Goal: Task Accomplishment & Management: Complete application form

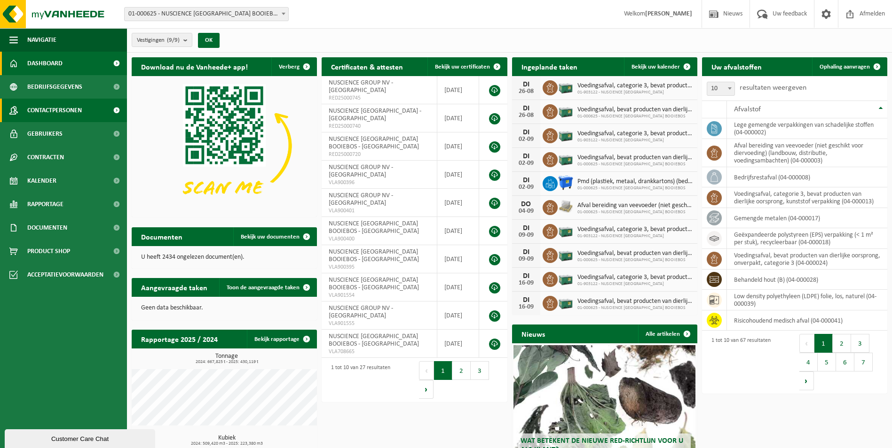
click at [58, 113] on span "Contactpersonen" at bounding box center [54, 111] width 55 height 24
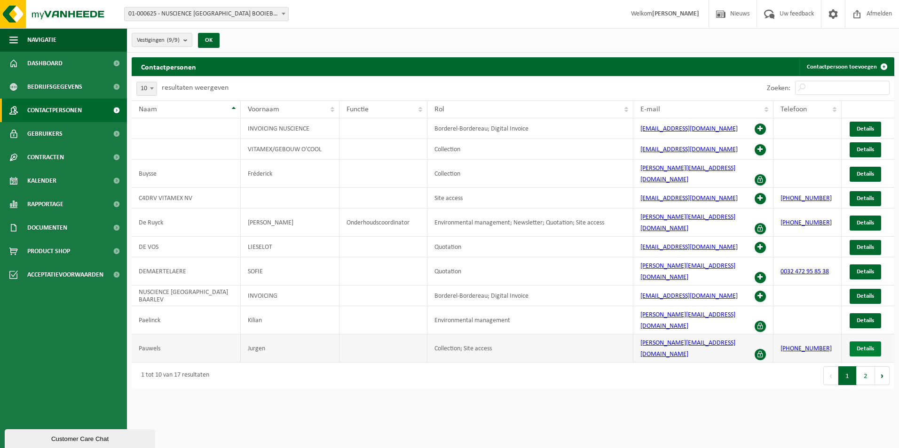
click at [871, 346] on span "Details" at bounding box center [865, 349] width 17 height 6
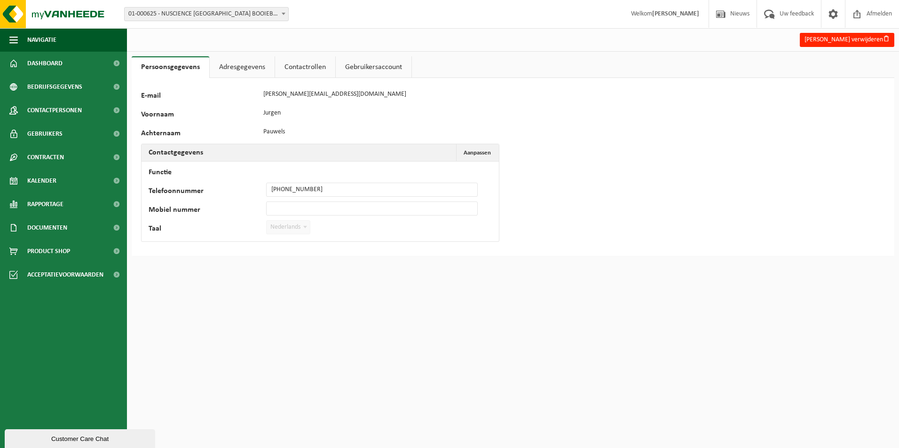
click at [248, 65] on link "Adresgegevens" at bounding box center [242, 67] width 65 height 22
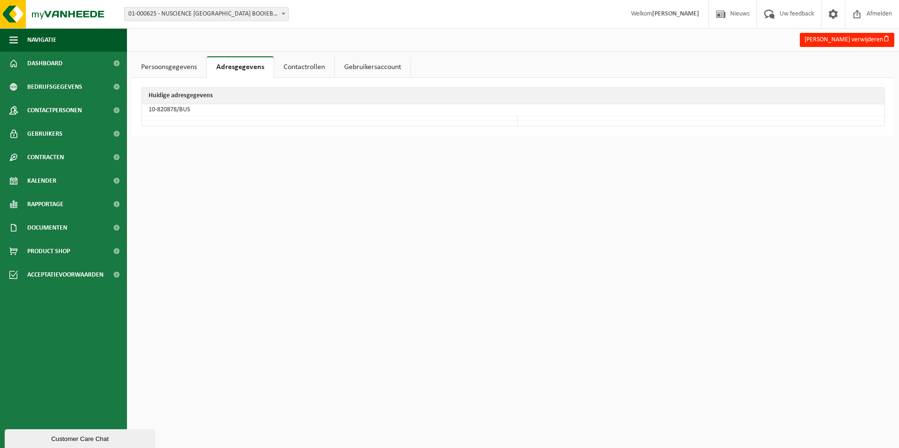
click at [300, 66] on link "Contactrollen" at bounding box center [304, 67] width 60 height 22
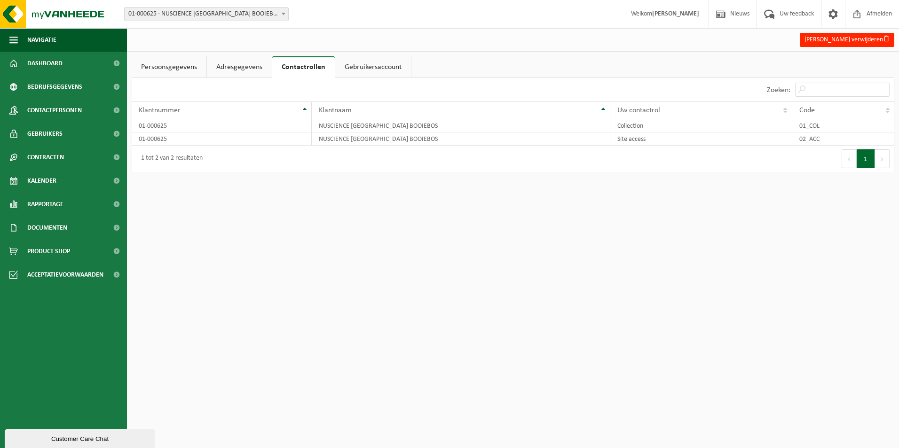
click at [372, 66] on link "Gebruikersaccount" at bounding box center [373, 67] width 76 height 22
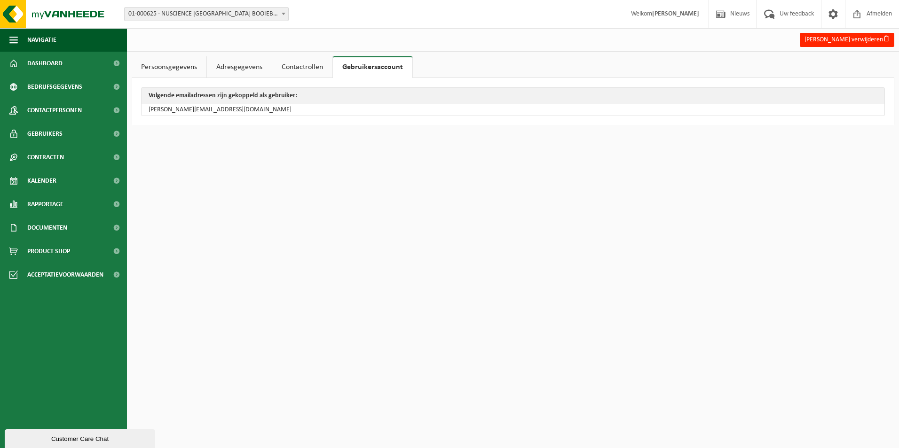
click at [294, 68] on link "Contactrollen" at bounding box center [302, 67] width 60 height 22
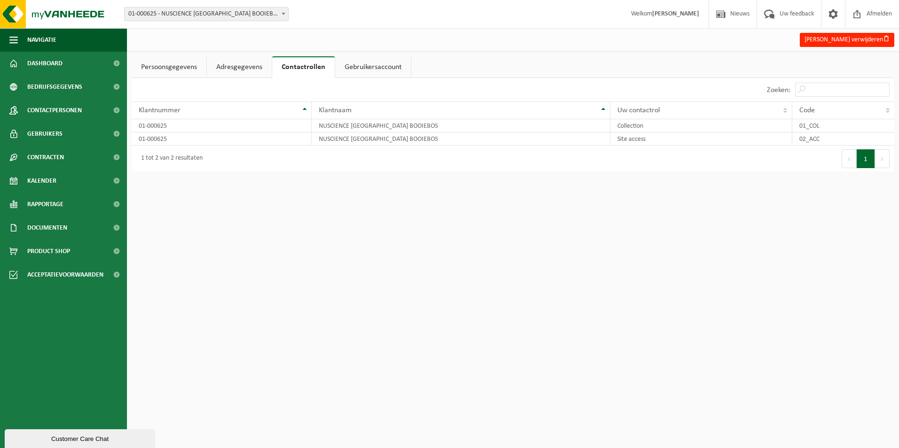
click at [168, 65] on link "Persoonsgegevens" at bounding box center [169, 67] width 75 height 22
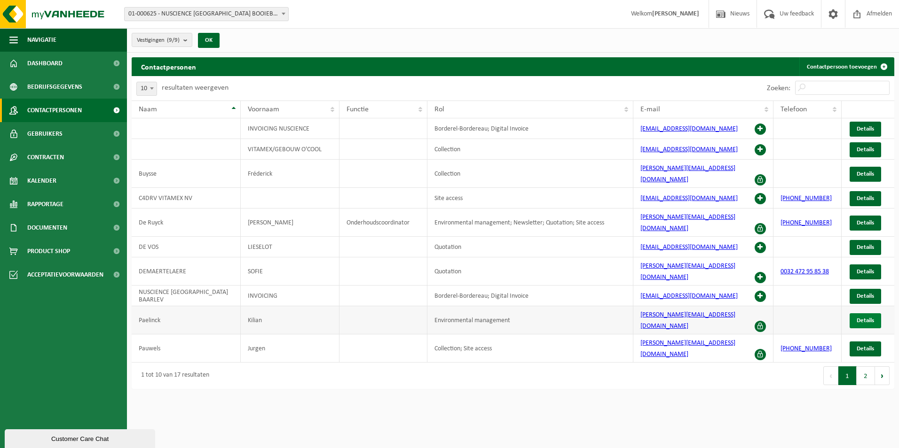
click at [872, 314] on link "Details" at bounding box center [864, 321] width 31 height 15
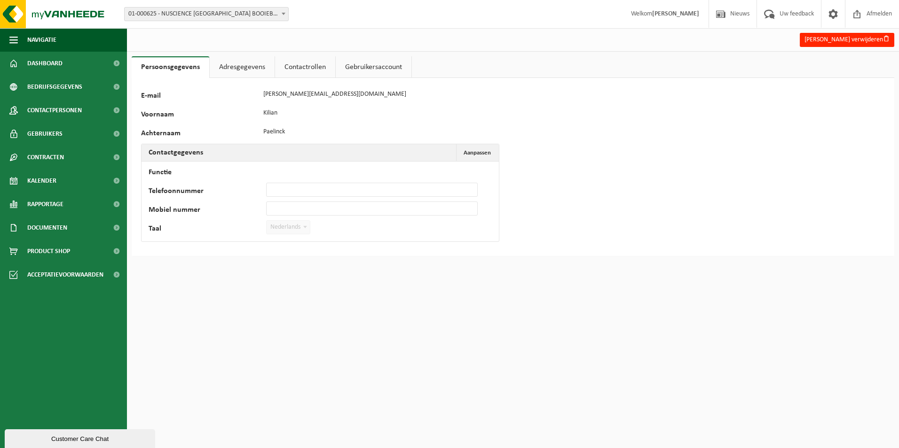
click at [307, 68] on link "Contactrollen" at bounding box center [305, 67] width 60 height 22
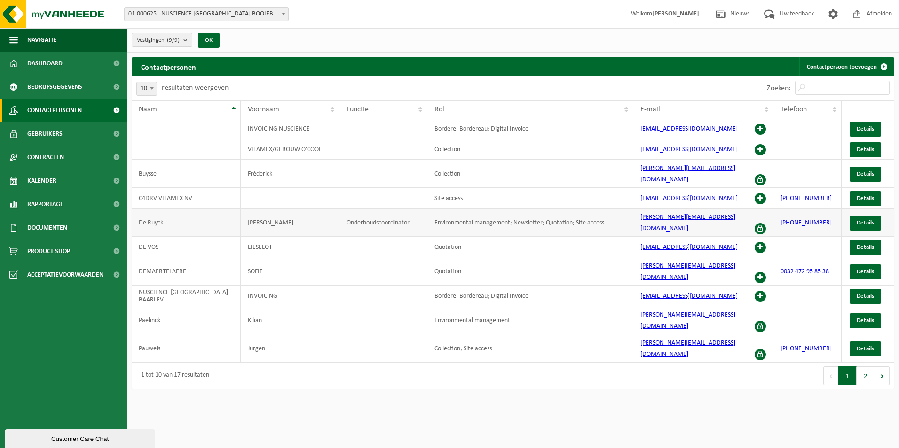
click at [613, 216] on td "Environmental management; Newsletter; Quotation; Site access" at bounding box center [530, 223] width 206 height 28
click at [871, 220] on span "Details" at bounding box center [865, 223] width 17 height 6
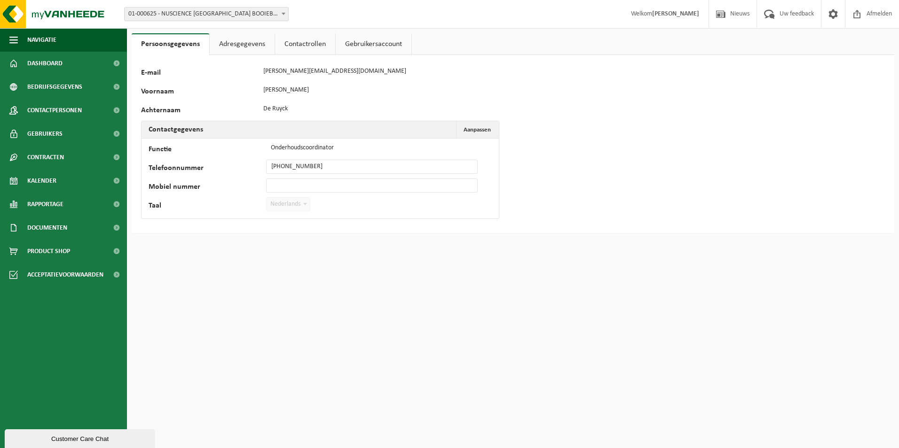
click at [326, 45] on link "Contactrollen" at bounding box center [305, 44] width 60 height 22
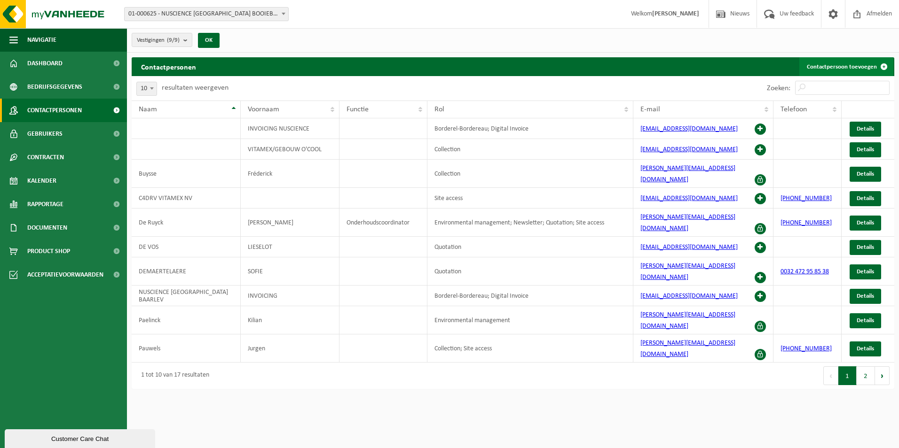
click at [840, 68] on link "Contactpersoon toevoegen" at bounding box center [846, 66] width 94 height 19
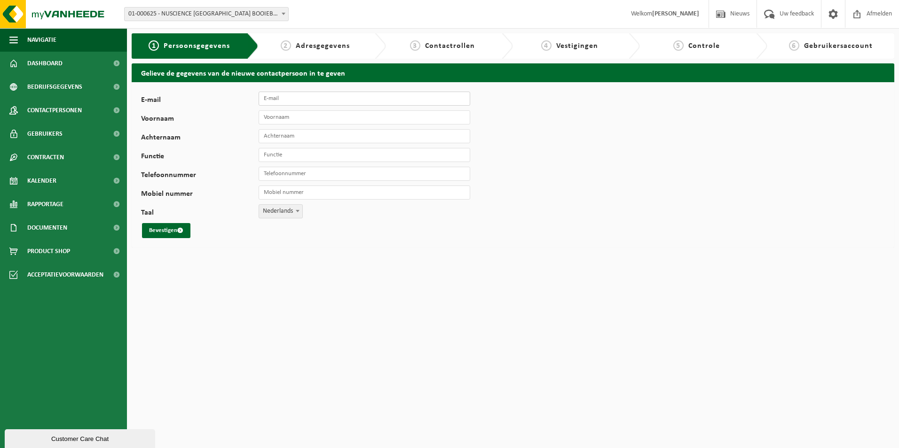
click at [307, 96] on input "E-mail" at bounding box center [365, 99] width 212 height 14
paste input "[PERSON_NAME][EMAIL_ADDRESS][DOMAIN_NAME]"
type input "[PERSON_NAME][EMAIL_ADDRESS][DOMAIN_NAME]"
click at [296, 119] on input "Voornaam" at bounding box center [365, 117] width 212 height 14
type input "[PERSON_NAME]"
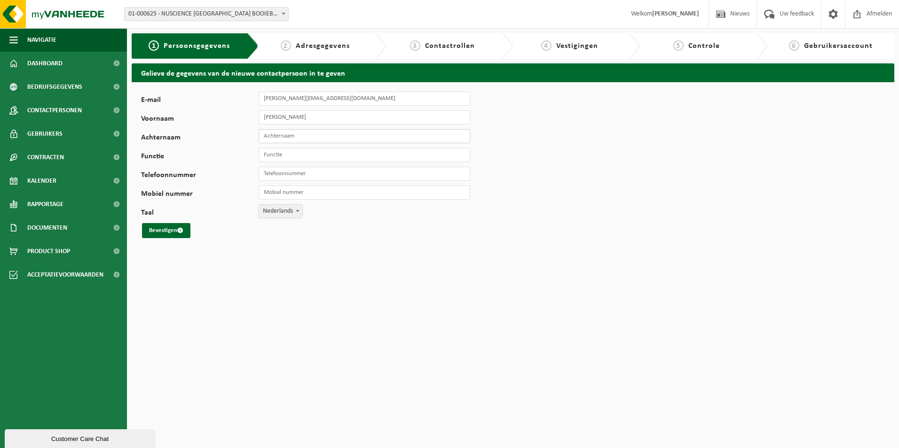
click at [270, 134] on input "Achternaam" at bounding box center [365, 136] width 212 height 14
type input "De Witte"
click at [296, 154] on input "Functie" at bounding box center [365, 155] width 212 height 14
type input "Magazijn"
click at [307, 177] on input "Telefoonnummer" at bounding box center [365, 174] width 212 height 14
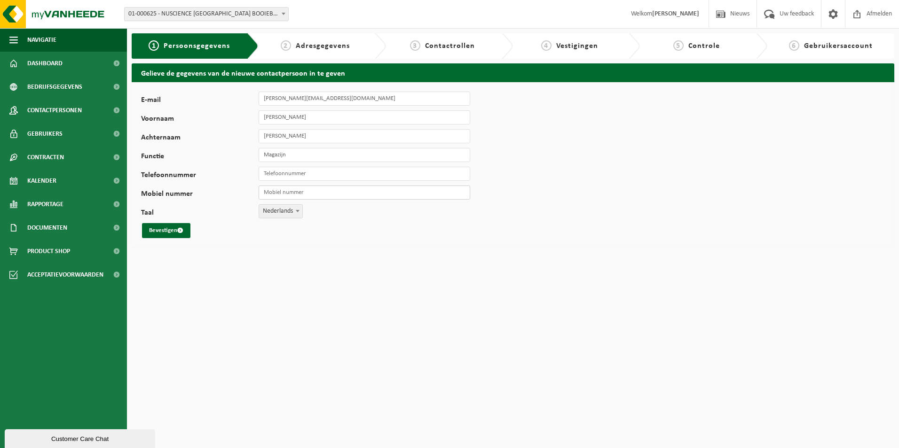
click at [273, 191] on input "Mobiel nummer" at bounding box center [365, 193] width 212 height 14
paste input "+32 470018561"
type input "[PHONE_NUMBER]"
click at [169, 231] on button "Bevestigen" at bounding box center [166, 230] width 48 height 15
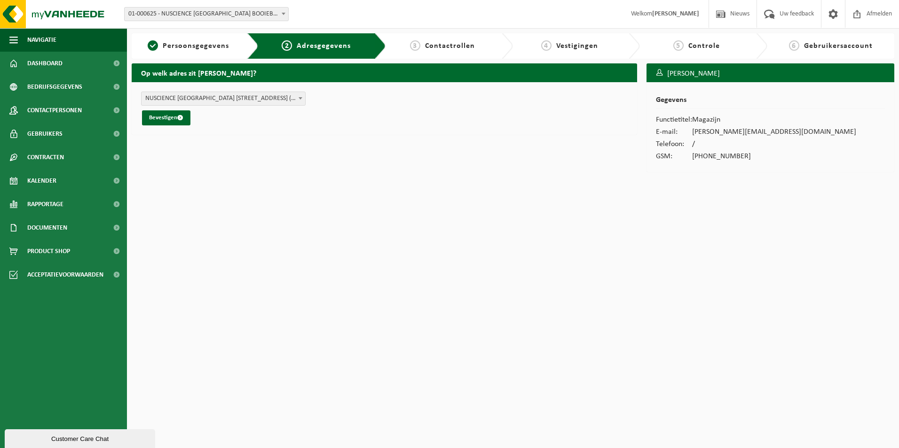
click at [242, 98] on span "NUSCIENCE BELGIUM BOOIEBOS - BOOIEBOS 5 , 9031 DRONGEN BE (01-000625/BUS)" at bounding box center [223, 98] width 164 height 13
click at [175, 118] on button "Bevestigen" at bounding box center [166, 117] width 48 height 15
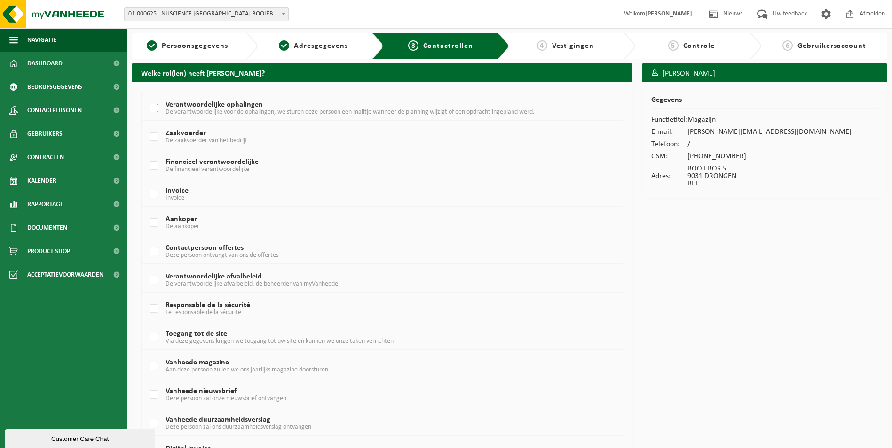
click at [228, 108] on label "Verantwoordelijke ophalingen De verantwoordelijke voor de ophalingen, we sturen…" at bounding box center [362, 109] width 428 height 14
click at [146, 97] on input "Verantwoordelijke ophalingen De verantwoordelijke voor de ophalingen, we sturen…" at bounding box center [146, 96] width 0 height 0
checkbox input "true"
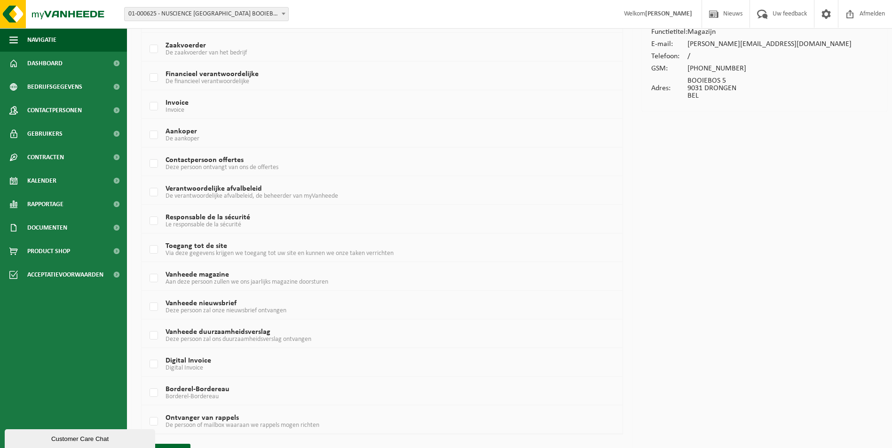
scroll to position [112, 0]
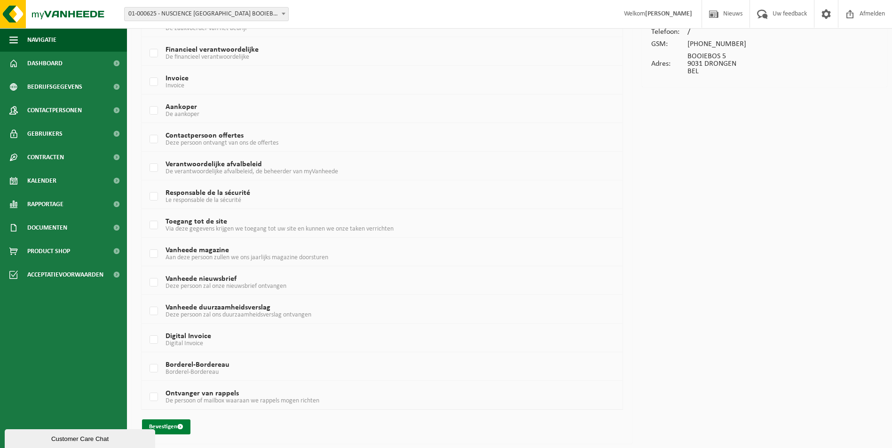
click at [173, 425] on button "Bevestigen" at bounding box center [166, 427] width 48 height 15
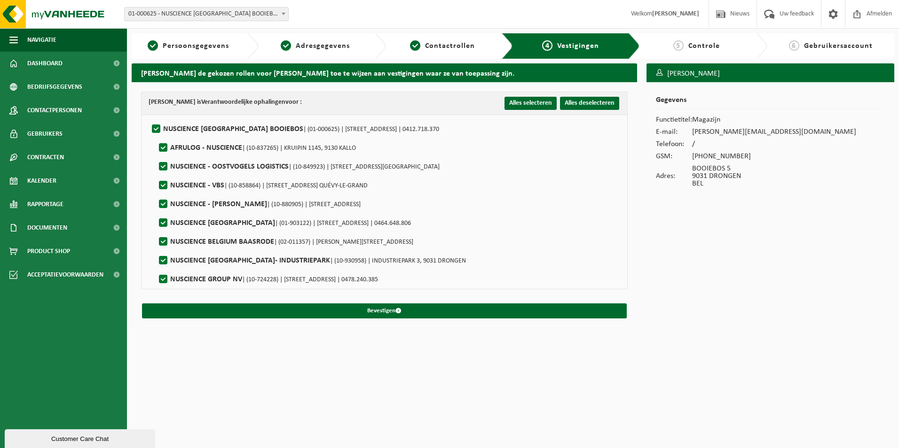
click at [153, 127] on label"] "NUSCIENCE BELGIUM BOOIEBOS | (01-000625) | BOOIEBOS 5, 9031 DRONGEN | 0412.718.…" at bounding box center [294, 129] width 289 height 14
click at [149, 118] on input "NUSCIENCE BELGIUM BOOIEBOS | (01-000625) | BOOIEBOS 5, 9031 DRONGEN | 0412.718.…" at bounding box center [148, 117] width 0 height 0
checkbox input "false"
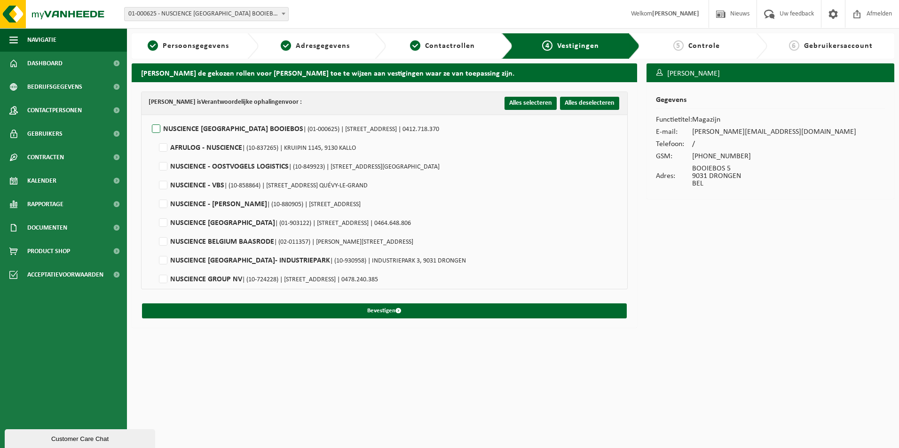
checkbox input "false"
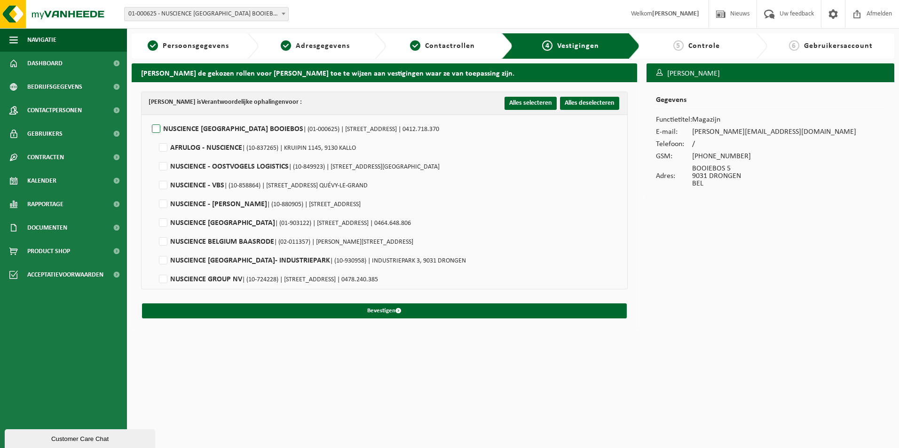
checkbox input "false"
click at [156, 126] on label"] "NUSCIENCE BELGIUM BOOIEBOS | (01-000625) | BOOIEBOS 5, 9031 DRONGEN | 0412.718.…" at bounding box center [294, 129] width 289 height 14
click at [149, 118] on input "NUSCIENCE BELGIUM BOOIEBOS | (01-000625) | BOOIEBOS 5, 9031 DRONGEN | 0412.718.…" at bounding box center [148, 117] width 0 height 0
checkbox input "true"
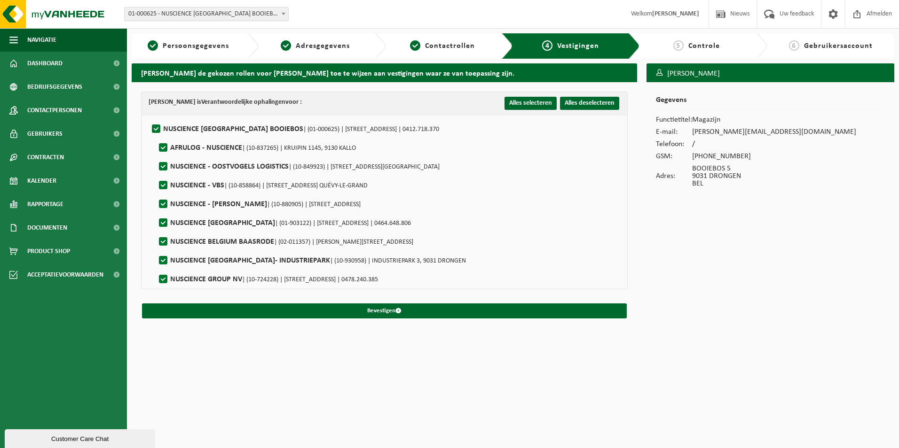
checkbox input "true"
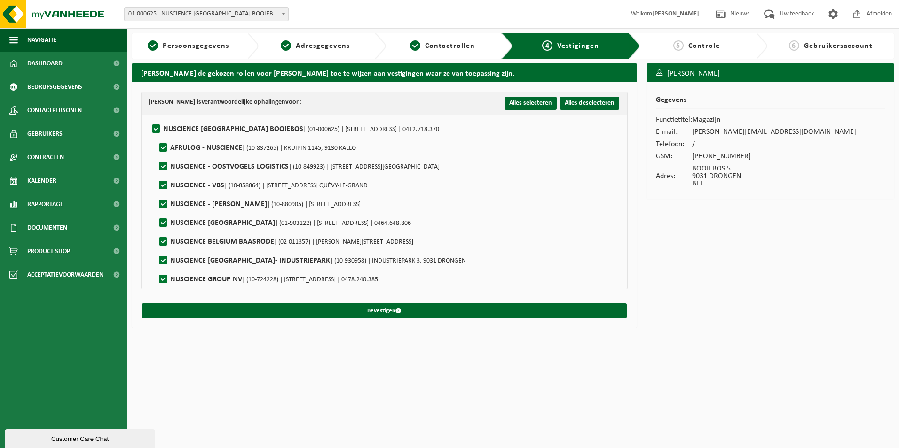
checkbox input "true"
click at [156, 128] on label"] "NUSCIENCE BELGIUM BOOIEBOS | (01-000625) | BOOIEBOS 5, 9031 DRONGEN | 0412.718.…" at bounding box center [294, 129] width 289 height 14
click at [149, 118] on input "NUSCIENCE BELGIUM BOOIEBOS | (01-000625) | BOOIEBOS 5, 9031 DRONGEN | 0412.718.…" at bounding box center [148, 117] width 0 height 0
checkbox input "false"
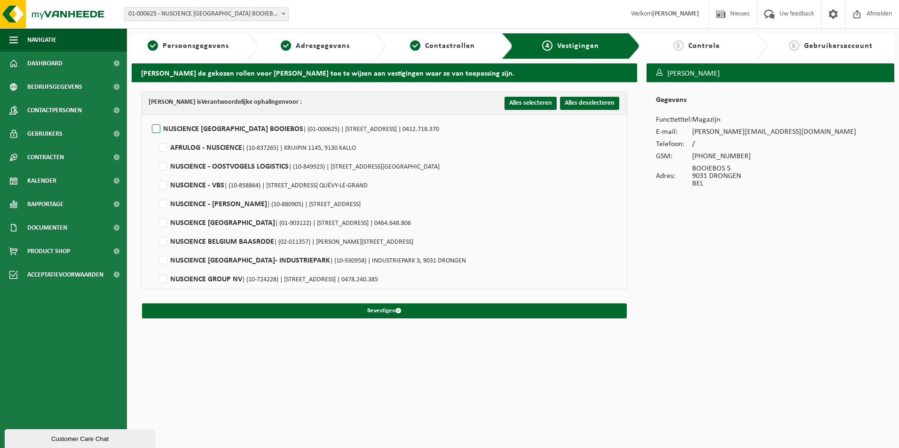
checkbox input "false"
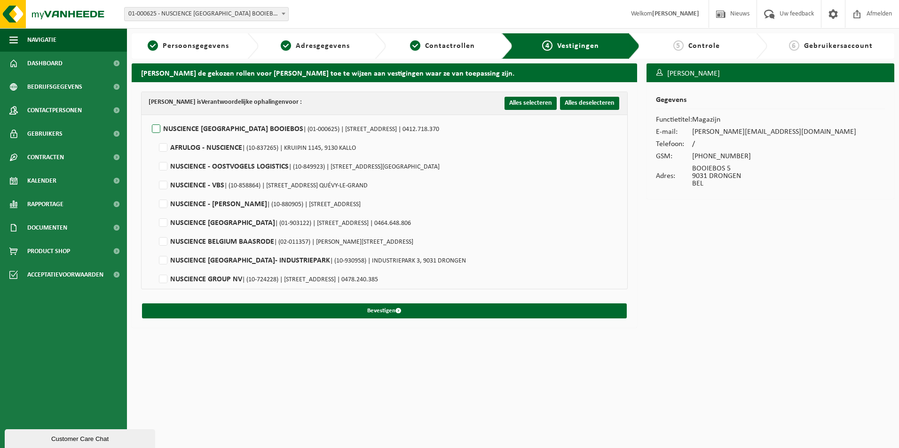
checkbox input "false"
click at [165, 221] on label"] "NUSCIENCE BELGIUM | (01-903122) | BOOIEBOS 5, 9031 DRONGEN | 0464.648.806" at bounding box center [284, 223] width 254 height 14
click at [156, 212] on input "NUSCIENCE BELGIUM | (01-903122) | BOOIEBOS 5, 9031 DRONGEN | 0464.648.806" at bounding box center [155, 211] width 0 height 0
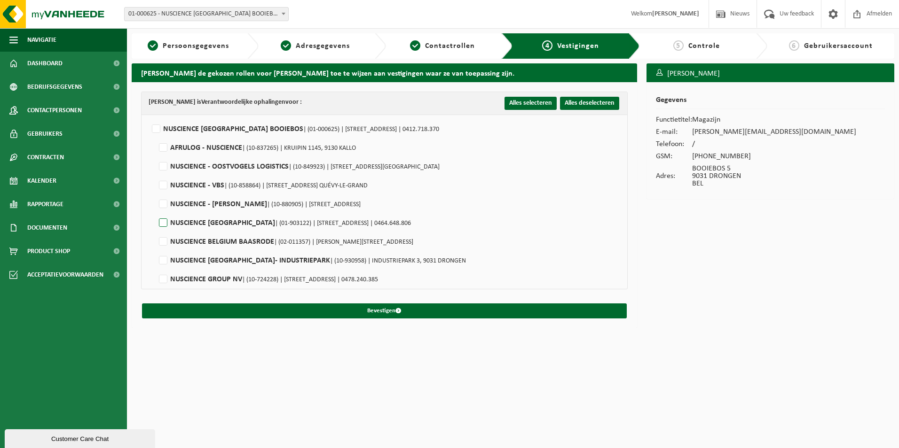
checkbox input "true"
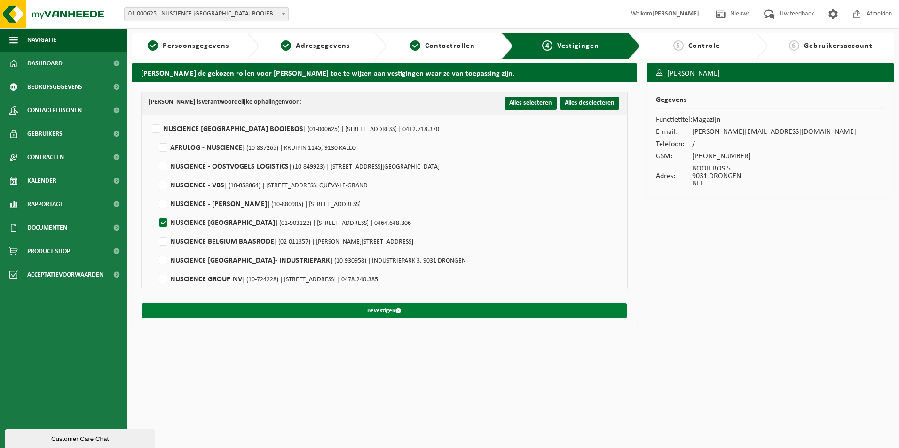
click at [474, 312] on button "Bevestigen" at bounding box center [384, 311] width 485 height 15
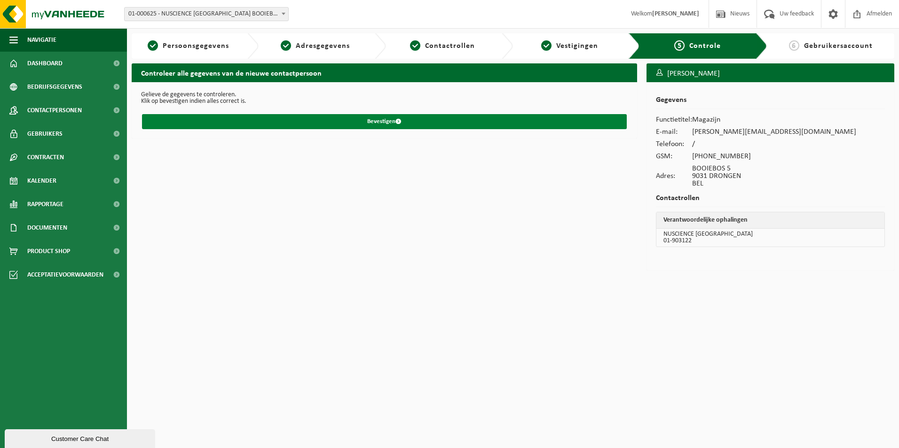
click at [389, 120] on button "Bevestigen" at bounding box center [384, 121] width 485 height 15
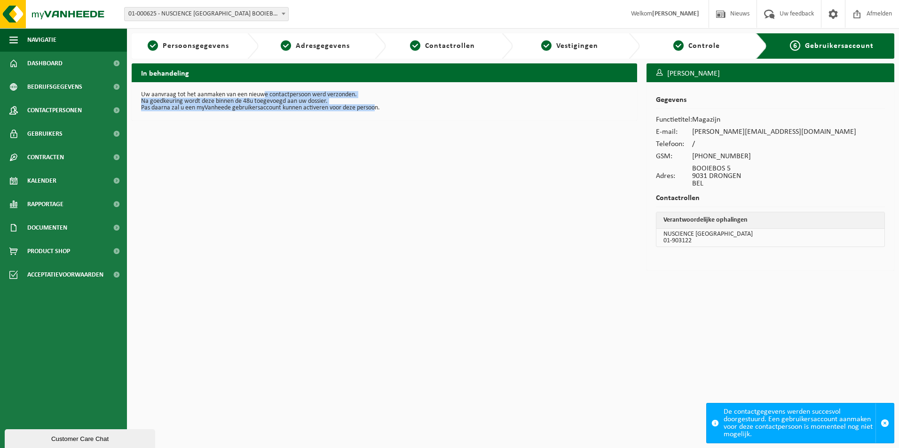
drag, startPoint x: 263, startPoint y: 92, endPoint x: 376, endPoint y: 108, distance: 113.9
click at [376, 108] on div "Uw aanvraag tot het aanmaken van een nieuwe contactpersoon werd verzonden. Na g…" at bounding box center [384, 101] width 505 height 39
click at [62, 112] on span "Contactpersonen" at bounding box center [54, 111] width 55 height 24
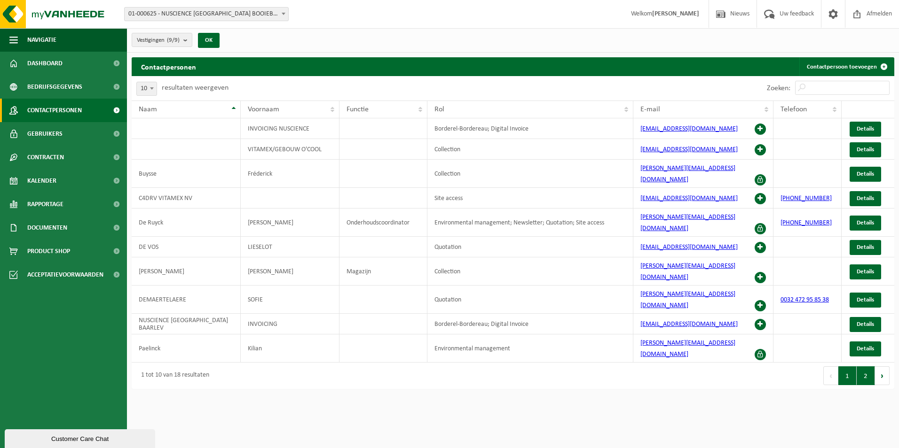
click at [866, 367] on button "2" at bounding box center [866, 376] width 18 height 19
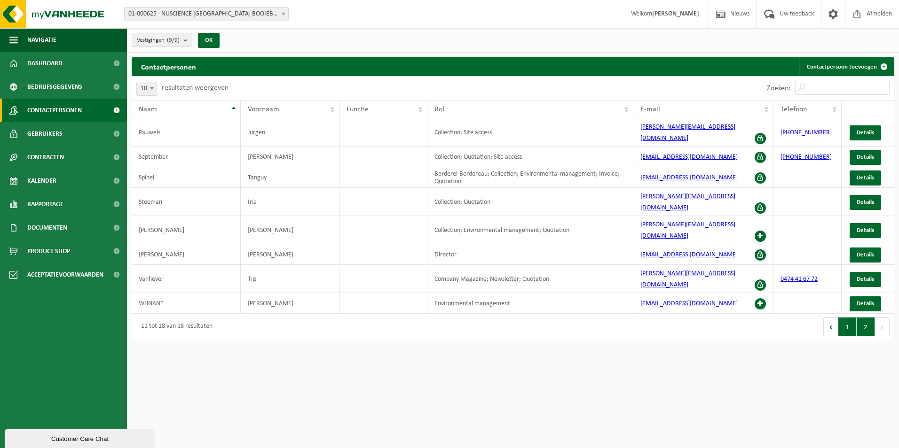
click at [854, 318] on button "1" at bounding box center [847, 327] width 18 height 19
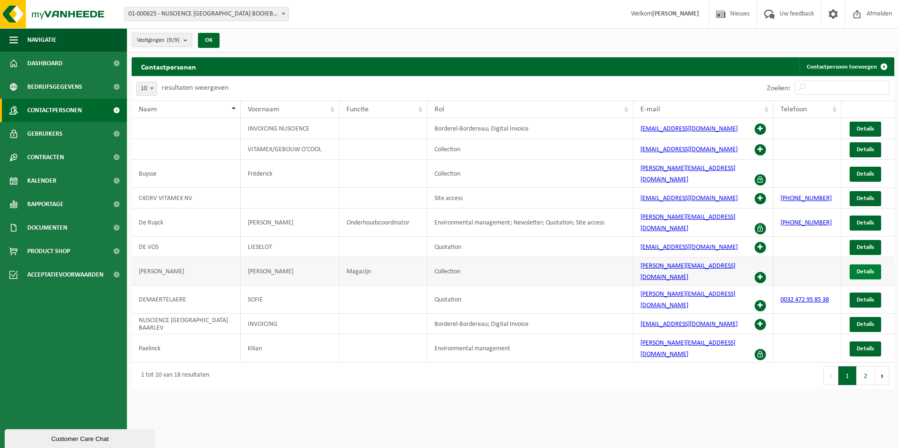
click at [859, 269] on span "Details" at bounding box center [865, 272] width 17 height 6
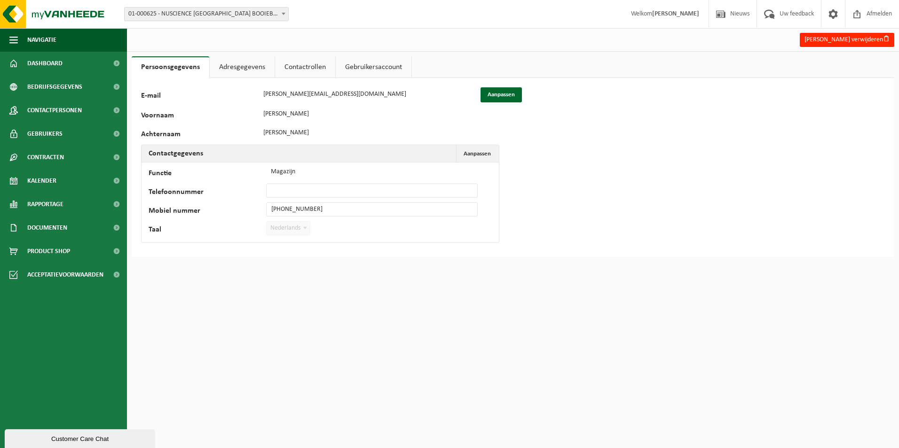
click at [308, 65] on link "Contactrollen" at bounding box center [305, 67] width 60 height 22
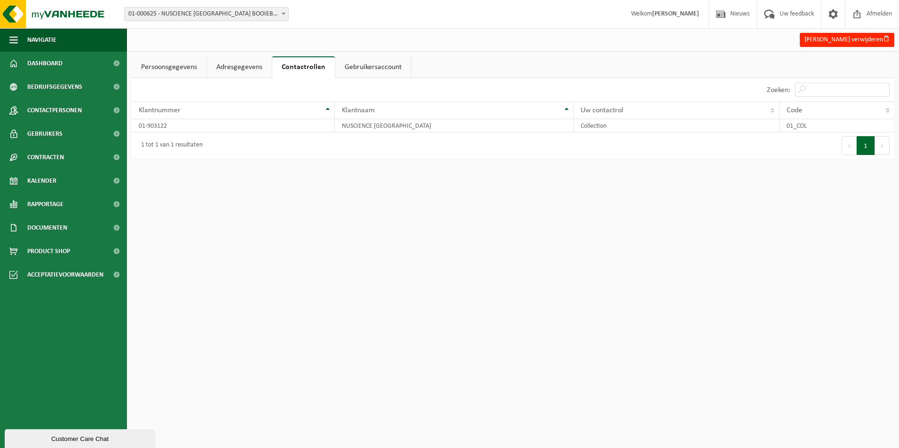
click at [238, 71] on link "Adresgegevens" at bounding box center [239, 67] width 65 height 22
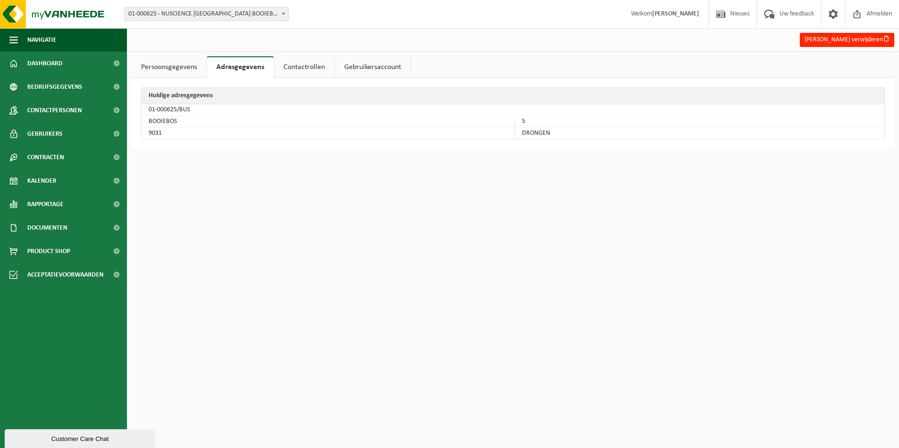
click at [180, 67] on link "Persoonsgegevens" at bounding box center [169, 67] width 75 height 22
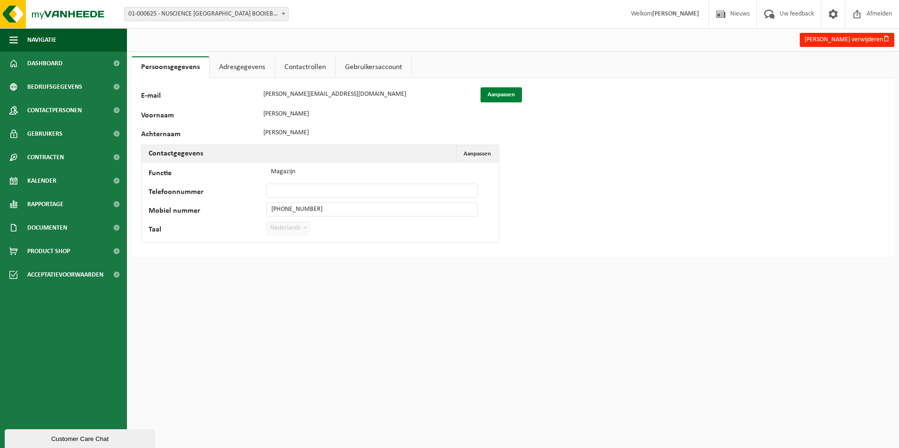
click at [506, 94] on button "Aanpassen" at bounding box center [500, 94] width 41 height 15
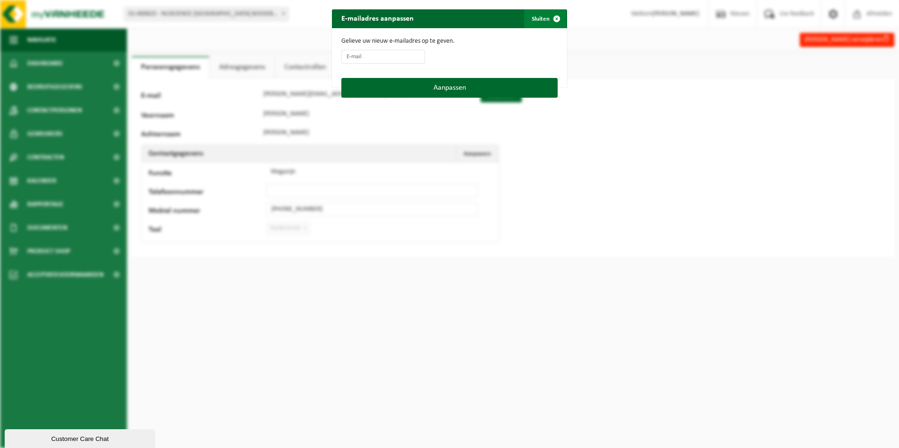
click at [549, 18] on span "button" at bounding box center [556, 18] width 19 height 19
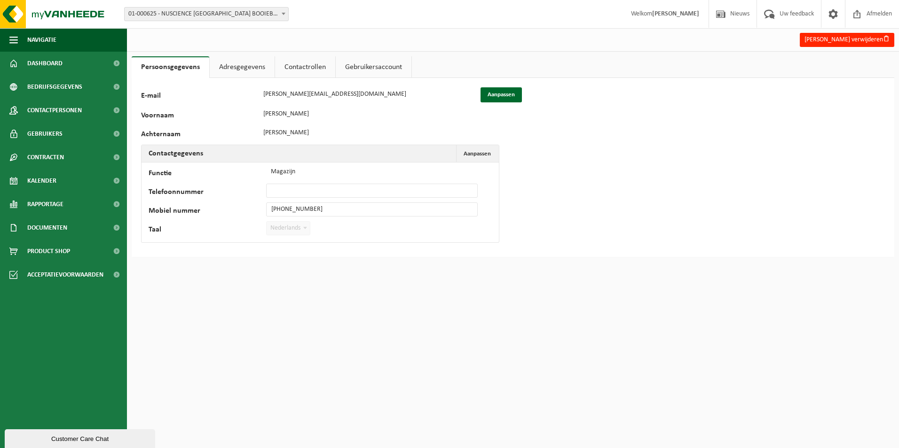
click at [233, 66] on link "Adresgegevens" at bounding box center [242, 67] width 65 height 22
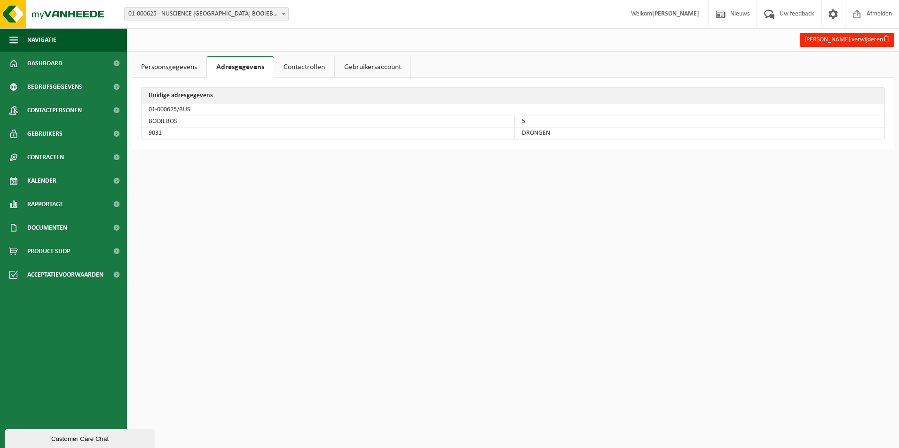
click at [321, 69] on link "Contactrollen" at bounding box center [304, 67] width 60 height 22
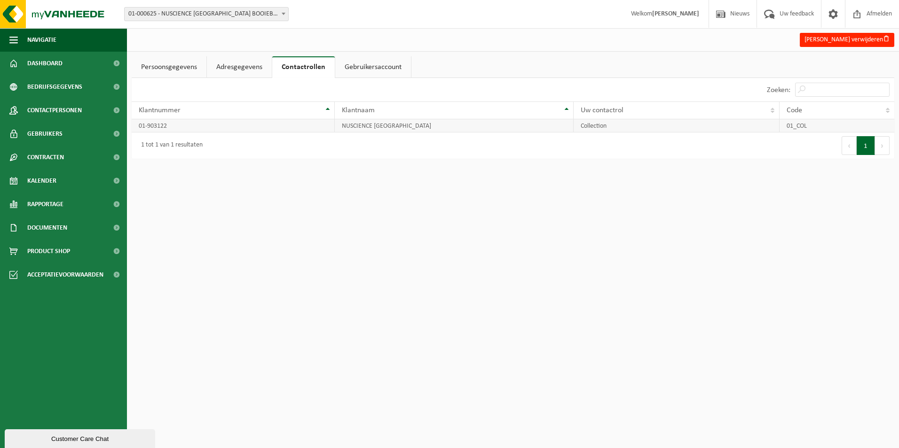
click at [231, 127] on td "01-903122" at bounding box center [233, 125] width 203 height 13
click at [401, 71] on link "Gebruikersaccount" at bounding box center [373, 67] width 76 height 22
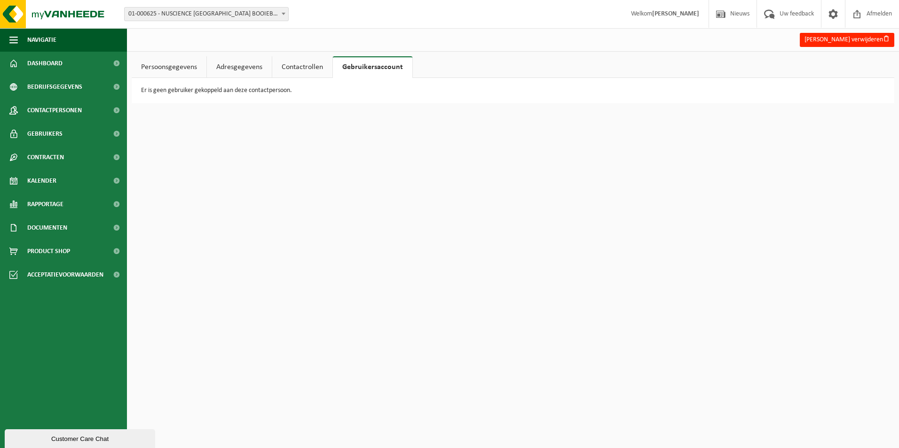
click at [279, 62] on link "Contactrollen" at bounding box center [302, 67] width 60 height 22
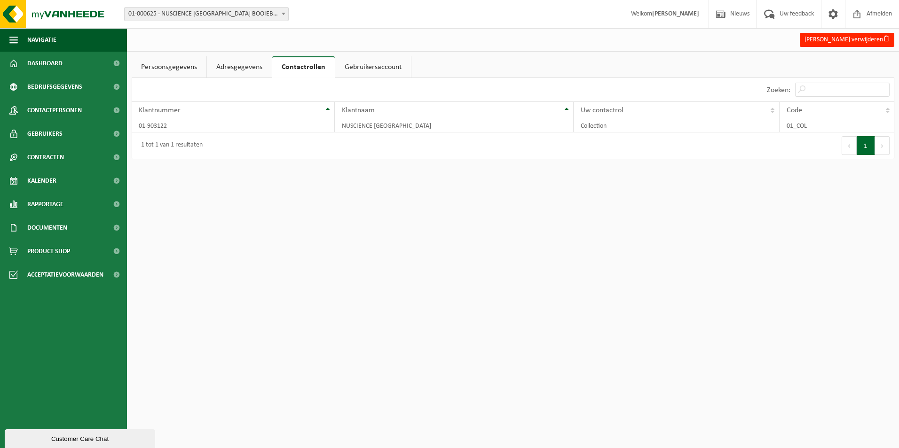
click at [226, 75] on link "Adresgegevens" at bounding box center [239, 67] width 65 height 22
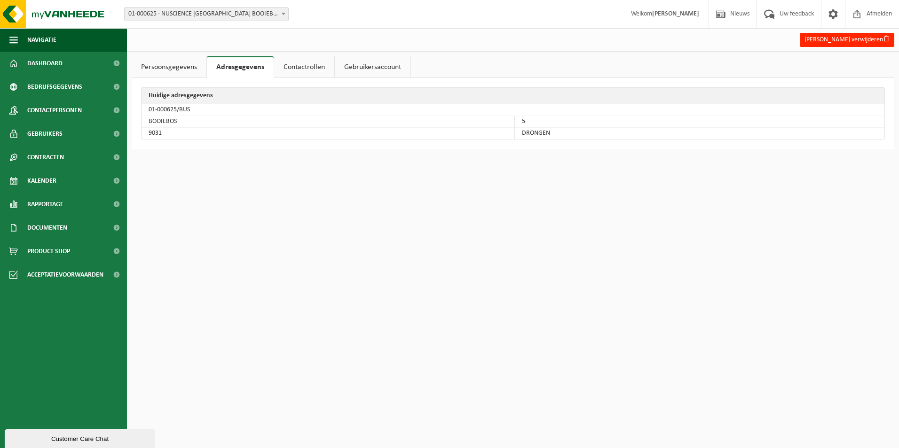
click at [209, 70] on link "Adresgegevens" at bounding box center [240, 67] width 67 height 22
click at [193, 67] on link "Persoonsgegevens" at bounding box center [169, 67] width 75 height 22
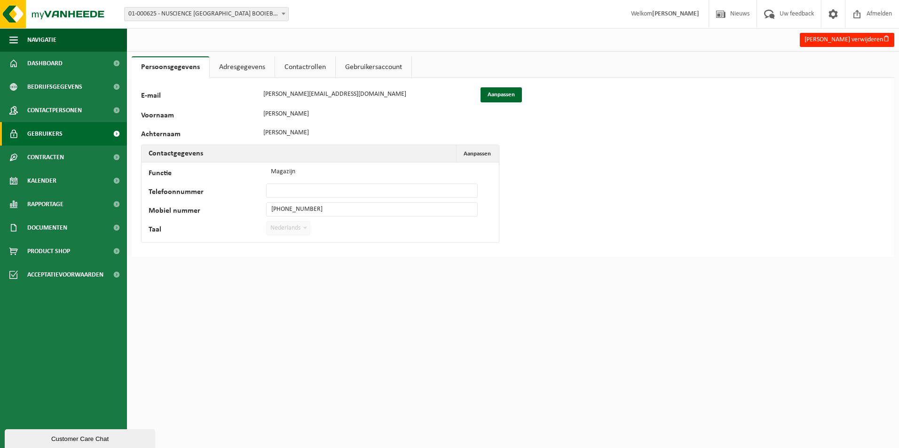
click at [62, 136] on span "Gebruikers" at bounding box center [44, 134] width 35 height 24
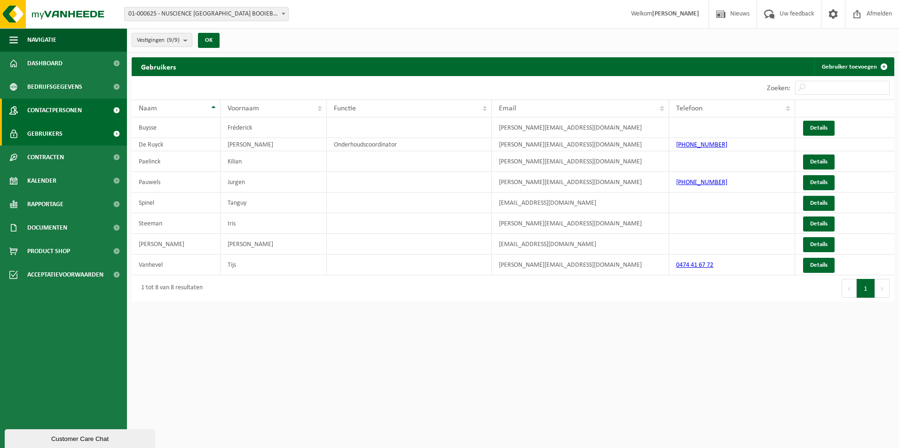
click at [67, 110] on span "Contactpersonen" at bounding box center [54, 111] width 55 height 24
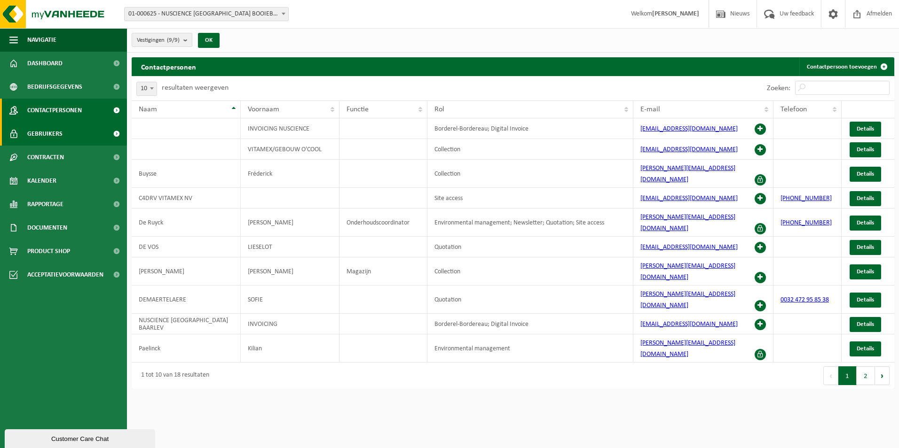
click at [66, 134] on link "Gebruikers" at bounding box center [63, 134] width 127 height 24
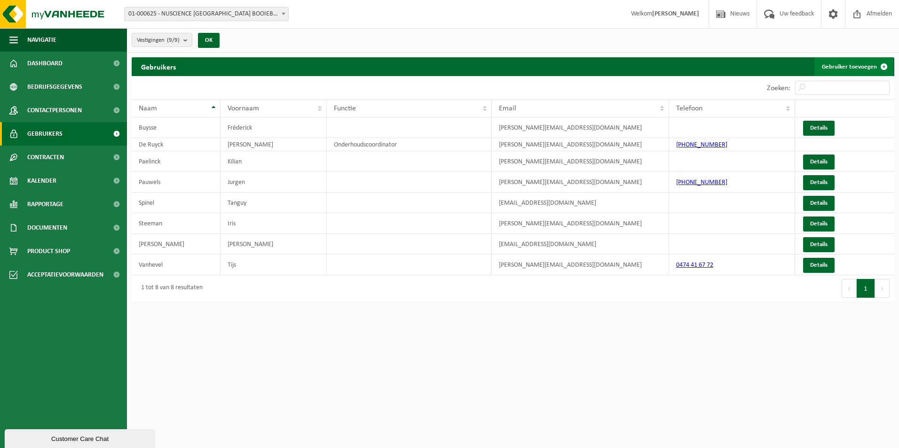
click at [845, 68] on link "Gebruiker toevoegen" at bounding box center [853, 66] width 79 height 19
click at [825, 182] on link "Details" at bounding box center [818, 182] width 31 height 15
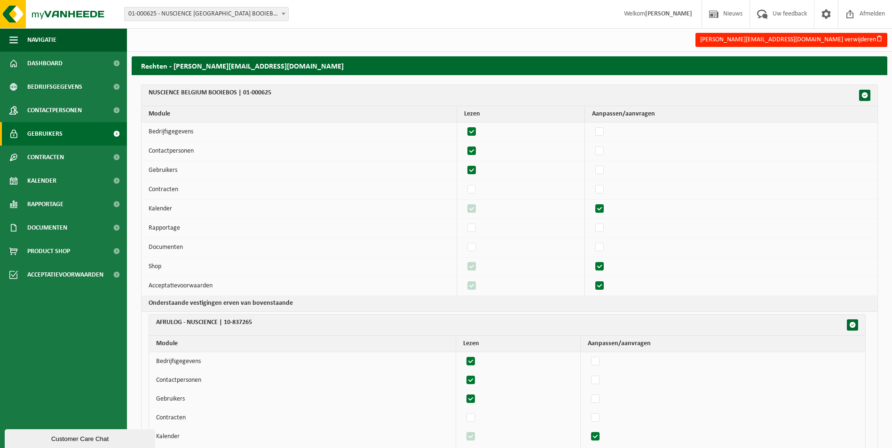
click at [52, 134] on span "Gebruikers" at bounding box center [44, 134] width 35 height 24
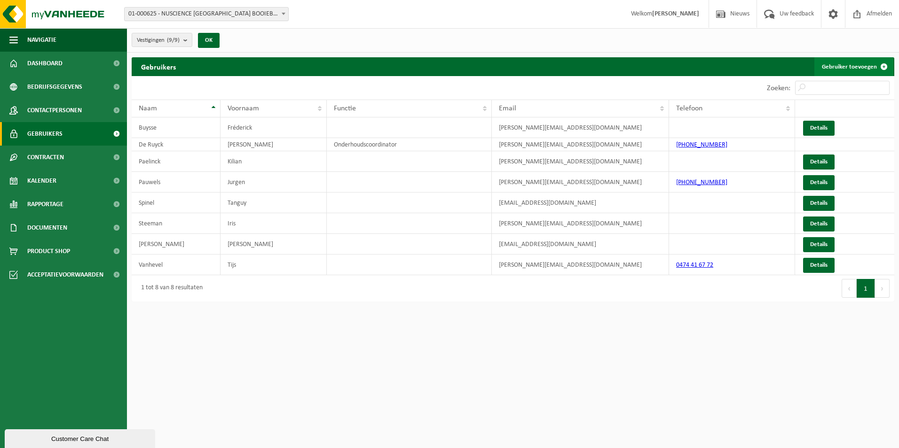
click at [846, 64] on link "Gebruiker toevoegen" at bounding box center [853, 66] width 79 height 19
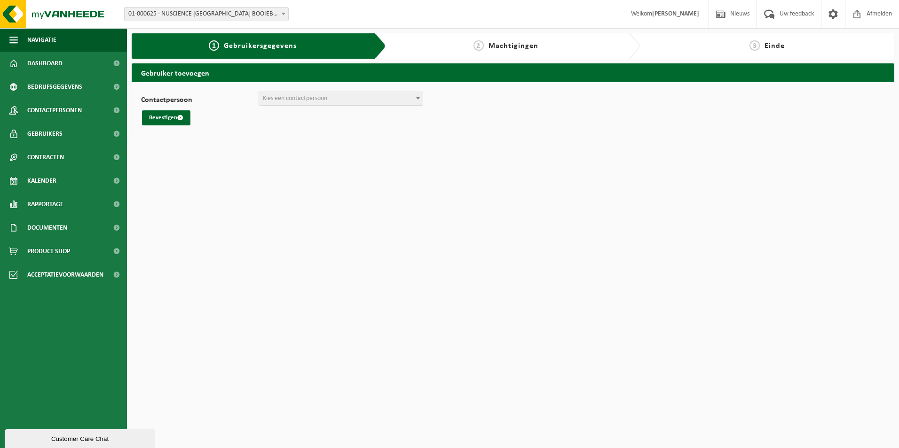
click at [301, 96] on span "Kies een contactpersoon" at bounding box center [295, 98] width 64 height 7
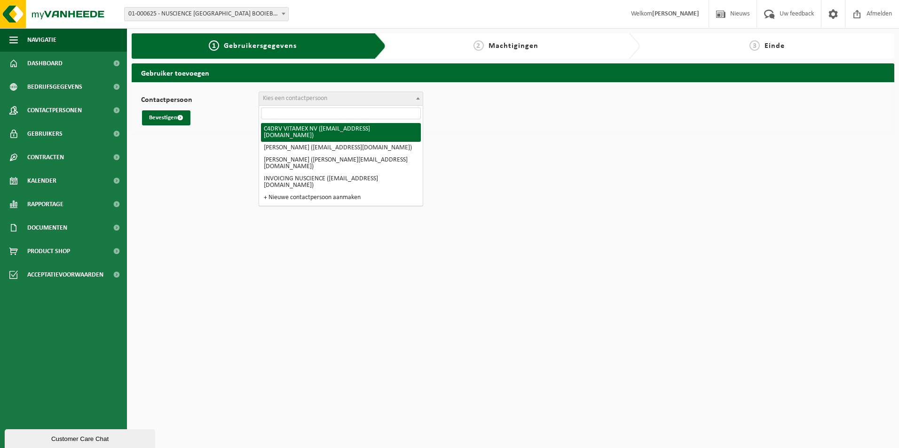
click at [320, 113] on input "search" at bounding box center [341, 114] width 160 height 12
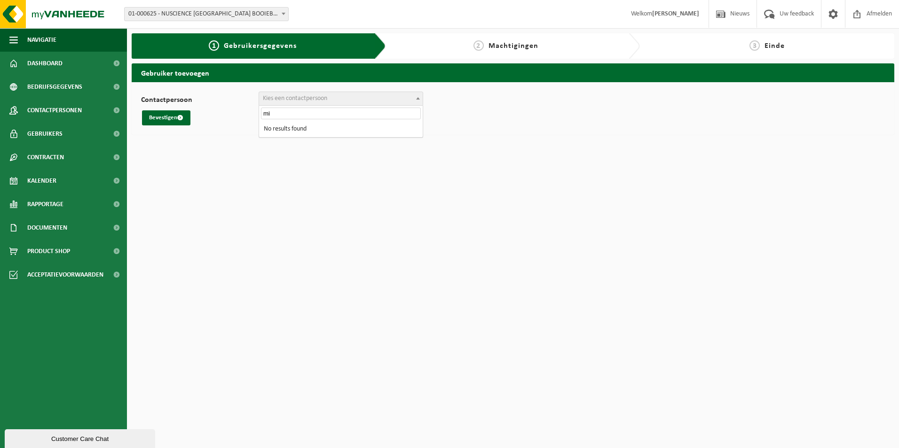
type input "m"
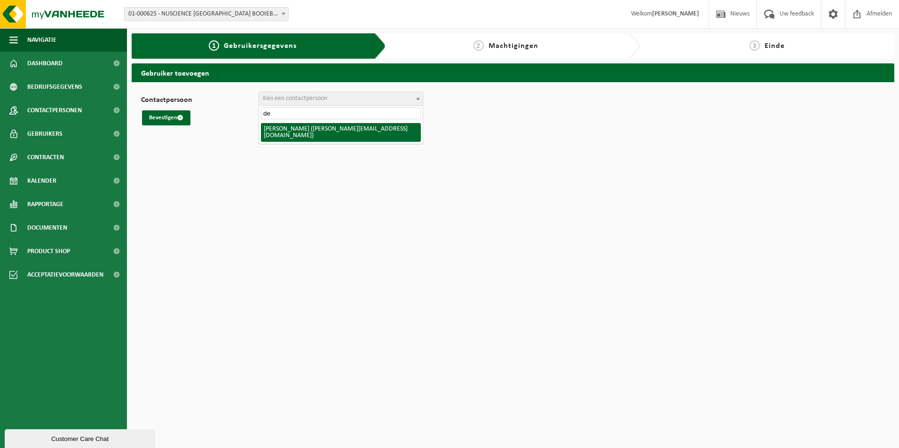
type input "d"
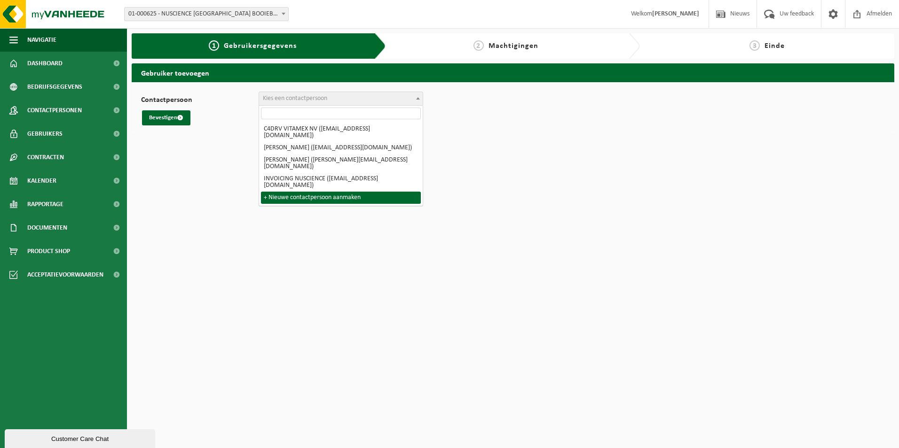
select select "0"
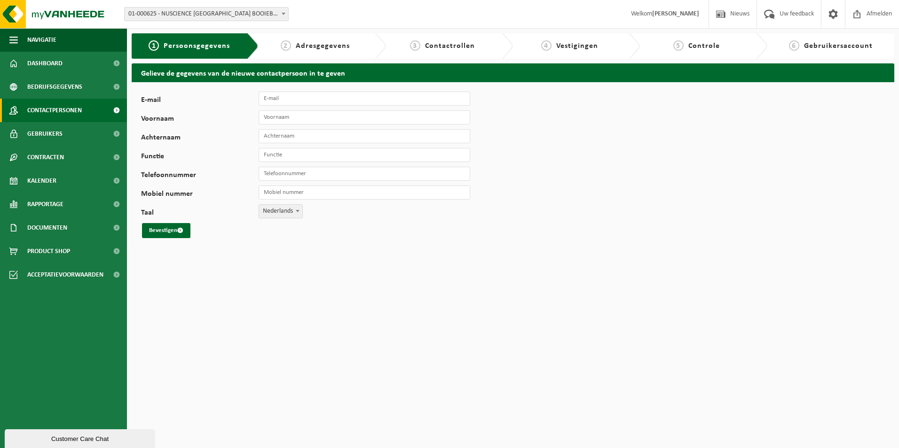
click at [49, 110] on span "Contactpersonen" at bounding box center [54, 111] width 55 height 24
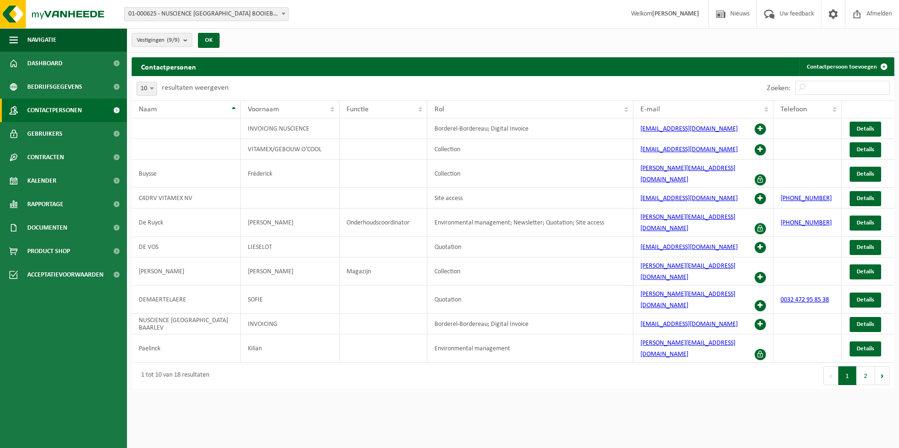
click at [54, 140] on span "Gebruikers" at bounding box center [44, 134] width 35 height 24
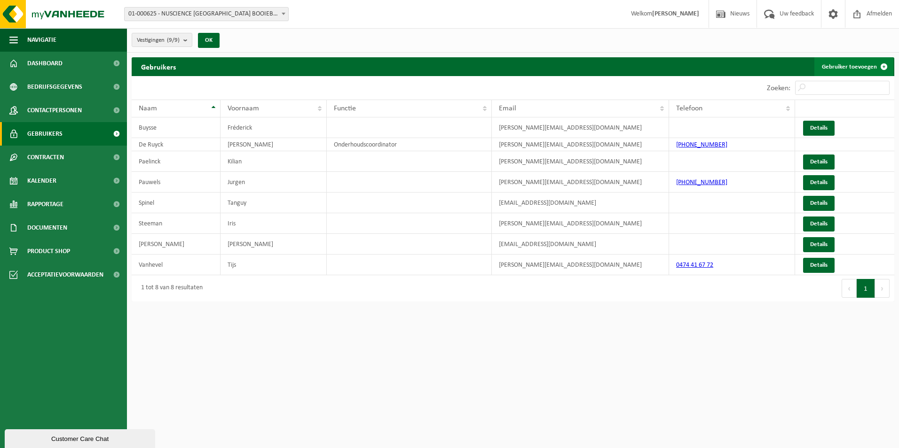
click at [858, 66] on link "Gebruiker toevoegen" at bounding box center [853, 66] width 79 height 19
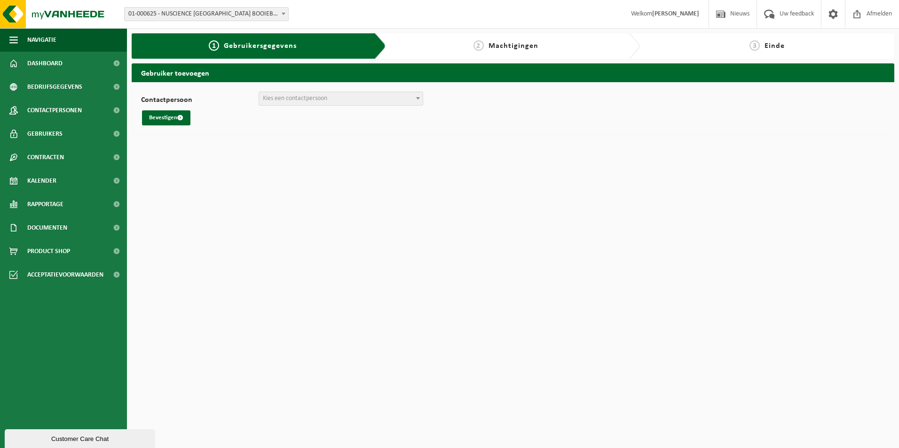
click at [330, 97] on span "Kies een contactpersoon" at bounding box center [341, 98] width 164 height 13
click at [62, 114] on span "Contactpersonen" at bounding box center [54, 111] width 55 height 24
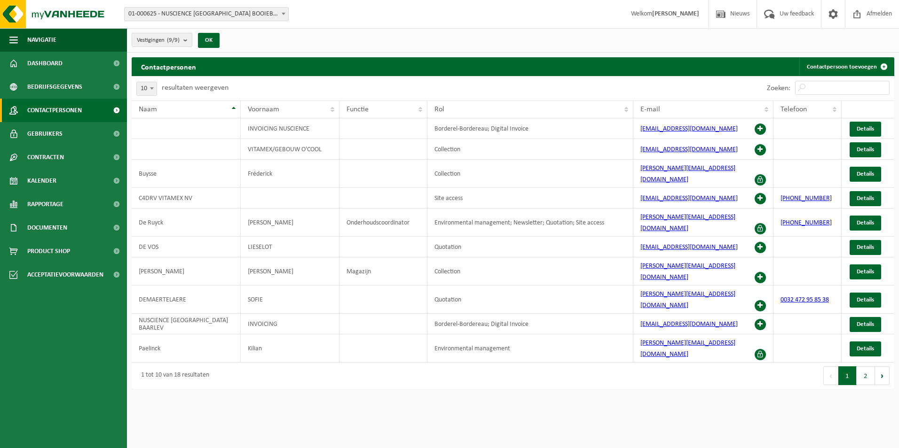
click at [64, 91] on span "Bedrijfsgegevens" at bounding box center [54, 87] width 55 height 24
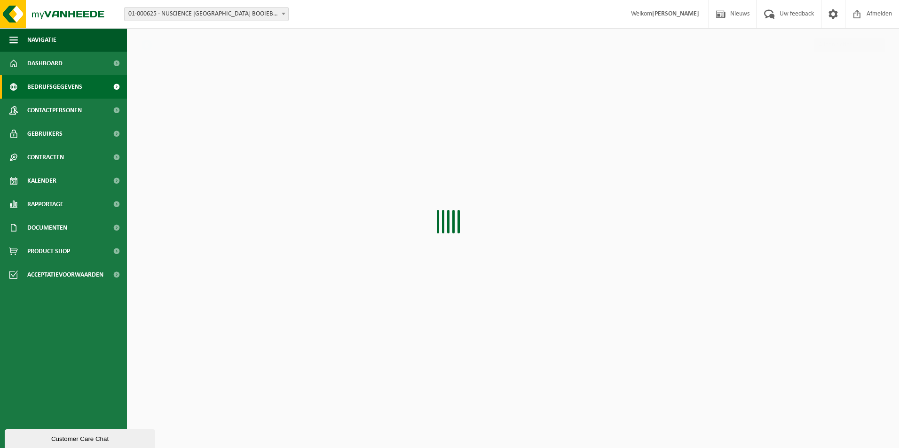
click at [64, 111] on span "Contactpersonen" at bounding box center [54, 111] width 55 height 24
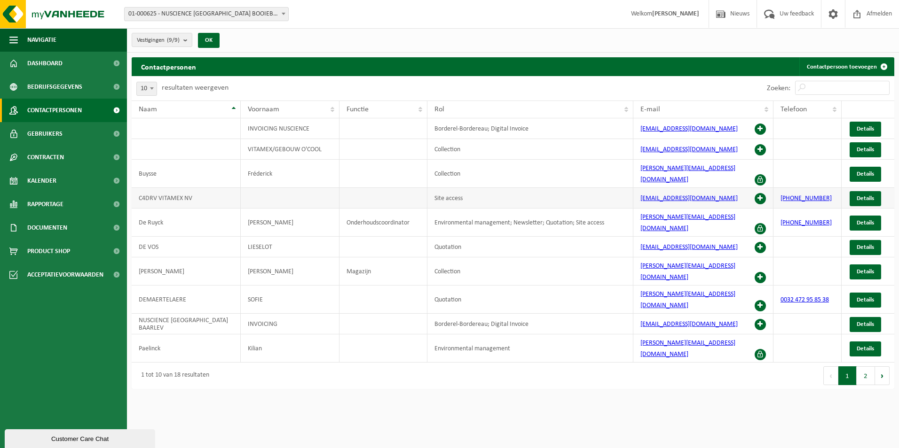
click at [761, 193] on span at bounding box center [759, 198] width 11 height 11
click at [754, 258] on td "m.dewitte@agrifirm.com" at bounding box center [703, 272] width 140 height 28
click at [762, 272] on span at bounding box center [759, 277] width 11 height 11
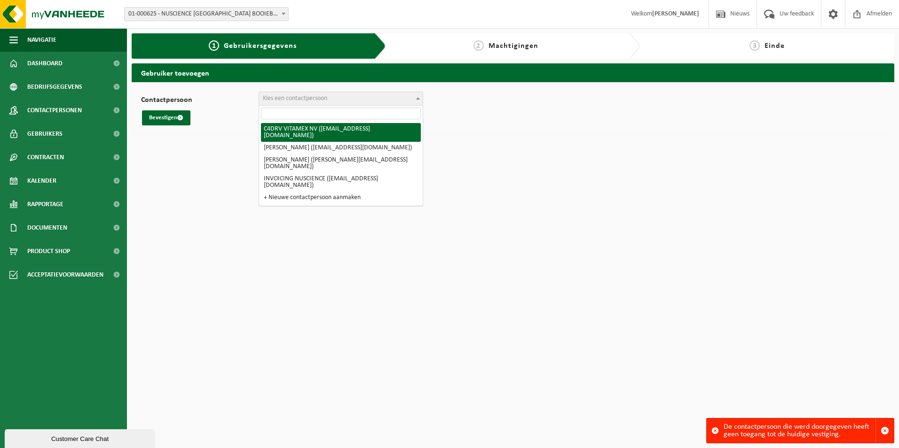
click at [300, 101] on span "Kies een contactpersoon" at bounding box center [295, 98] width 64 height 7
click at [64, 87] on span "Bedrijfsgegevens" at bounding box center [54, 87] width 55 height 24
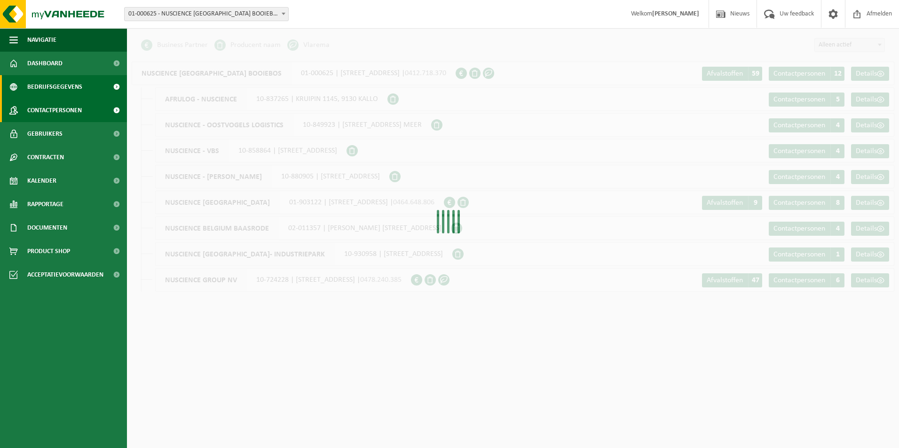
click at [71, 116] on span "Contactpersonen" at bounding box center [54, 111] width 55 height 24
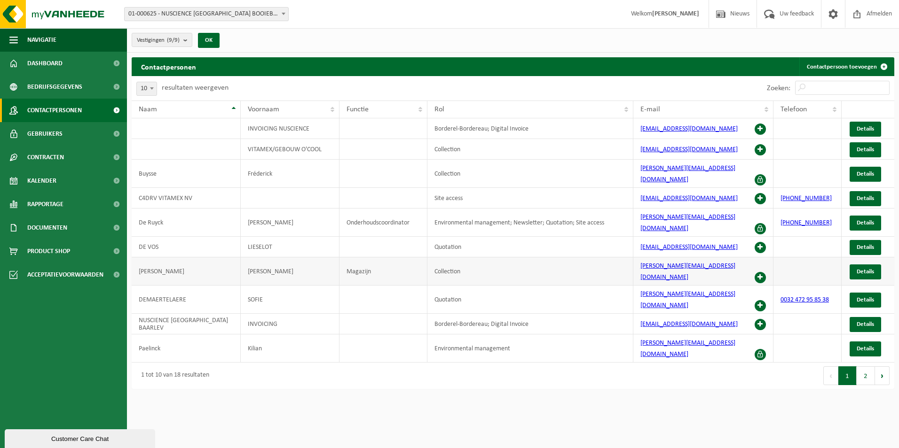
click at [762, 272] on span at bounding box center [759, 277] width 11 height 11
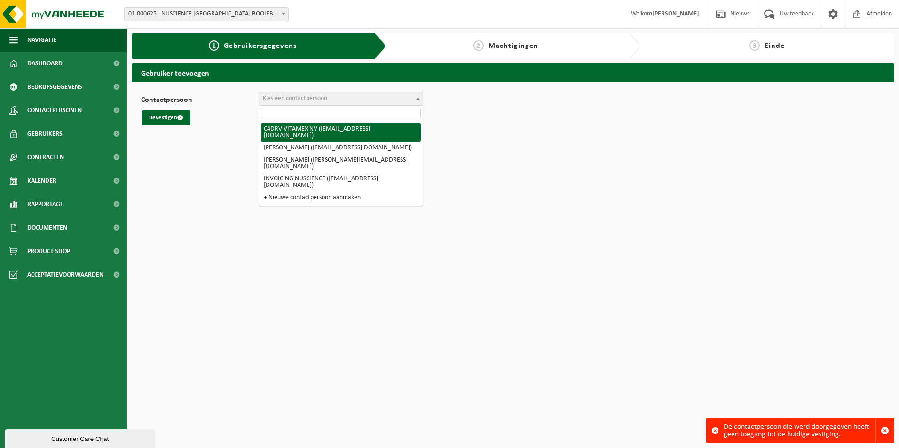
click at [329, 103] on span "Kies een contactpersoon" at bounding box center [341, 98] width 164 height 13
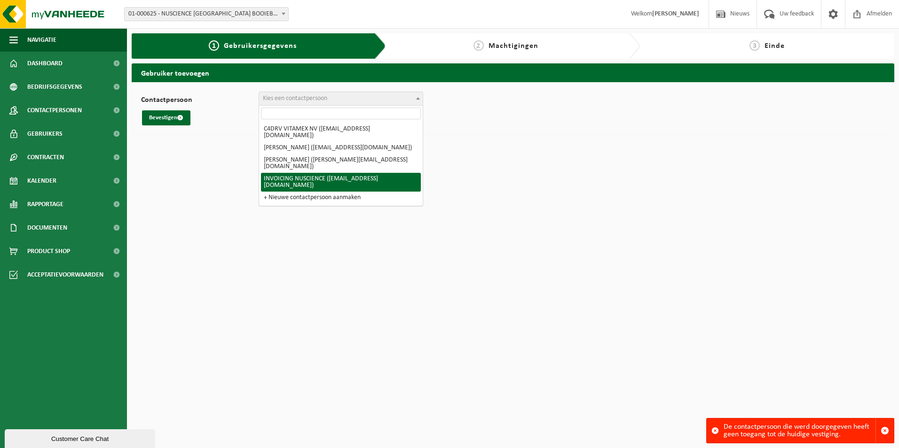
click at [489, 52] on div "2 Machtigingen" at bounding box center [513, 45] width 254 height 25
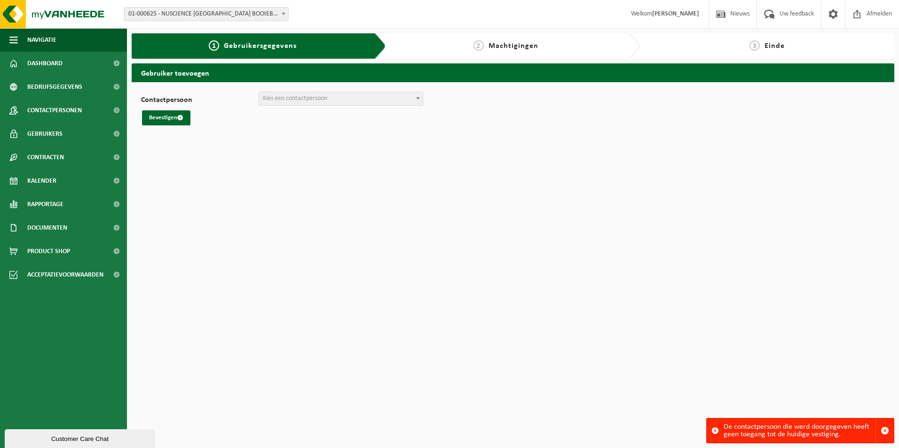
click at [493, 46] on span "Machtigingen" at bounding box center [513, 46] width 50 height 8
click at [182, 118] on span "submit" at bounding box center [180, 118] width 6 height 6
click at [163, 118] on button "Bevestigen" at bounding box center [166, 117] width 48 height 15
click at [166, 118] on button "Bevestigen" at bounding box center [166, 117] width 48 height 15
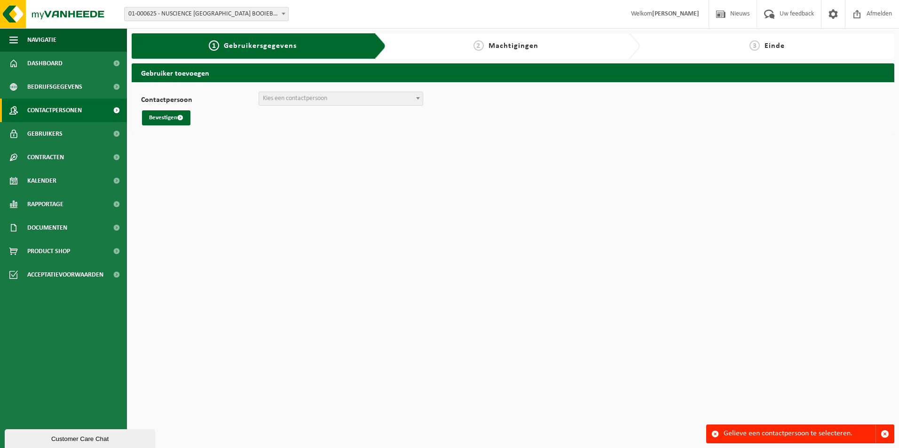
click at [76, 110] on span "Contactpersonen" at bounding box center [54, 111] width 55 height 24
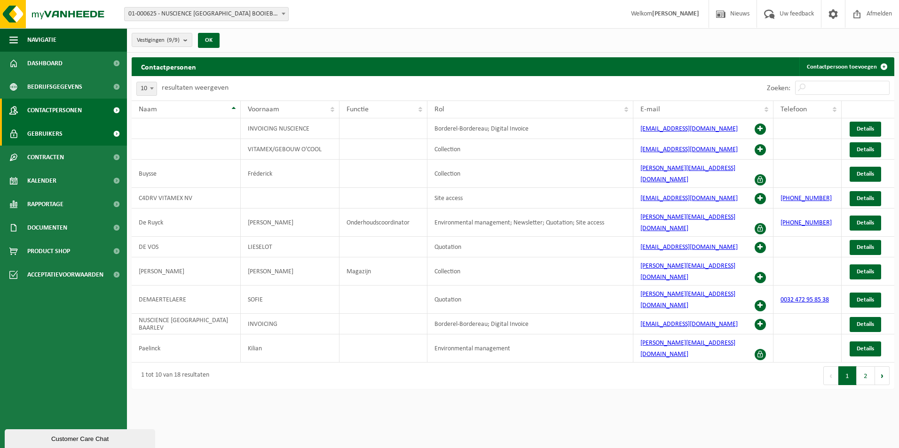
click at [61, 133] on span "Gebruikers" at bounding box center [44, 134] width 35 height 24
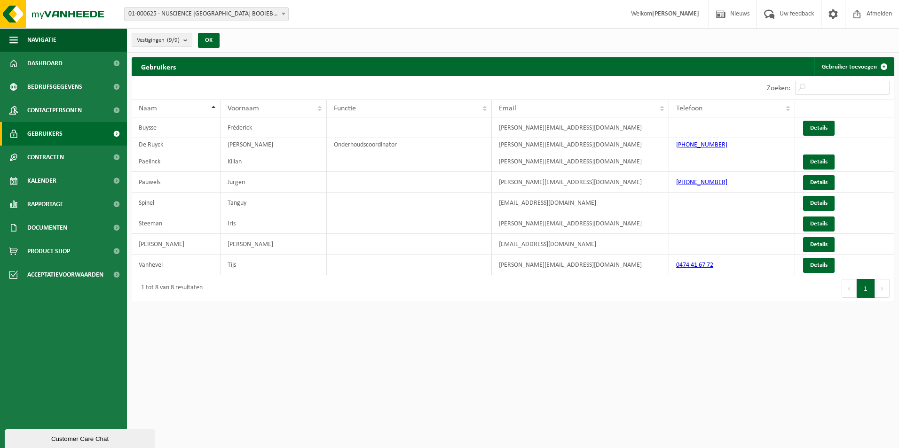
click at [60, 134] on span "Gebruikers" at bounding box center [44, 134] width 35 height 24
click at [876, 61] on span at bounding box center [883, 66] width 19 height 19
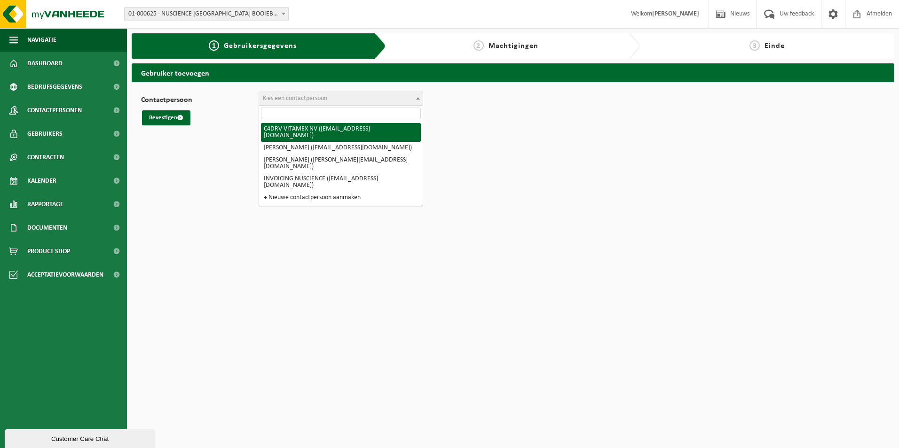
click at [295, 101] on span "Kies een contactpersoon" at bounding box center [295, 98] width 64 height 7
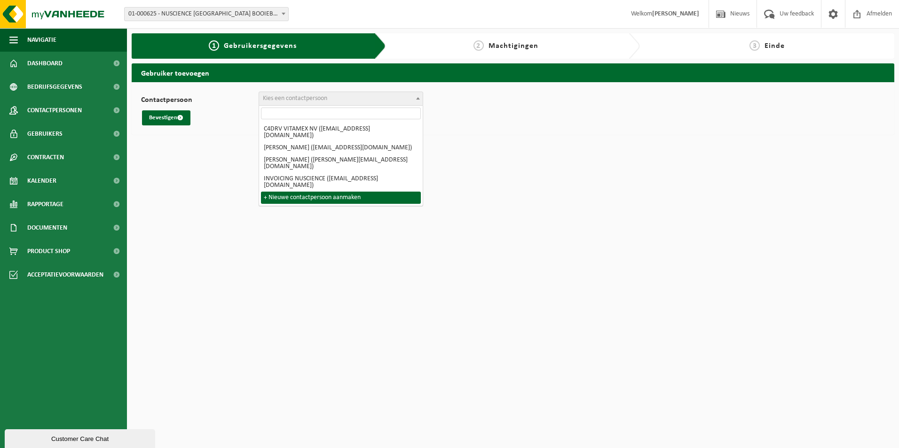
select select "0"
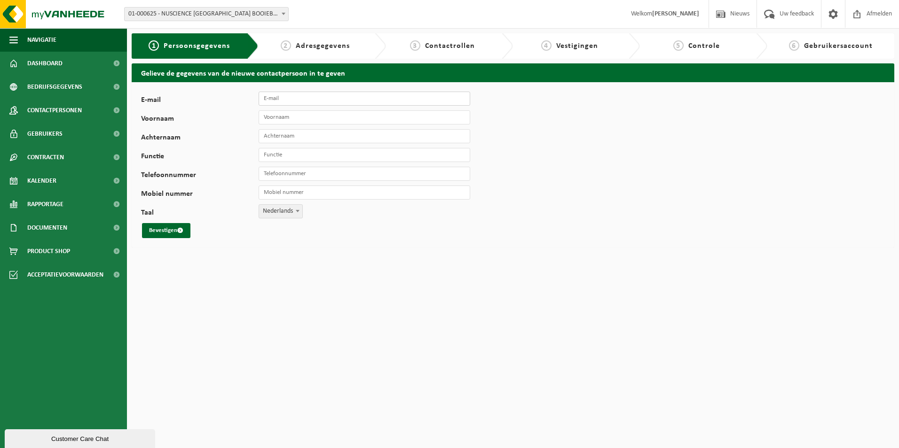
click at [300, 99] on input "E-mail" at bounding box center [365, 99] width 212 height 14
type input "[PERSON_NAME][EMAIL_ADDRESS][DOMAIN_NAME]"
type input "[PERSON_NAME]"
type input "Magazijn"
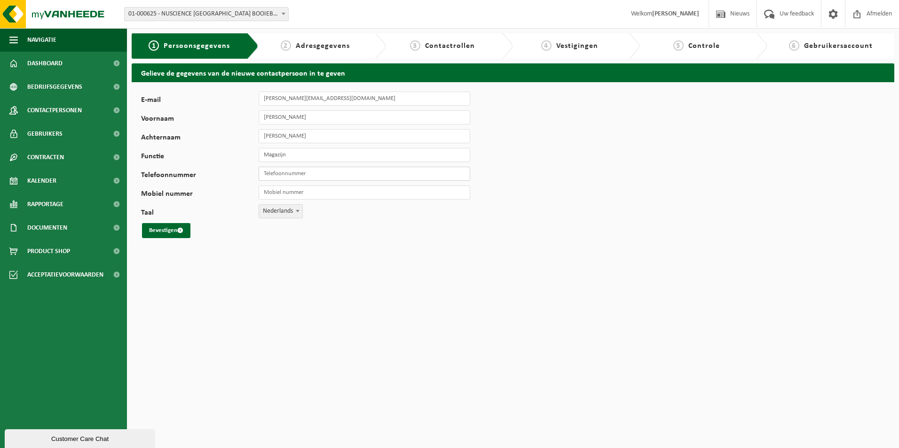
click at [290, 177] on input "Telefoonnummer" at bounding box center [365, 174] width 212 height 14
click at [295, 174] on input "Telefoonnummer" at bounding box center [365, 174] width 212 height 14
paste input "+32 470018561"
type input "+32 470 01 85 61"
click at [171, 232] on button "Bevestigen" at bounding box center [166, 230] width 48 height 15
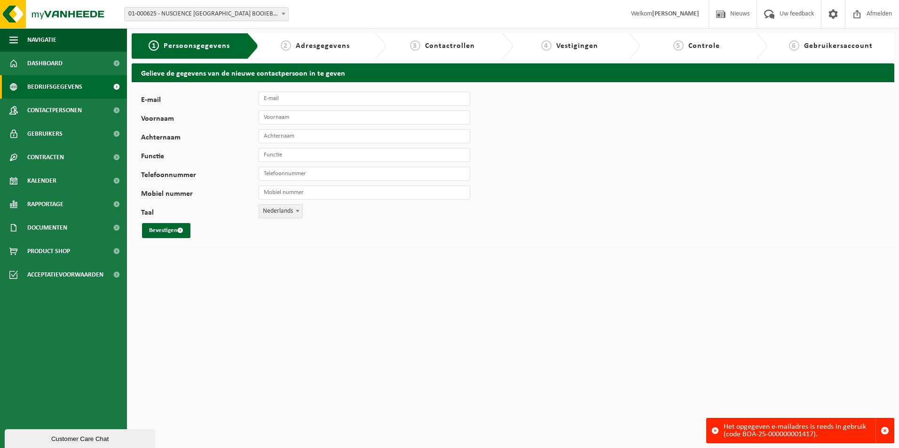
click at [60, 87] on span "Bedrijfsgegevens" at bounding box center [54, 87] width 55 height 24
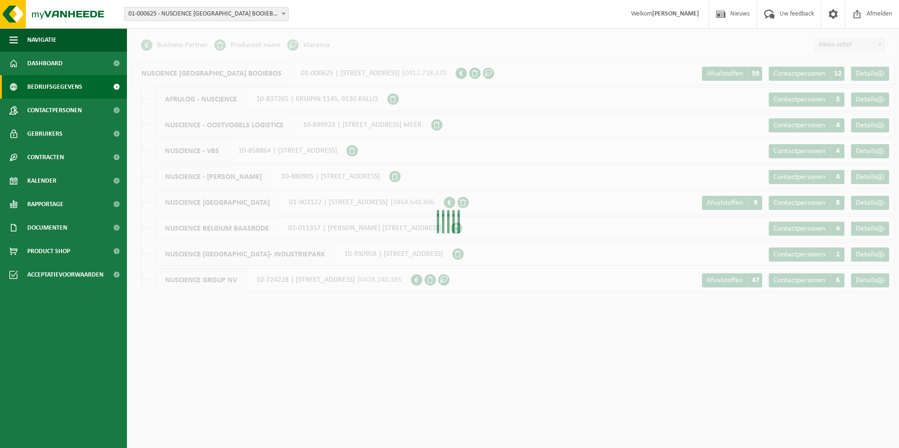
click at [62, 110] on span "Contactpersonen" at bounding box center [54, 111] width 55 height 24
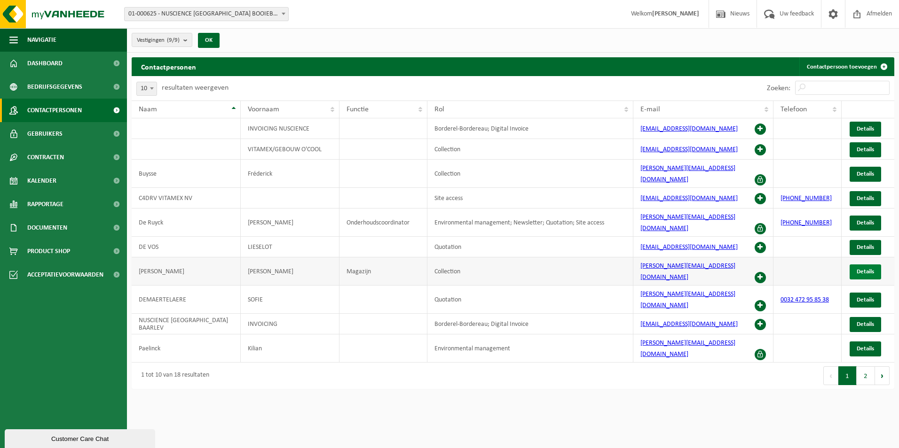
click at [866, 269] on span "Details" at bounding box center [865, 272] width 17 height 6
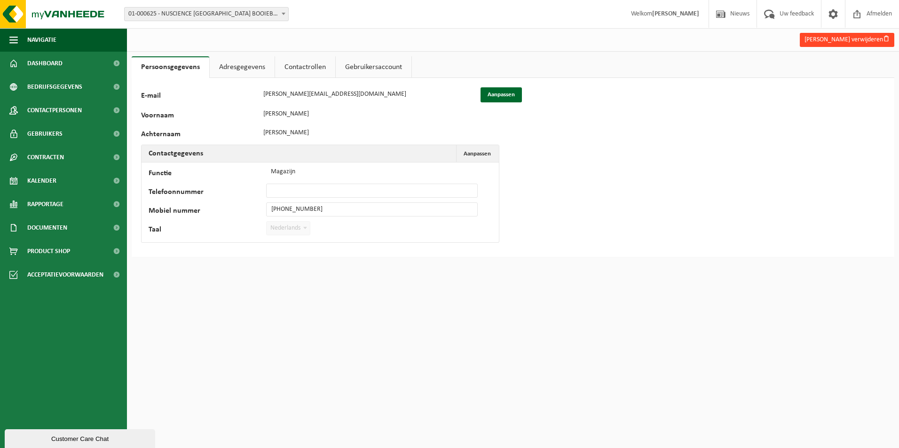
click at [837, 36] on button "Mike De witte verwijderen" at bounding box center [847, 40] width 94 height 14
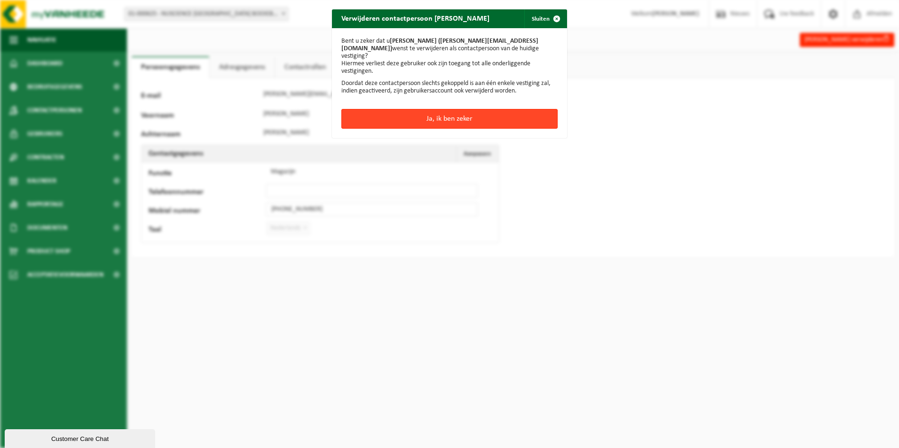
click at [448, 111] on button "Ja, ik ben zeker" at bounding box center [449, 119] width 216 height 20
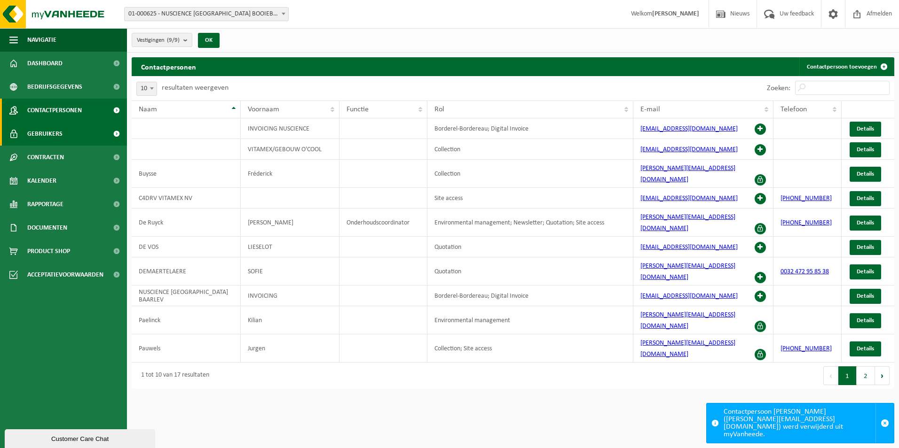
click at [80, 134] on link "Gebruikers" at bounding box center [63, 134] width 127 height 24
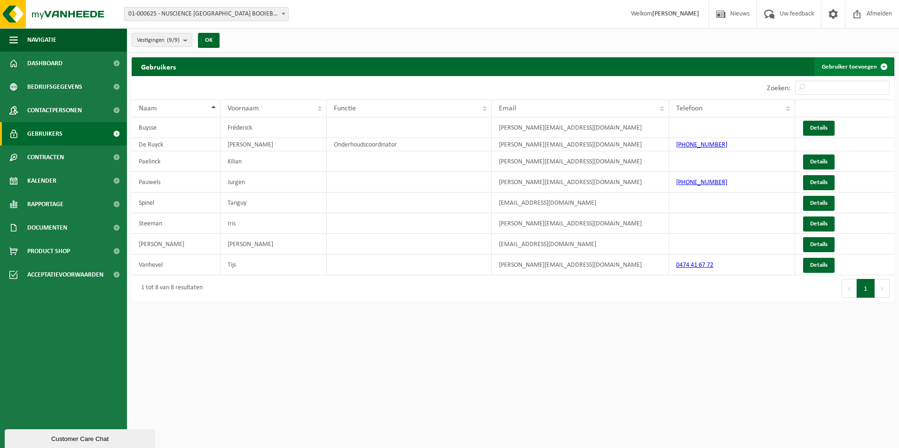
click at [858, 67] on link "Gebruiker toevoegen" at bounding box center [853, 66] width 79 height 19
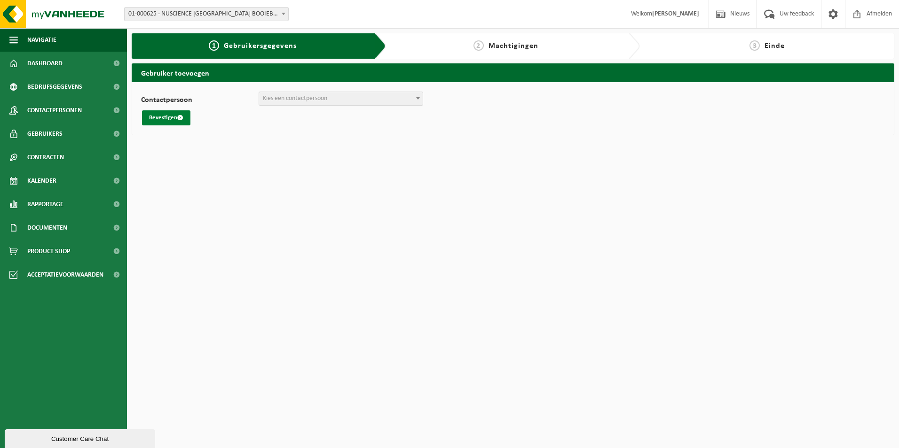
click at [155, 120] on button "Bevestigen" at bounding box center [166, 117] width 48 height 15
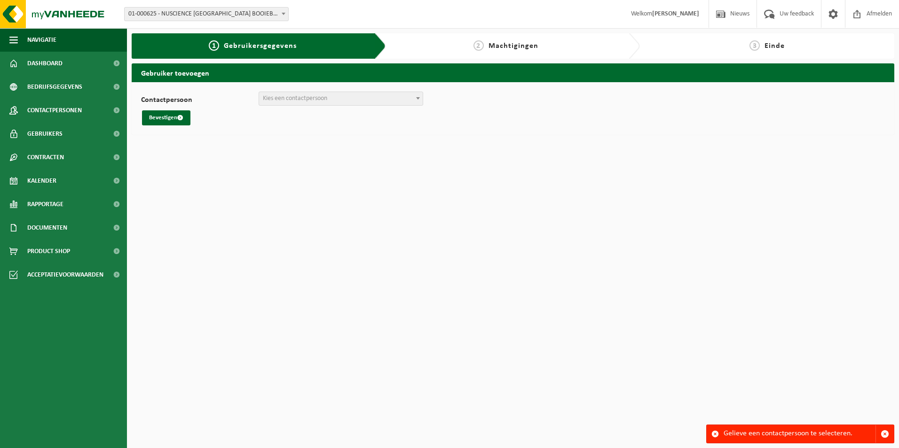
click at [278, 97] on span "Kies een contactpersoon" at bounding box center [295, 98] width 64 height 7
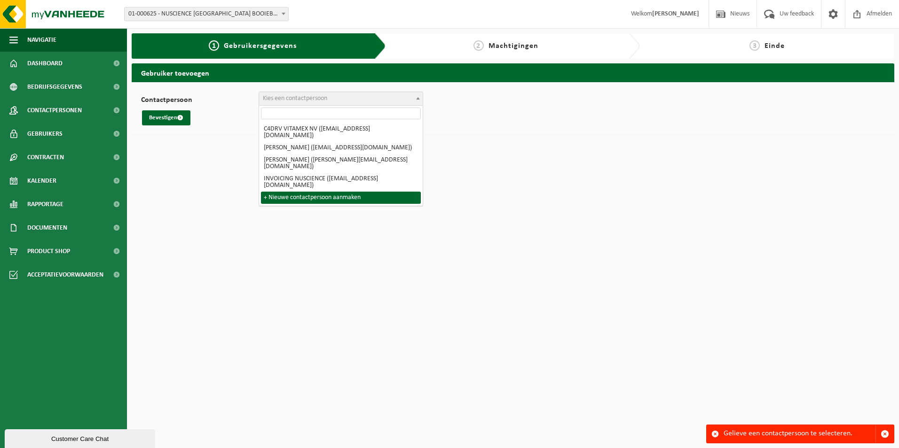
select select "0"
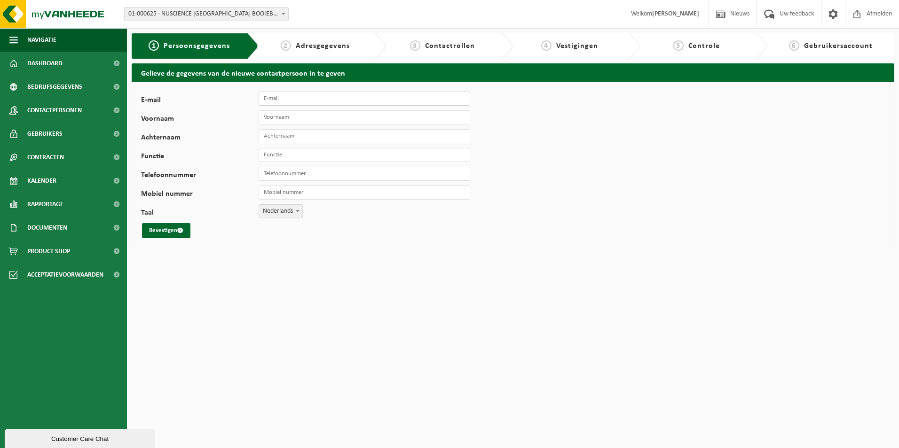
click at [294, 103] on input "E-mail" at bounding box center [365, 99] width 212 height 14
type input "[PERSON_NAME][EMAIL_ADDRESS][DOMAIN_NAME]"
type input "Mike"
type input "De Witte"
type input "Magazijn"
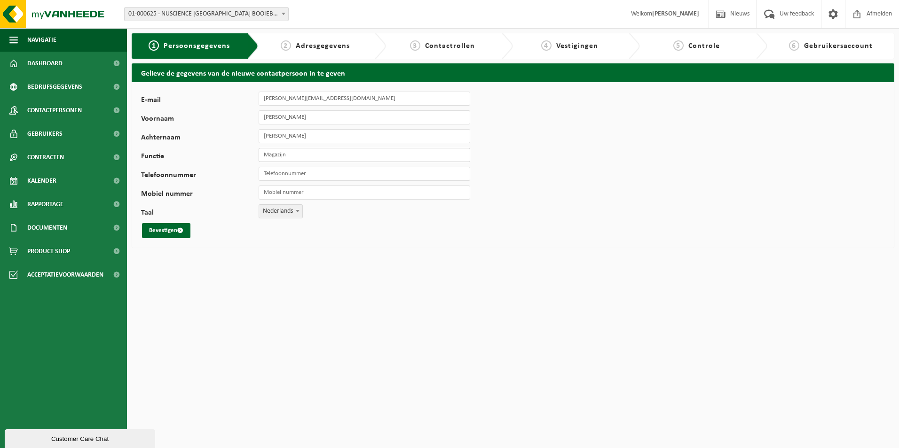
type input "[PHONE_NUMBER]"
click at [296, 192] on input "Mobiel nummer" at bounding box center [365, 193] width 212 height 14
click at [243, 236] on div "Bevestigen" at bounding box center [294, 230] width 306 height 15
click at [157, 234] on button "Bevestigen" at bounding box center [166, 230] width 48 height 15
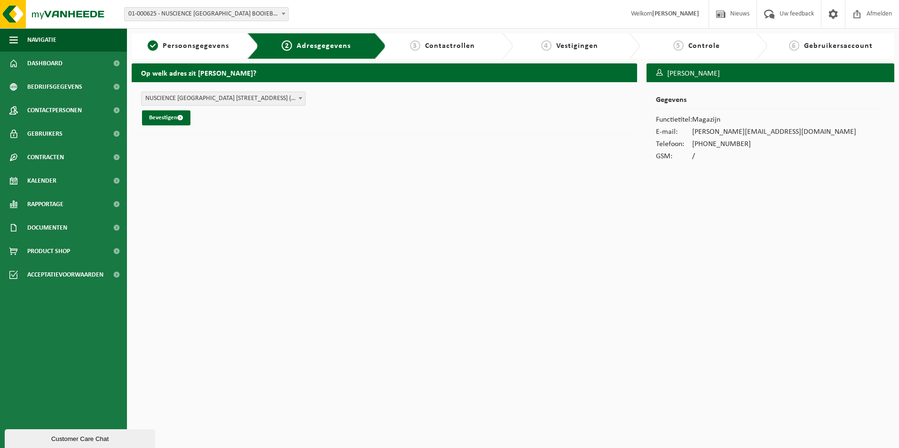
click at [240, 102] on span "NUSCIENCE BELGIUM BOOIEBOS - BOOIEBOS 5 , 9031 DRONGEN BE (01-000625/BUS)" at bounding box center [223, 98] width 164 height 13
click at [241, 99] on span "NUSCIENCE BELGIUM BOOIEBOS - BOOIEBOS 5 , 9031 DRONGEN BE (01-000625/BUS)" at bounding box center [223, 98] width 164 height 13
click at [180, 121] on span "submit" at bounding box center [180, 118] width 6 height 6
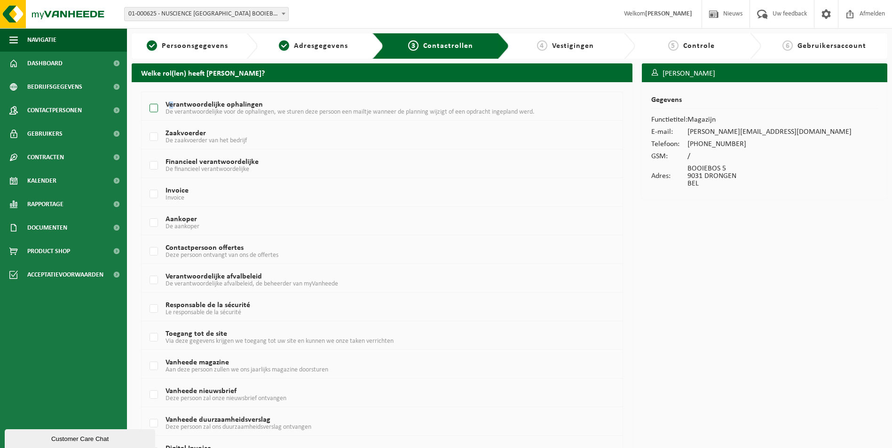
click at [172, 105] on label "Verantwoordelijke ophalingen De verantwoordelijke voor de ophalingen, we sturen…" at bounding box center [362, 109] width 428 height 14
click at [151, 109] on label "Verantwoordelijke ophalingen De verantwoordelijke voor de ophalingen, we sturen…" at bounding box center [362, 109] width 428 height 14
click at [146, 97] on input "Verantwoordelijke ophalingen De verantwoordelijke voor de ophalingen, we sturen…" at bounding box center [146, 96] width 0 height 0
checkbox input "true"
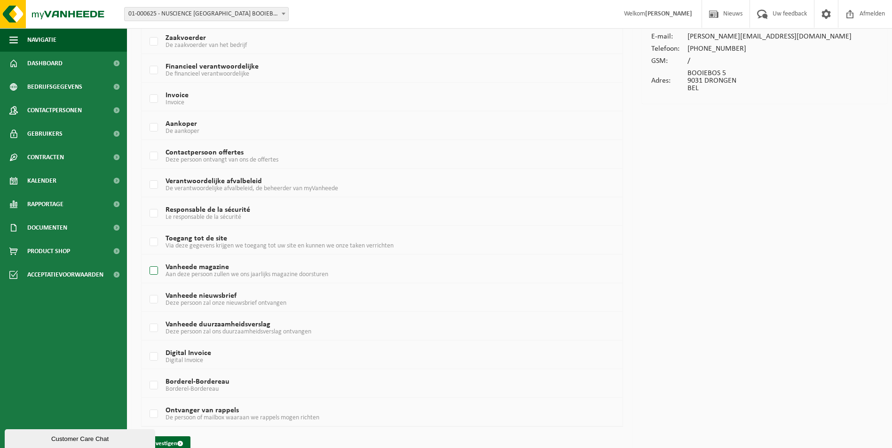
scroll to position [112, 0]
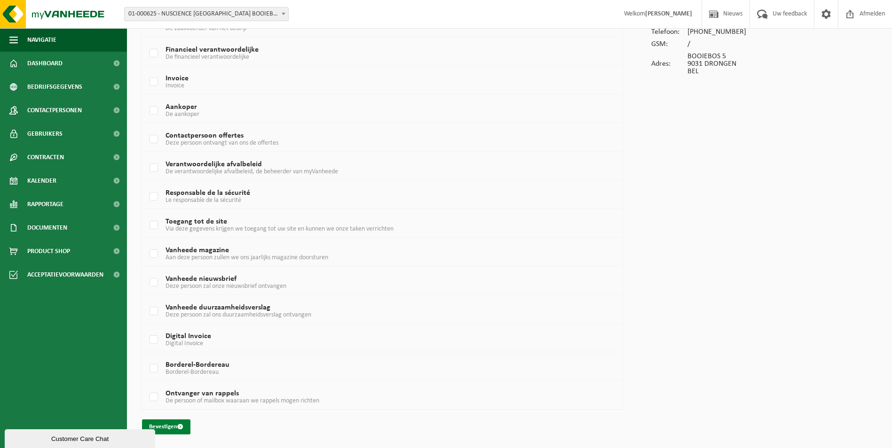
click at [175, 425] on button "Bevestigen" at bounding box center [166, 427] width 48 height 15
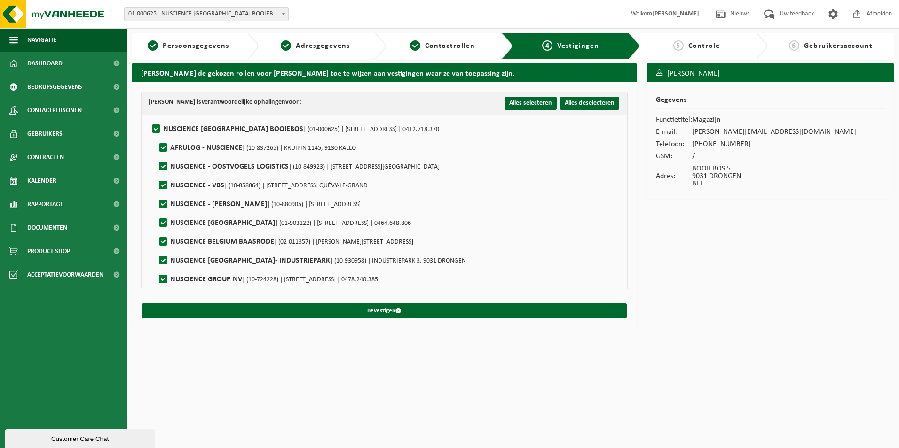
click at [162, 281] on label"] "NUSCIENCE GROUP NV | (10-724228) | [STREET_ADDRESS] | 0478.240.385" at bounding box center [267, 280] width 221 height 14
click at [156, 268] on input "NUSCIENCE GROUP NV | (10-724228) | [STREET_ADDRESS] | 0478.240.385" at bounding box center [155, 267] width 0 height 0
checkbox input "false"
click at [165, 244] on label"] "NUSCIENCE BELGIUM BAASRODE | (02-011357) | THEODOOR VERMIJLENSTRAAT 20, 9200 BA…" at bounding box center [285, 242] width 256 height 14
click at [156, 230] on input "NUSCIENCE BELGIUM BAASRODE | (02-011357) | THEODOOR VERMIJLENSTRAAT 20, 9200 BA…" at bounding box center [155, 230] width 0 height 0
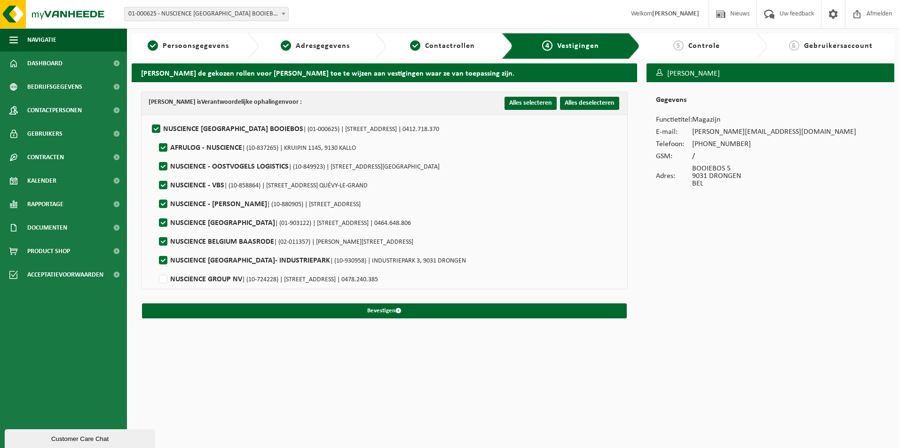
checkbox input "false"
click at [162, 263] on label"] "NUSCIENCE BELGIUM- INDUSTRIEPARK | (10-930958) | INDUSTRIEPARK 3, 9031 DRONGEN" at bounding box center [311, 261] width 309 height 14
click at [156, 249] on input "NUSCIENCE BELGIUM- INDUSTRIEPARK | (10-930958) | INDUSTRIEPARK 3, 9031 DRONGEN" at bounding box center [155, 249] width 0 height 0
checkbox input "false"
click at [437, 49] on span "Contactrollen" at bounding box center [450, 46] width 50 height 8
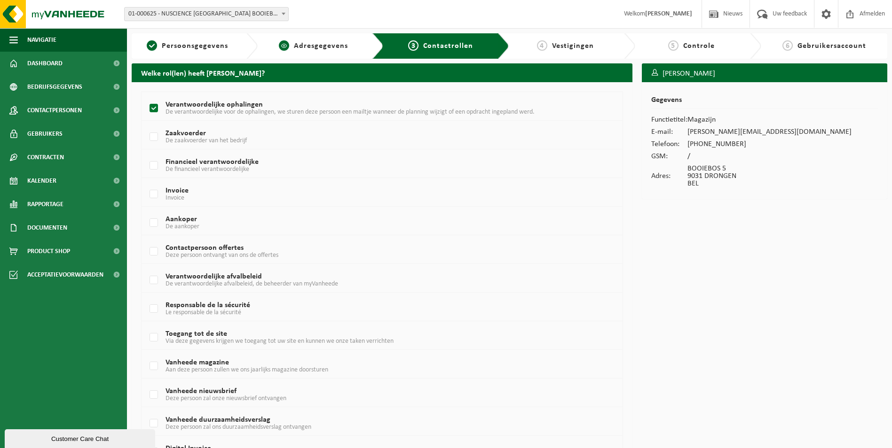
click at [312, 54] on div "2 Adresgegevens" at bounding box center [321, 45] width 126 height 25
click at [313, 48] on span "Adresgegevens" at bounding box center [321, 46] width 54 height 8
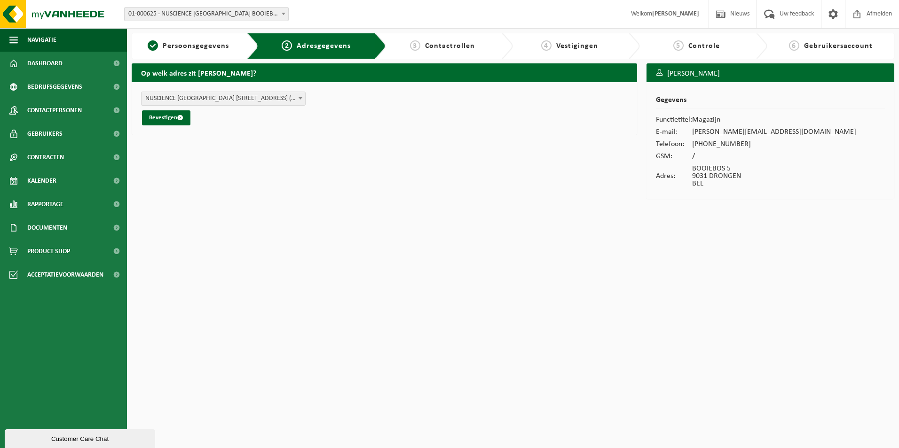
click at [220, 97] on span "NUSCIENCE BELGIUM BOOIEBOS - BOOIEBOS 5 , 9031 DRONGEN BE (01-000625/BUS)" at bounding box center [223, 98] width 164 height 13
click at [180, 117] on span "submit" at bounding box center [180, 118] width 6 height 6
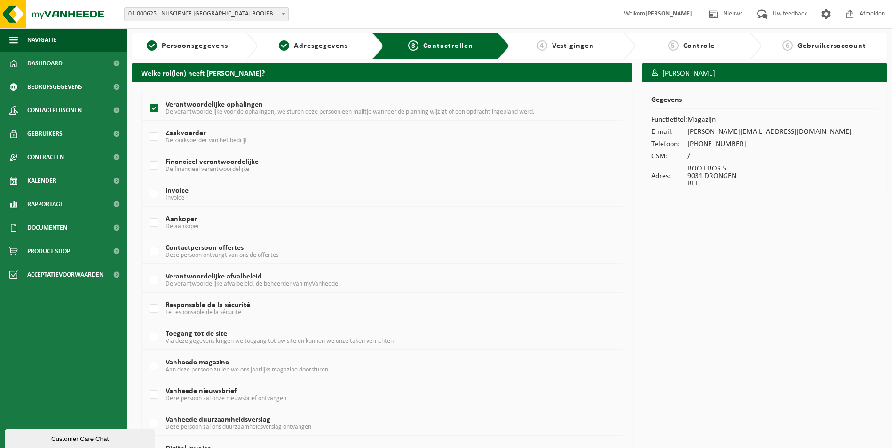
click at [566, 49] on span "Vestigingen" at bounding box center [573, 46] width 42 height 8
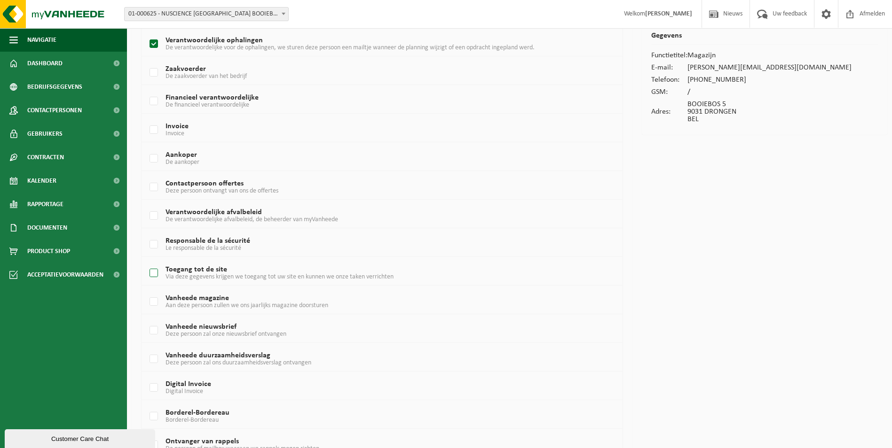
scroll to position [112, 0]
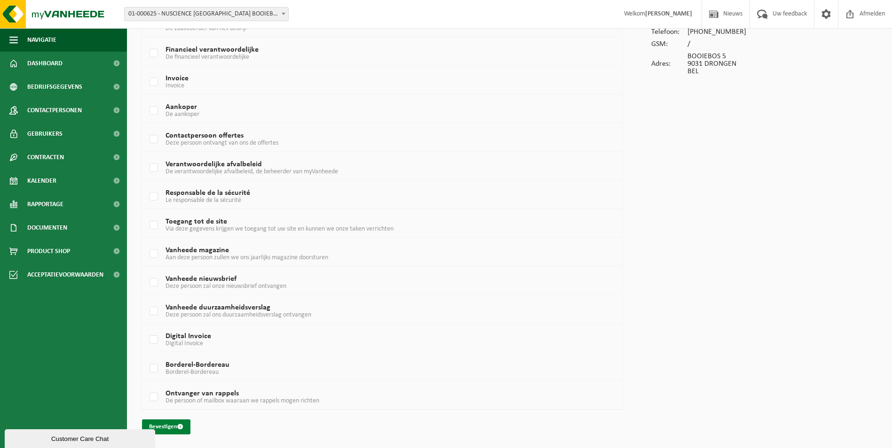
click at [163, 428] on button "Bevestigen" at bounding box center [166, 427] width 48 height 15
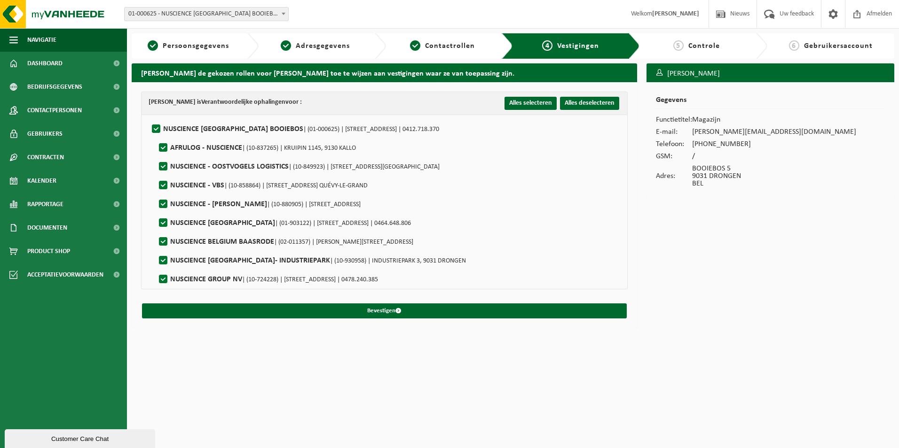
click at [196, 146] on label"] "AFRULOG - NUSCIENCE | (10-837265) | KRUIPIN 1145, 9130 KALLO" at bounding box center [256, 148] width 199 height 14
click at [156, 136] on input "AFRULOG - NUSCIENCE | (10-837265) | KRUIPIN 1145, 9130 KALLO" at bounding box center [155, 136] width 0 height 0
checkbox input "false"
click at [190, 171] on label"] "NUSCIENCE - OOSTVOGELS LOGISTICS | (10-849923) | LUXEMBURGSTRAAT 3, 2321 MEER" at bounding box center [298, 167] width 283 height 14
click at [156, 155] on input "NUSCIENCE - OOSTVOGELS LOGISTICS | (10-849923) | LUXEMBURGSTRAAT 3, 2321 MEER" at bounding box center [155, 155] width 0 height 0
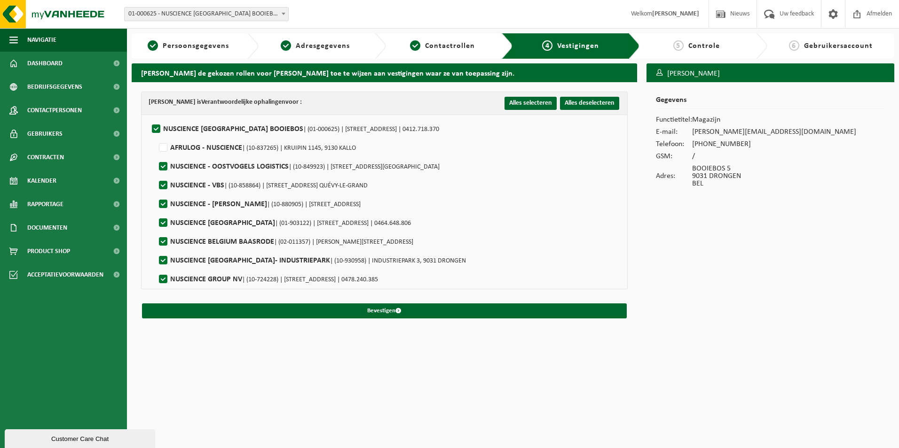
checkbox input "false"
click at [184, 185] on label"] "NUSCIENCE - VBS | (10-858864) | RUE DE L'EPINETTE 12, 7040 QUÉVY-LE-GRAND" at bounding box center [262, 186] width 211 height 14
click at [156, 174] on input "NUSCIENCE - VBS | (10-858864) | RUE DE L'EPINETTE 12, 7040 QUÉVY-LE-GRAND" at bounding box center [155, 173] width 0 height 0
checkbox input "false"
click at [187, 208] on label"] "NUSCIENCE - WIJNGAARD NATIE | (10-880905) | NOORWEGENSTRAAT 11, 9940 EVERGEM" at bounding box center [259, 204] width 204 height 14
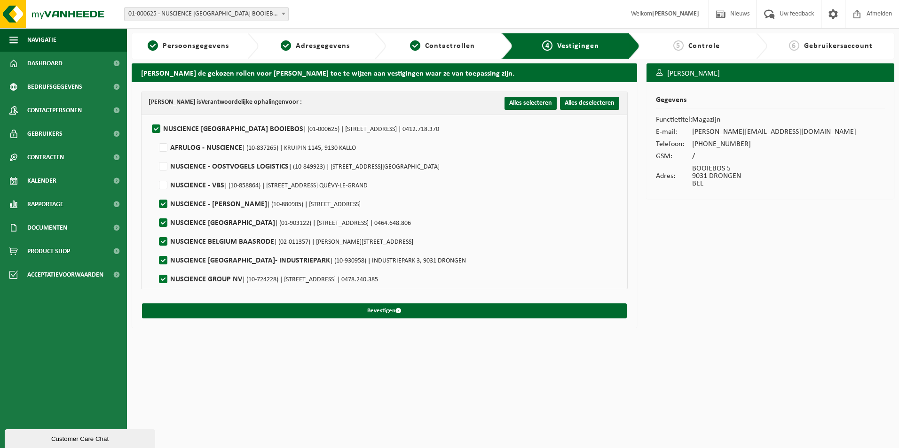
click at [156, 193] on input "NUSCIENCE - WIJNGAARD NATIE | (10-880905) | NOORWEGENSTRAAT 11, 9940 EVERGEM" at bounding box center [155, 192] width 0 height 0
checkbox input "false"
click at [187, 241] on label"] "NUSCIENCE BELGIUM BAASRODE | (02-011357) | THEODOOR VERMIJLENSTRAAT 20, 9200 BA…" at bounding box center [285, 242] width 256 height 14
click at [156, 230] on input "NUSCIENCE BELGIUM BAASRODE | (02-011357) | THEODOOR VERMIJLENSTRAAT 20, 9200 BA…" at bounding box center [155, 230] width 0 height 0
checkbox input "false"
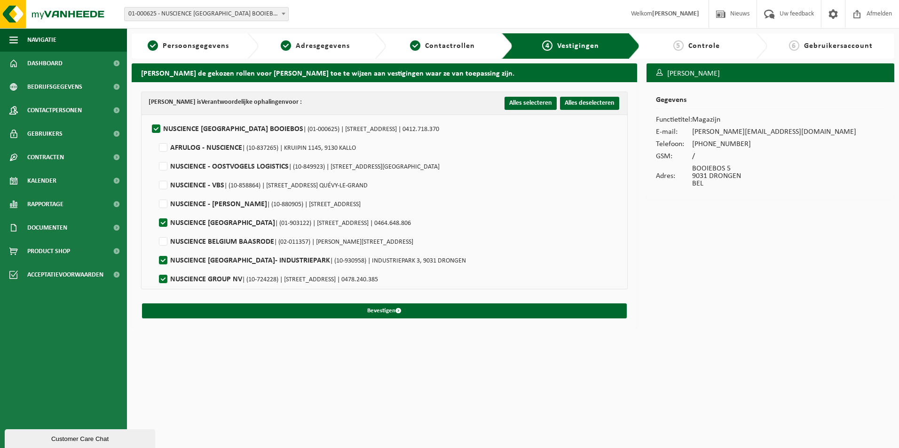
click at [189, 264] on label"] "NUSCIENCE BELGIUM- INDUSTRIEPARK | (10-930958) | INDUSTRIEPARK 3, 9031 DRONGEN" at bounding box center [311, 261] width 309 height 14
click at [156, 249] on input "NUSCIENCE BELGIUM- INDUSTRIEPARK | (10-930958) | INDUSTRIEPARK 3, 9031 DRONGEN" at bounding box center [155, 249] width 0 height 0
checkbox input "false"
click at [188, 278] on label"] "NUSCIENCE GROUP NV | (10-724228) | BAARLEVELDESTRAAT 8, 9031 DRONGEN | 0478.240…" at bounding box center [267, 280] width 221 height 14
click at [156, 268] on input "NUSCIENCE GROUP NV | (10-724228) | BAARLEVELDESTRAAT 8, 9031 DRONGEN | 0478.240…" at bounding box center [155, 267] width 0 height 0
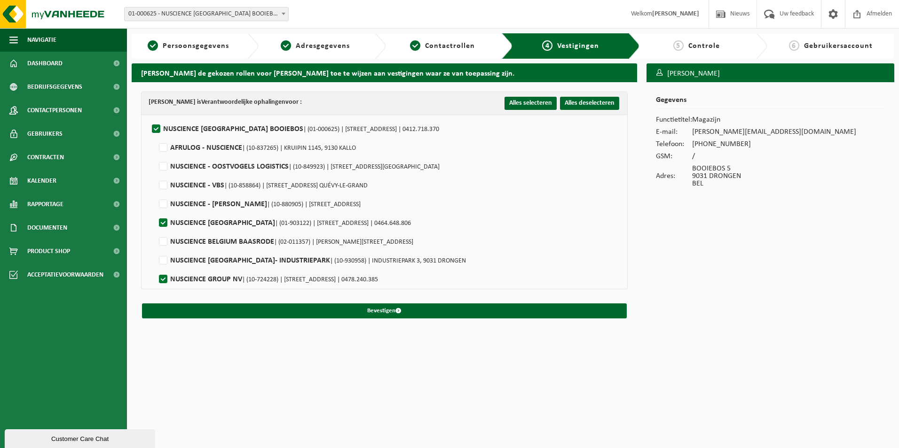
checkbox input "false"
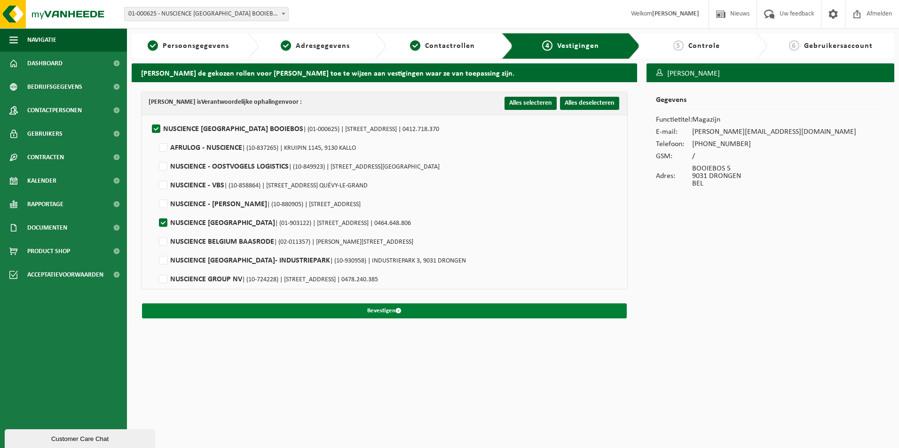
click at [465, 312] on button "Bevestigen" at bounding box center [384, 311] width 485 height 15
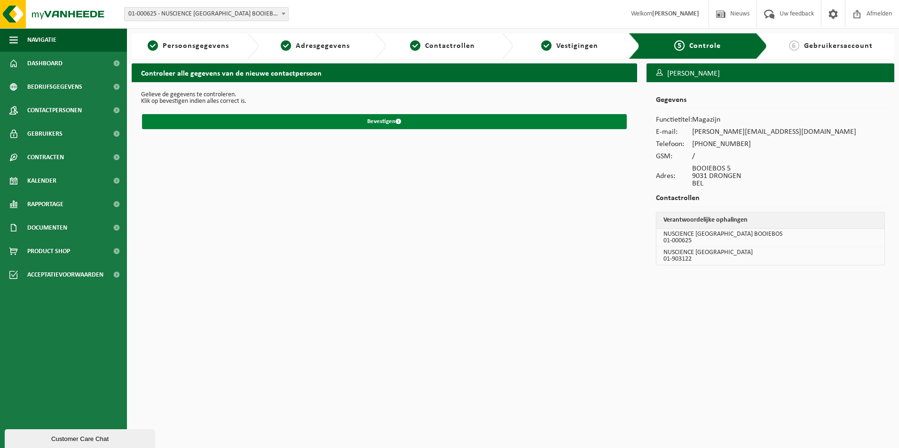
click at [393, 120] on button "Bevestigen" at bounding box center [384, 121] width 485 height 15
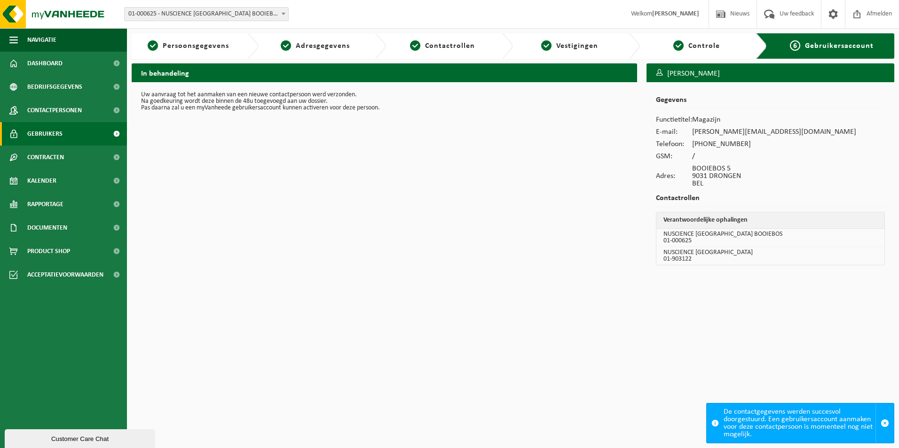
click at [58, 134] on span "Gebruikers" at bounding box center [44, 134] width 35 height 24
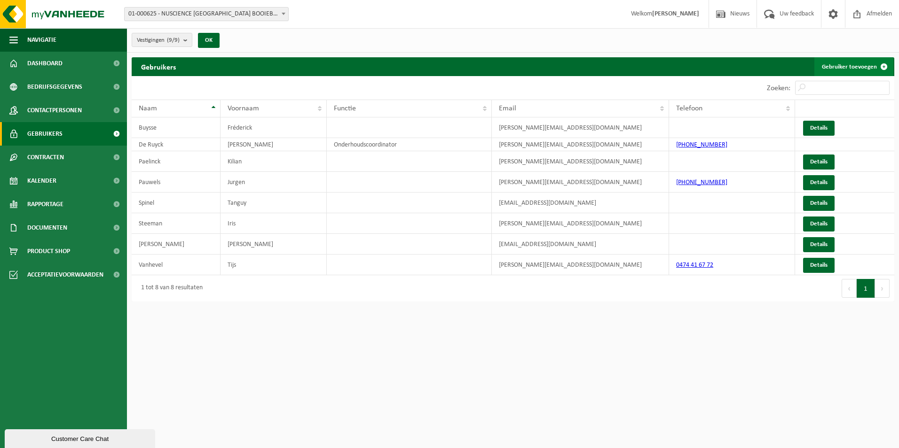
click at [853, 62] on link "Gebruiker toevoegen" at bounding box center [853, 66] width 79 height 19
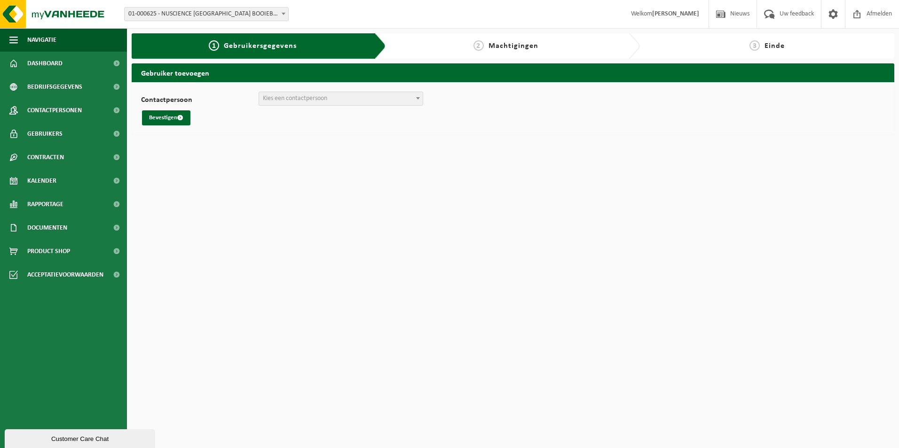
click at [348, 101] on span "Kies een contactpersoon" at bounding box center [341, 98] width 164 height 13
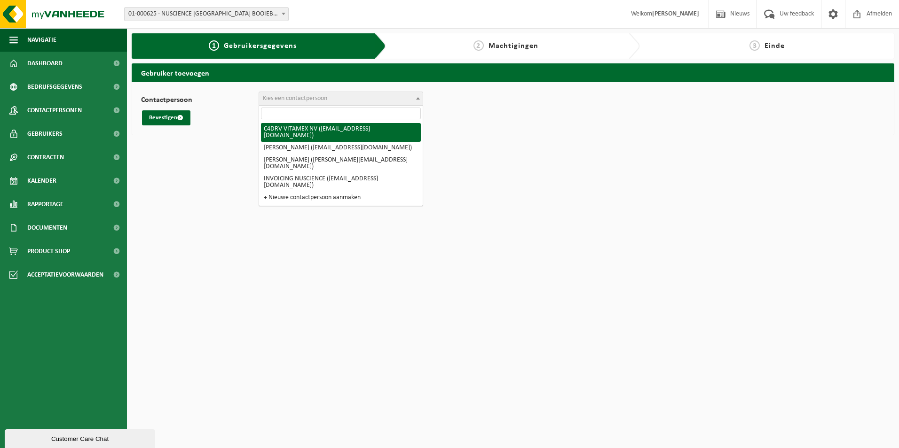
click at [201, 174] on html "Vestiging: 01-000625 - NUSCIENCE BELGIUM BOOIEBOS - DRONGEN 10-837265 - AFRULOG…" at bounding box center [449, 224] width 899 height 448
click at [61, 110] on span "Contactpersonen" at bounding box center [54, 111] width 55 height 24
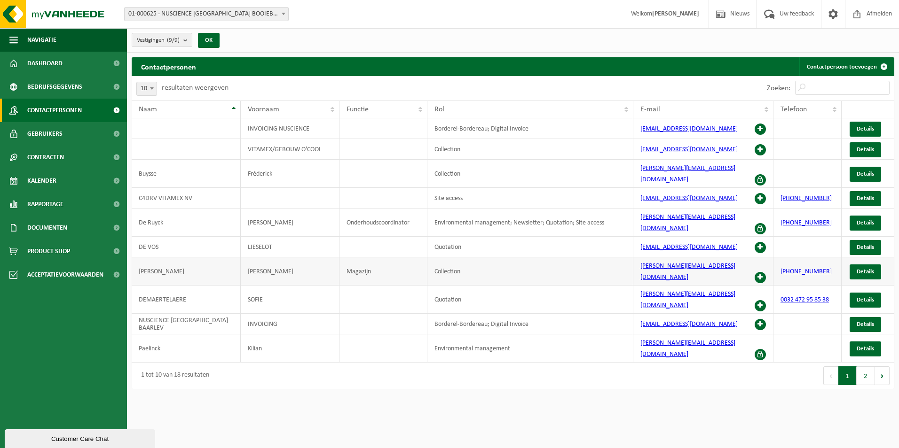
click at [762, 272] on span at bounding box center [759, 277] width 11 height 11
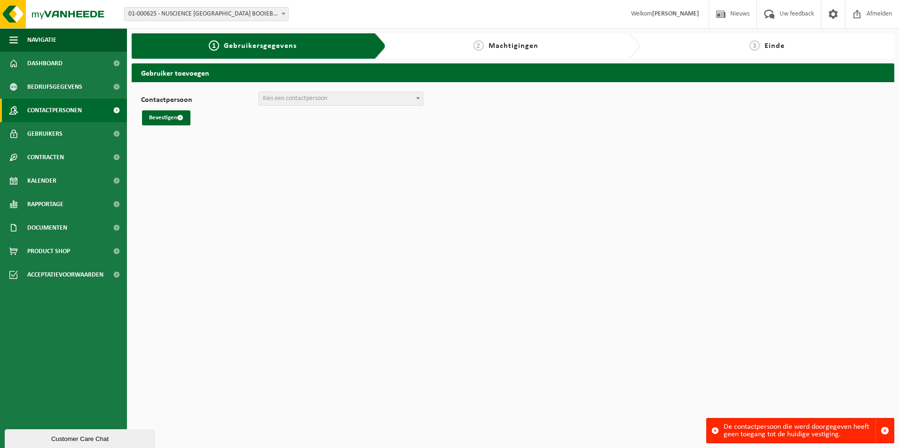
click at [42, 108] on span "Contactpersonen" at bounding box center [54, 111] width 55 height 24
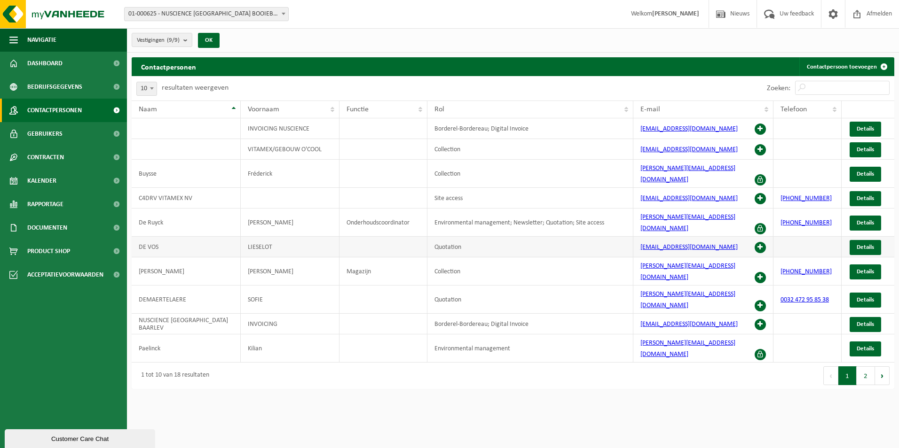
click at [756, 242] on span at bounding box center [759, 247] width 11 height 11
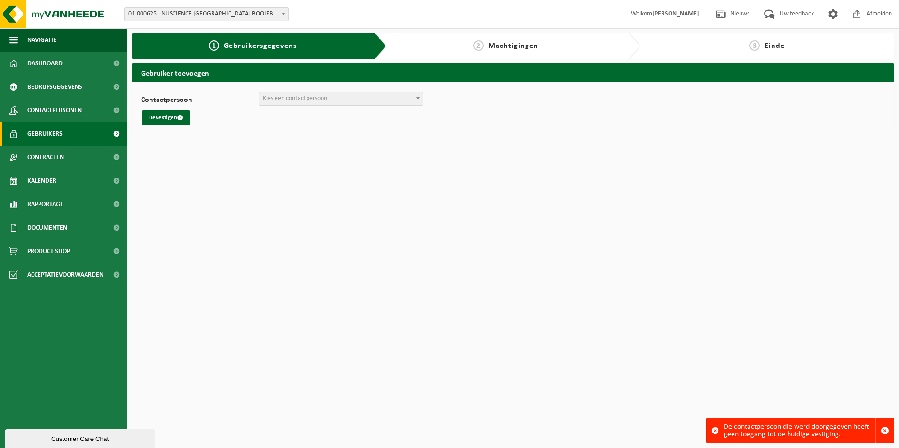
click at [66, 131] on link "Gebruikers" at bounding box center [63, 134] width 127 height 24
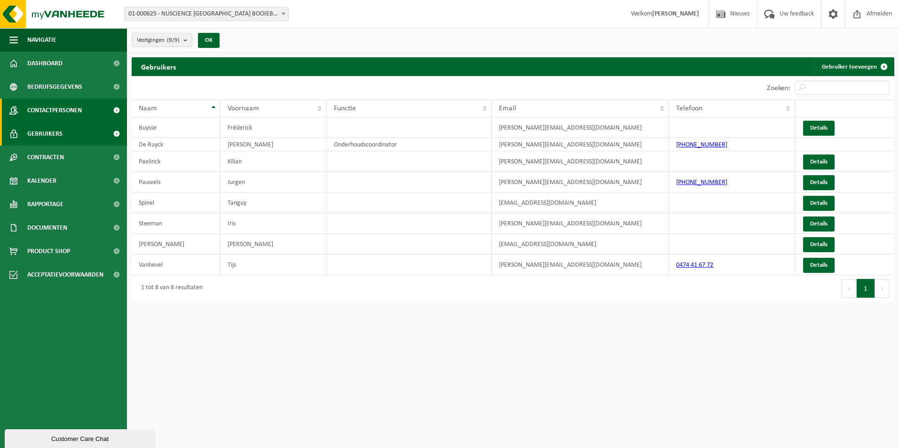
click at [61, 112] on span "Contactpersonen" at bounding box center [54, 111] width 55 height 24
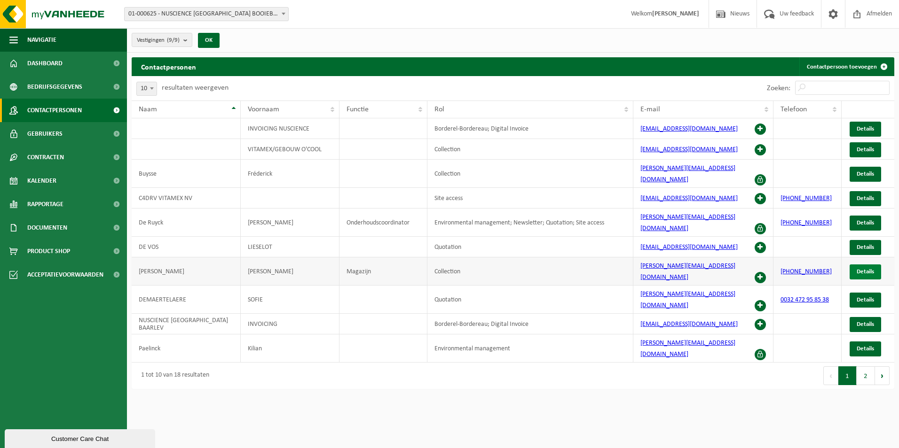
click at [860, 269] on span "Details" at bounding box center [865, 272] width 17 height 6
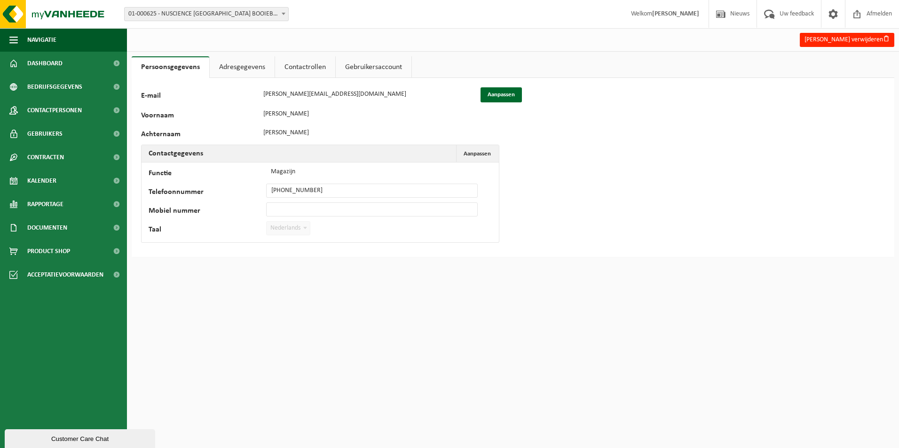
click at [229, 64] on link "Adresgegevens" at bounding box center [242, 67] width 65 height 22
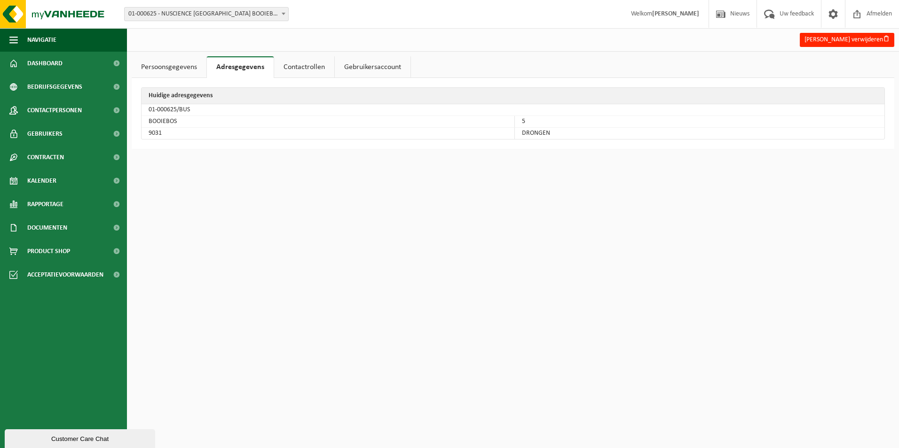
click at [292, 66] on link "Contactrollen" at bounding box center [304, 67] width 60 height 22
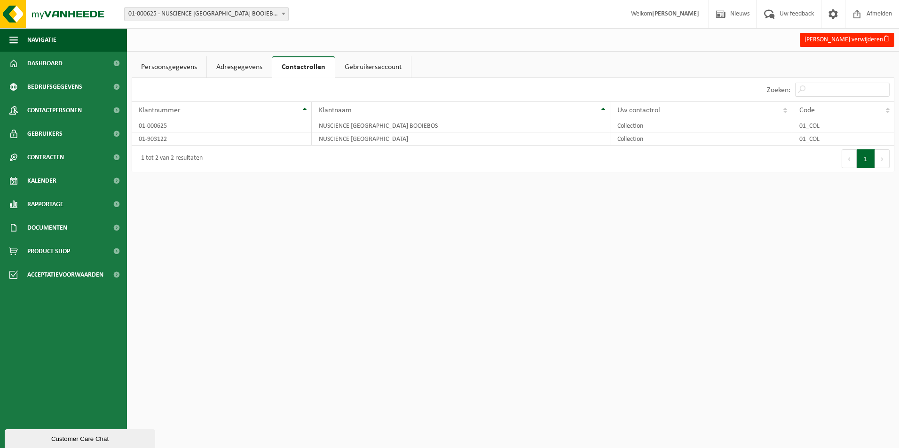
click at [391, 63] on link "Gebruikersaccount" at bounding box center [373, 67] width 76 height 22
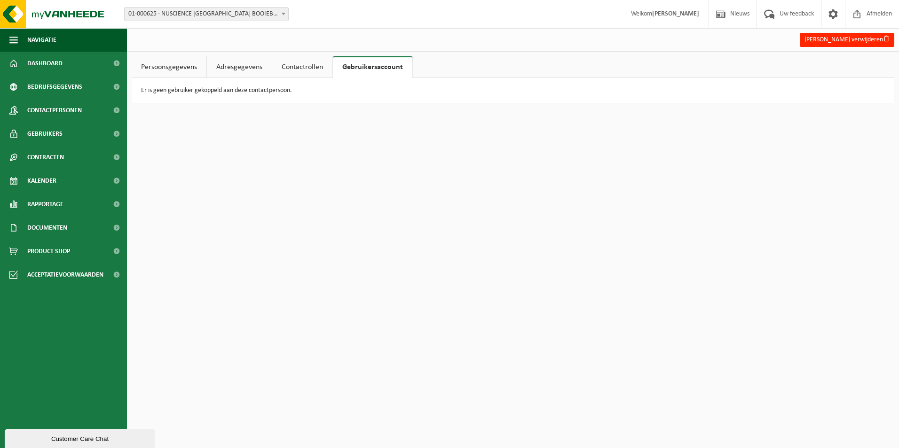
click at [244, 94] on div "Er is geen gebruiker gekoppeld aan deze contactpersoon." at bounding box center [513, 90] width 762 height 25
click at [244, 93] on p "Er is geen gebruiker gekoppeld aan deze contactpersoon." at bounding box center [513, 90] width 744 height 7
drag, startPoint x: 245, startPoint y: 93, endPoint x: 283, endPoint y: 97, distance: 37.8
click at [247, 93] on p "Er is geen gebruiker gekoppeld aan deze contactpersoon." at bounding box center [513, 90] width 744 height 7
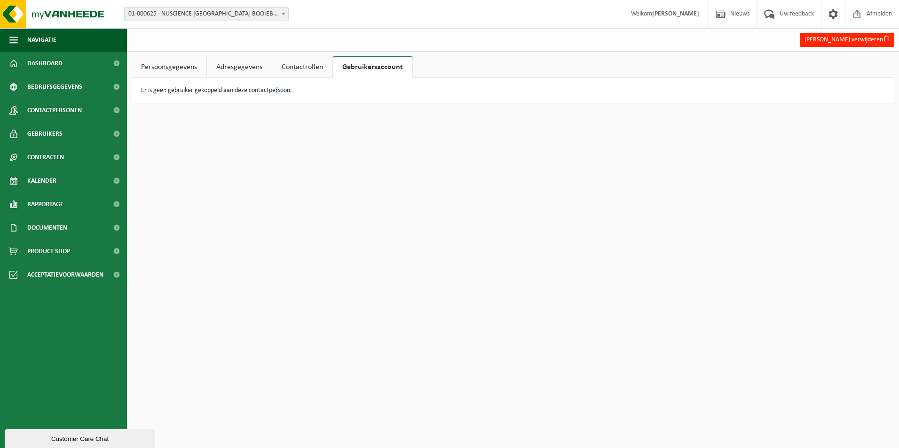
click at [275, 89] on p "Er is geen gebruiker gekoppeld aan deze contactpersoon." at bounding box center [513, 90] width 744 height 7
click at [256, 93] on p "Er is geen gebruiker gekoppeld aan deze contactpersoon." at bounding box center [513, 90] width 744 height 7
click at [240, 94] on div "Er is geen gebruiker gekoppeld aan deze contactpersoon." at bounding box center [513, 90] width 762 height 25
click at [35, 128] on span "Gebruikers" at bounding box center [44, 134] width 35 height 24
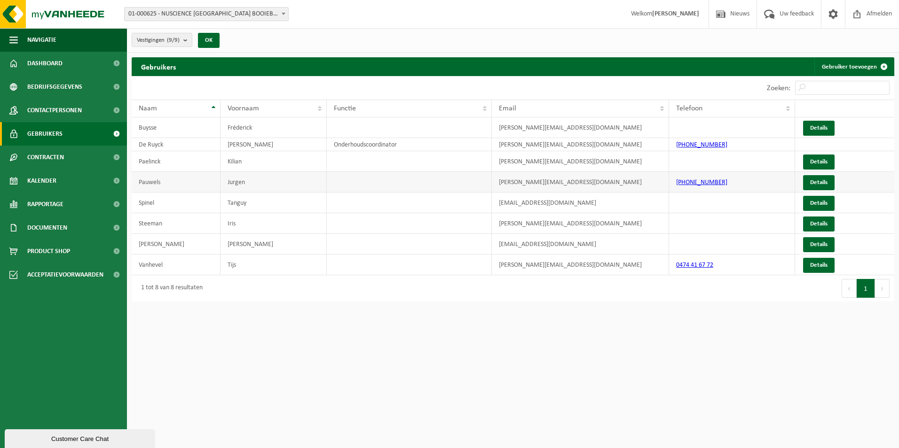
click at [836, 184] on td "Details" at bounding box center [844, 182] width 99 height 21
click at [817, 181] on link "Details" at bounding box center [818, 182] width 31 height 15
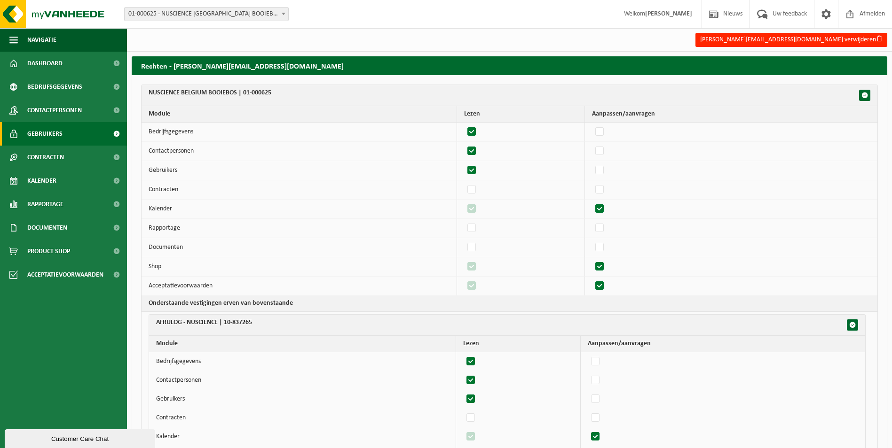
click at [57, 138] on span "Gebruikers" at bounding box center [44, 134] width 35 height 24
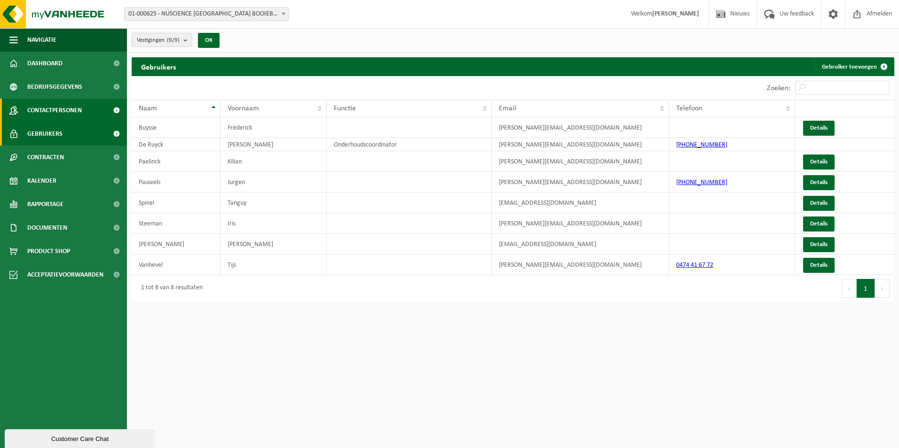
click at [86, 118] on link "Contactpersonen" at bounding box center [63, 111] width 127 height 24
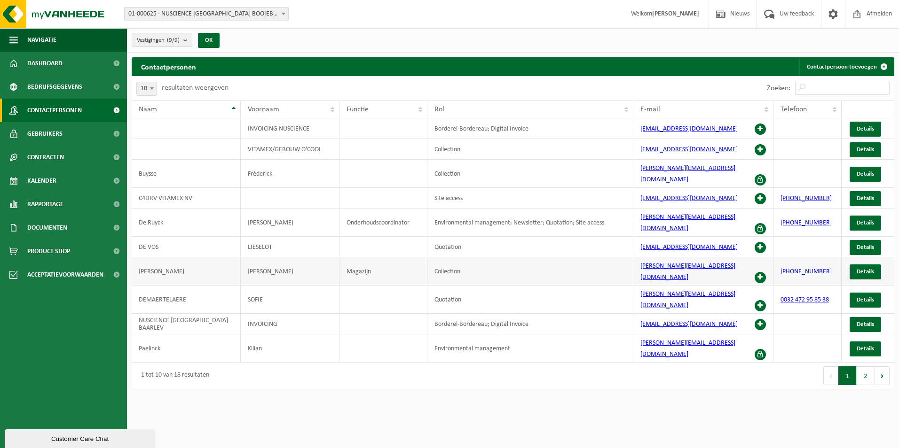
click at [757, 272] on span at bounding box center [759, 277] width 11 height 11
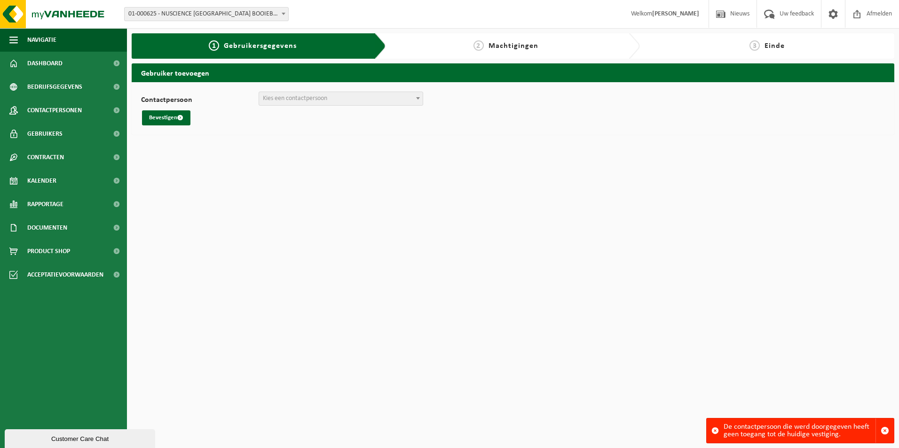
click at [312, 100] on span "Kies een contactpersoon" at bounding box center [295, 98] width 64 height 7
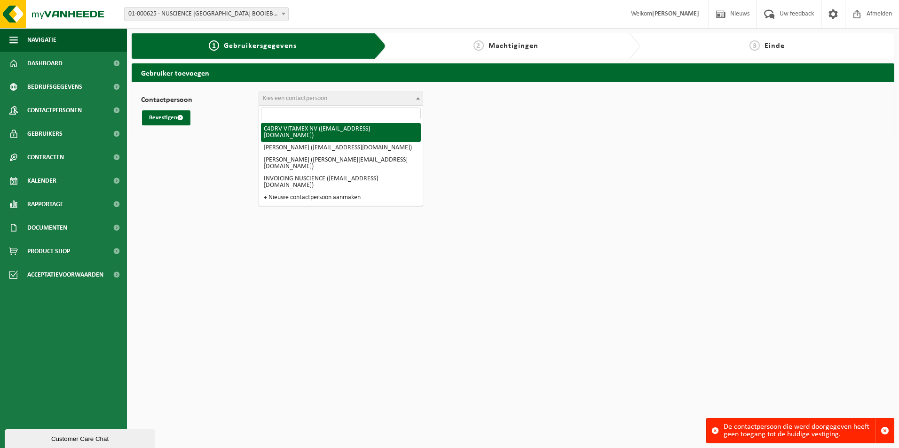
click at [312, 111] on input "search" at bounding box center [341, 114] width 160 height 12
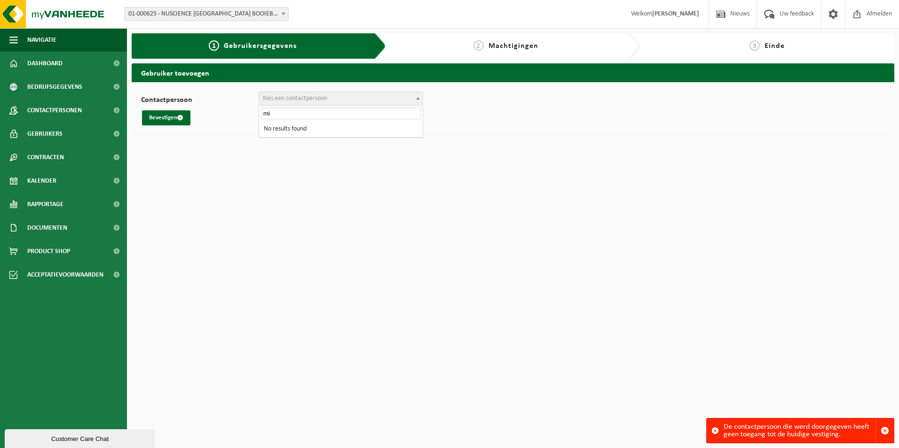
type input "m"
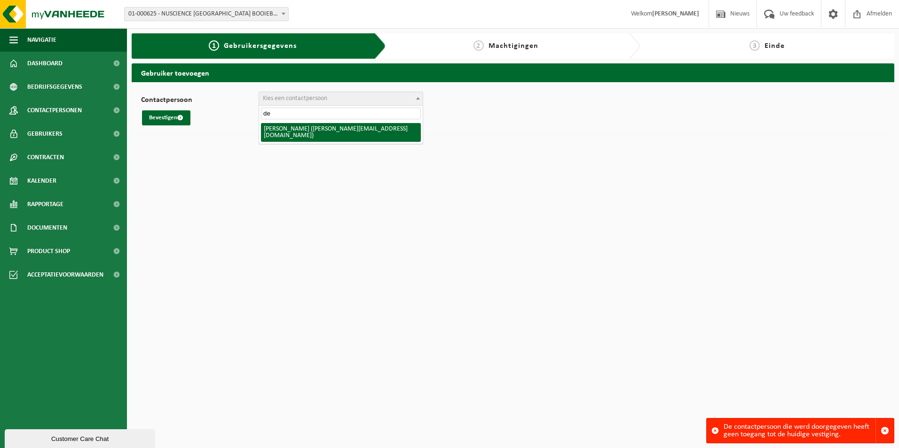
type input "d"
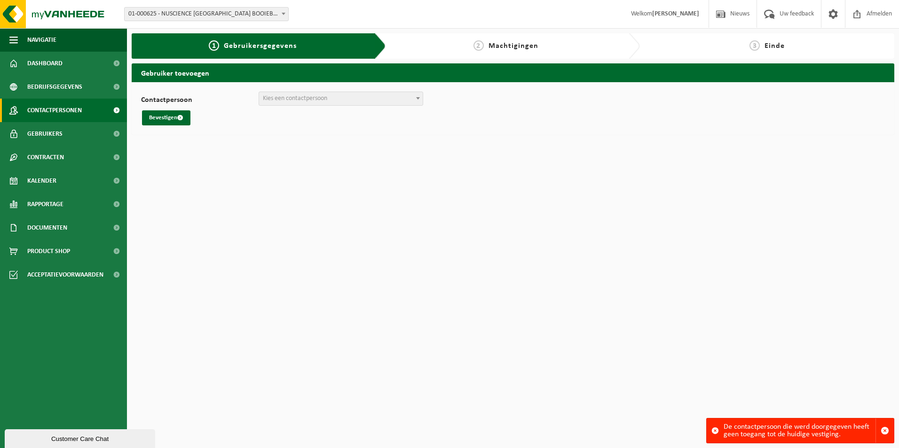
click at [58, 116] on span "Contactpersonen" at bounding box center [54, 111] width 55 height 24
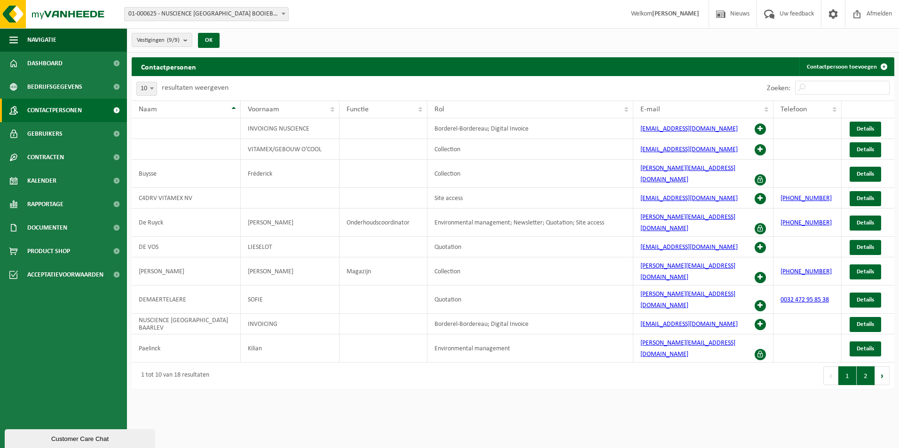
click at [866, 367] on button "2" at bounding box center [866, 376] width 18 height 19
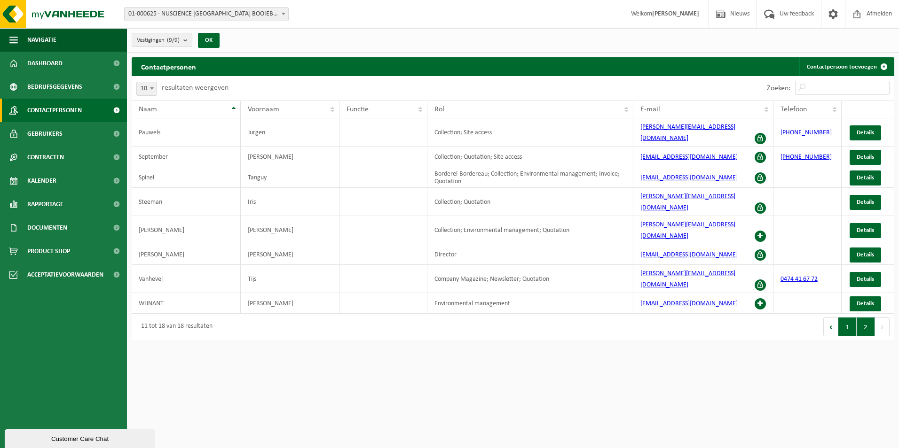
click at [849, 318] on button "1" at bounding box center [847, 327] width 18 height 19
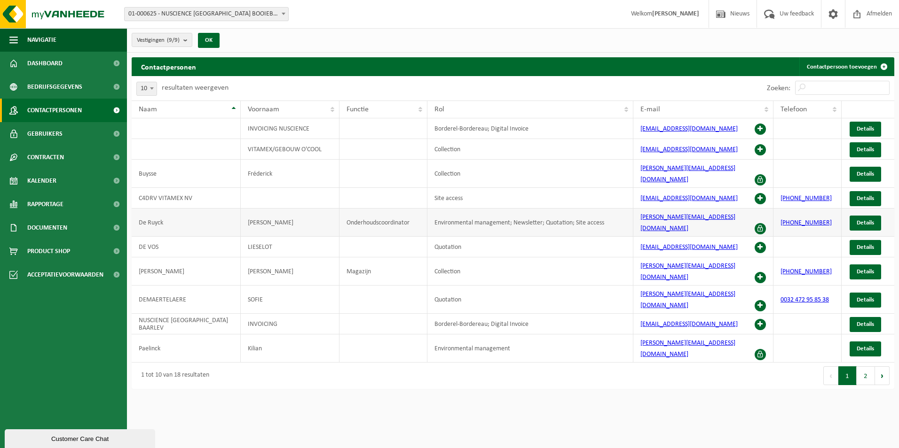
click at [758, 223] on span at bounding box center [759, 228] width 11 height 11
click at [761, 174] on span at bounding box center [759, 179] width 11 height 11
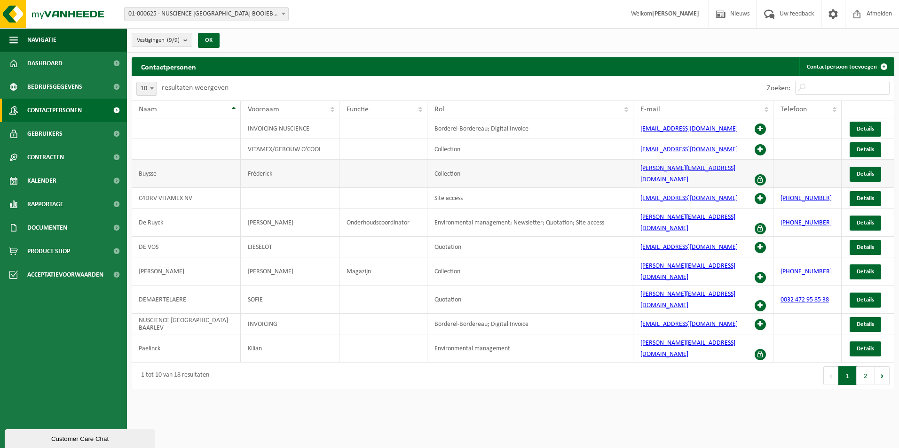
click at [761, 174] on span at bounding box center [759, 179] width 11 height 11
click at [757, 174] on span at bounding box center [759, 179] width 11 height 11
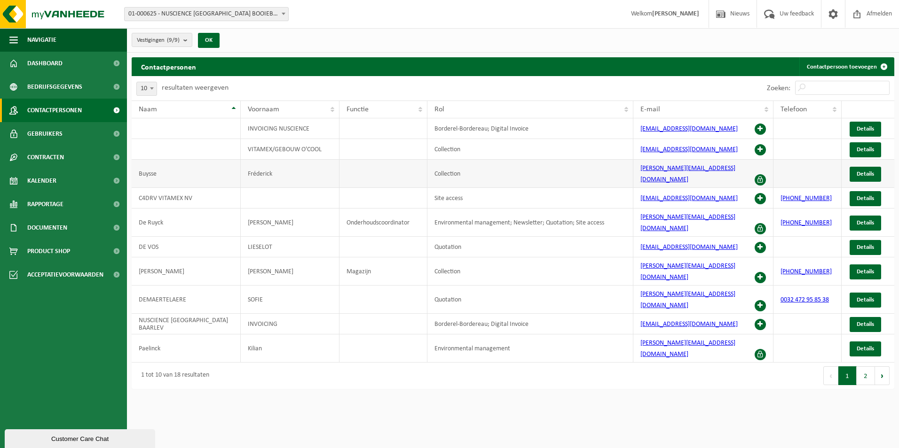
click at [757, 174] on span at bounding box center [759, 179] width 11 height 11
drag, startPoint x: 762, startPoint y: 149, endPoint x: 561, endPoint y: 387, distance: 311.6
click at [561, 392] on html "Vestiging: 01-000625 - NUSCIENCE BELGIUM BOOIEBOS - DRONGEN 10-837265 - AFRULOG…" at bounding box center [449, 224] width 899 height 448
click at [867, 149] on span "Details" at bounding box center [865, 150] width 17 height 6
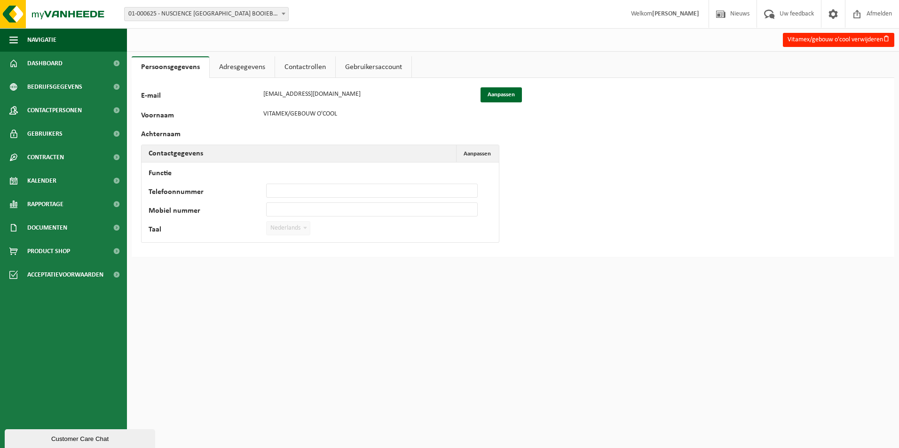
click at [244, 68] on link "Adresgegevens" at bounding box center [242, 67] width 65 height 22
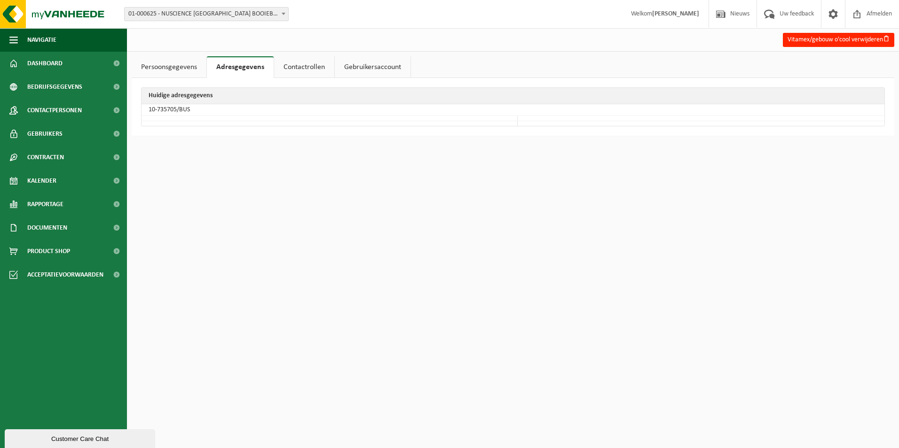
click at [303, 66] on link "Contactrollen" at bounding box center [304, 67] width 60 height 22
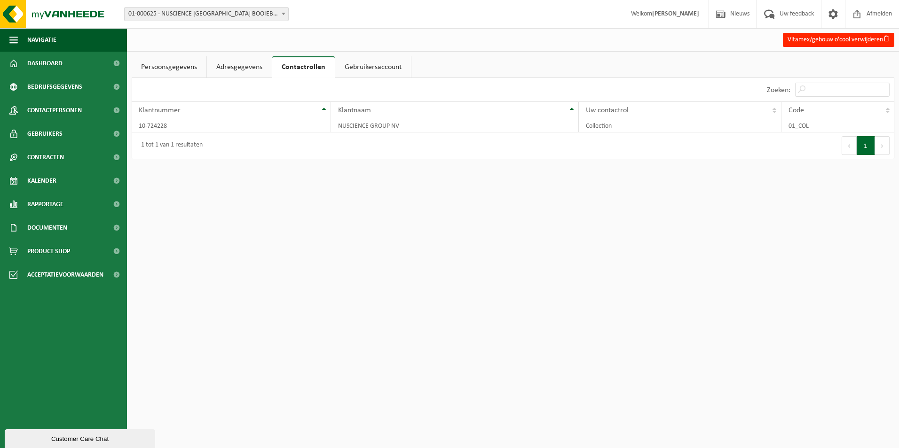
click at [373, 63] on link "Gebruikersaccount" at bounding box center [373, 67] width 76 height 22
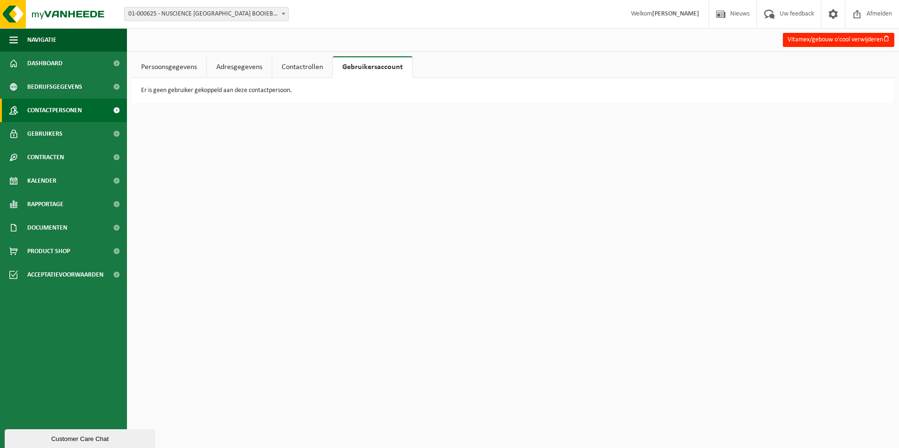
click at [60, 110] on span "Contactpersonen" at bounding box center [54, 111] width 55 height 24
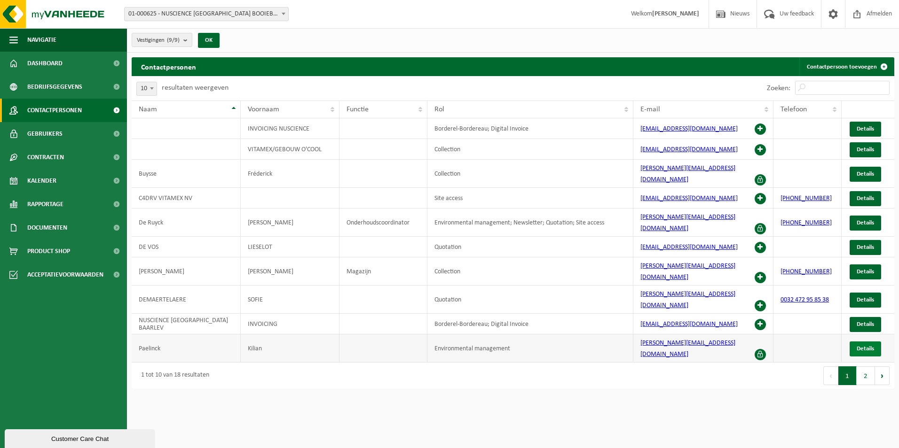
click at [861, 346] on span "Details" at bounding box center [865, 349] width 17 height 6
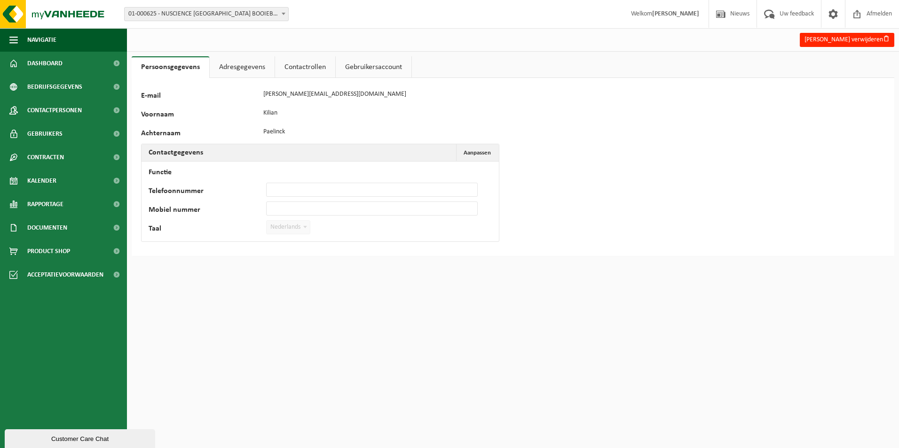
click at [326, 66] on link "Contactrollen" at bounding box center [305, 67] width 60 height 22
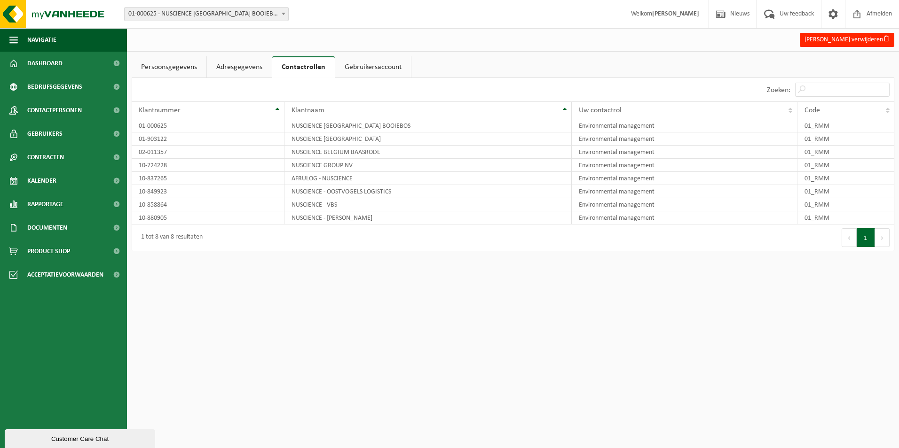
click at [369, 62] on link "Gebruikersaccount" at bounding box center [373, 67] width 76 height 22
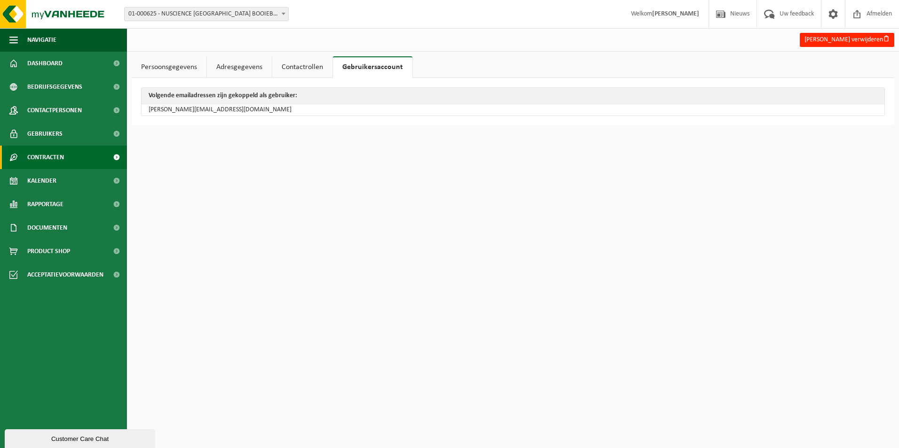
click at [63, 162] on span "Contracten" at bounding box center [45, 158] width 37 height 24
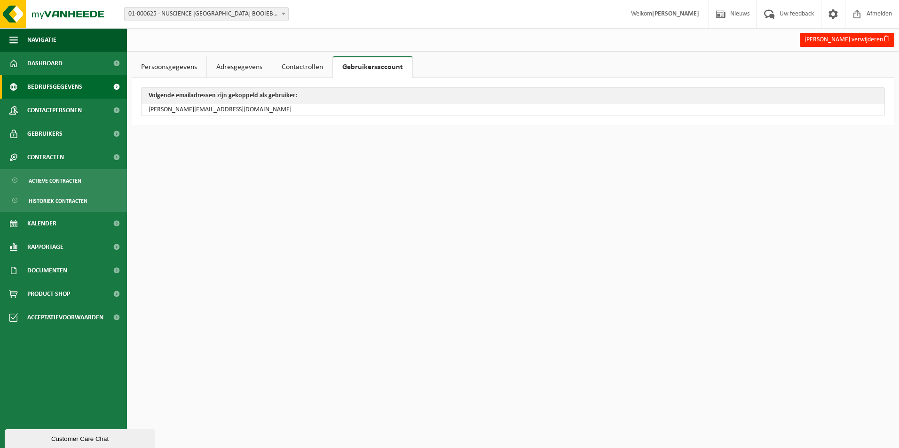
click at [58, 76] on span "Bedrijfsgegevens" at bounding box center [54, 87] width 55 height 24
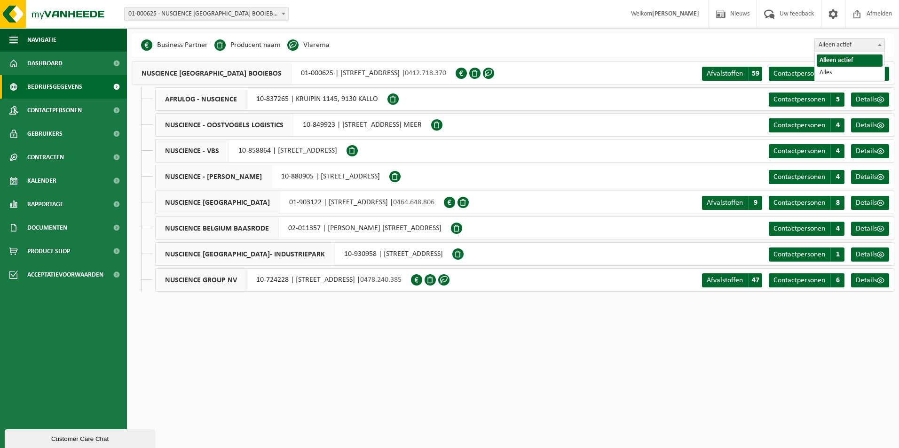
click at [865, 46] on span "Alleen actief" at bounding box center [850, 45] width 70 height 13
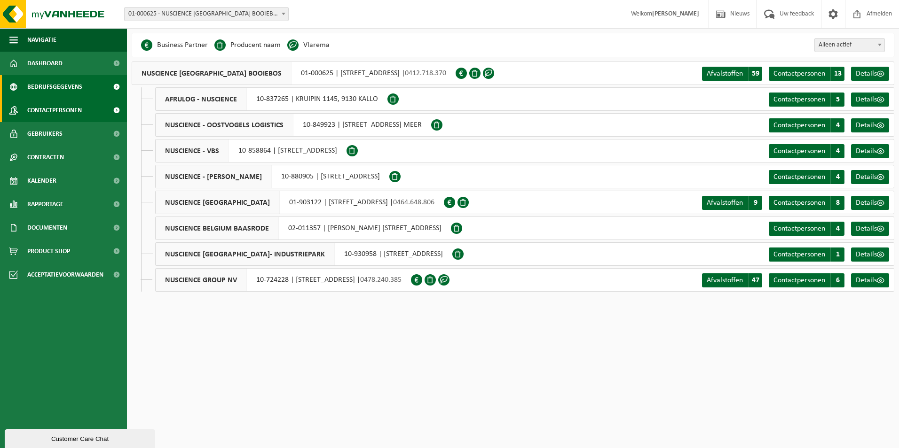
click at [47, 109] on span "Contactpersonen" at bounding box center [54, 111] width 55 height 24
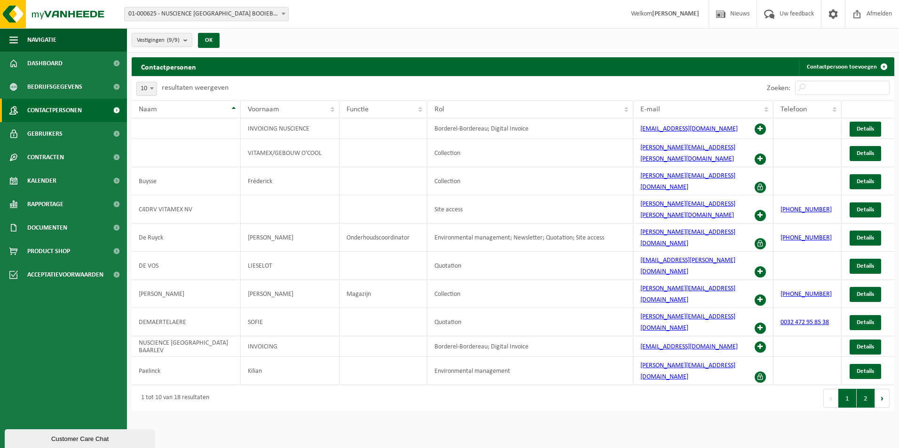
click at [861, 389] on button "2" at bounding box center [866, 398] width 18 height 19
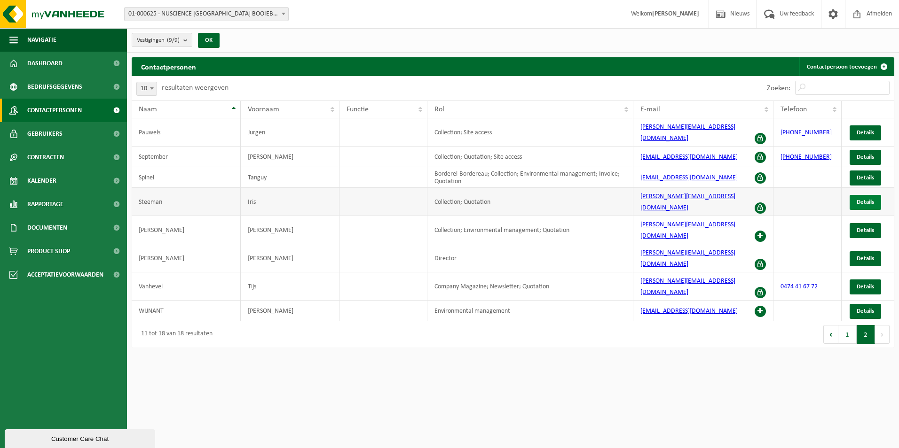
click at [861, 199] on span "Details" at bounding box center [865, 202] width 17 height 6
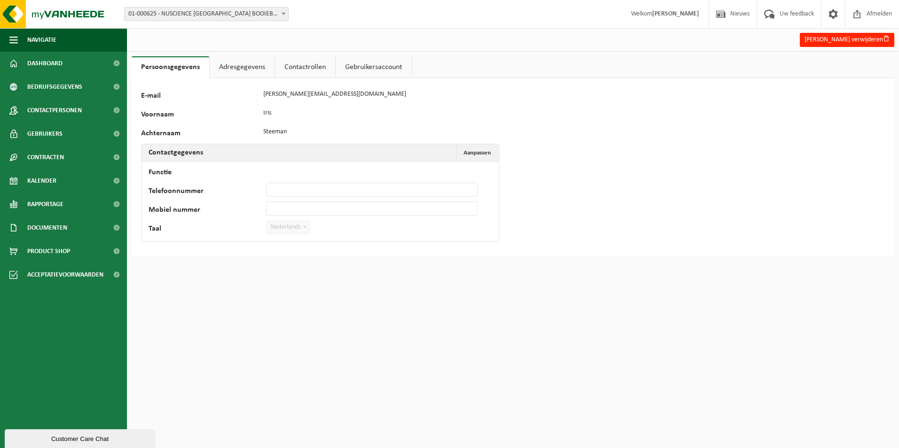
click at [221, 71] on link "Adresgegevens" at bounding box center [242, 67] width 65 height 22
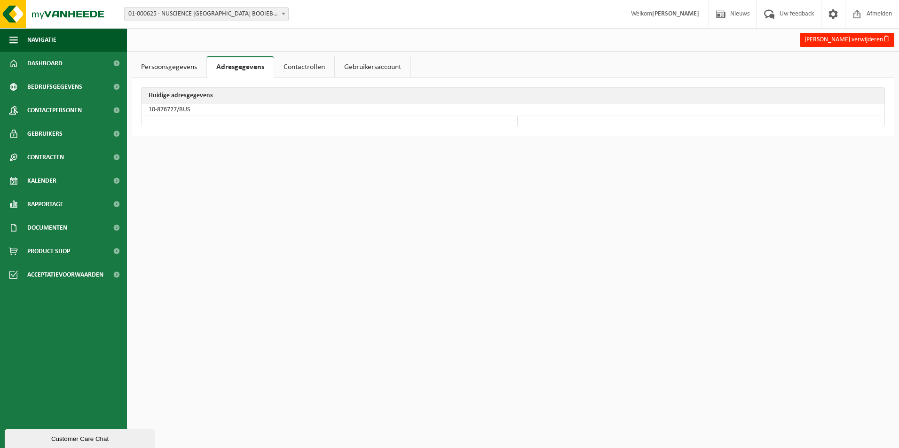
click at [289, 66] on link "Contactrollen" at bounding box center [304, 67] width 60 height 22
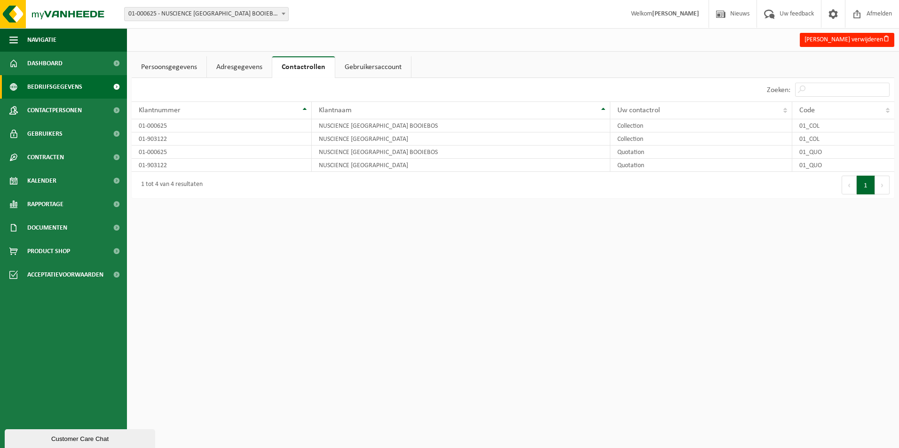
click at [57, 82] on span "Bedrijfsgegevens" at bounding box center [54, 87] width 55 height 24
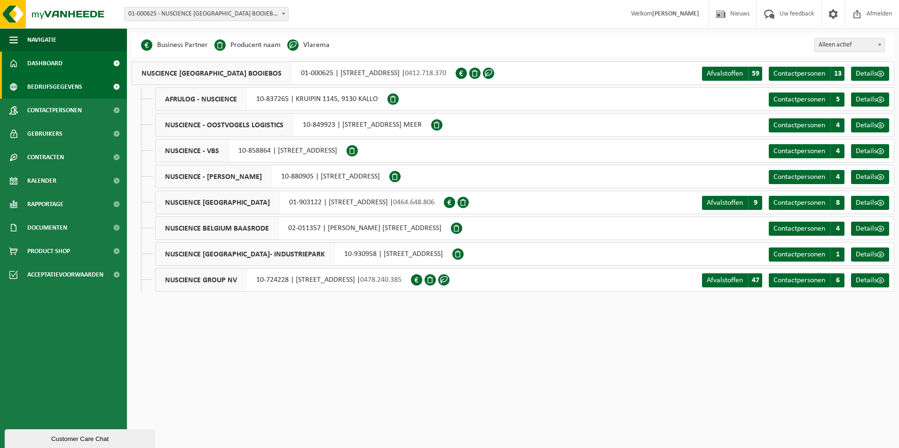
click at [56, 64] on span "Dashboard" at bounding box center [44, 64] width 35 height 24
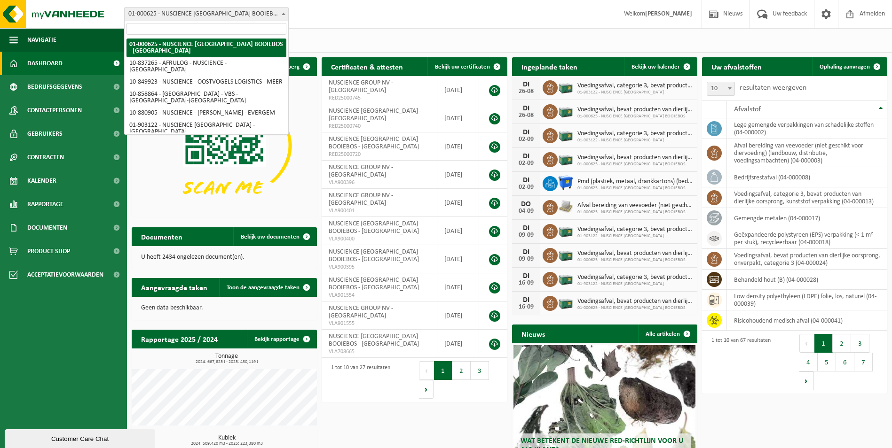
click at [209, 10] on span "01-000625 - NUSCIENCE [GEOGRAPHIC_DATA] BOOIEBOS - [GEOGRAPHIC_DATA]" at bounding box center [207, 14] width 164 height 13
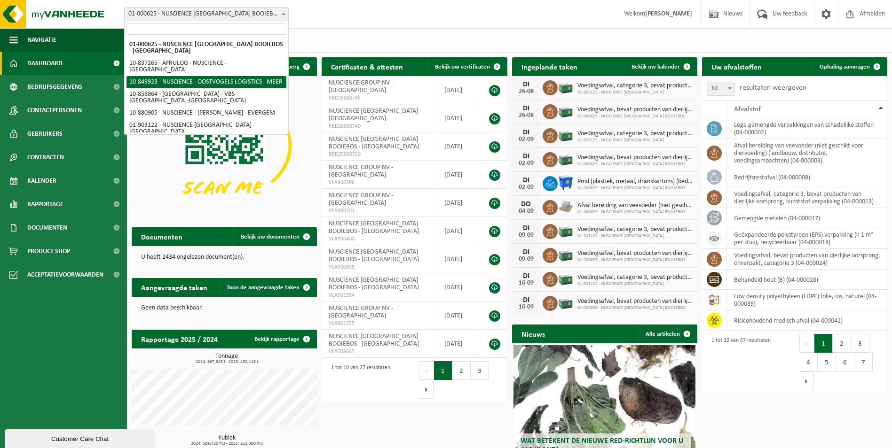
click at [474, 2] on div "Vestiging: 01-000625 - NUSCIENCE BELGIUM BOOIEBOS - DRONGEN 10-837265 - AFRULOG…" at bounding box center [446, 14] width 892 height 29
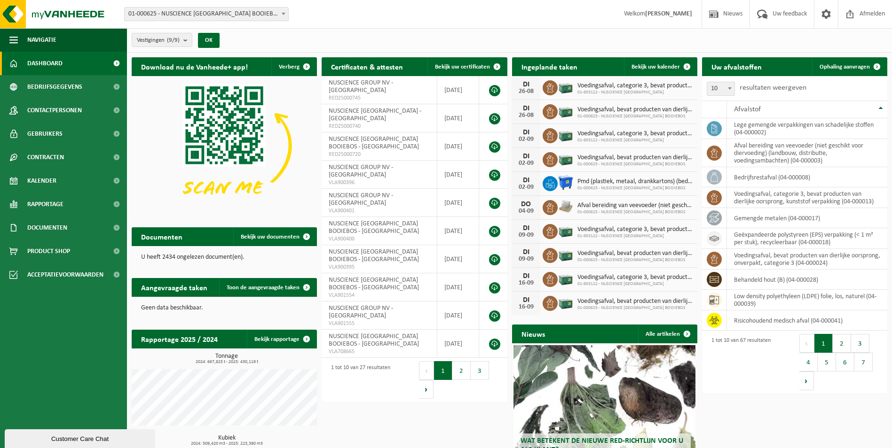
click at [193, 261] on div "U heeft 2434 ongelezen document(en)." at bounding box center [224, 257] width 185 height 23
click at [48, 126] on span "Gebruikers" at bounding box center [44, 134] width 35 height 24
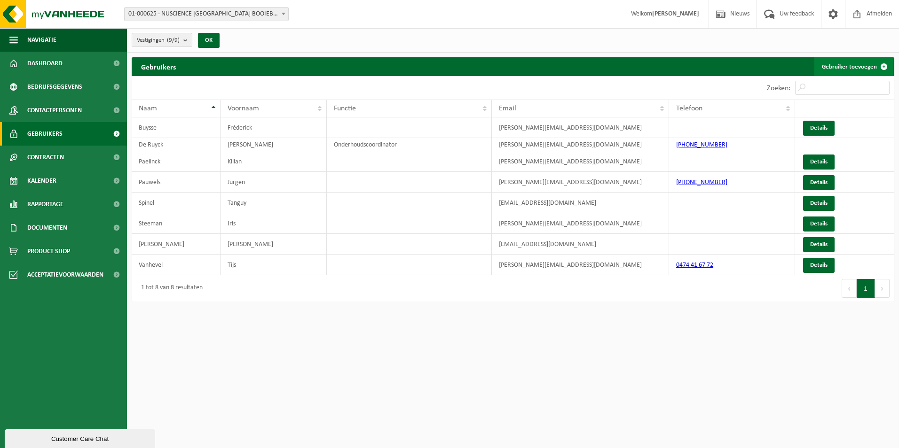
click at [874, 64] on link "Gebruiker toevoegen" at bounding box center [853, 66] width 79 height 19
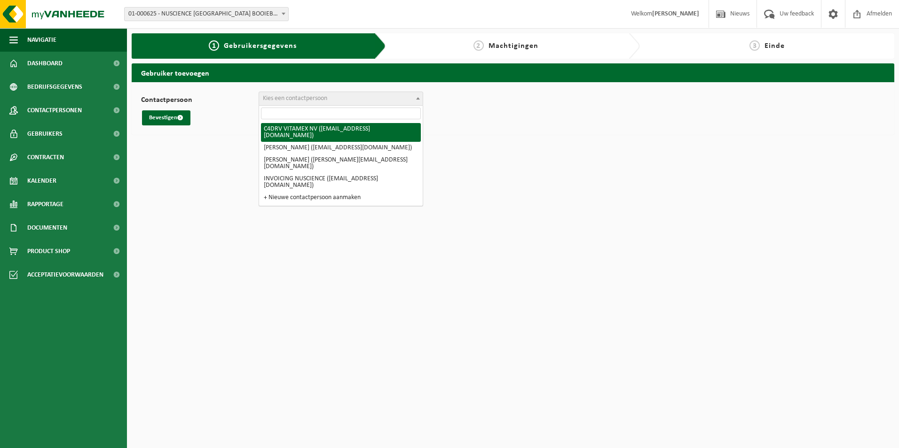
click at [349, 98] on span "Kies een contactpersoon" at bounding box center [341, 98] width 164 height 13
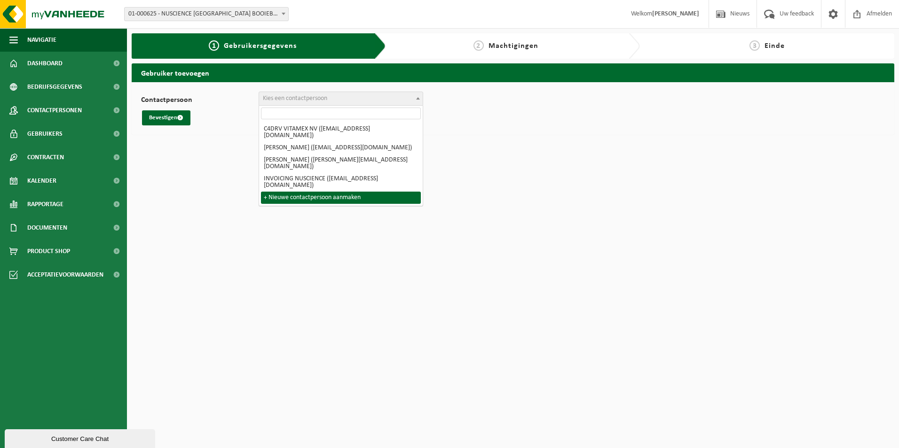
select select "0"
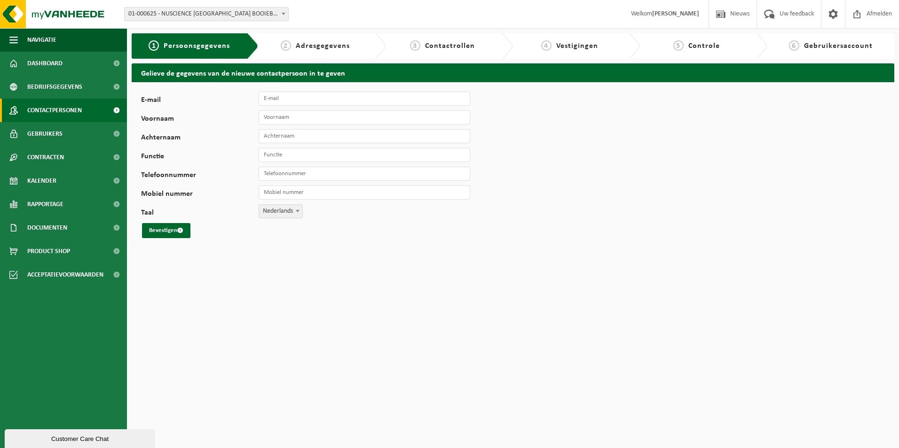
click at [32, 106] on span "Contactpersonen" at bounding box center [54, 111] width 55 height 24
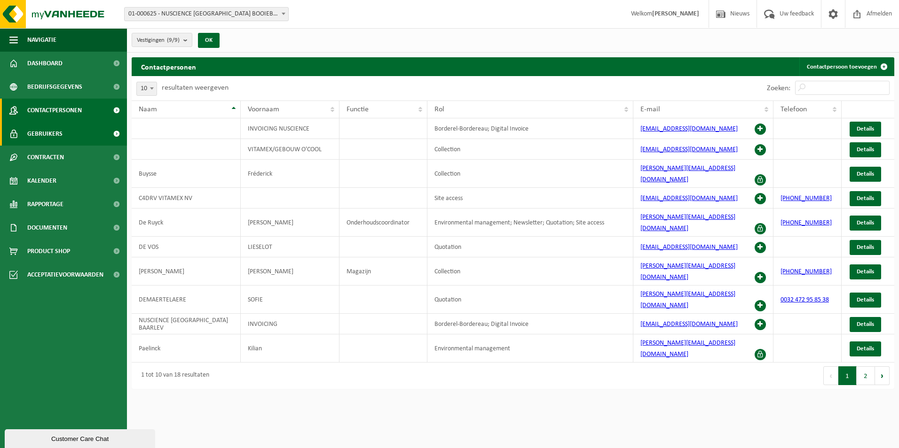
click at [35, 135] on span "Gebruikers" at bounding box center [44, 134] width 35 height 24
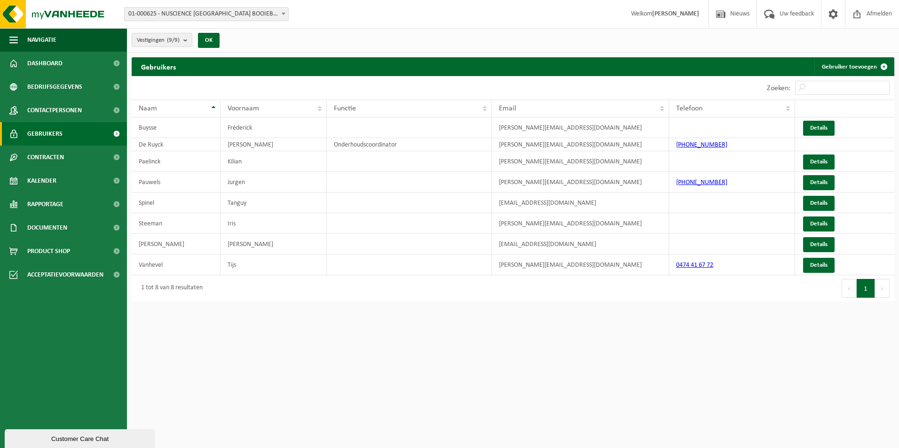
click at [81, 433] on button "Customer Care Chat" at bounding box center [80, 439] width 150 height 19
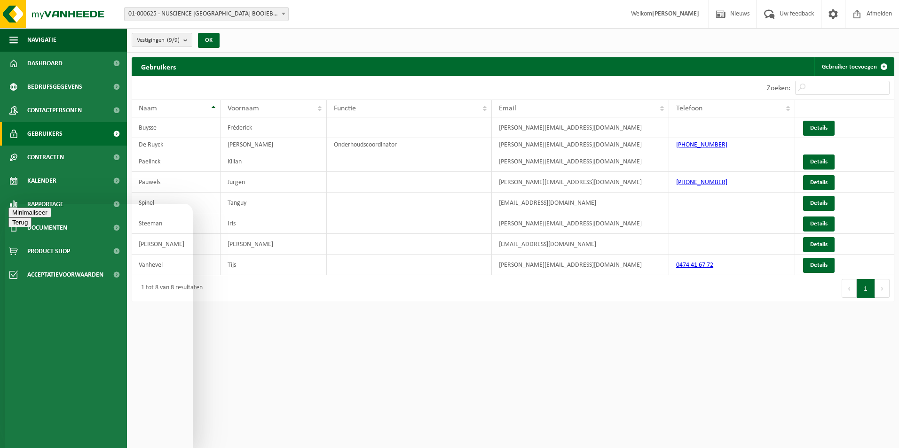
click at [5, 204] on textarea at bounding box center [5, 204] width 0 height 0
type textarea "Goeiemorgen, ik heb zonet een nieuw contactpersoon aangemaakt, ik wil hem graag…"
drag, startPoint x: 338, startPoint y: 318, endPoint x: 332, endPoint y: 316, distance: 6.4
click at [338, 318] on html "Vestiging: 01-000625 - NUSCIENCE [GEOGRAPHIC_DATA] [GEOGRAPHIC_DATA] - DRONGEN …" at bounding box center [449, 224] width 899 height 448
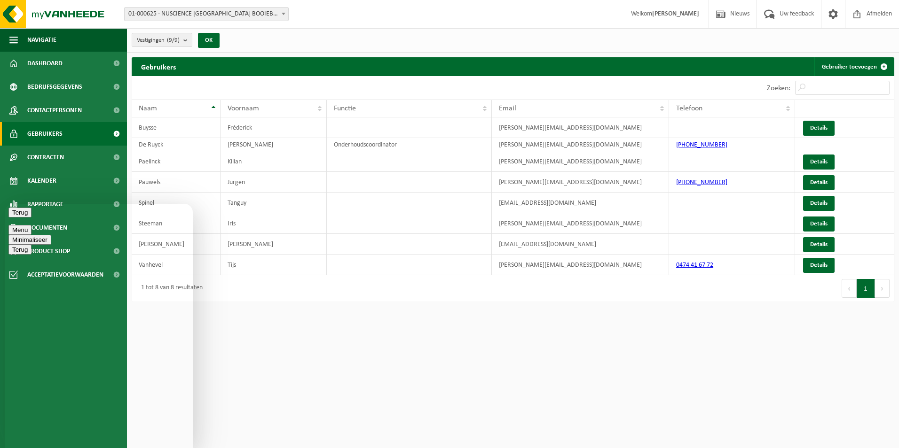
click at [878, 286] on button "Volgende" at bounding box center [882, 288] width 15 height 19
click at [858, 67] on link "Gebruiker toevoegen" at bounding box center [853, 66] width 79 height 19
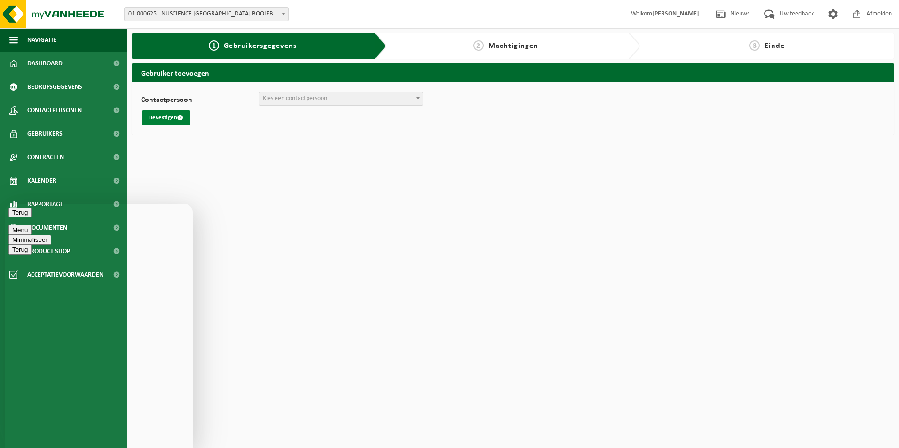
click at [164, 118] on button "Bevestigen" at bounding box center [166, 117] width 48 height 15
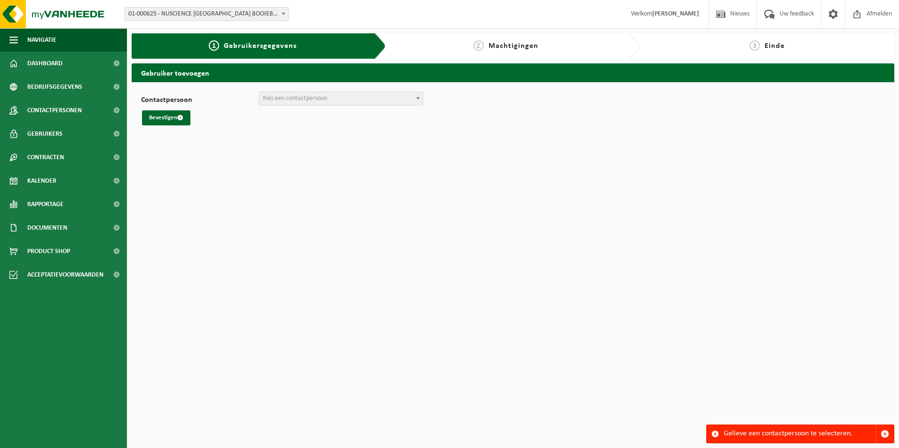
click at [300, 100] on span "Kies een contactpersoon" at bounding box center [295, 98] width 64 height 7
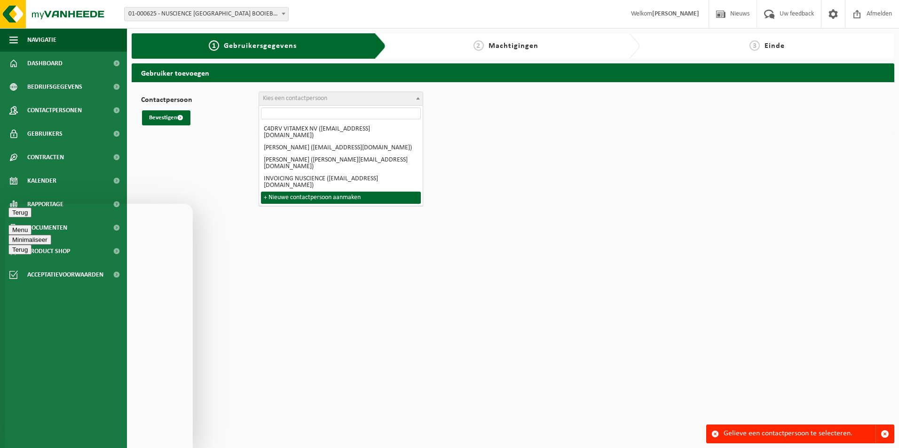
drag, startPoint x: 216, startPoint y: 155, endPoint x: 162, endPoint y: 135, distance: 57.6
click at [215, 155] on html "Vestiging: 01-000625 - NUSCIENCE BELGIUM BOOIEBOS - DRONGEN 10-837265 - AFRULOG…" at bounding box center [449, 224] width 899 height 448
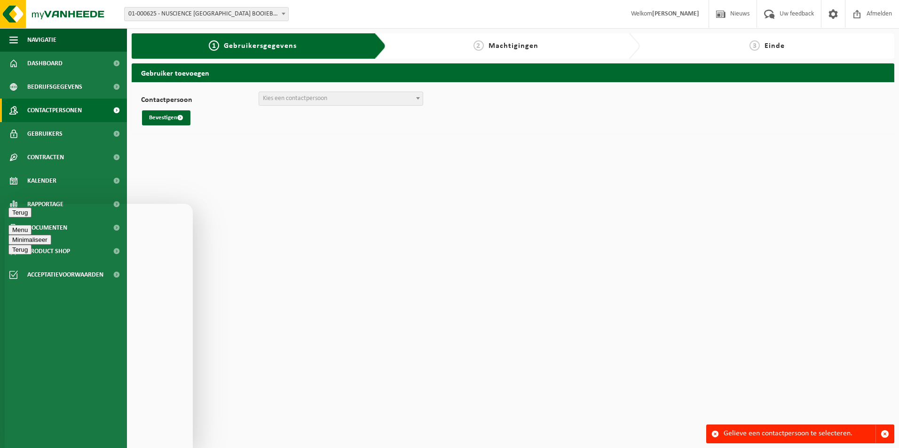
click at [67, 111] on span "Contactpersonen" at bounding box center [54, 111] width 55 height 24
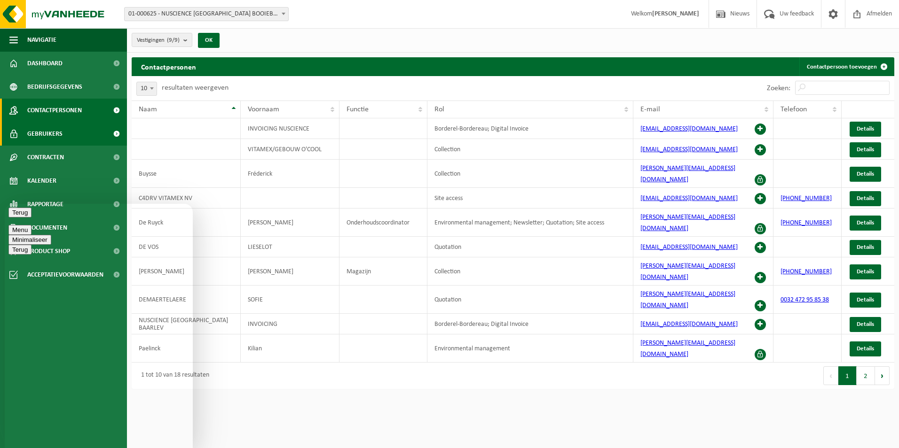
click at [52, 139] on span "Gebruikers" at bounding box center [44, 134] width 35 height 24
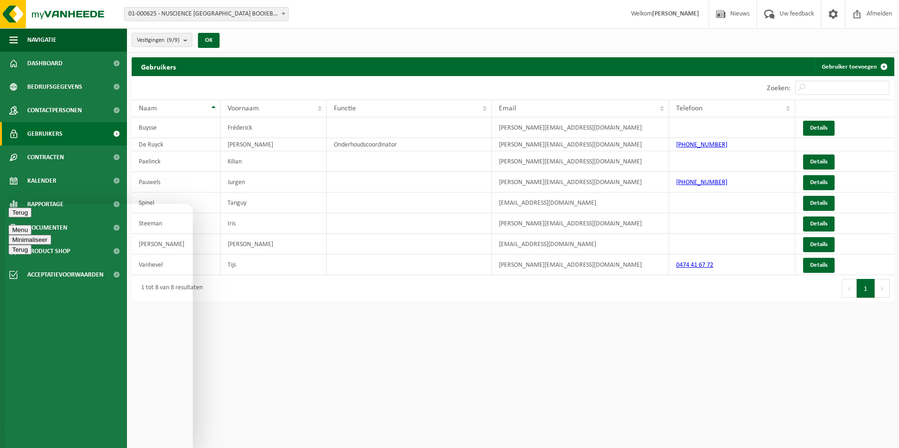
click at [349, 353] on html "Vestiging: 01-000625 - NUSCIENCE [GEOGRAPHIC_DATA] [GEOGRAPHIC_DATA] - DRONGEN …" at bounding box center [449, 224] width 899 height 448
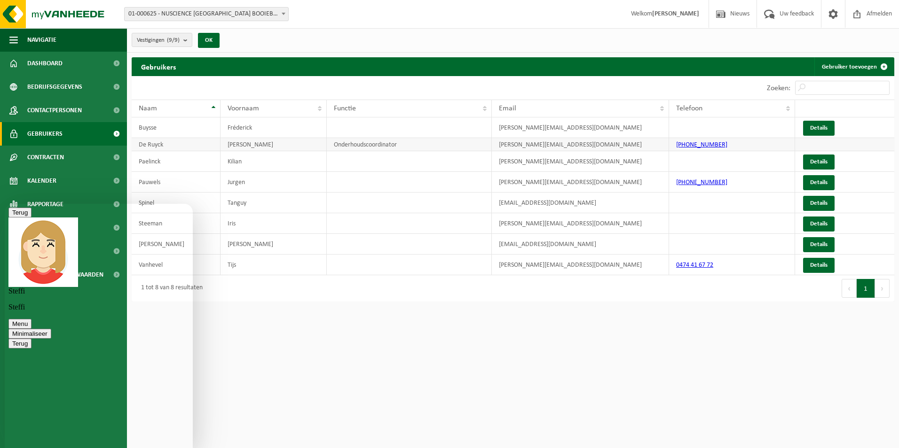
click at [355, 145] on td "Onderhoudscoordinator" at bounding box center [409, 144] width 165 height 13
click at [5, 204] on textarea at bounding box center [5, 204] width 0 height 0
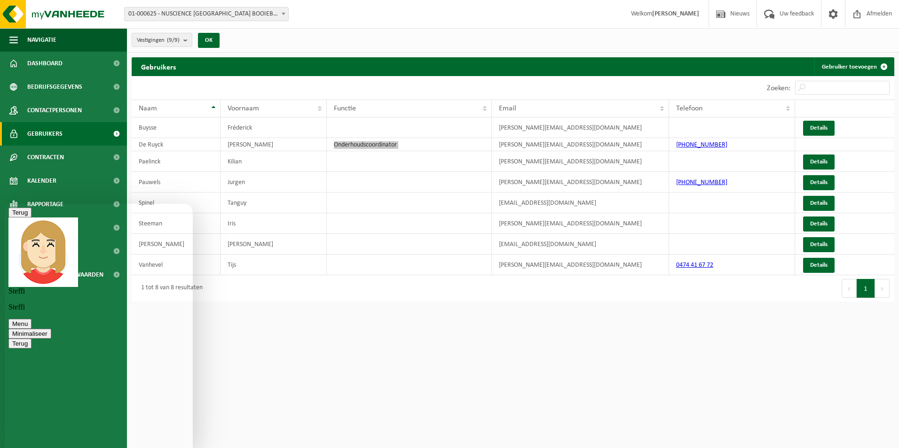
click at [5, 204] on textarea at bounding box center [5, 204] width 0 height 0
type textarea "en dan als hij gebruiker is kan hij toegang krijgen tot de vanheede plus app?"
click at [839, 68] on link "Gebruiker toevoegen" at bounding box center [853, 66] width 79 height 19
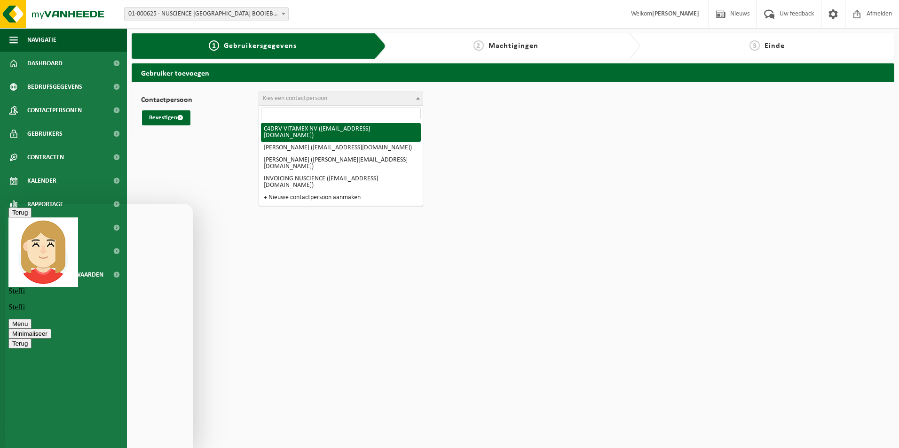
scroll to position [63, 0]
click at [376, 96] on span "Kies een contactpersoon" at bounding box center [341, 98] width 164 height 13
click at [491, 146] on html "Vestiging: 01-000625 - NUSCIENCE [GEOGRAPHIC_DATA] [GEOGRAPHIC_DATA] - DRONGEN …" at bounding box center [449, 224] width 899 height 448
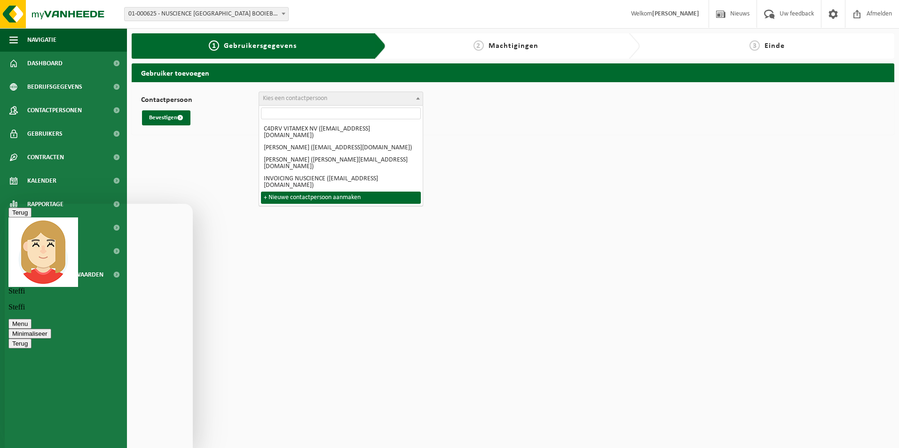
click at [5, 204] on div "Beoordeel deze chat Upload bestand Emoji invoeren" at bounding box center [5, 204] width 0 height 0
click at [5, 204] on textarea at bounding box center [5, 204] width 0 height 0
drag, startPoint x: 70, startPoint y: 293, endPoint x: 95, endPoint y: 353, distance: 64.9
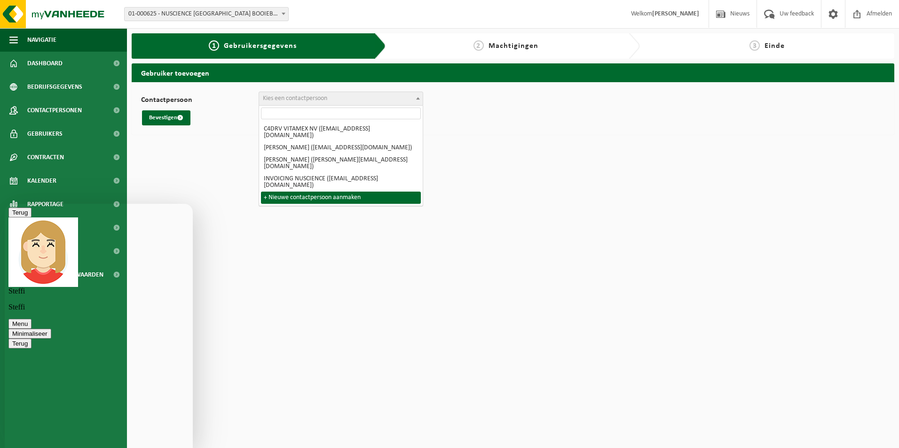
scroll to position [292, 0]
drag, startPoint x: 56, startPoint y: 289, endPoint x: 156, endPoint y: 335, distance: 110.2
drag, startPoint x: 107, startPoint y: 386, endPoint x: 44, endPoint y: 352, distance: 71.7
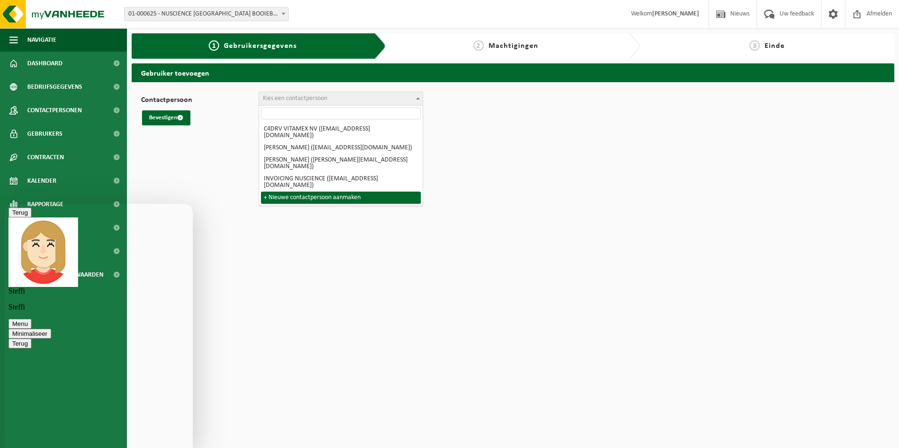
click at [5, 204] on div "Beoordeel deze chat Upload bestand Emoji invoeren" at bounding box center [5, 204] width 0 height 0
click at [5, 204] on textarea at bounding box center [5, 204] width 0 height 0
type textarea "oke prima"
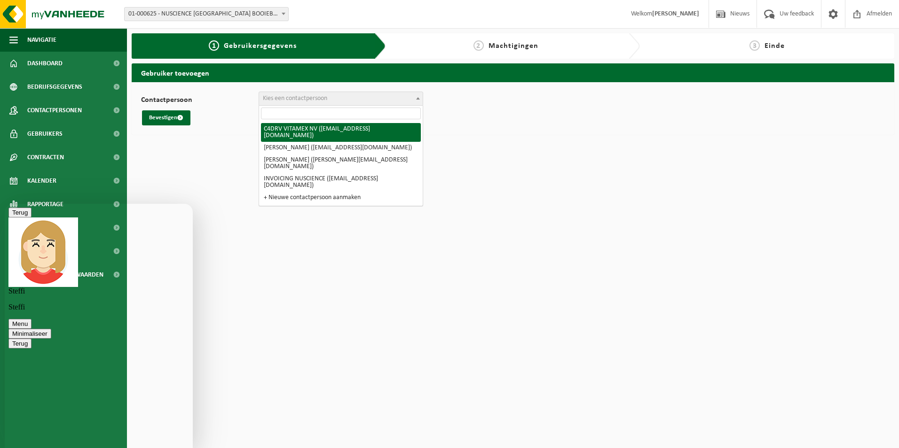
scroll to position [323, 0]
click at [309, 96] on span "Kies een contactpersoon" at bounding box center [295, 98] width 64 height 7
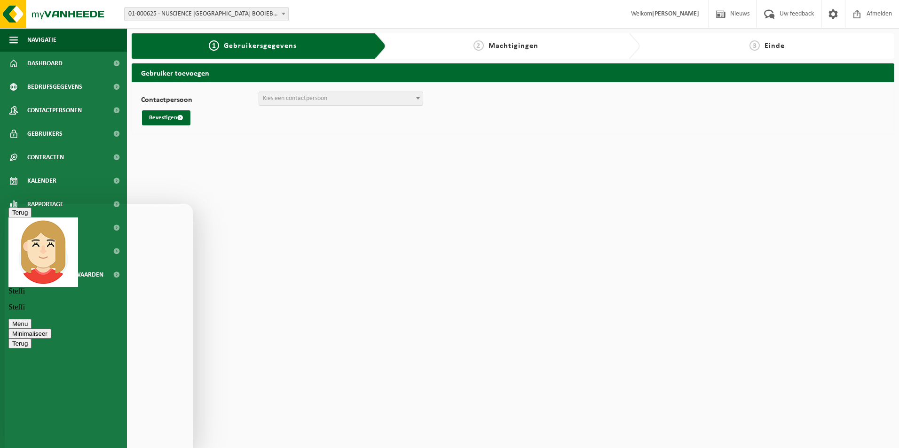
click at [306, 98] on span "Kies een contactpersoon" at bounding box center [295, 98] width 64 height 7
click at [55, 112] on span "Contactpersonen" at bounding box center [54, 111] width 55 height 24
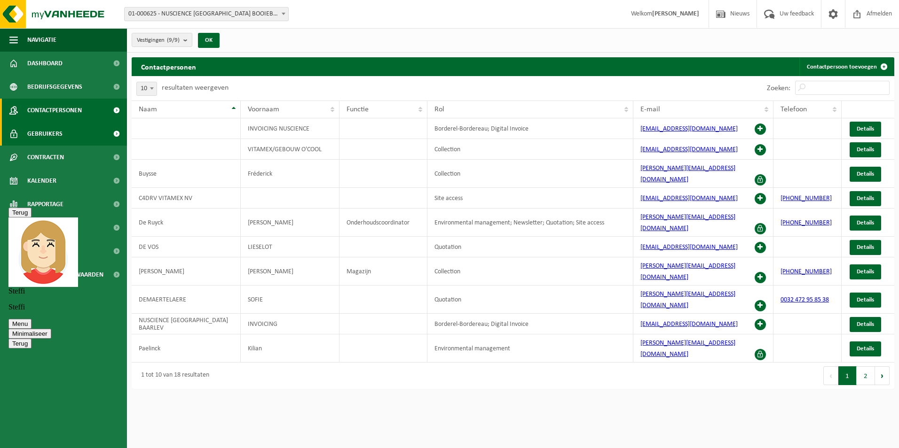
click at [46, 133] on span "Gebruikers" at bounding box center [44, 134] width 35 height 24
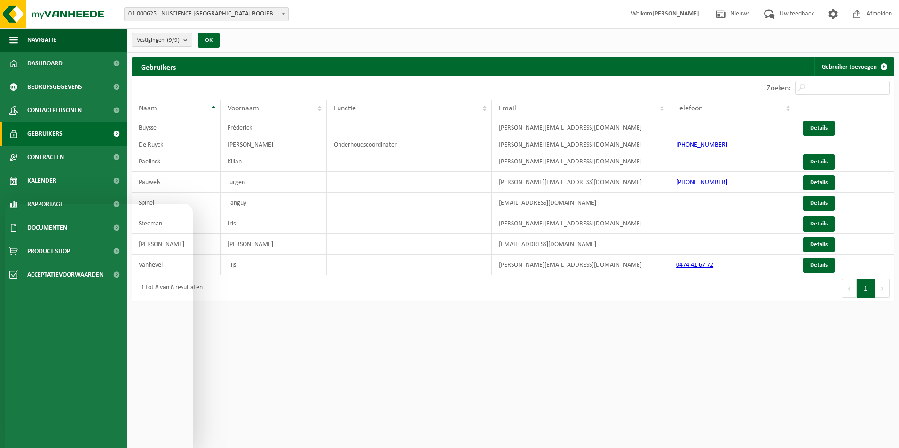
scroll to position [323, 0]
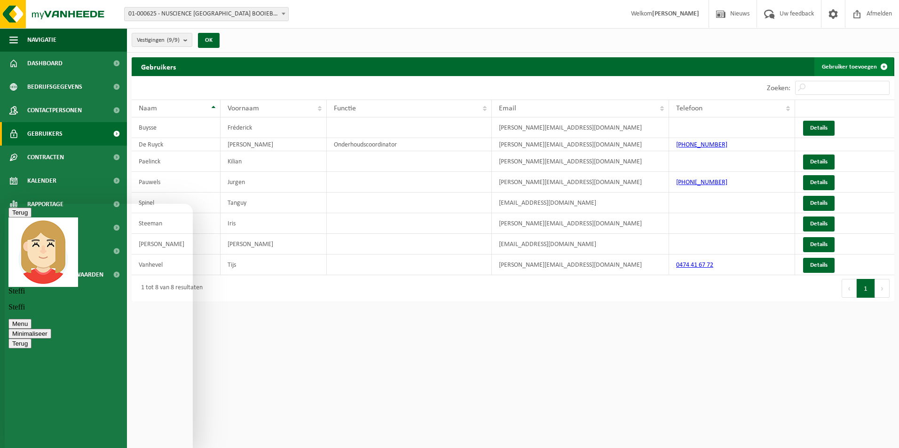
click at [845, 67] on link "Gebruiker toevoegen" at bounding box center [853, 66] width 79 height 19
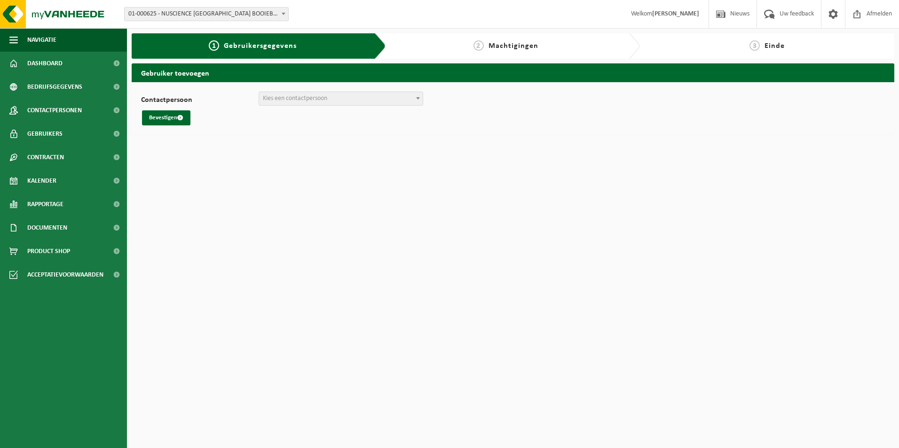
click at [361, 100] on span "Kies een contactpersoon" at bounding box center [341, 98] width 164 height 13
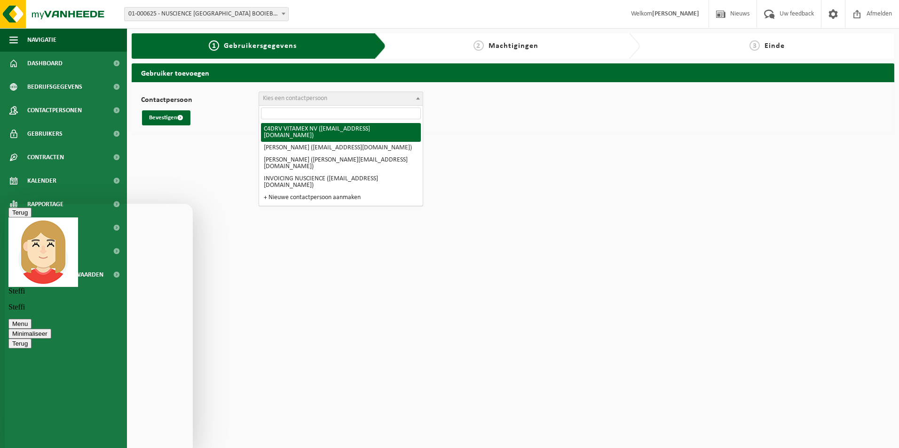
scroll to position [323, 0]
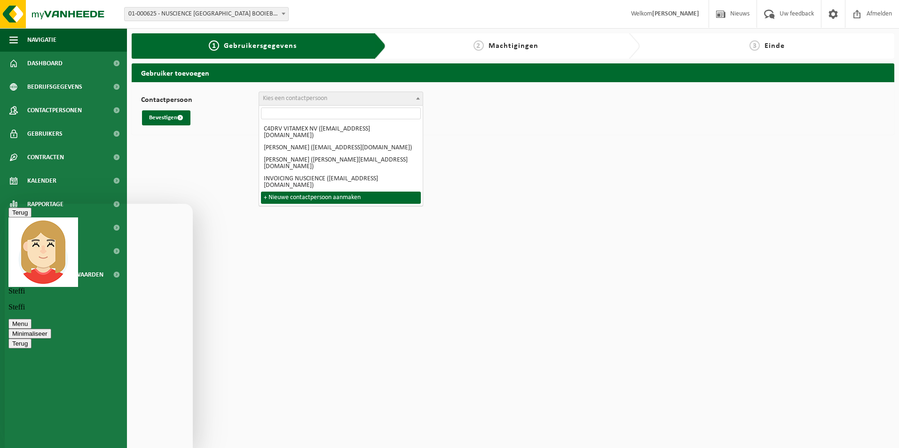
click at [343, 267] on html "Vestiging: 01-000625 - NUSCIENCE BELGIUM BOOIEBOS - DRONGEN 10-837265 - AFRULOG…" at bounding box center [449, 224] width 899 height 448
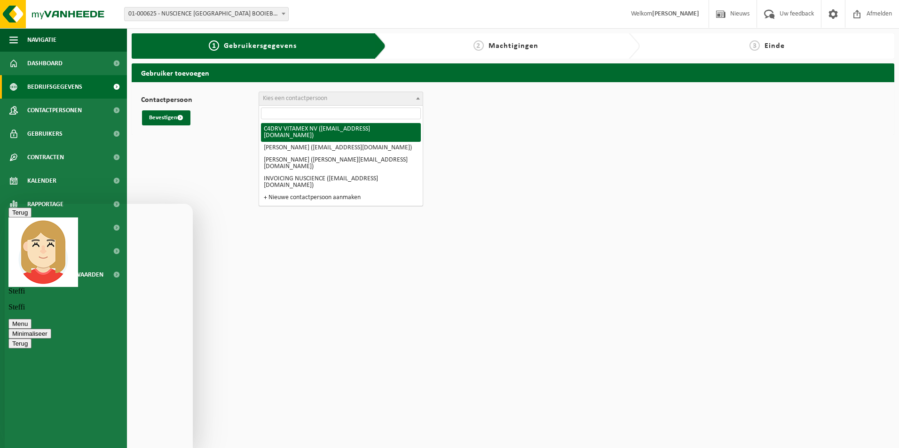
click at [55, 94] on span "Bedrijfsgegevens" at bounding box center [54, 87] width 55 height 24
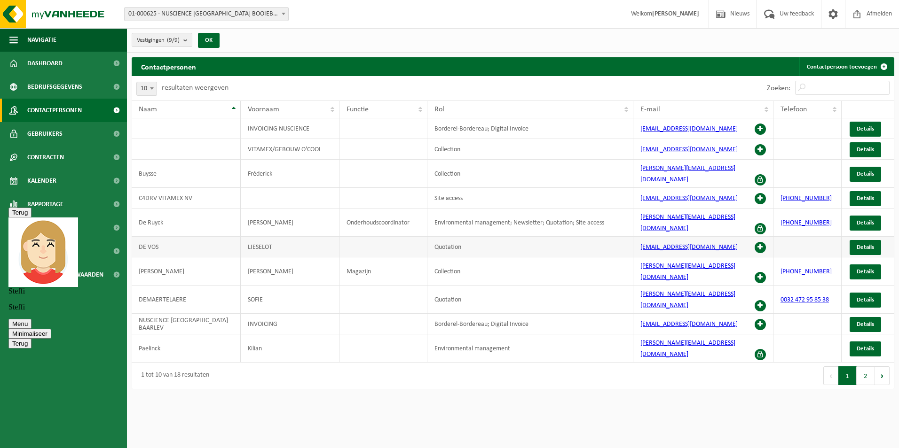
scroll to position [323, 0]
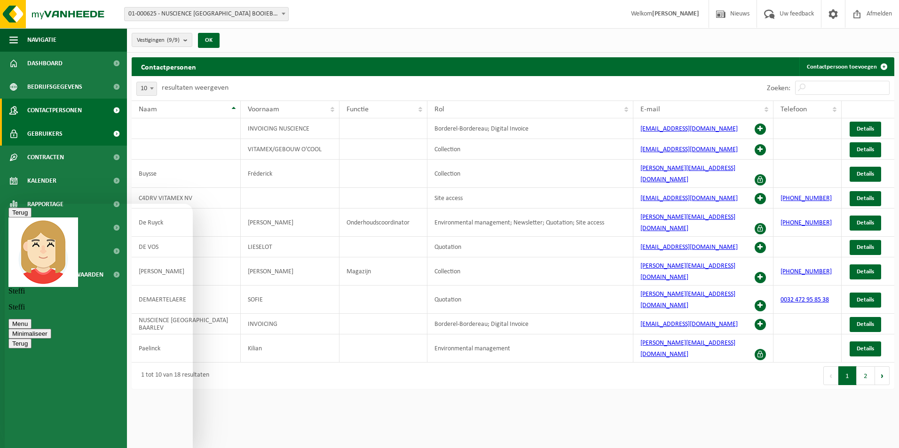
click at [61, 140] on span "Gebruikers" at bounding box center [44, 134] width 35 height 24
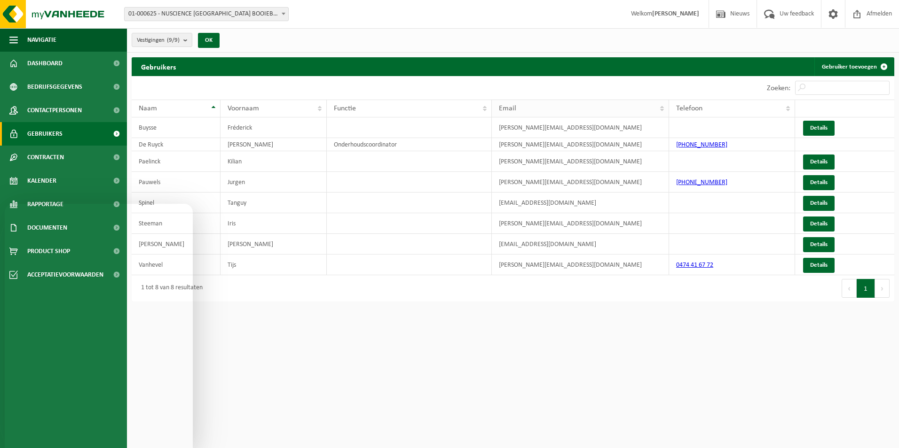
scroll to position [323, 0]
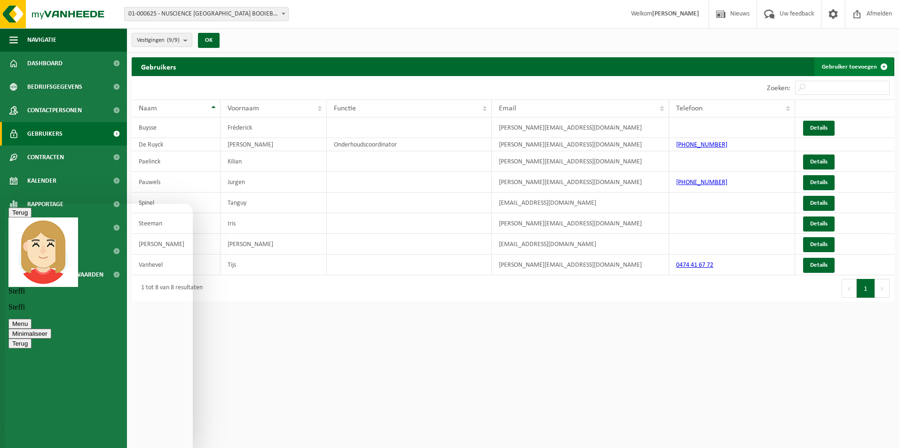
click at [839, 65] on link "Gebruiker toevoegen" at bounding box center [853, 66] width 79 height 19
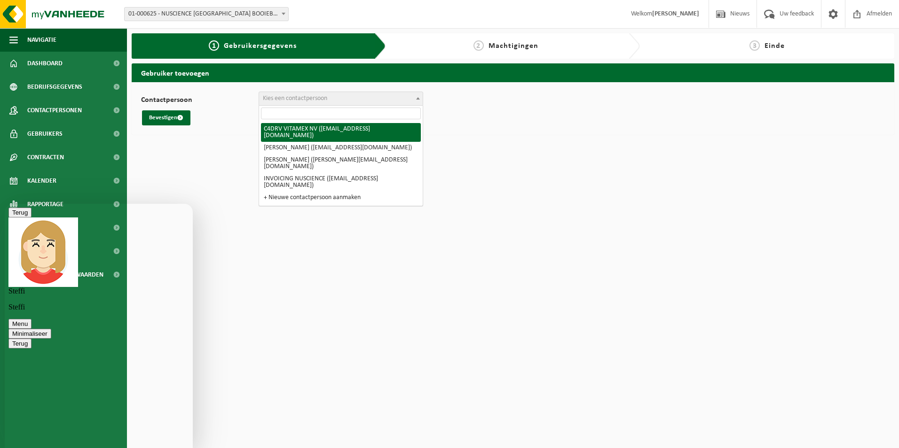
scroll to position [323, 0]
click at [342, 99] on span "Kies een contactpersoon" at bounding box center [341, 98] width 164 height 13
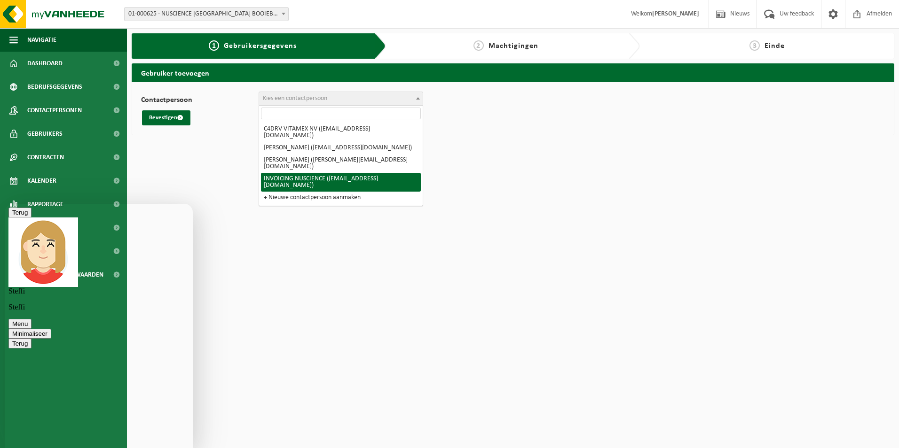
click at [213, 188] on html "Vestiging: 01-000625 - NUSCIENCE BELGIUM BOOIEBOS - DRONGEN 10-837265 - AFRULOG…" at bounding box center [449, 224] width 899 height 448
click at [169, 74] on h2 "Gebruiker toevoegen" at bounding box center [513, 72] width 762 height 18
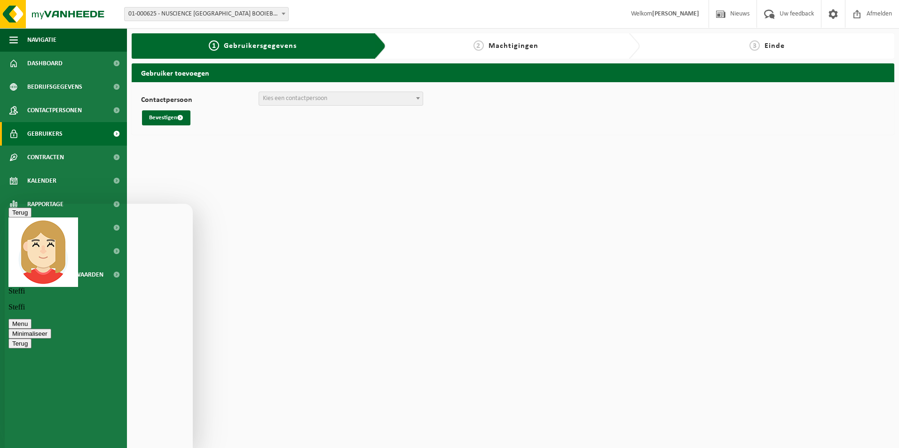
click at [63, 132] on link "Gebruikers" at bounding box center [63, 134] width 127 height 24
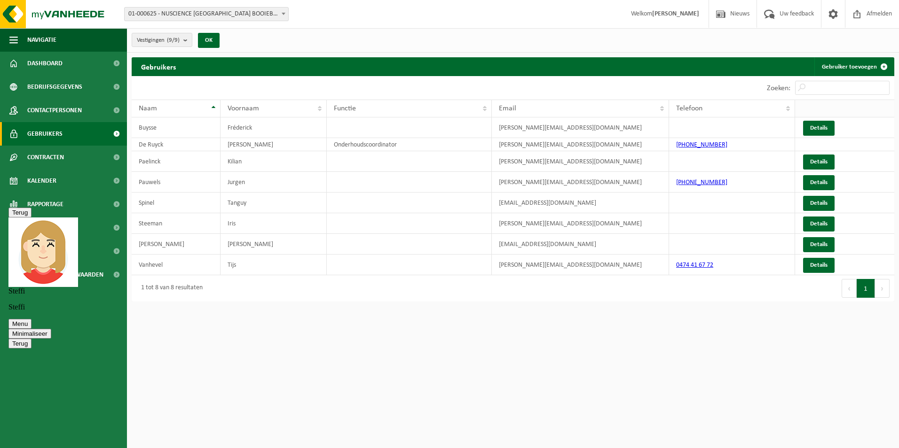
scroll to position [323, 0]
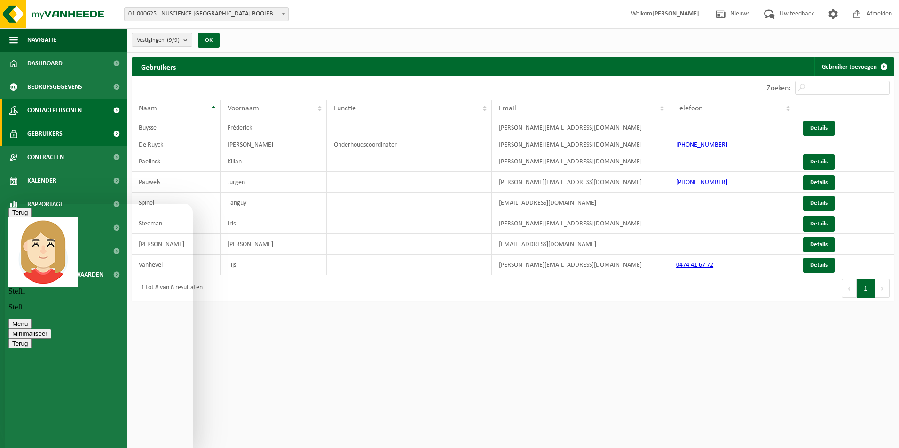
click at [39, 111] on span "Contactpersonen" at bounding box center [54, 111] width 55 height 24
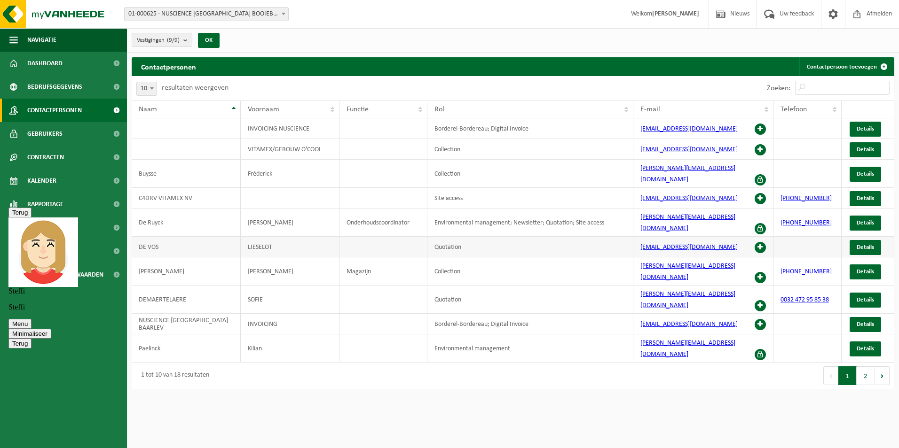
scroll to position [323, 0]
click at [758, 272] on span at bounding box center [759, 277] width 11 height 11
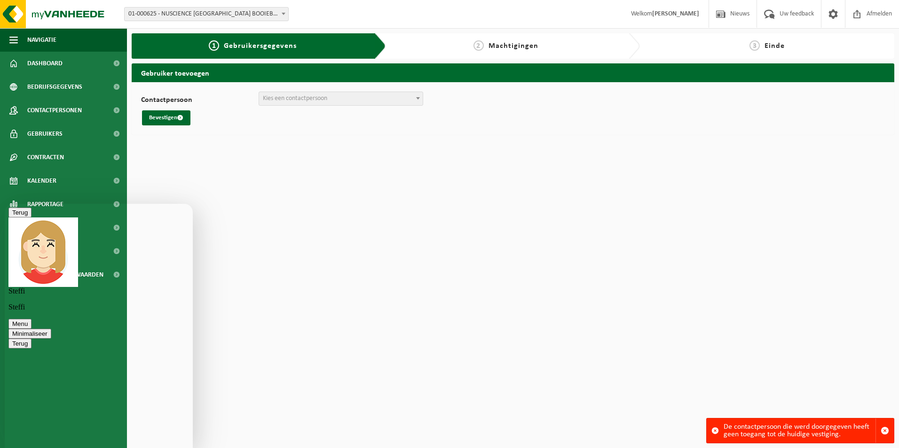
scroll to position [323, 0]
click at [776, 433] on div "De contactpersoon die werd doorgegeven heeft geen toegang tot de huidige vestig…" at bounding box center [799, 431] width 152 height 24
drag, startPoint x: 882, startPoint y: 430, endPoint x: 866, endPoint y: 422, distance: 17.5
click at [882, 430] on span "button" at bounding box center [884, 431] width 8 height 8
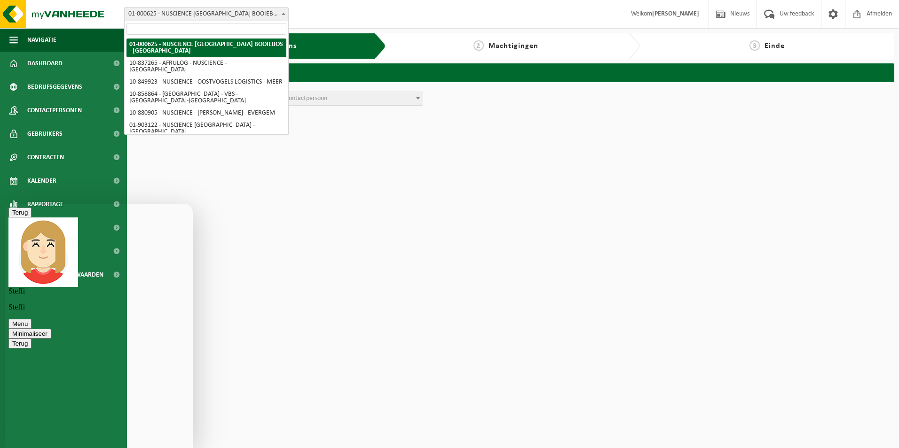
click at [247, 12] on span "01-000625 - NUSCIENCE [GEOGRAPHIC_DATA] BOOIEBOS - [GEOGRAPHIC_DATA]" at bounding box center [207, 14] width 164 height 13
click at [193, 11] on span "01-000625 - NUSCIENCE [GEOGRAPHIC_DATA] BOOIEBOS - [GEOGRAPHIC_DATA]" at bounding box center [207, 14] width 164 height 13
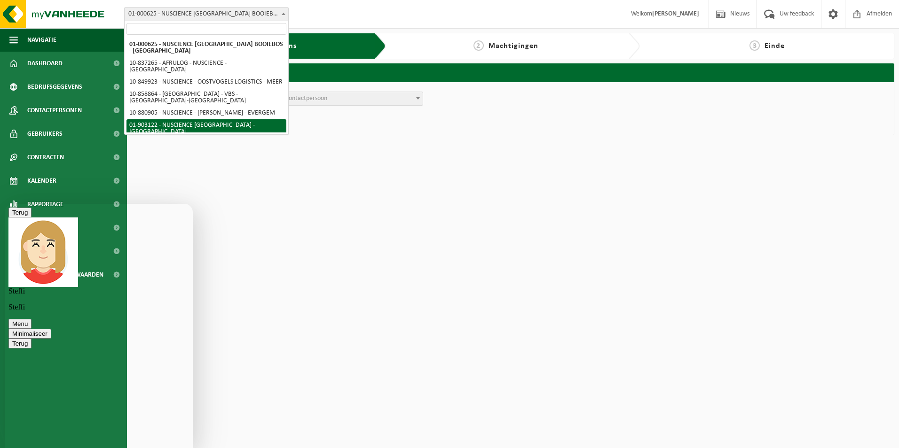
select select "1022"
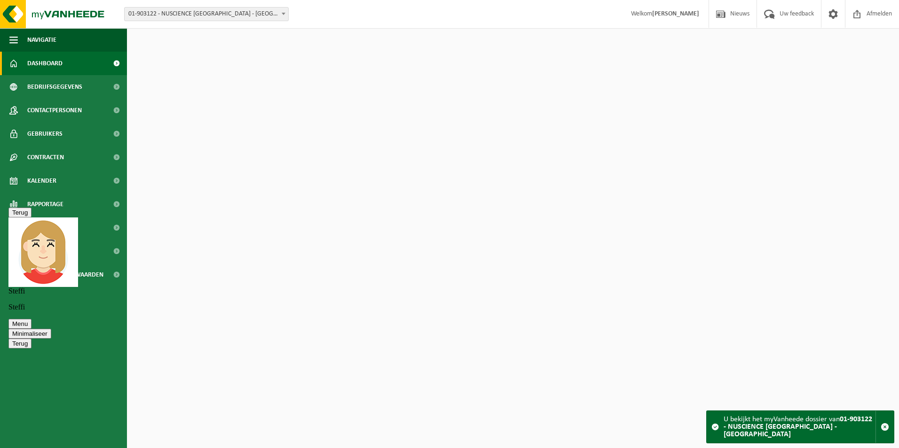
scroll to position [323, 0]
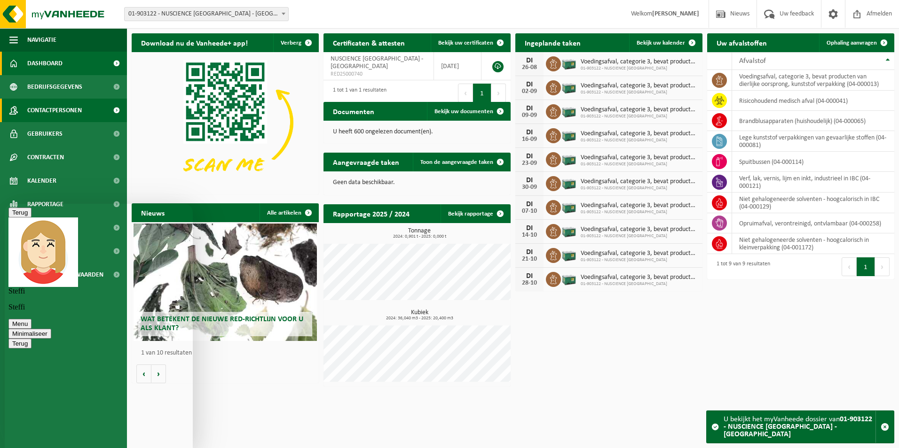
click at [85, 108] on link "Contactpersonen" at bounding box center [63, 111] width 127 height 24
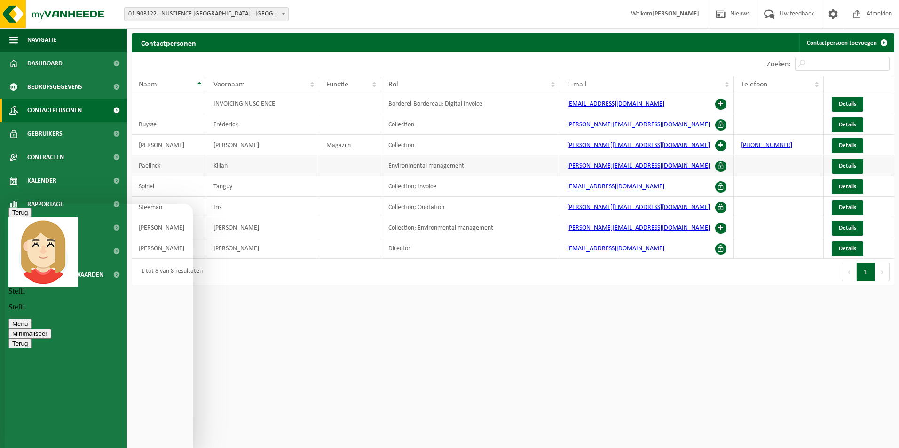
scroll to position [323, 0]
click at [61, 134] on span "Gebruikers" at bounding box center [44, 134] width 35 height 24
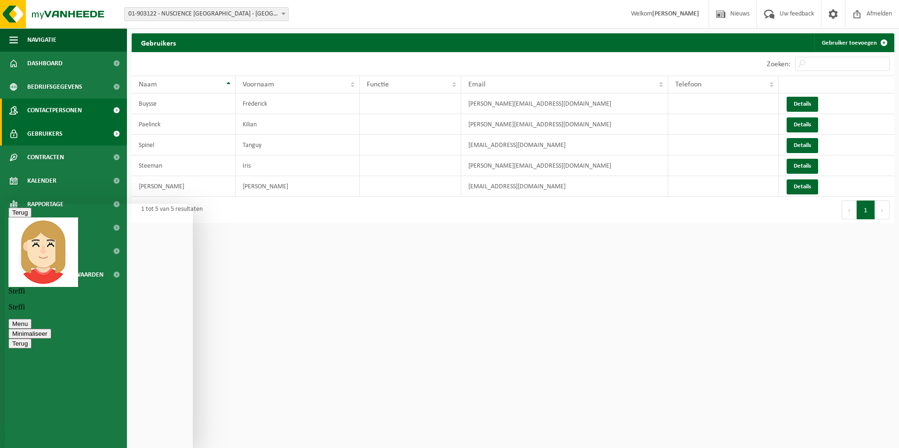
scroll to position [323, 0]
click at [61, 113] on span "Contactpersonen" at bounding box center [54, 111] width 55 height 24
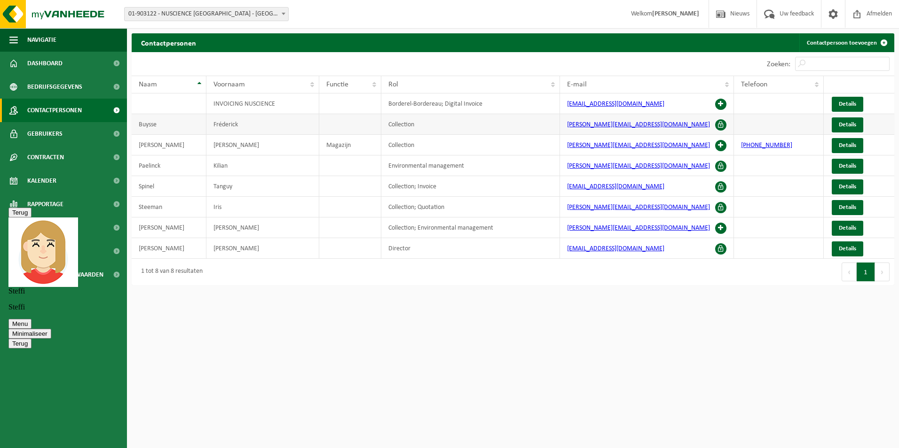
scroll to position [323, 0]
click at [717, 146] on span at bounding box center [720, 145] width 11 height 11
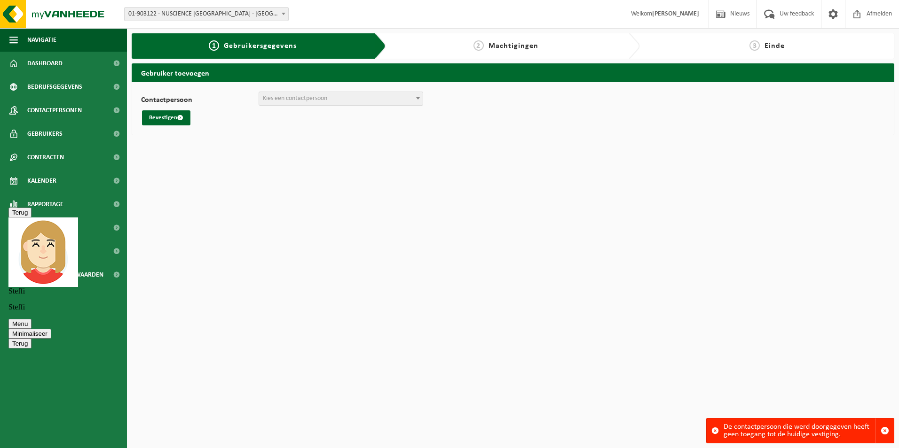
scroll to position [323, 0]
click at [184, 12] on span "01-903122 - NUSCIENCE [GEOGRAPHIC_DATA] - [GEOGRAPHIC_DATA]" at bounding box center [207, 14] width 164 height 13
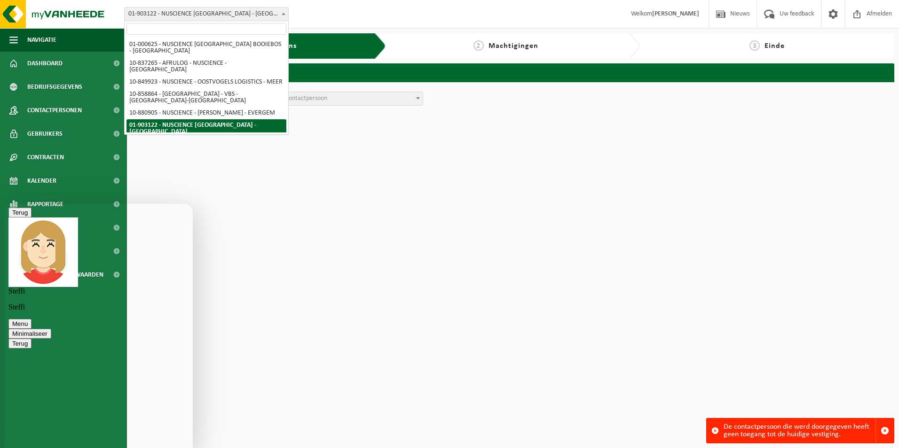
click at [381, 197] on html "Vestiging: 01-000625 - NUSCIENCE BELGIUM BOOIEBOS - DRONGEN 10-837265 - AFRULOG…" at bounding box center [449, 224] width 899 height 448
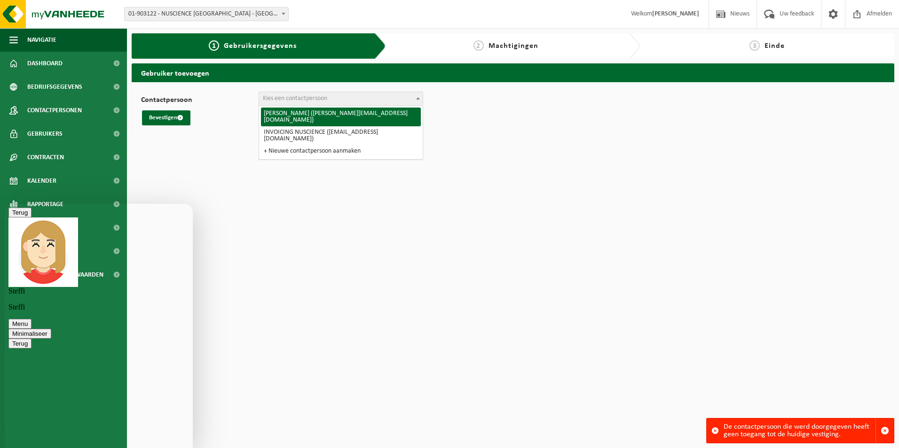
click at [332, 102] on span "Kies een contactpersoon" at bounding box center [341, 98] width 164 height 13
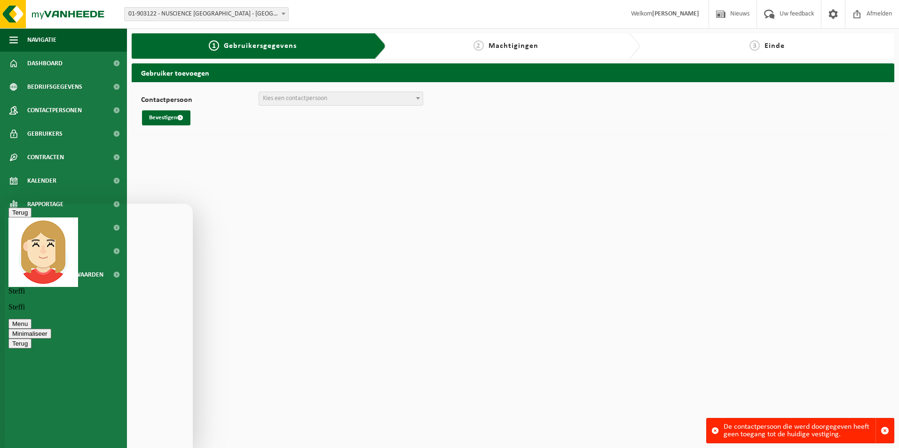
click at [386, 98] on span "Kies een contactpersoon" at bounding box center [341, 98] width 164 height 13
click at [389, 97] on span "Kies een contactpersoon" at bounding box center [341, 98] width 164 height 13
click at [63, 116] on span "Contactpersonen" at bounding box center [54, 111] width 55 height 24
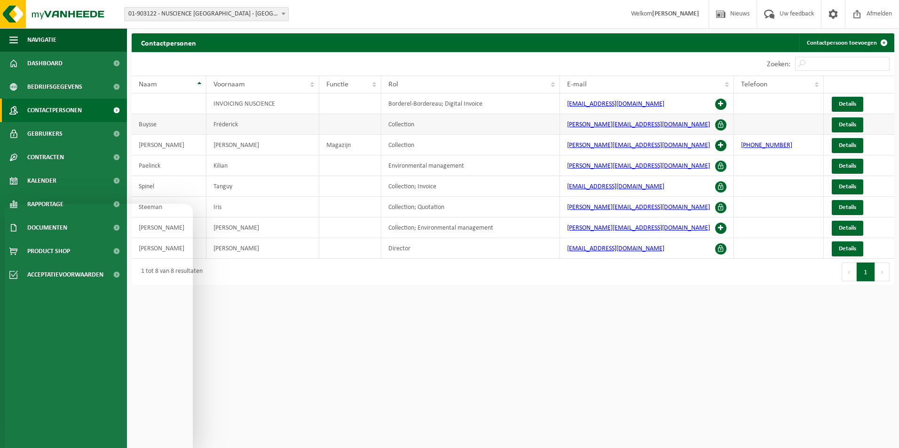
scroll to position [323, 0]
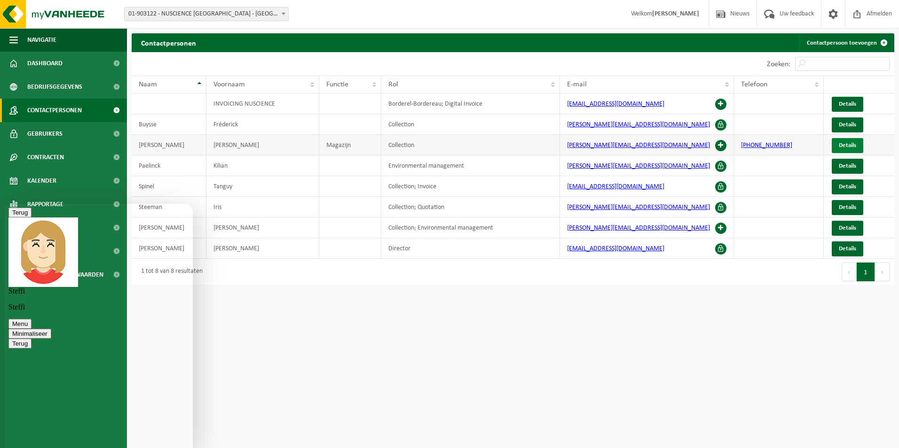
click at [842, 148] on span "Details" at bounding box center [847, 145] width 17 height 6
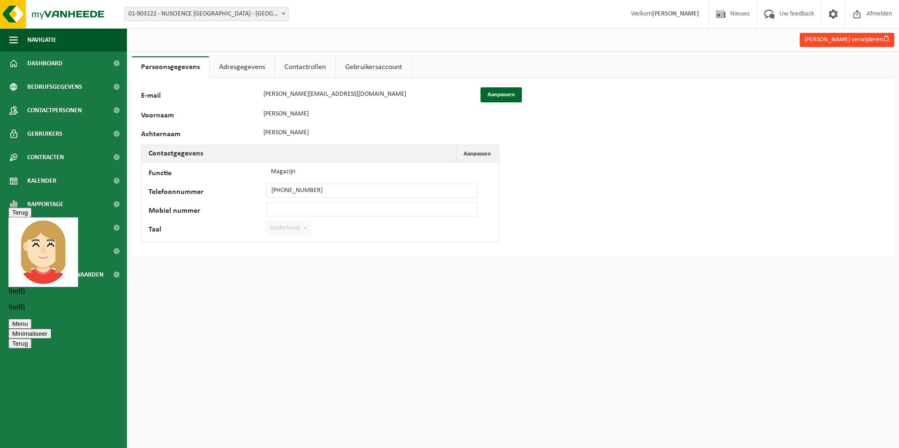
scroll to position [323, 0]
click at [837, 37] on button "Mike De witte verwijderen" at bounding box center [847, 40] width 94 height 14
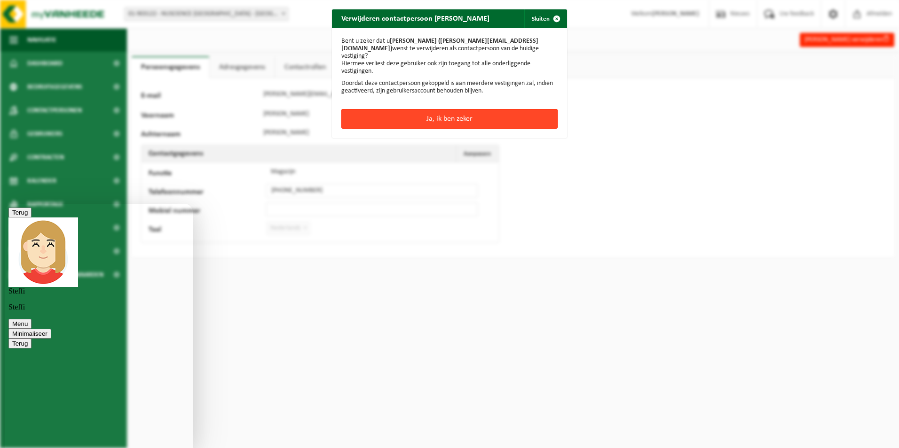
click at [445, 109] on button "Ja, ik ben zeker" at bounding box center [449, 119] width 216 height 20
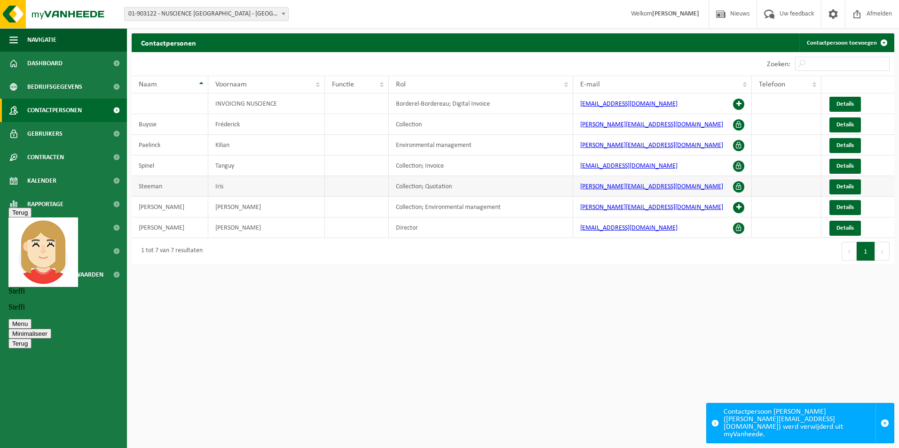
scroll to position [323, 0]
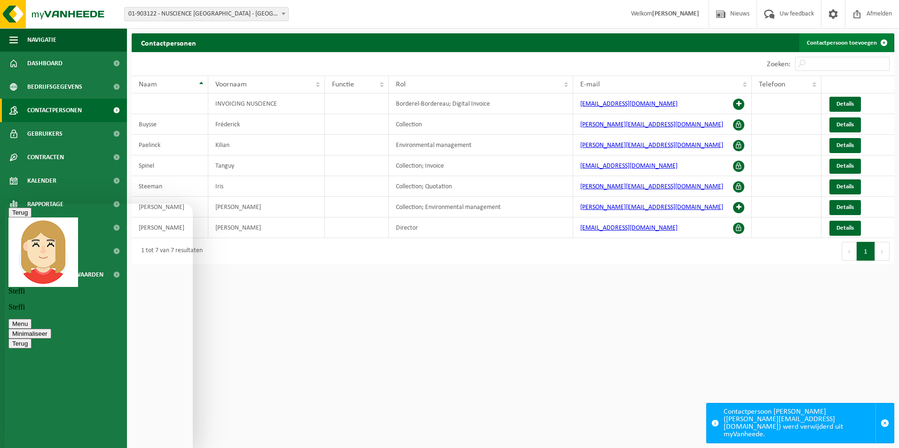
click at [836, 44] on link "Contactpersoon toevoegen" at bounding box center [846, 42] width 94 height 19
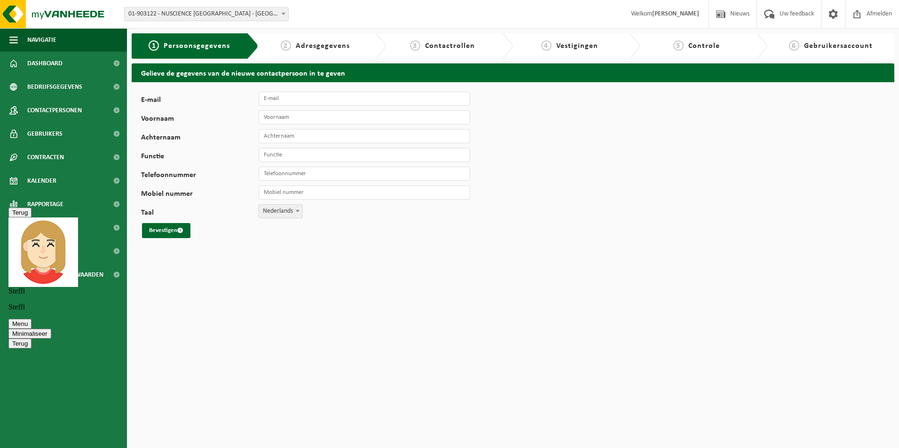
scroll to position [323, 0]
click at [293, 102] on input "E-mail" at bounding box center [365, 99] width 212 height 14
type input "m.dewitte@agrifirm.com"
type input "Mike"
type input "De Witte"
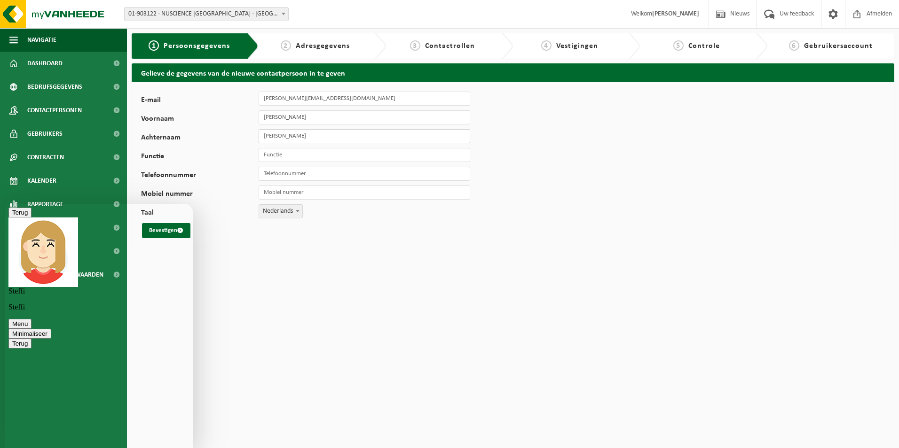
type input "Magazijn"
type input "+32 470 01 85 61"
click at [249, 269] on html "Vestiging: 01-000625 - NUSCIENCE BELGIUM BOOIEBOS - DRONGEN 10-837265 - AFRULOG…" at bounding box center [449, 224] width 899 height 448
click at [51, 329] on button "Minimaliseer" at bounding box center [29, 334] width 43 height 10
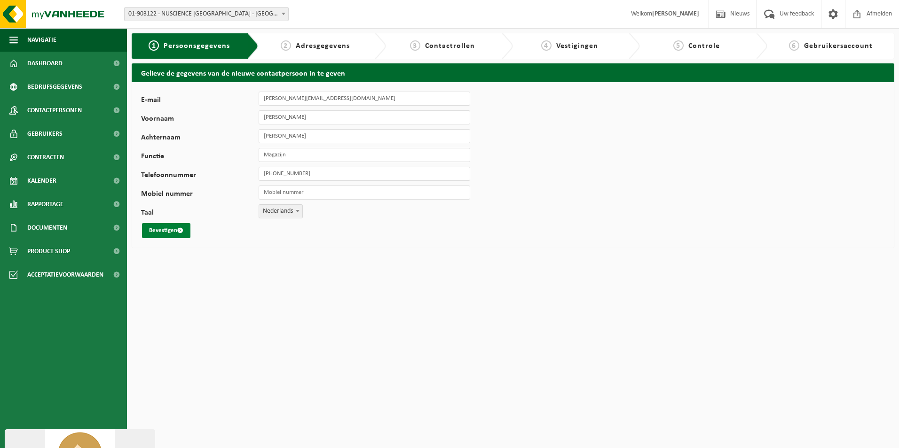
click at [163, 236] on button "Bevestigen" at bounding box center [166, 230] width 48 height 15
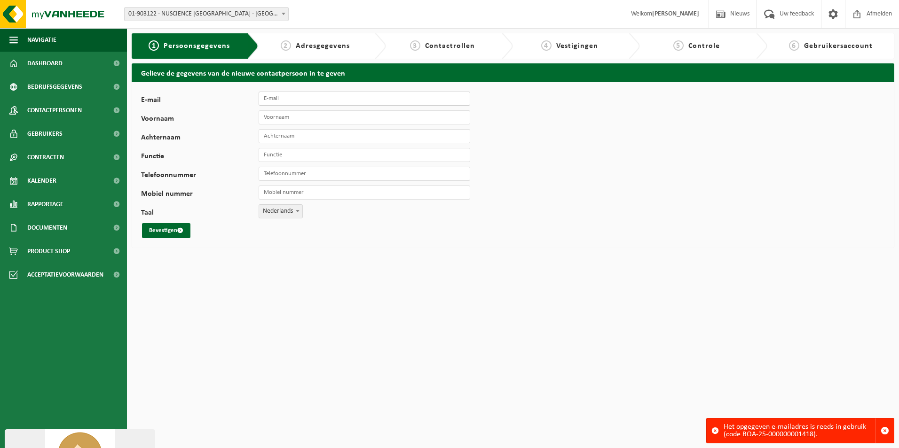
click at [289, 95] on input "E-mail" at bounding box center [365, 99] width 212 height 14
type input "m.dewitte@agrifirm.com"
type input "Mike"
type input "De Witte"
type input "Magazijn"
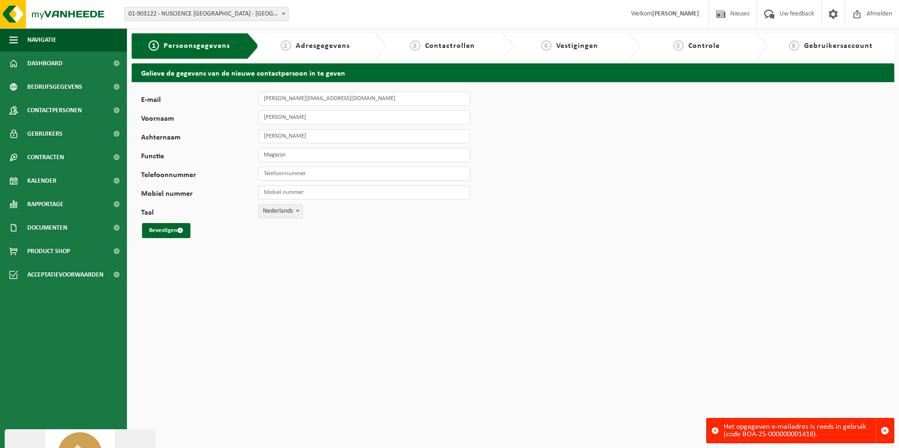
type input "+32 470 01 85 61"
click at [170, 234] on button "Bevestigen" at bounding box center [166, 230] width 48 height 15
click at [53, 110] on span "Contactpersonen" at bounding box center [54, 111] width 55 height 24
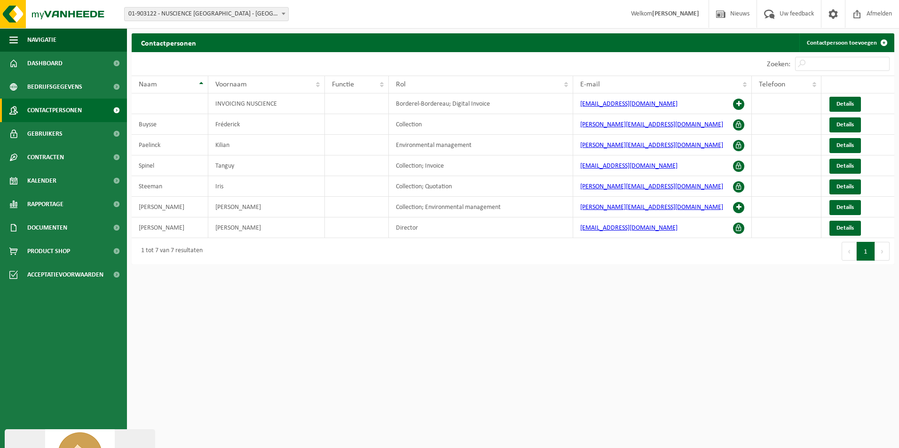
click at [152, 8] on span "01-903122 - NUSCIENCE [GEOGRAPHIC_DATA] - [GEOGRAPHIC_DATA]" at bounding box center [207, 14] width 164 height 13
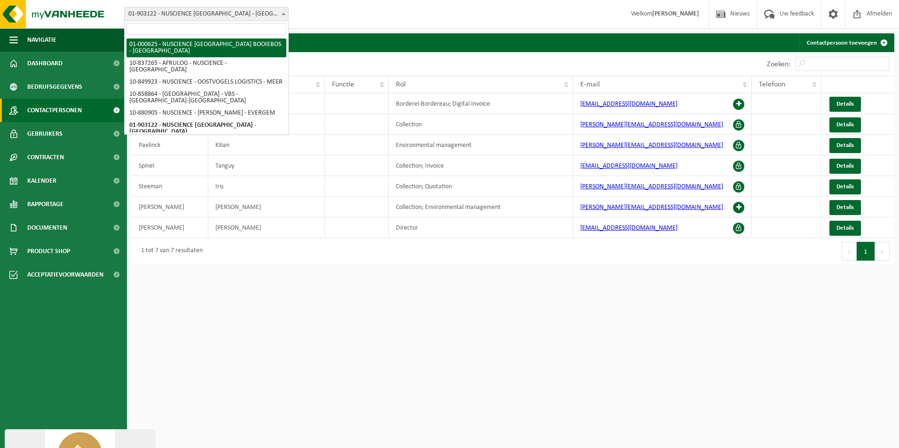
select select "75"
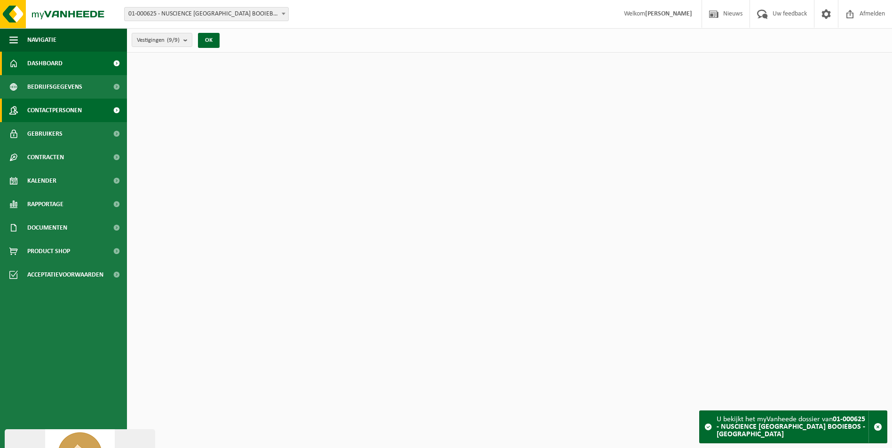
click at [68, 104] on span "Contactpersonen" at bounding box center [54, 111] width 55 height 24
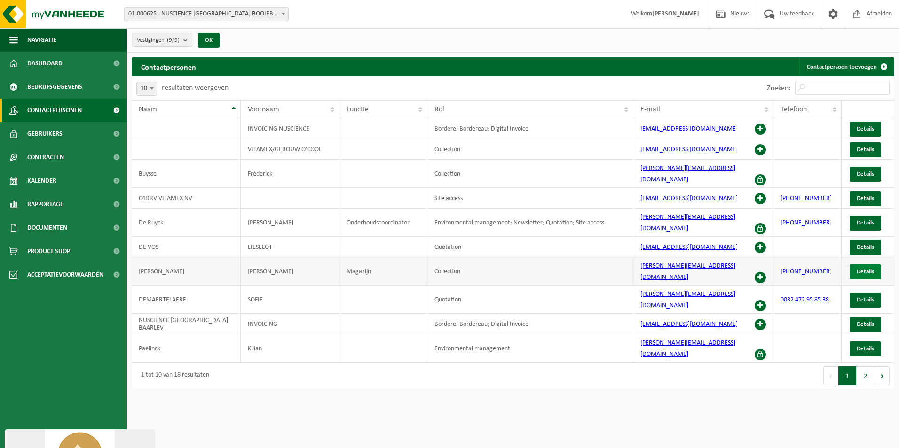
click at [867, 269] on span "Details" at bounding box center [865, 272] width 17 height 6
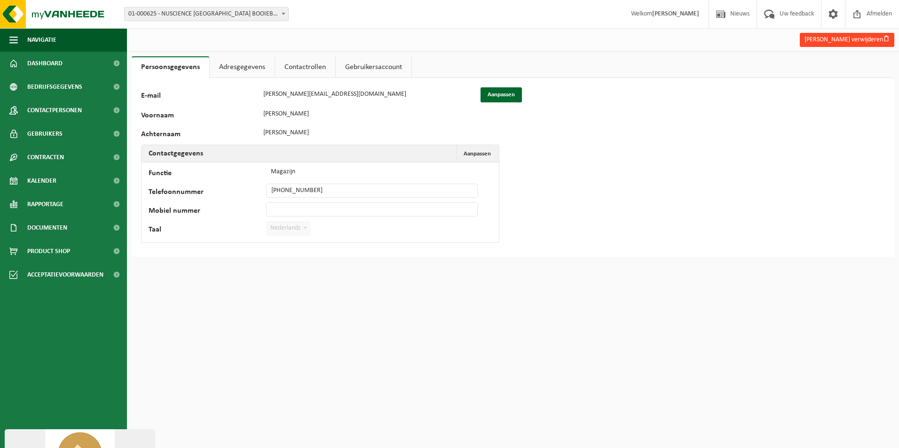
click at [843, 36] on button "Mike De witte verwijderen" at bounding box center [847, 40] width 94 height 14
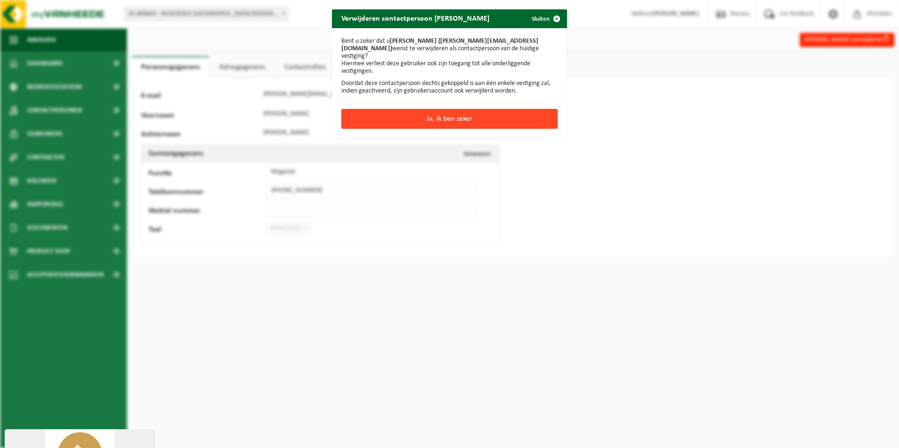
click at [482, 114] on button "Ja, ik ben zeker" at bounding box center [449, 119] width 216 height 20
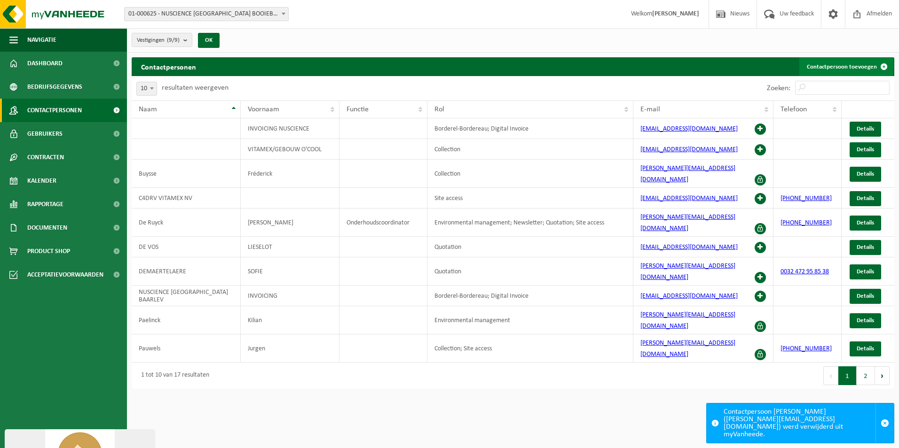
click at [849, 68] on link "Contactpersoon toevoegen" at bounding box center [846, 66] width 94 height 19
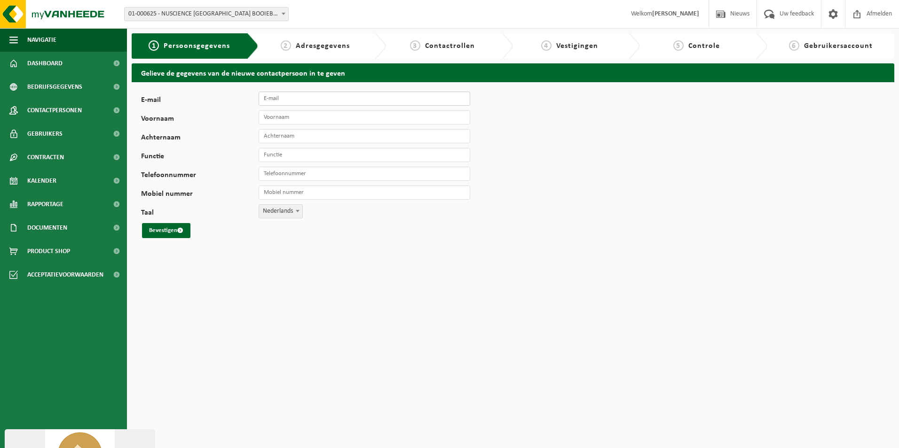
click at [332, 97] on input "E-mail" at bounding box center [365, 99] width 212 height 14
type input "[PERSON_NAME][EMAIL_ADDRESS][DOMAIN_NAME]"
type input "Mike"
type input "De Witte"
type input "Magazijn"
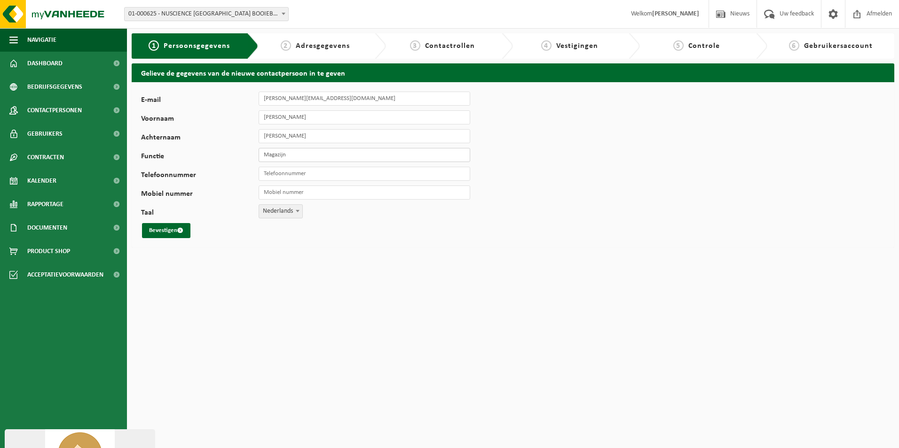
type input "+32 470 01 85 61"
click at [169, 231] on button "Bevestigen" at bounding box center [166, 230] width 48 height 15
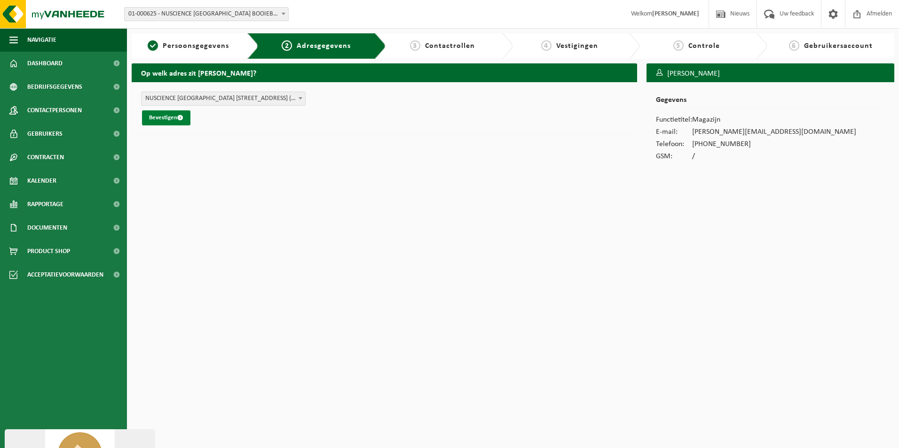
click at [166, 119] on button "Bevestigen" at bounding box center [166, 117] width 48 height 15
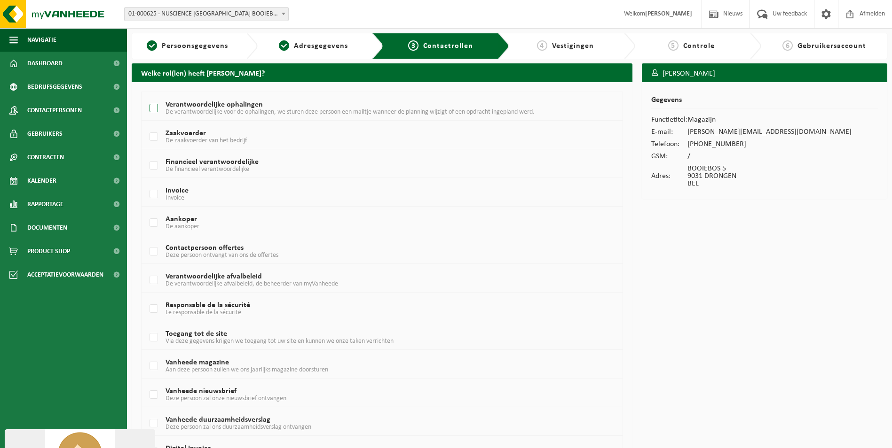
click at [187, 106] on label "Verantwoordelijke ophalingen De verantwoordelijke voor de ophalingen, we sturen…" at bounding box center [362, 109] width 428 height 14
click at [146, 97] on input "Verantwoordelijke ophalingen De verantwoordelijke voor de ophalingen, we sturen…" at bounding box center [146, 96] width 0 height 0
checkbox input "true"
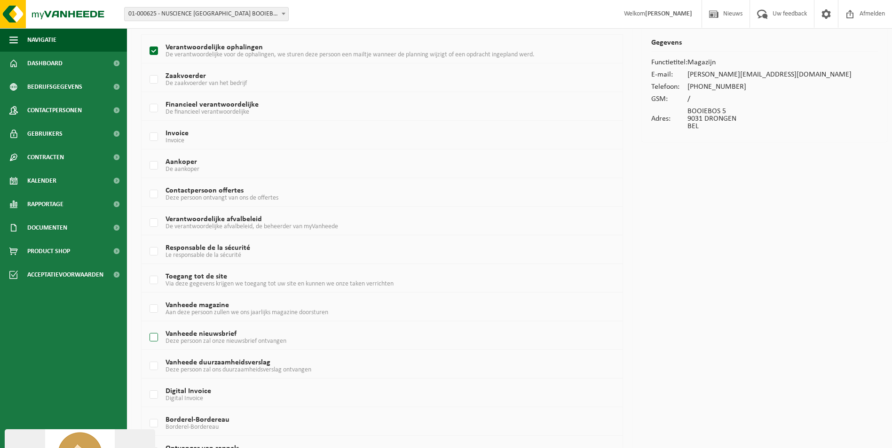
scroll to position [112, 0]
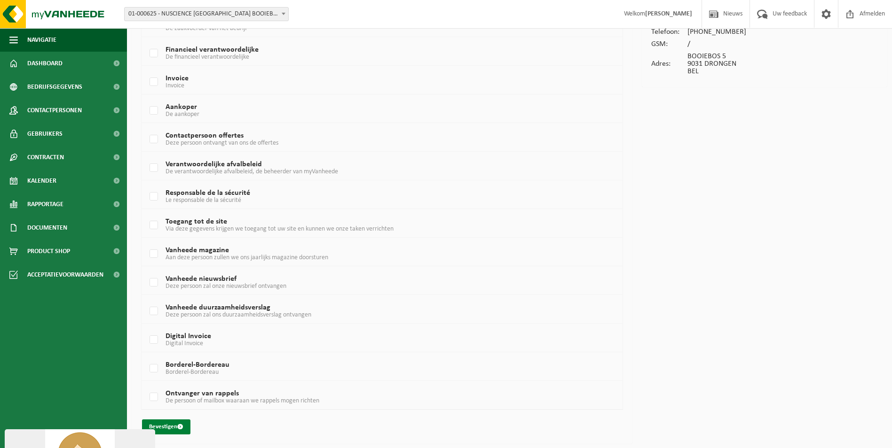
click at [186, 425] on button "Bevestigen" at bounding box center [166, 427] width 48 height 15
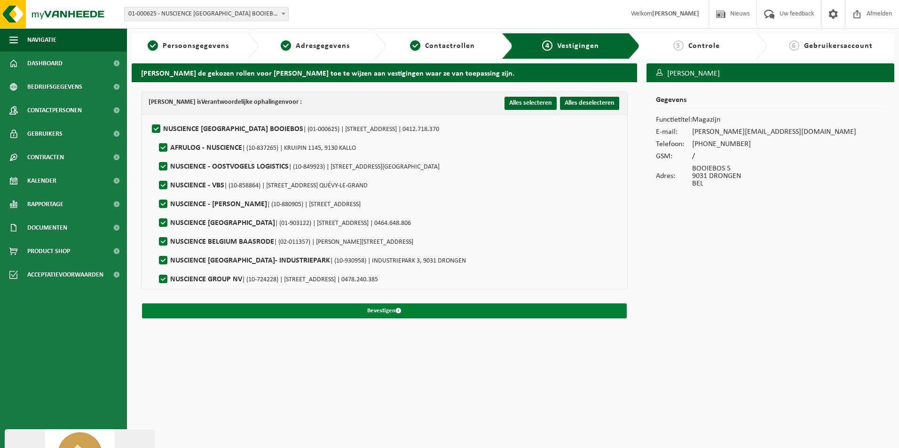
click at [420, 315] on button "Bevestigen" at bounding box center [384, 311] width 485 height 15
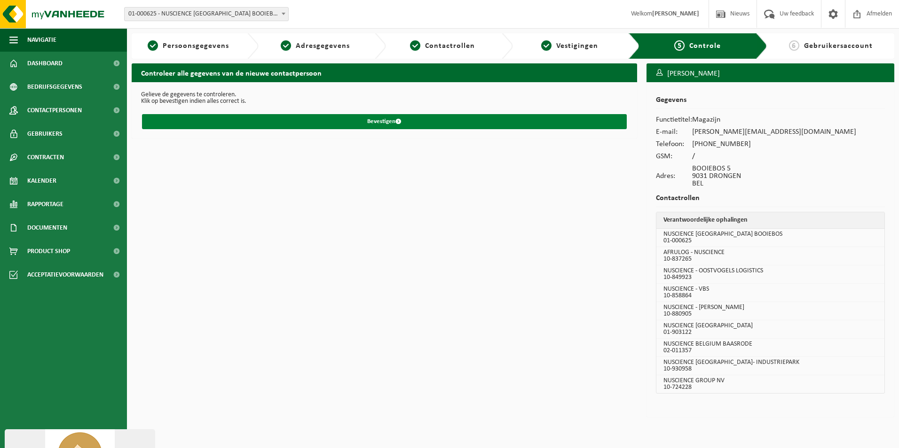
click at [398, 123] on span "submit" at bounding box center [398, 121] width 6 height 6
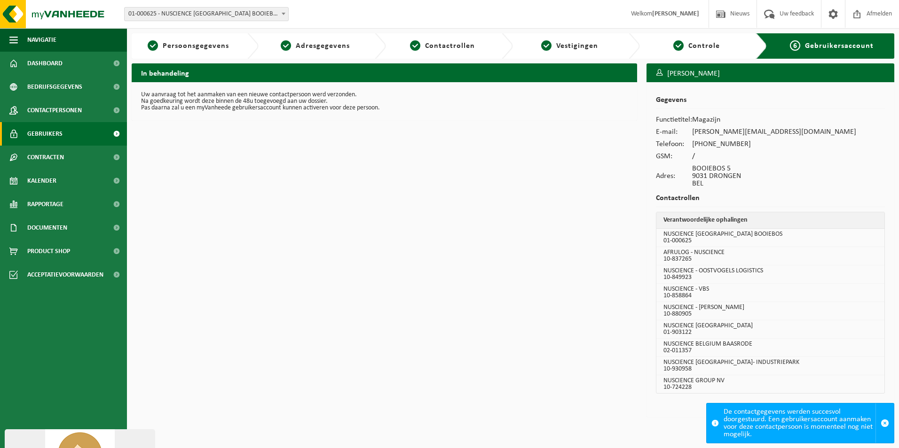
click at [67, 135] on link "Gebruikers" at bounding box center [63, 134] width 127 height 24
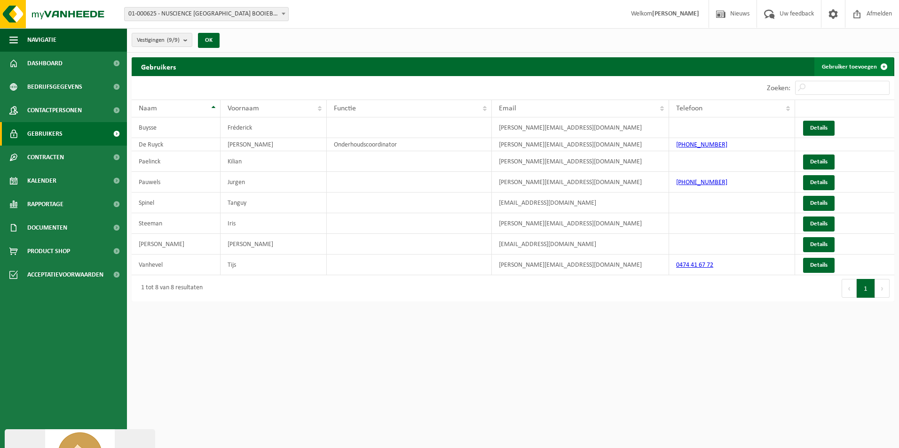
click at [862, 66] on link "Gebruiker toevoegen" at bounding box center [853, 66] width 79 height 19
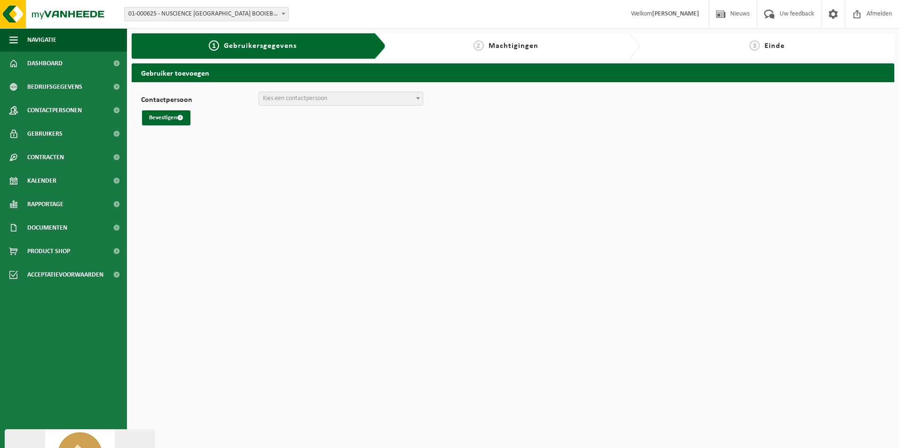
click at [306, 107] on div "Contactpersoon C4DRV VITAMEX NV (roel.van.acker@vitamex.com) SARA WIJNANT (swij…" at bounding box center [513, 109] width 744 height 34
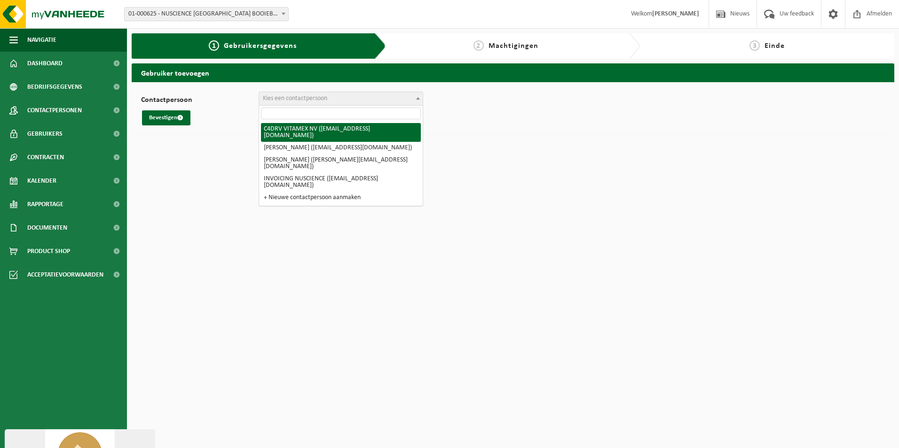
click at [308, 102] on span "Kies een contactpersoon" at bounding box center [341, 98] width 164 height 13
drag, startPoint x: 206, startPoint y: 209, endPoint x: 203, endPoint y: 198, distance: 10.9
click at [206, 209] on html "Vestiging: 01-000625 - NUSCIENCE BELGIUM BOOIEBOS - DRONGEN 10-837265 - AFRULOG…" at bounding box center [449, 224] width 899 height 448
click at [226, 201] on html "Vestiging: 01-000625 - NUSCIENCE BELGIUM BOOIEBOS - DRONGEN 10-837265 - AFRULOG…" at bounding box center [449, 224] width 899 height 448
click at [197, 198] on html "Vestiging: 01-000625 - NUSCIENCE BELGIUM BOOIEBOS - DRONGEN 10-837265 - AFRULOG…" at bounding box center [449, 224] width 899 height 448
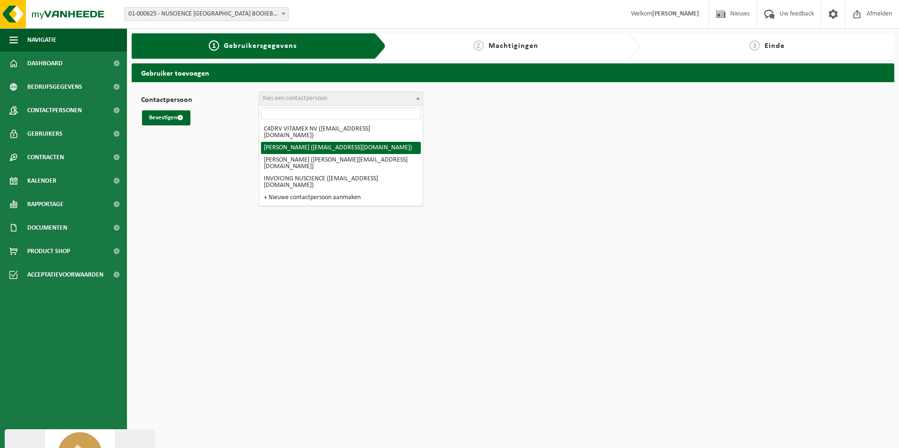
click at [231, 294] on html "Vestiging: 01-000625 - NUSCIENCE BELGIUM BOOIEBOS - DRONGEN 10-837265 - AFRULOG…" at bounding box center [449, 224] width 899 height 448
click at [226, 17] on span "01-000625 - NUSCIENCE [GEOGRAPHIC_DATA] BOOIEBOS - [GEOGRAPHIC_DATA]" at bounding box center [207, 14] width 164 height 13
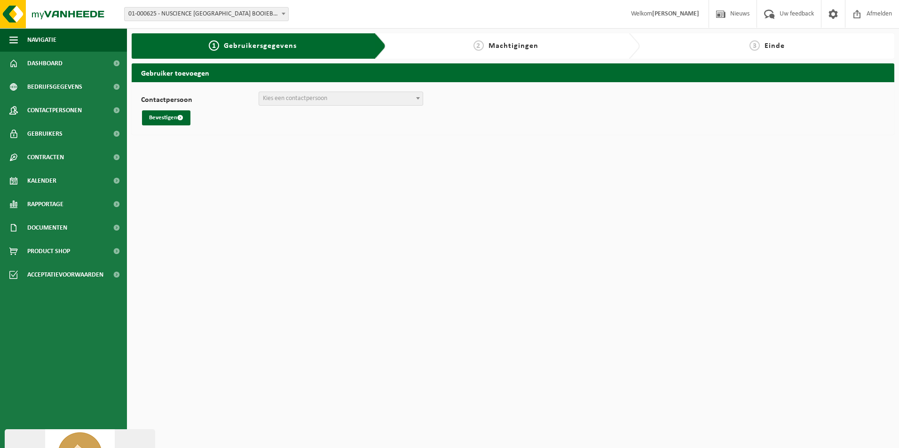
drag, startPoint x: 237, startPoint y: 206, endPoint x: 225, endPoint y: 179, distance: 30.1
click at [237, 207] on html "Vestiging: 01-000625 - NUSCIENCE BELGIUM BOOIEBOS - DRONGEN 10-837265 - AFRULOG…" at bounding box center [449, 224] width 899 height 448
click at [182, 118] on span "submit" at bounding box center [180, 118] width 6 height 6
click at [304, 101] on span "Kies een contactpersoon" at bounding box center [295, 98] width 64 height 7
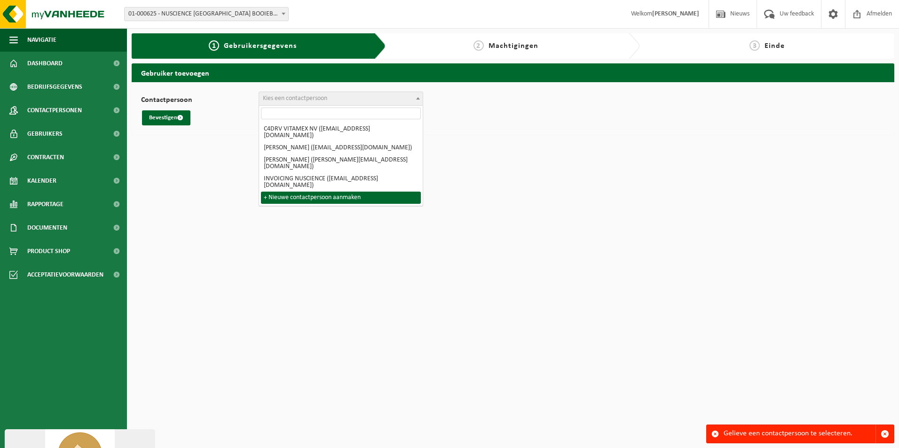
click at [207, 208] on html "Vestiging: 01-000625 - NUSCIENCE BELGIUM BOOIEBOS - DRONGEN 10-837265 - AFRULOG…" at bounding box center [449, 224] width 899 height 448
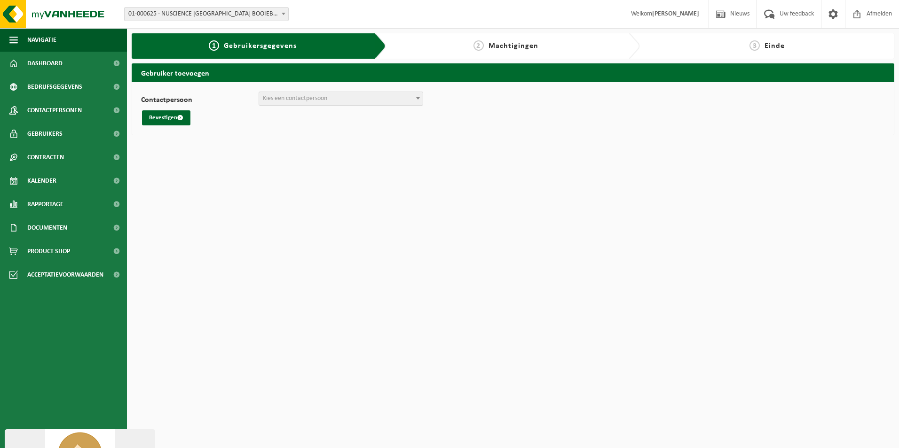
click at [259, 4] on div "Vestiging: 01-000625 - NUSCIENCE BELGIUM BOOIEBOS - DRONGEN 10-837265 - AFRULOG…" at bounding box center [449, 14] width 899 height 29
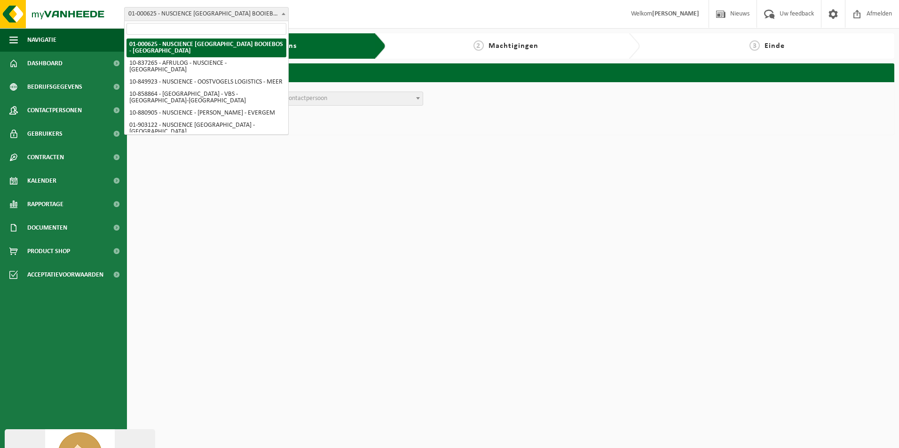
click at [256, 13] on span "01-000625 - NUSCIENCE [GEOGRAPHIC_DATA] BOOIEBOS - [GEOGRAPHIC_DATA]" at bounding box center [207, 14] width 164 height 13
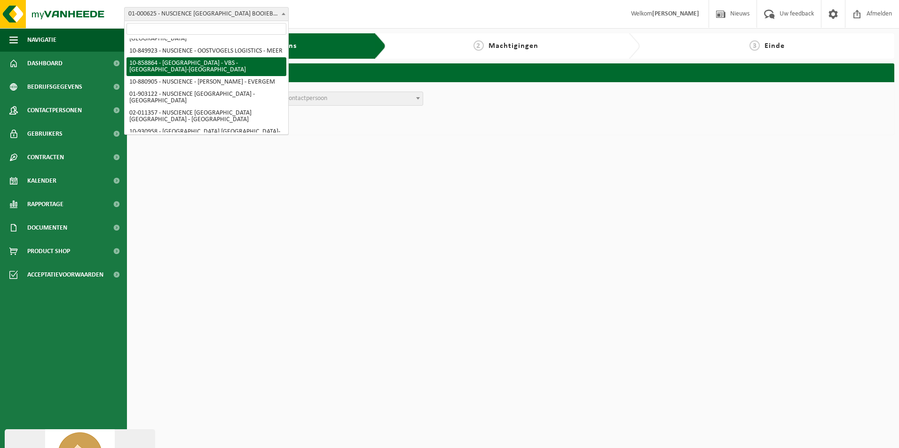
scroll to position [47, 0]
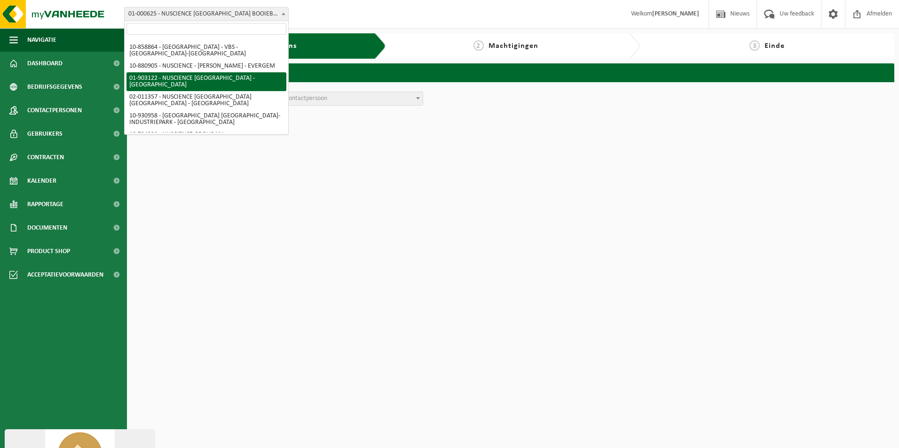
select select "1022"
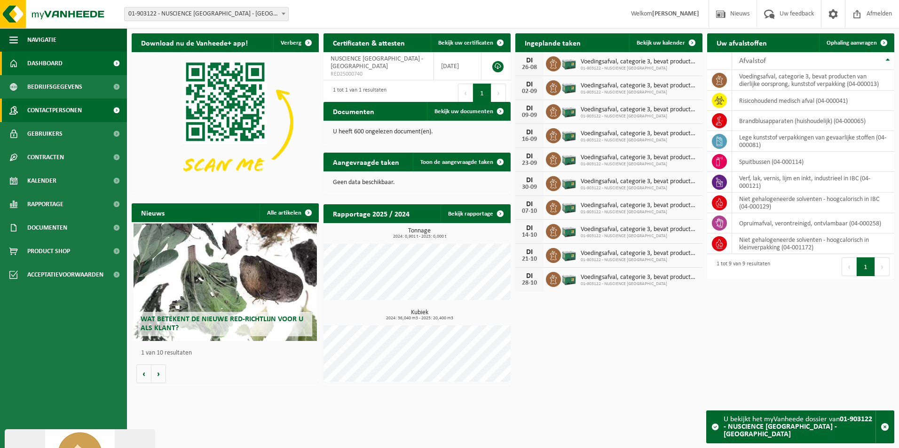
click at [75, 117] on span "Contactpersonen" at bounding box center [54, 111] width 55 height 24
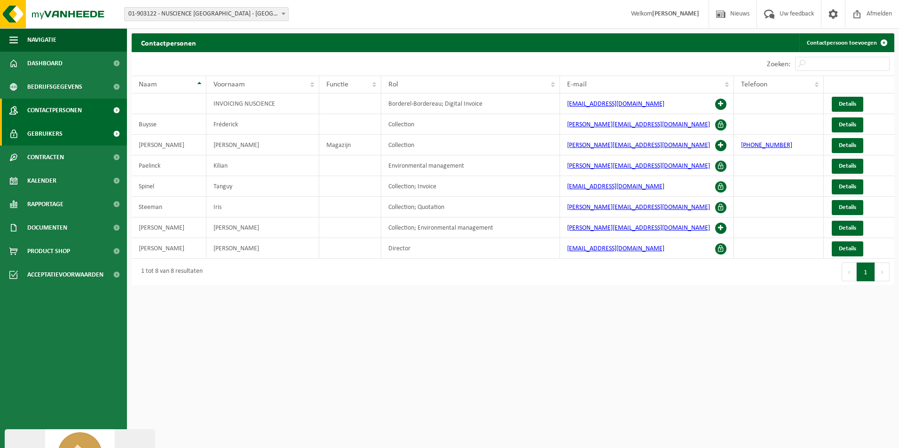
click at [69, 130] on link "Gebruikers" at bounding box center [63, 134] width 127 height 24
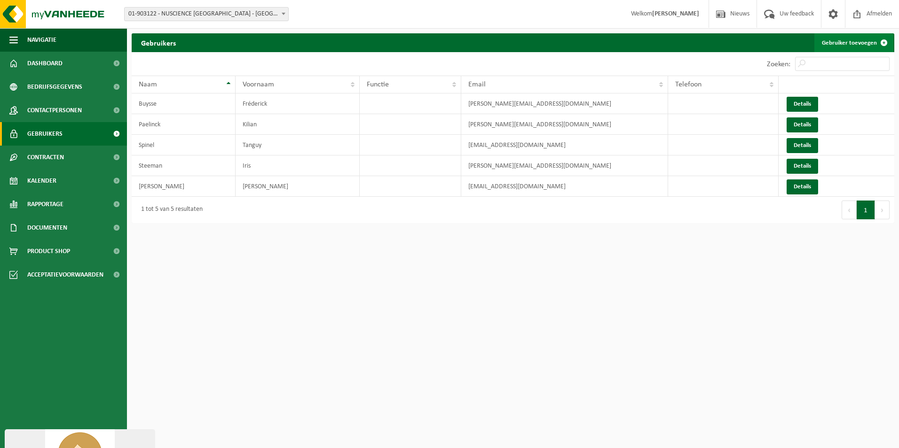
click at [877, 43] on span at bounding box center [883, 42] width 19 height 19
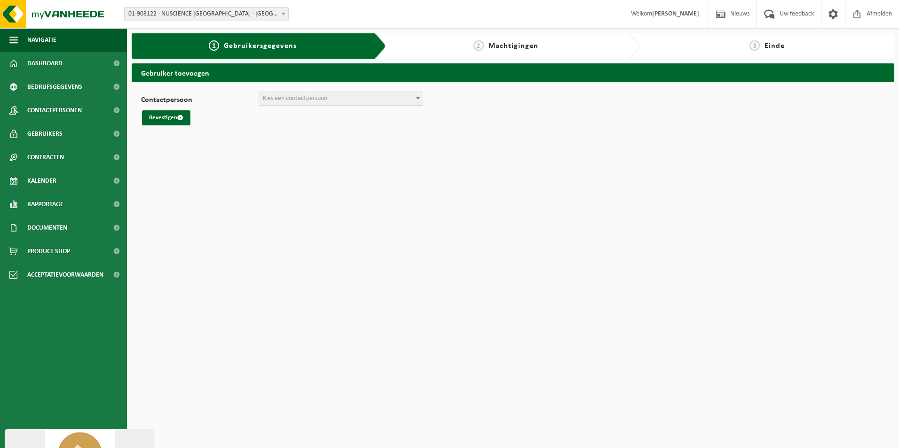
click at [312, 98] on span "Kies een contactpersoon" at bounding box center [295, 98] width 64 height 7
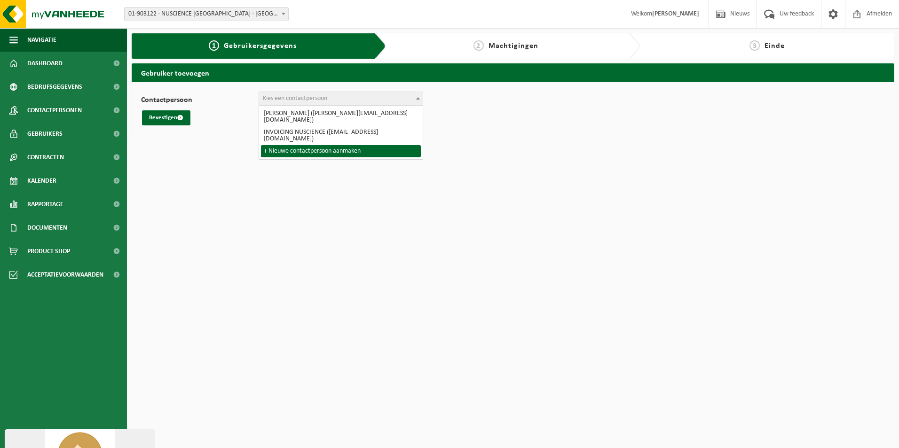
select select "0"
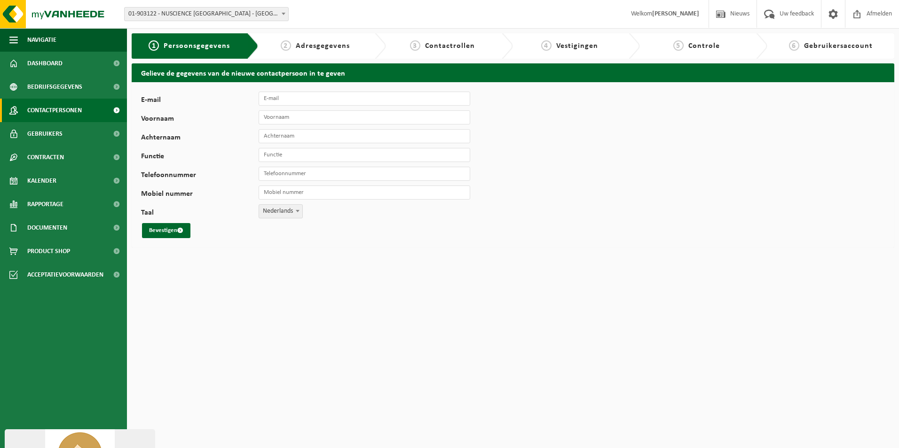
click at [63, 114] on span "Contactpersonen" at bounding box center [54, 111] width 55 height 24
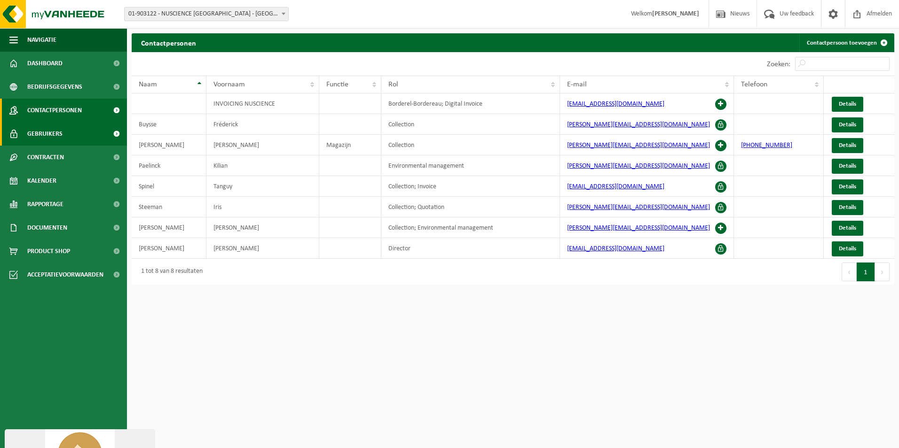
click at [56, 137] on span "Gebruikers" at bounding box center [44, 134] width 35 height 24
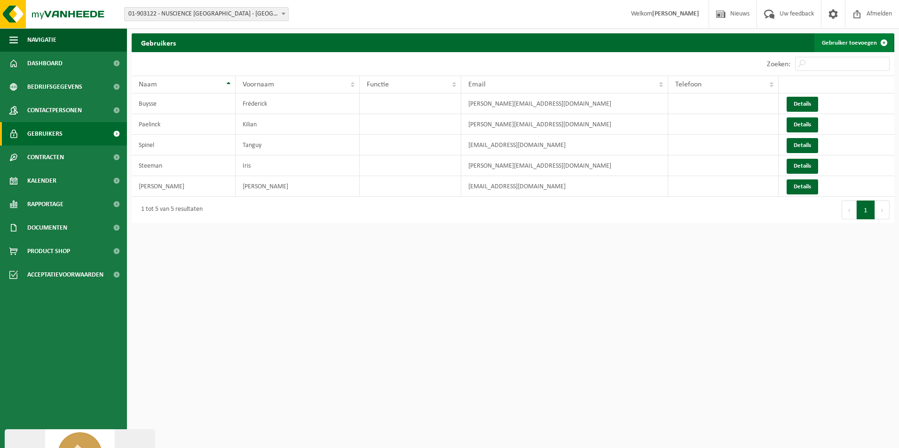
click at [827, 43] on link "Gebruiker toevoegen" at bounding box center [853, 42] width 79 height 19
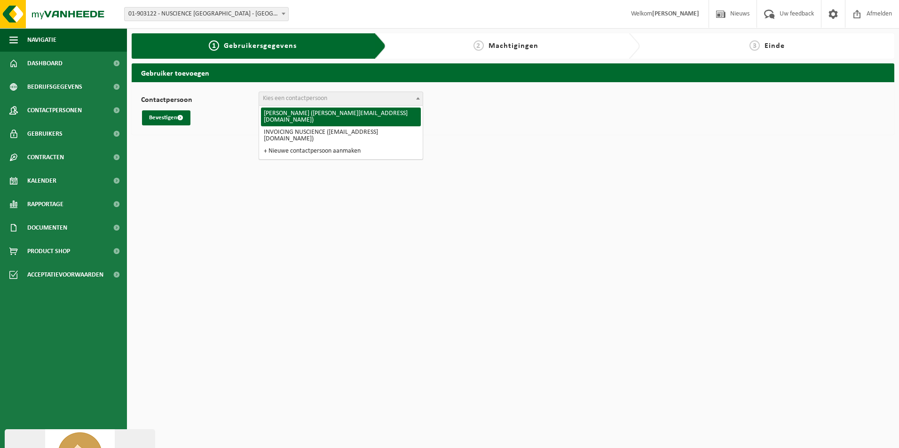
click at [330, 102] on span "Kies een contactpersoon" at bounding box center [341, 98] width 164 height 13
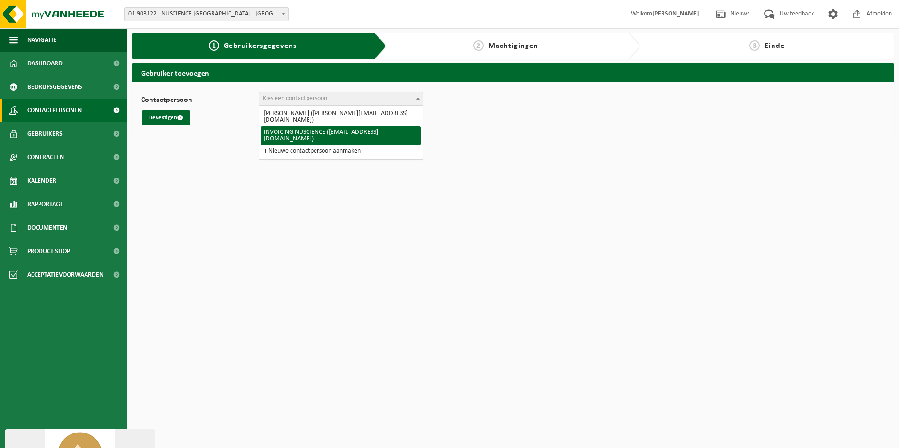
click at [68, 110] on span "Contactpersonen" at bounding box center [54, 111] width 55 height 24
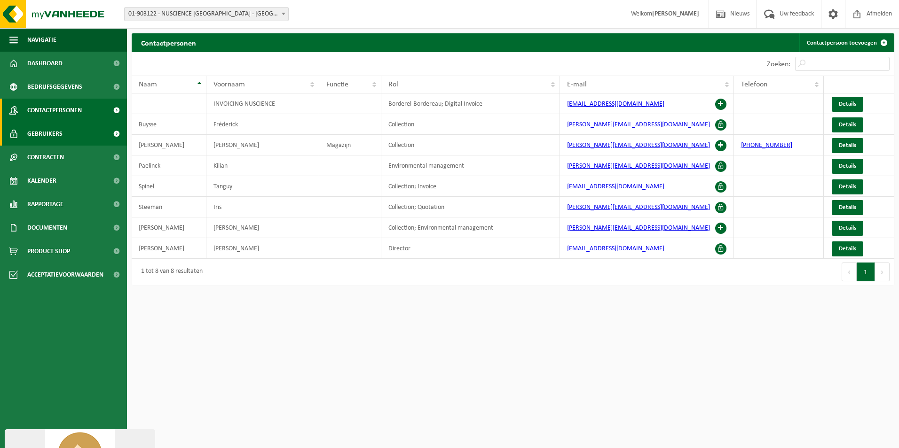
click at [76, 134] on link "Gebruikers" at bounding box center [63, 134] width 127 height 24
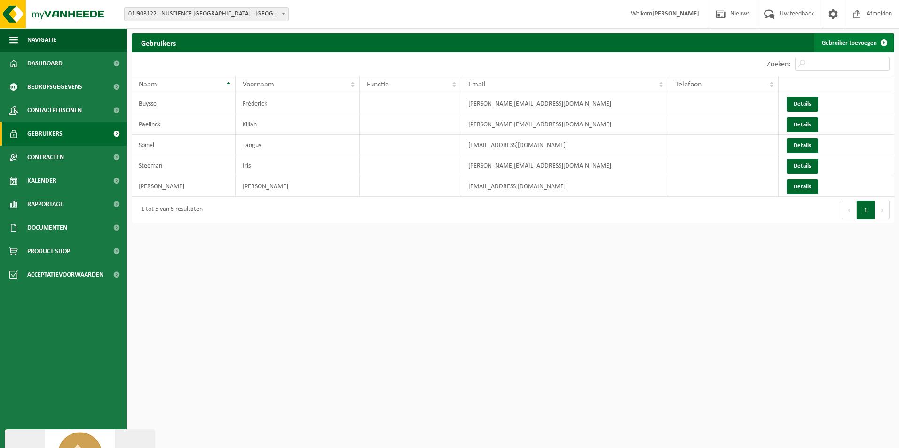
click at [856, 41] on link "Gebruiker toevoegen" at bounding box center [853, 42] width 79 height 19
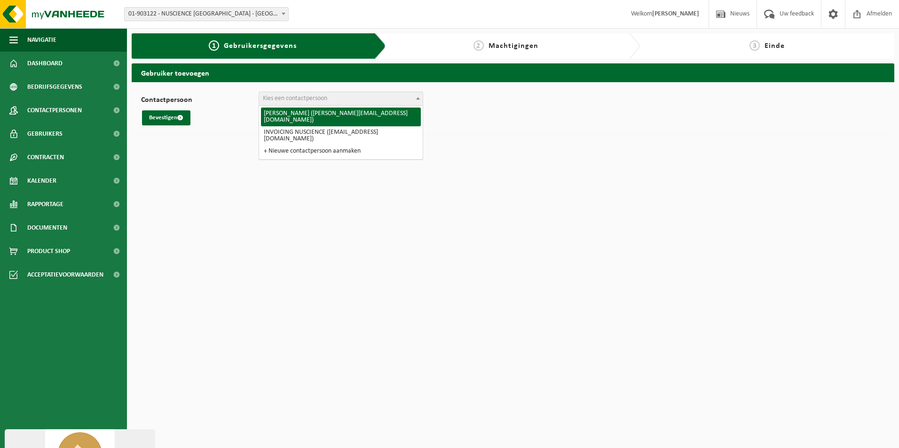
drag, startPoint x: 300, startPoint y: 100, endPoint x: 294, endPoint y: 99, distance: 5.7
click at [295, 100] on span "Kies een contactpersoon" at bounding box center [295, 98] width 64 height 7
click at [202, 16] on span "01-903122 - NUSCIENCE [GEOGRAPHIC_DATA] - [GEOGRAPHIC_DATA]" at bounding box center [207, 14] width 164 height 13
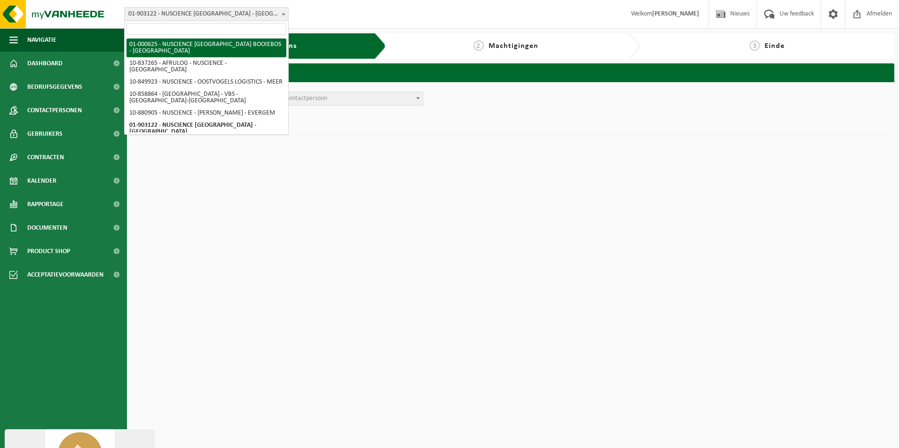
select select "75"
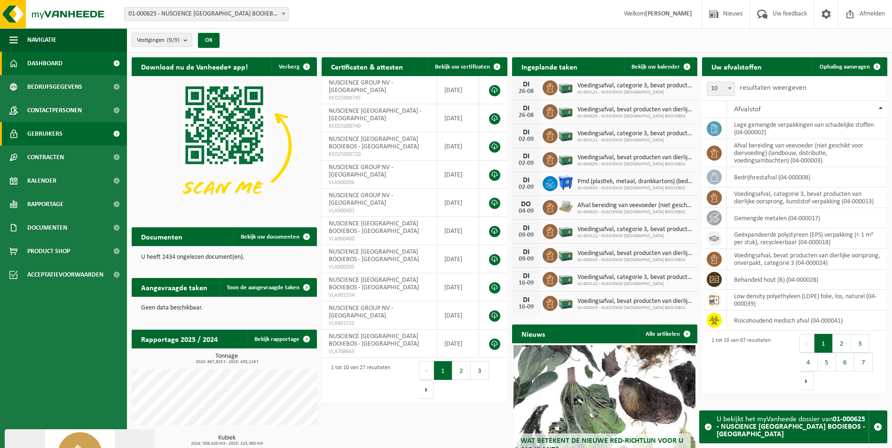
click at [81, 126] on link "Gebruikers" at bounding box center [63, 134] width 127 height 24
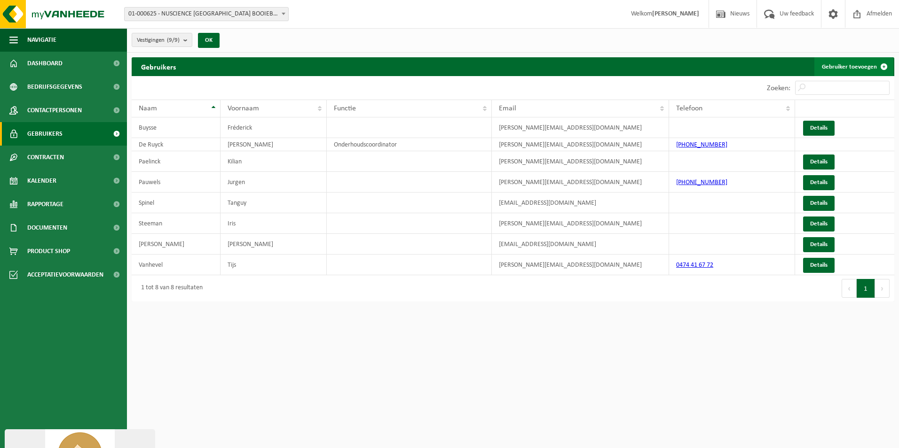
click at [854, 60] on link "Gebruiker toevoegen" at bounding box center [853, 66] width 79 height 19
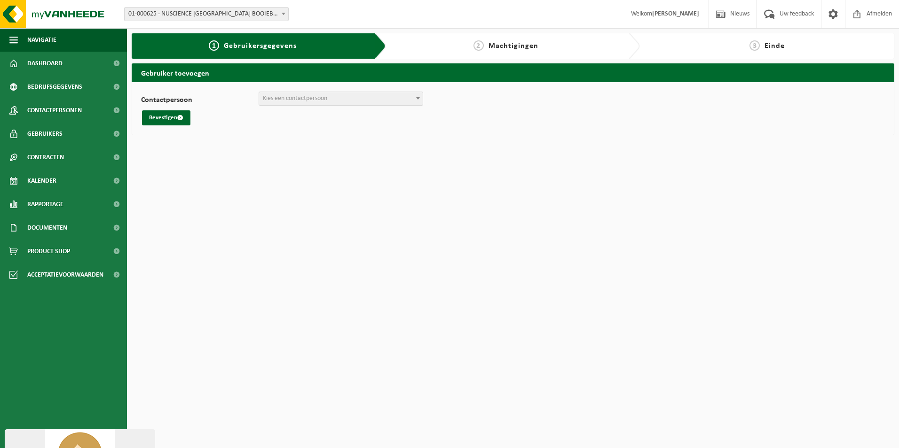
click at [308, 101] on span "Kies een contactpersoon" at bounding box center [295, 98] width 64 height 7
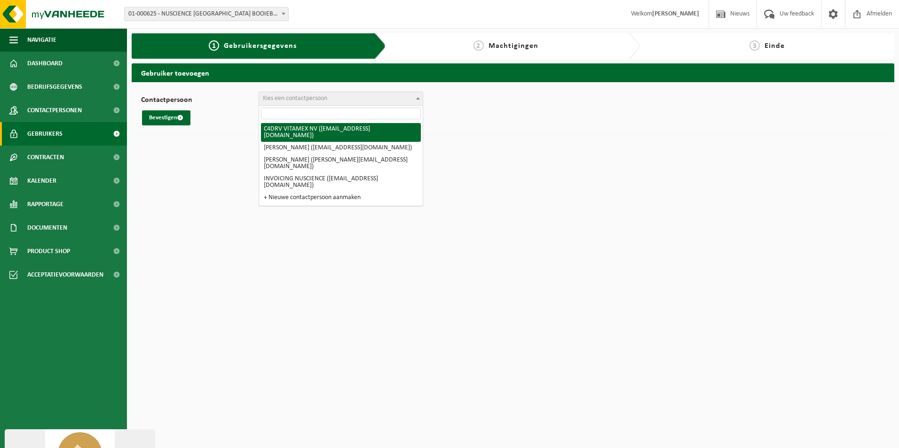
click at [70, 136] on link "Gebruikers" at bounding box center [63, 134] width 127 height 24
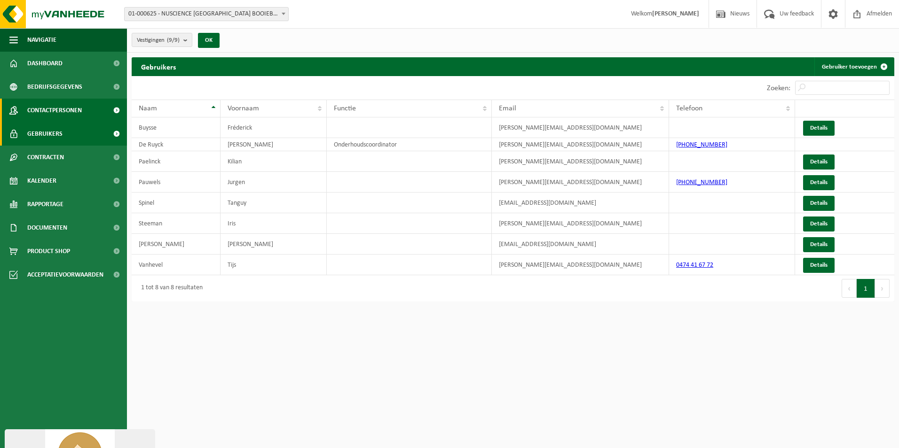
click at [90, 113] on link "Contactpersonen" at bounding box center [63, 111] width 127 height 24
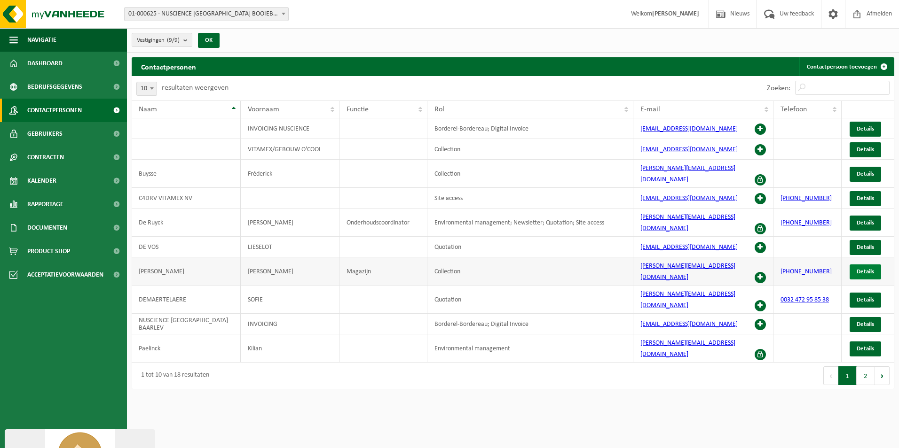
click at [863, 269] on span "Details" at bounding box center [865, 272] width 17 height 6
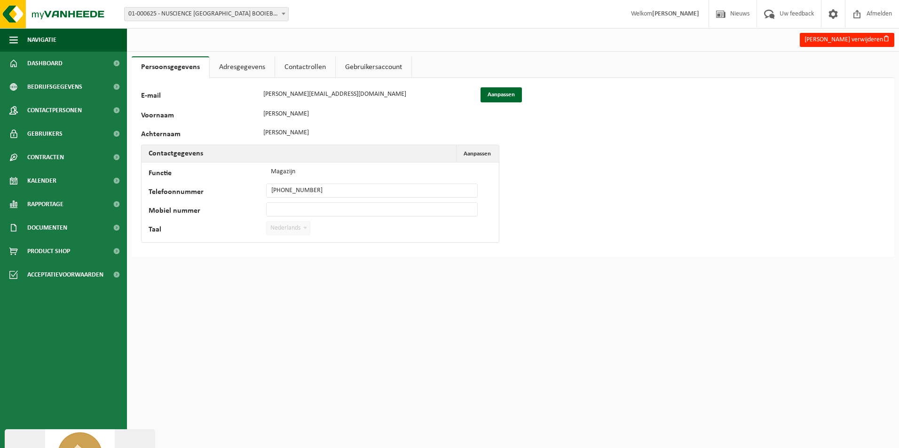
click at [305, 65] on link "Contactrollen" at bounding box center [305, 67] width 60 height 22
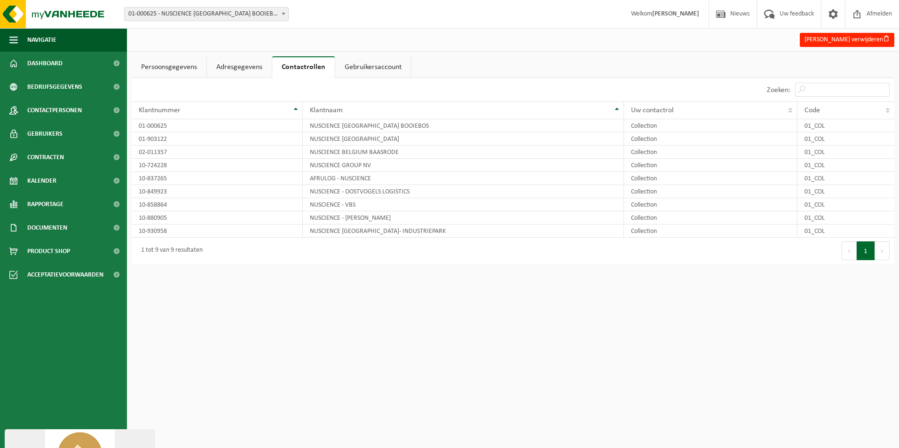
click at [388, 64] on link "Gebruikersaccount" at bounding box center [373, 67] width 76 height 22
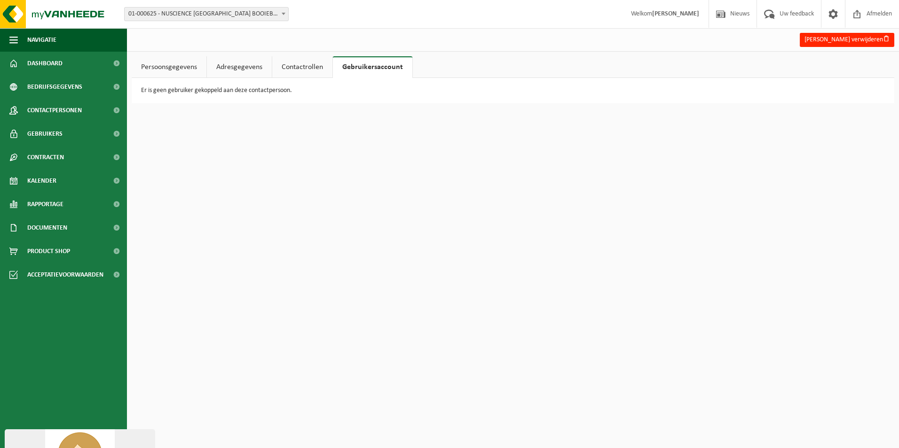
click at [274, 68] on link "Contactrollen" at bounding box center [302, 67] width 60 height 22
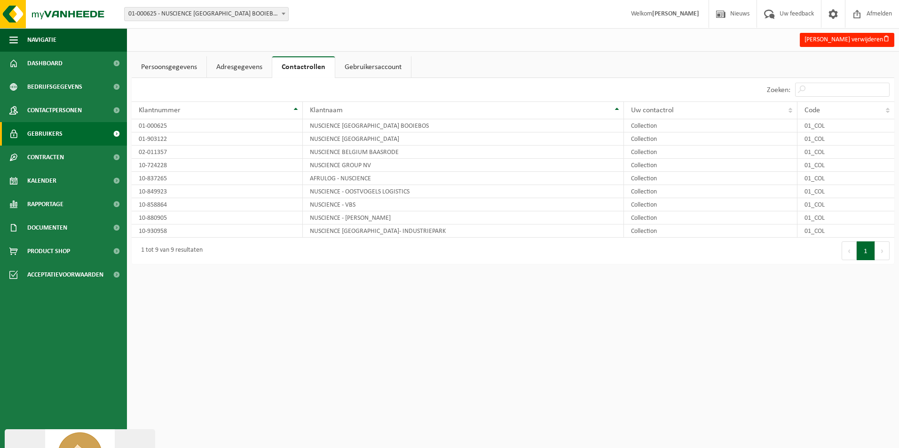
click at [62, 130] on link "Gebruikers" at bounding box center [63, 134] width 127 height 24
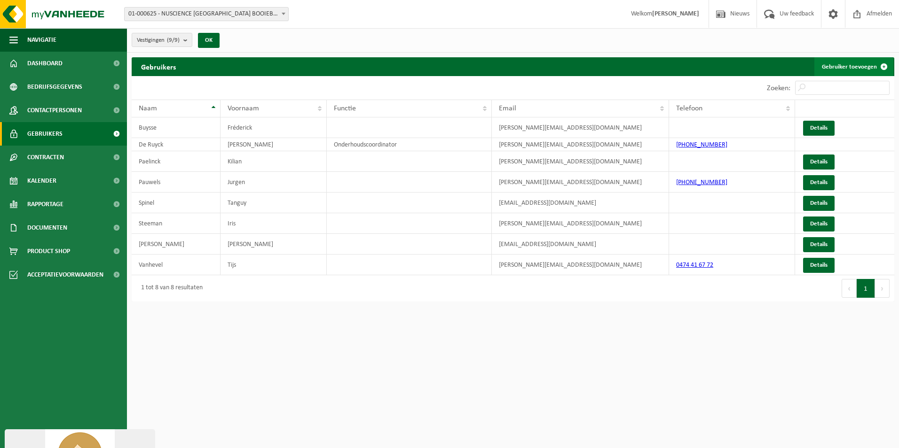
click at [882, 58] on span at bounding box center [883, 66] width 19 height 19
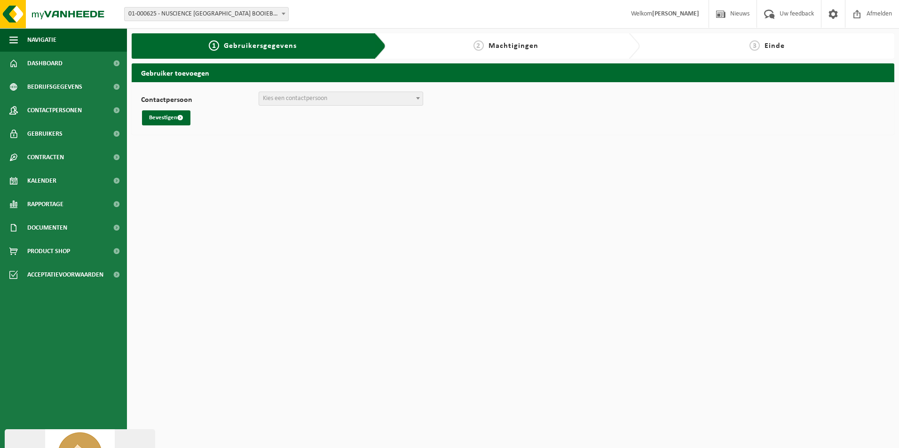
click at [309, 100] on span "Kies een contactpersoon" at bounding box center [295, 98] width 64 height 7
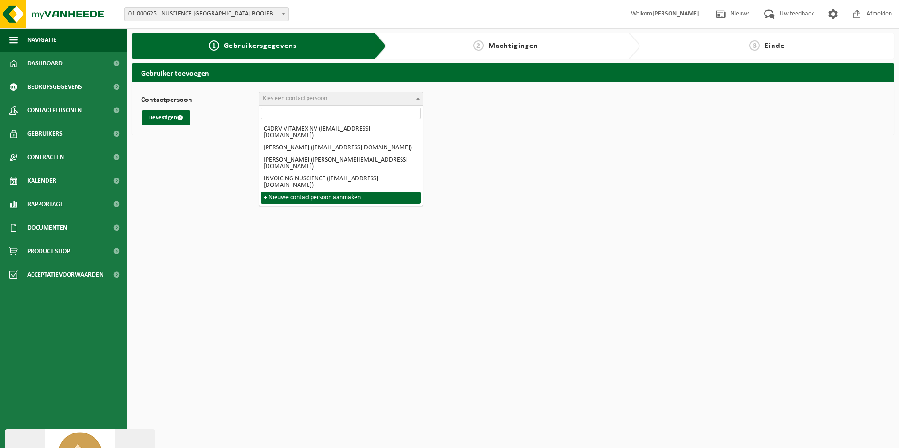
select select "0"
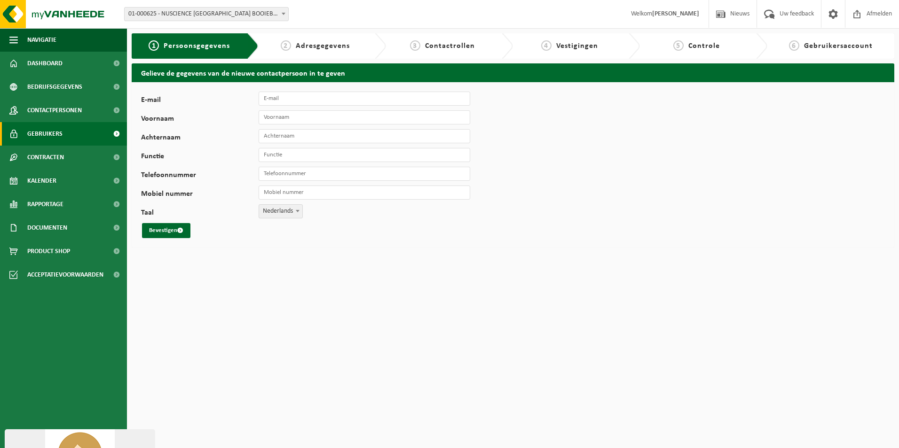
click at [56, 130] on span "Gebruikers" at bounding box center [44, 134] width 35 height 24
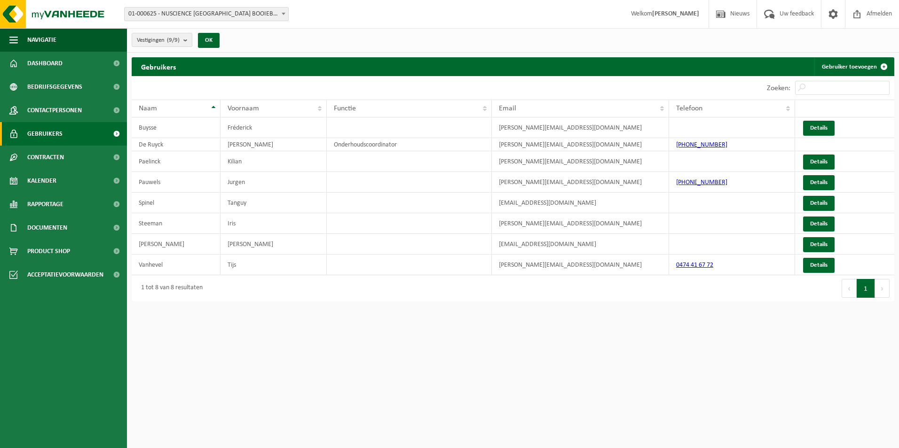
click at [59, 117] on span "Contactpersonen" at bounding box center [54, 111] width 55 height 24
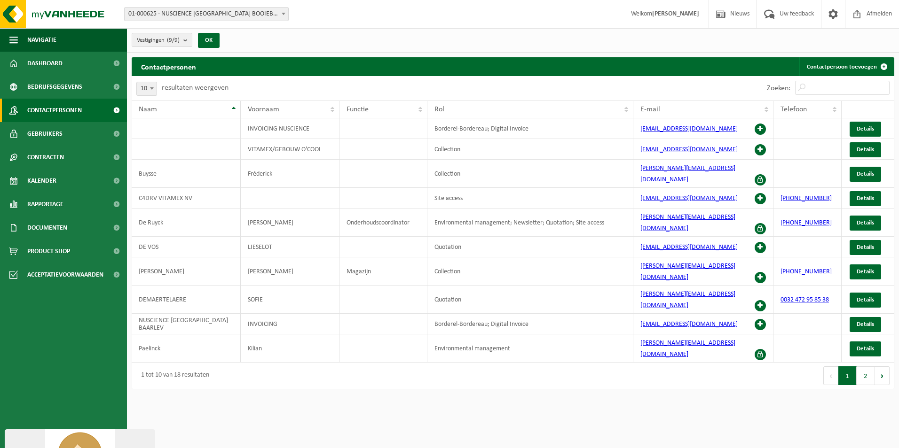
click at [160, 21] on div "Vestiging: 01-000625 - NUSCIENCE BELGIUM BOOIEBOS - DRONGEN 10-837265 - AFRULOG…" at bounding box center [449, 14] width 899 height 29
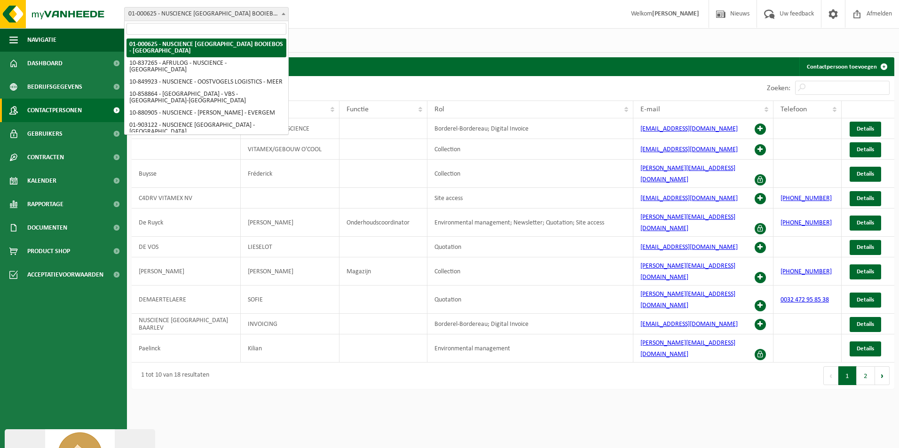
click at [160, 18] on span "01-000625 - NUSCIENCE [GEOGRAPHIC_DATA] BOOIEBOS - [GEOGRAPHIC_DATA]" at bounding box center [207, 14] width 164 height 13
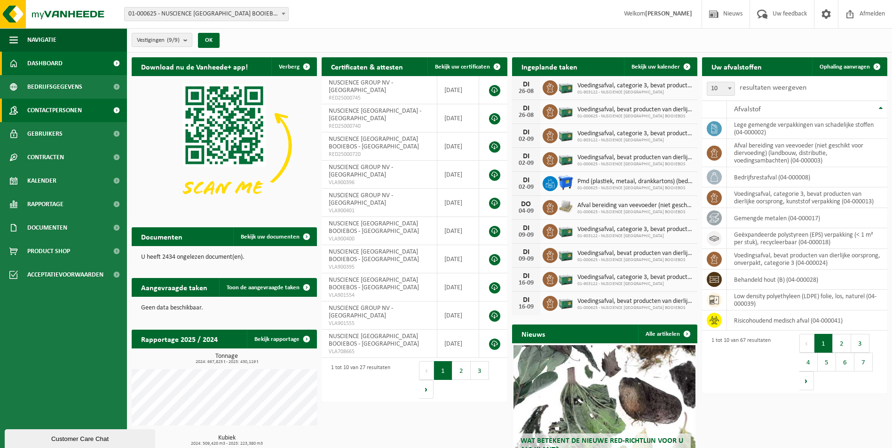
click at [52, 114] on span "Contactpersonen" at bounding box center [54, 111] width 55 height 24
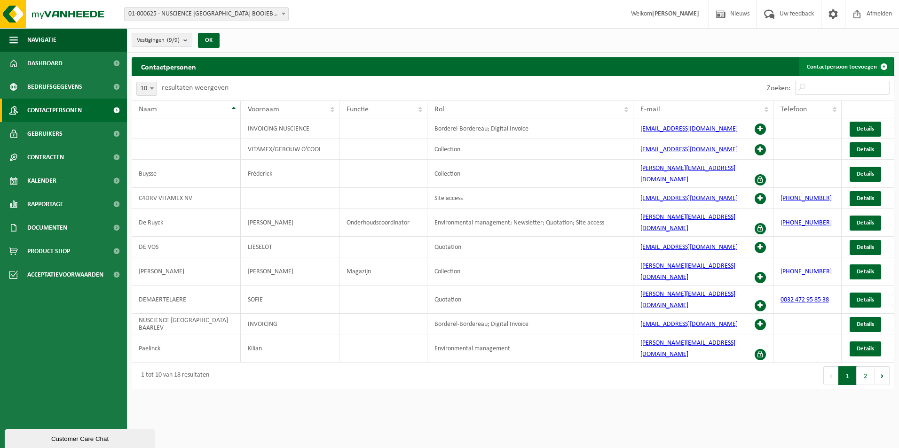
click at [868, 66] on link "Contactpersoon toevoegen" at bounding box center [846, 66] width 94 height 19
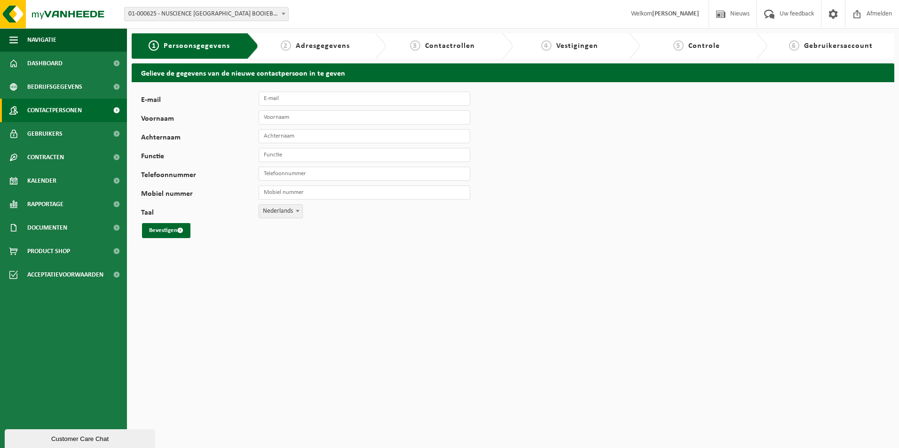
click at [51, 112] on span "Contactpersonen" at bounding box center [54, 111] width 55 height 24
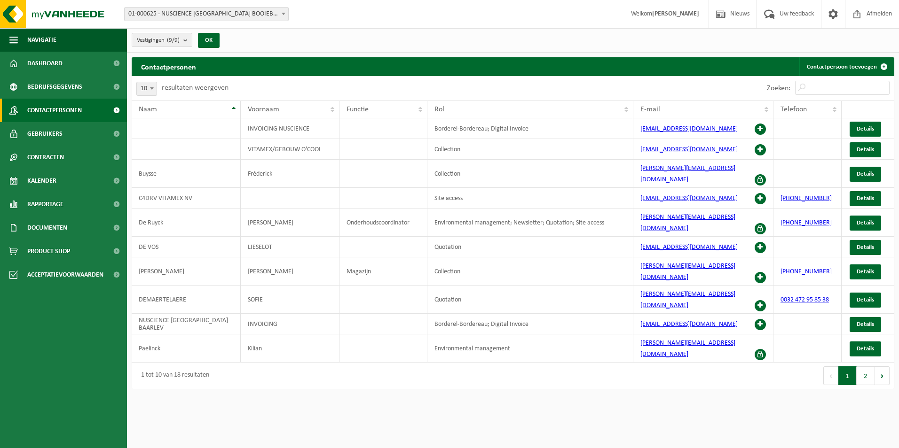
click at [57, 141] on span "Gebruikers" at bounding box center [44, 134] width 35 height 24
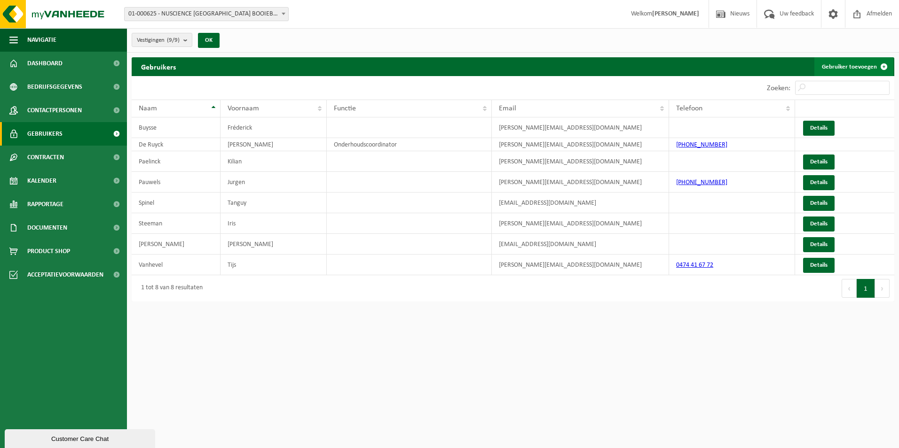
click at [870, 70] on link "Gebruiker toevoegen" at bounding box center [853, 66] width 79 height 19
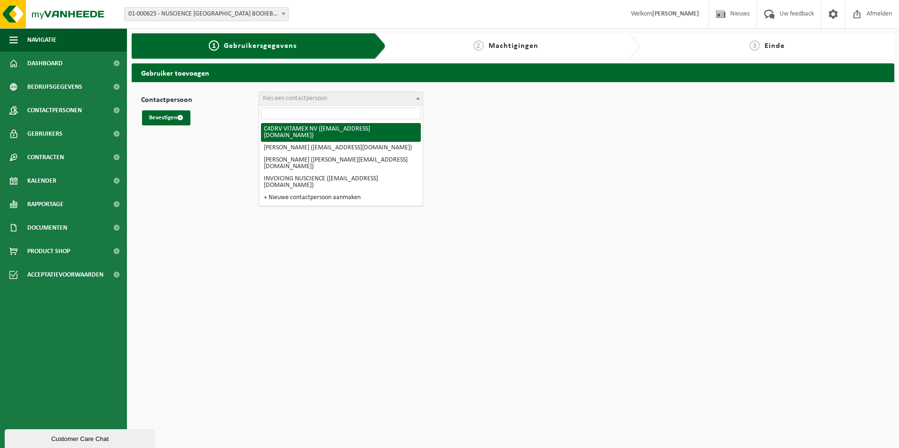
click at [286, 94] on span "Kies een contactpersoon" at bounding box center [341, 98] width 164 height 13
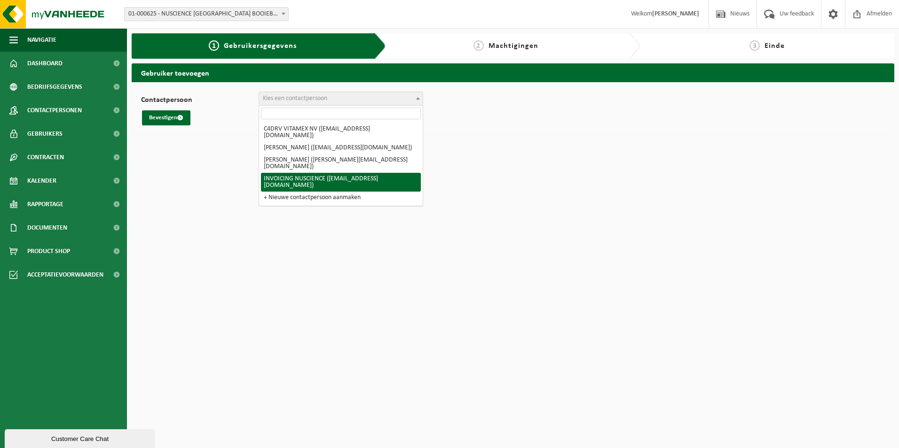
click at [204, 17] on span "01-000625 - NUSCIENCE [GEOGRAPHIC_DATA] BOOIEBOS - [GEOGRAPHIC_DATA]" at bounding box center [207, 14] width 164 height 13
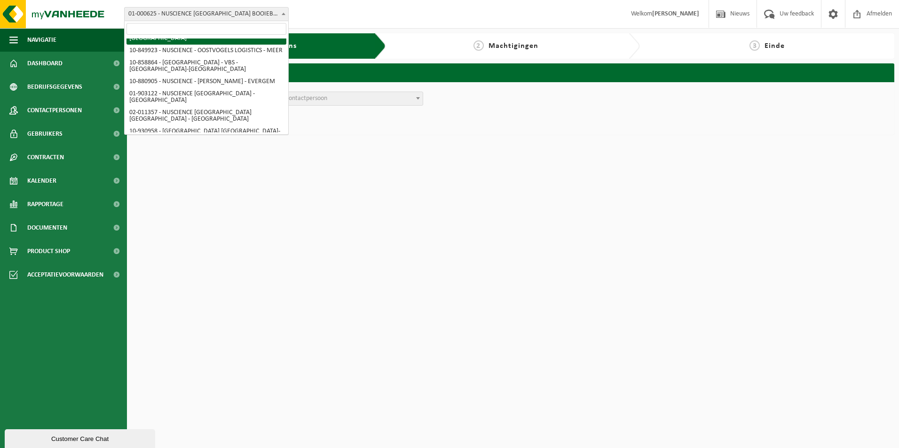
scroll to position [47, 0]
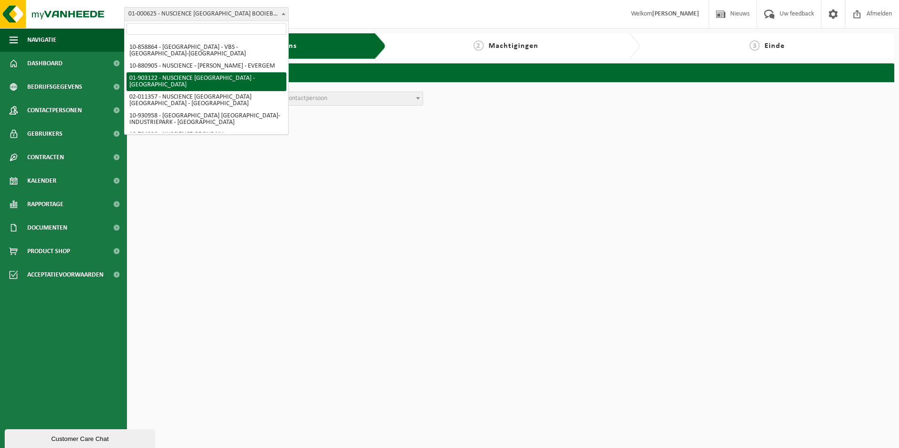
select select "1022"
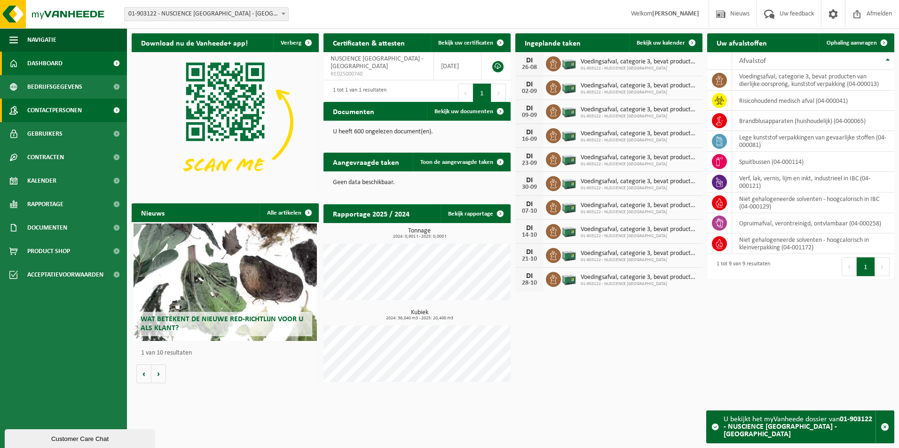
click at [66, 114] on span "Contactpersonen" at bounding box center [54, 111] width 55 height 24
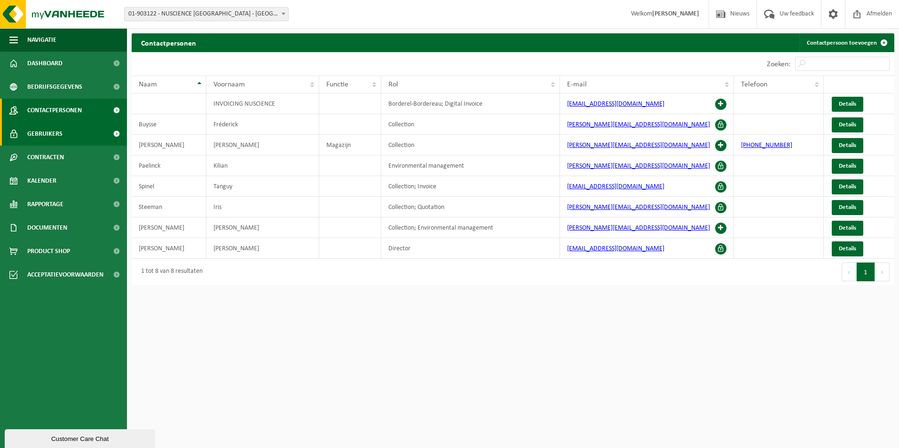
click at [60, 130] on span "Gebruikers" at bounding box center [44, 134] width 35 height 24
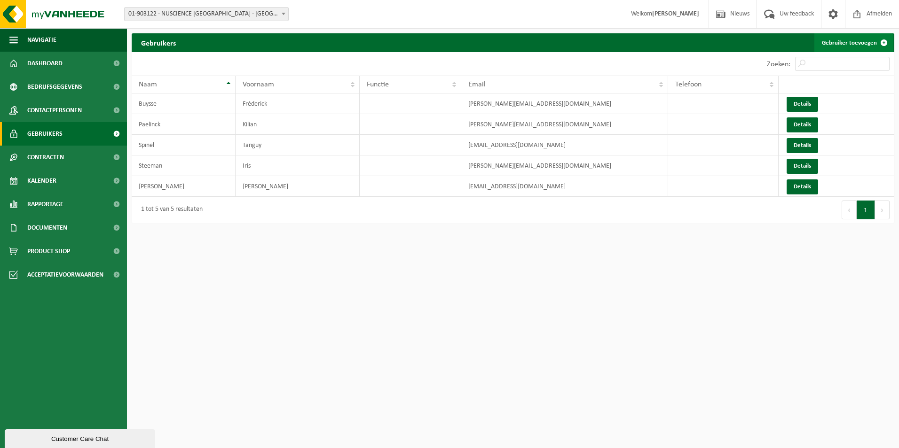
click at [853, 46] on link "Gebruiker toevoegen" at bounding box center [853, 42] width 79 height 19
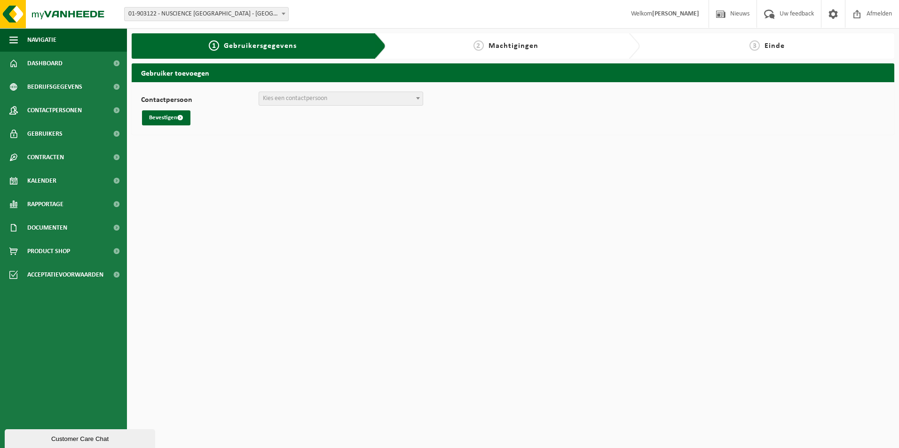
click at [285, 102] on span "Kies een contactpersoon" at bounding box center [295, 98] width 64 height 7
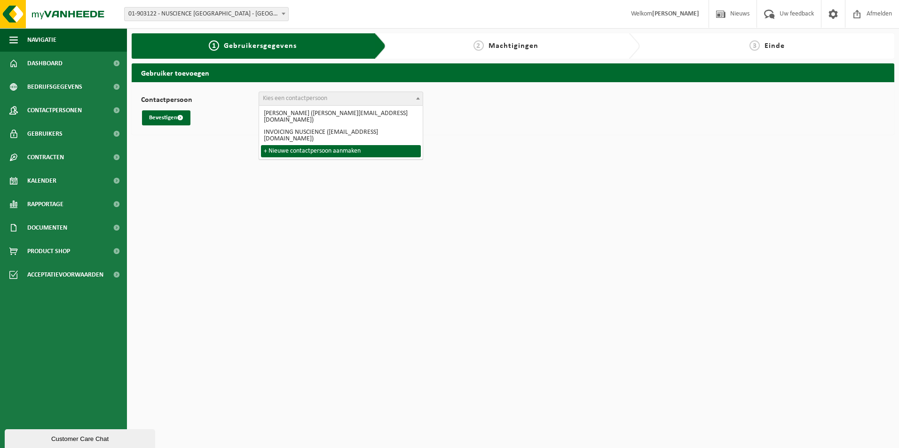
click at [206, 203] on html "Vestiging: 01-000625 - NUSCIENCE BELGIUM BOOIEBOS - DRONGEN 10-837265 - AFRULOG…" at bounding box center [449, 224] width 899 height 448
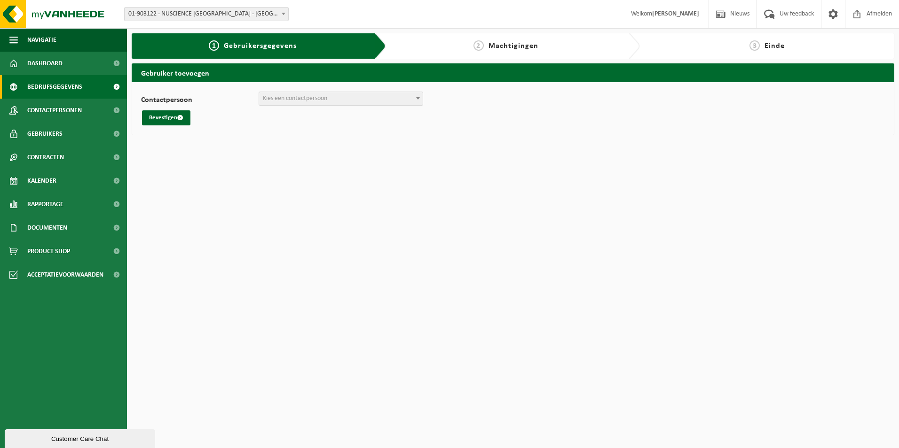
click at [47, 80] on span "Bedrijfsgegevens" at bounding box center [54, 87] width 55 height 24
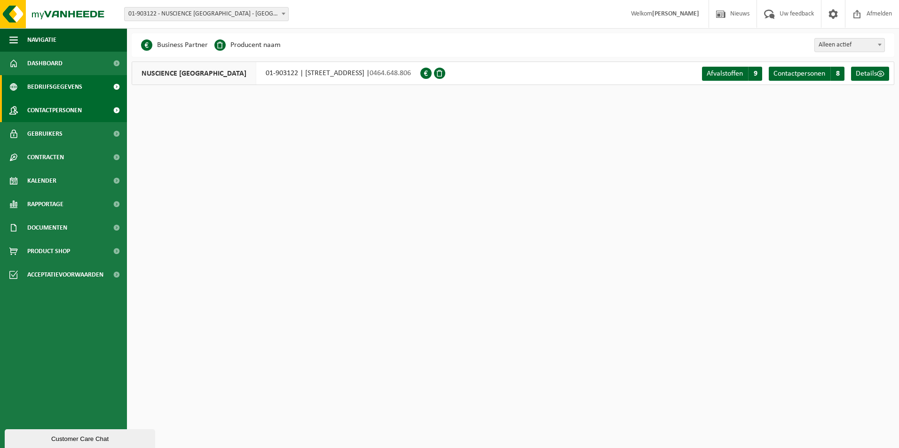
click at [50, 109] on span "Contactpersonen" at bounding box center [54, 111] width 55 height 24
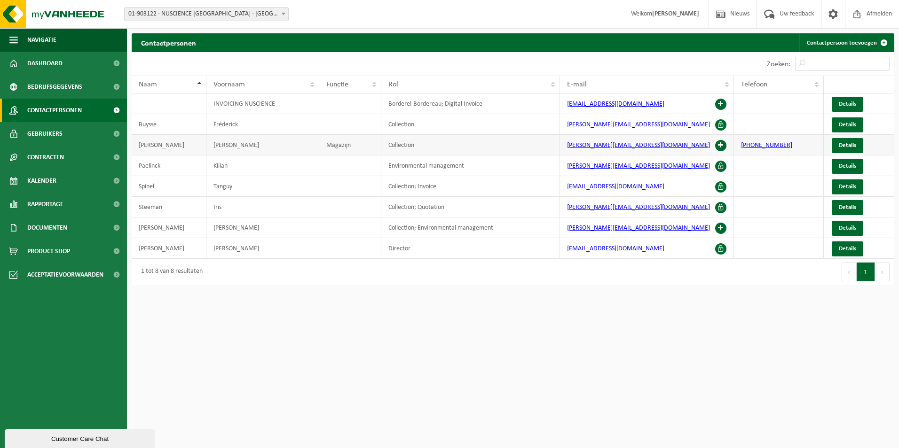
click at [719, 145] on span at bounding box center [720, 145] width 11 height 11
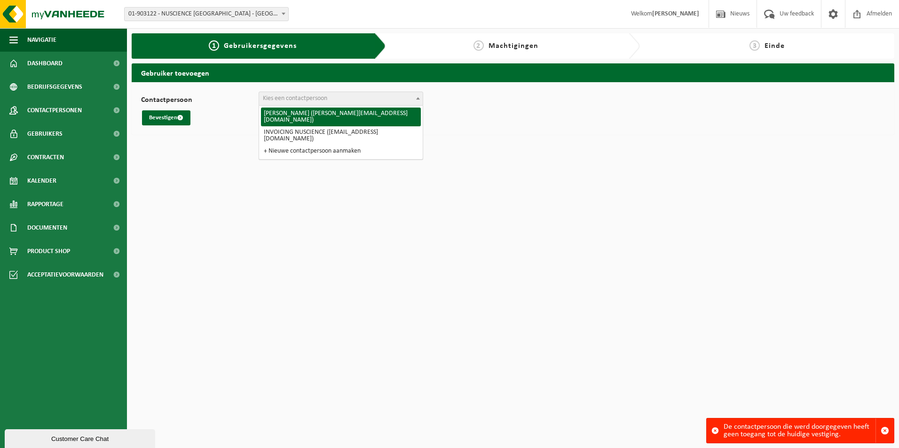
click at [406, 102] on span "Kies een contactpersoon" at bounding box center [341, 98] width 164 height 13
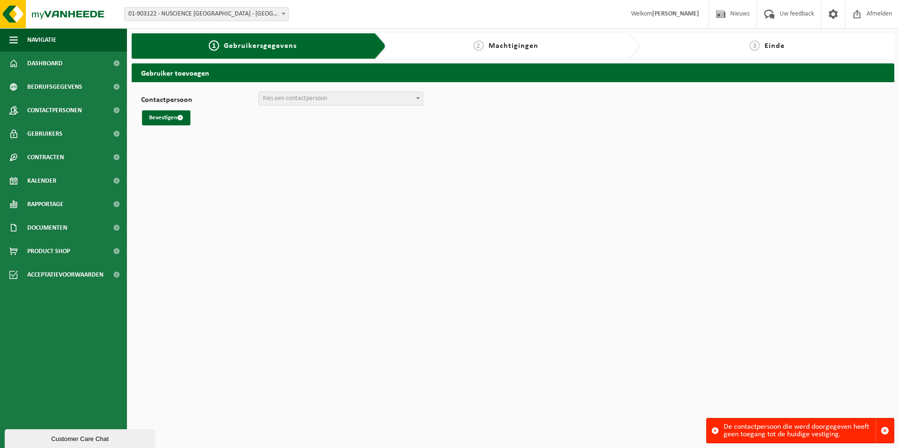
click at [802, 433] on div "De contactpersoon die werd doorgegeven heeft geen toegang tot de huidige vestig…" at bounding box center [799, 431] width 152 height 24
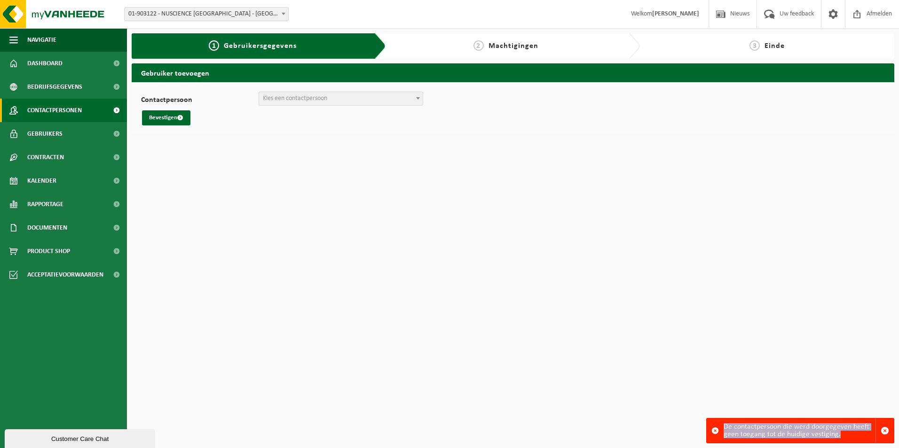
click at [57, 112] on span "Contactpersonen" at bounding box center [54, 111] width 55 height 24
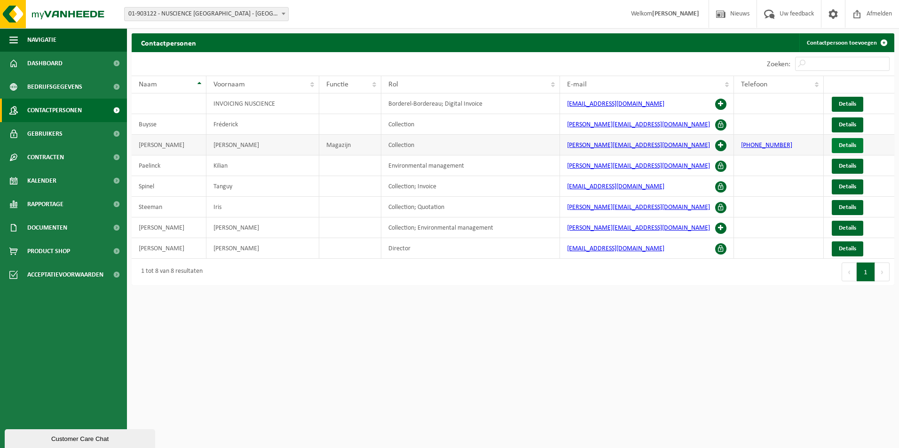
click at [847, 145] on span "Details" at bounding box center [847, 145] width 17 height 6
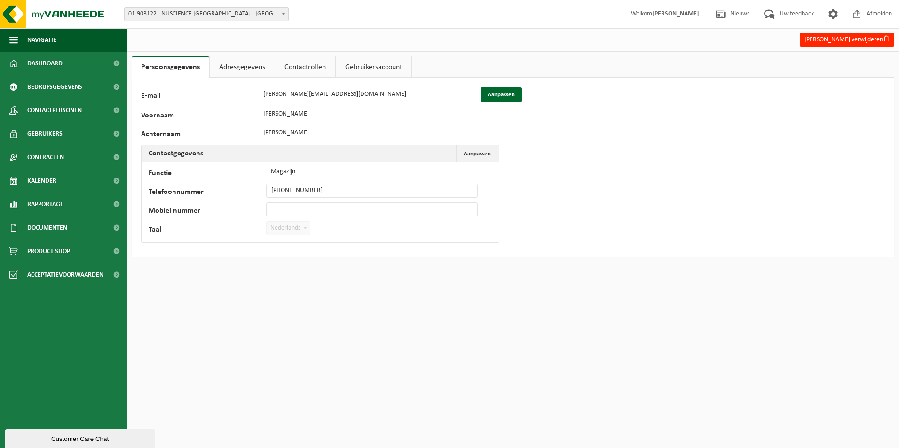
click at [235, 60] on link "Adresgegevens" at bounding box center [242, 67] width 65 height 22
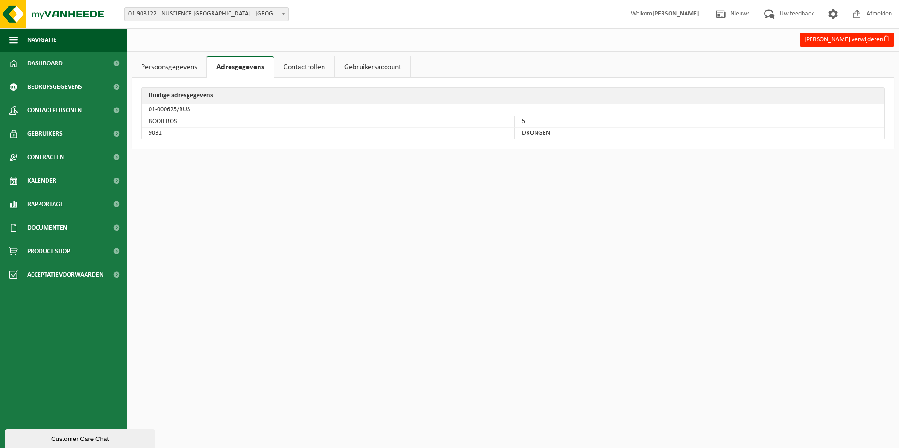
click at [308, 66] on link "Contactrollen" at bounding box center [304, 67] width 60 height 22
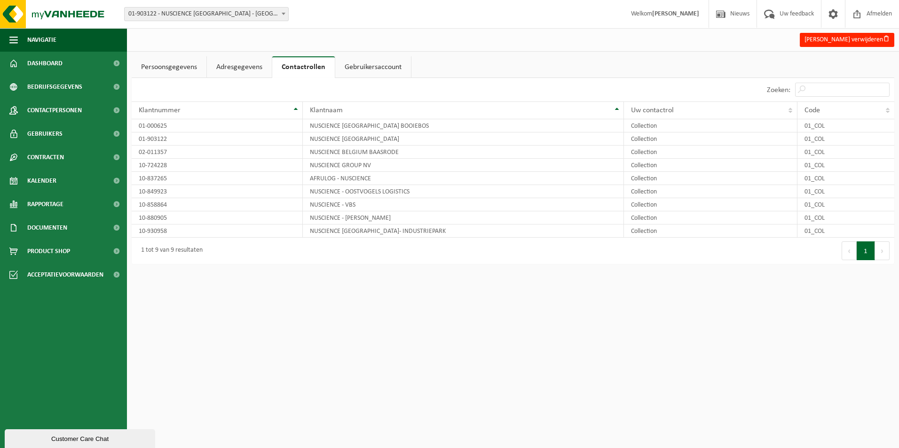
click at [383, 69] on link "Gebruikersaccount" at bounding box center [373, 67] width 76 height 22
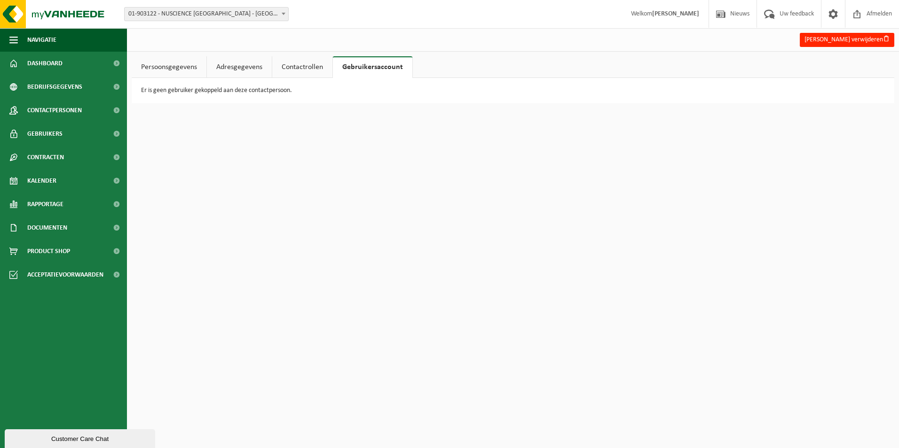
click at [244, 87] on p "Er is geen gebruiker gekoppeld aan deze contactpersoon." at bounding box center [513, 90] width 744 height 7
click at [244, 92] on p "Er is geen gebruiker gekoppeld aan deze contactpersoon." at bounding box center [513, 90] width 744 height 7
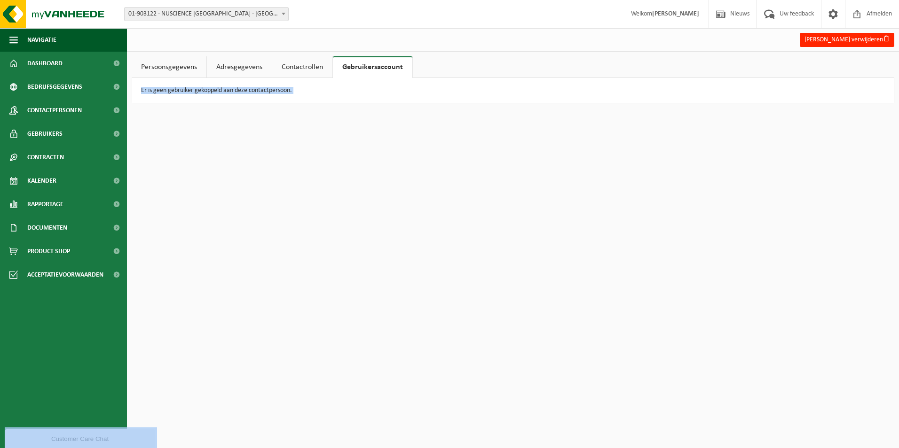
click at [244, 92] on p "Er is geen gebruiker gekoppeld aan deze contactpersoon." at bounding box center [513, 90] width 744 height 7
click at [64, 62] on link "Dashboard" at bounding box center [63, 64] width 127 height 24
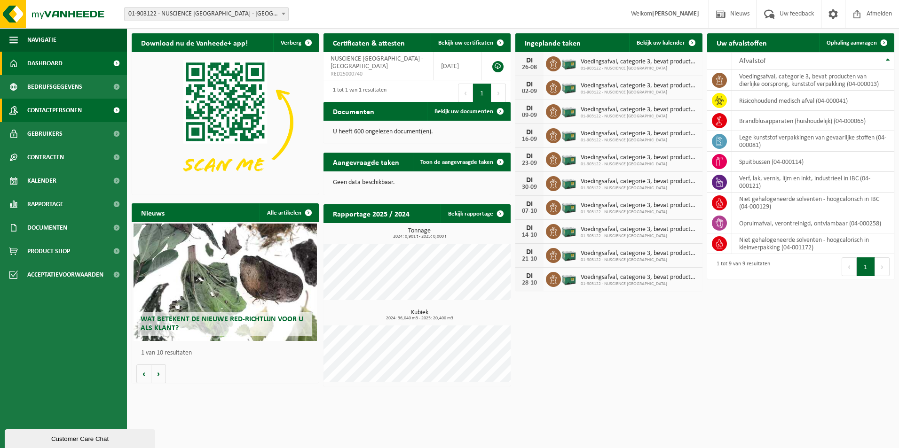
click at [61, 115] on span "Contactpersonen" at bounding box center [54, 111] width 55 height 24
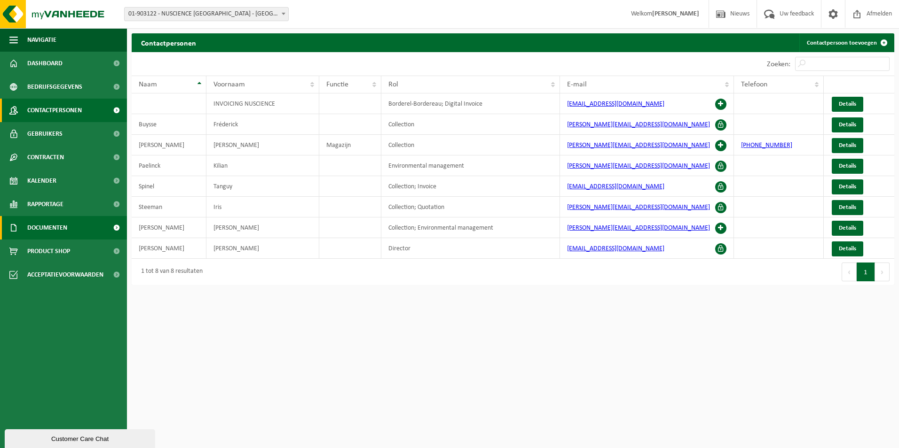
click at [67, 228] on span "Documenten" at bounding box center [47, 228] width 40 height 24
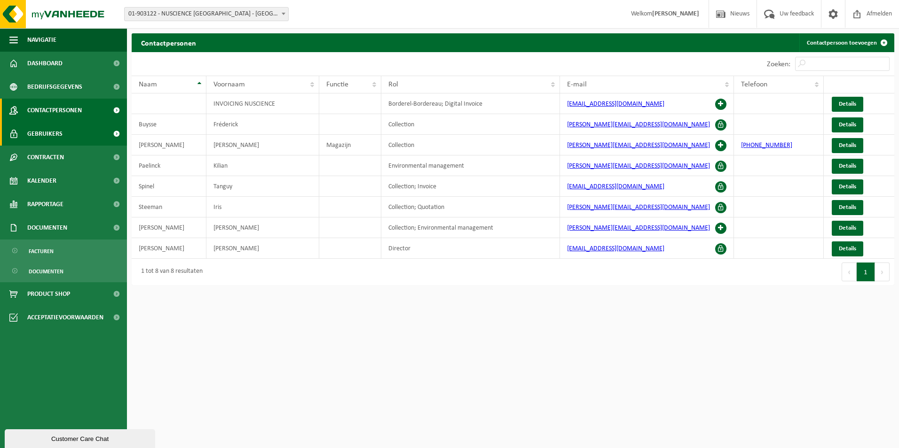
click at [78, 131] on link "Gebruikers" at bounding box center [63, 134] width 127 height 24
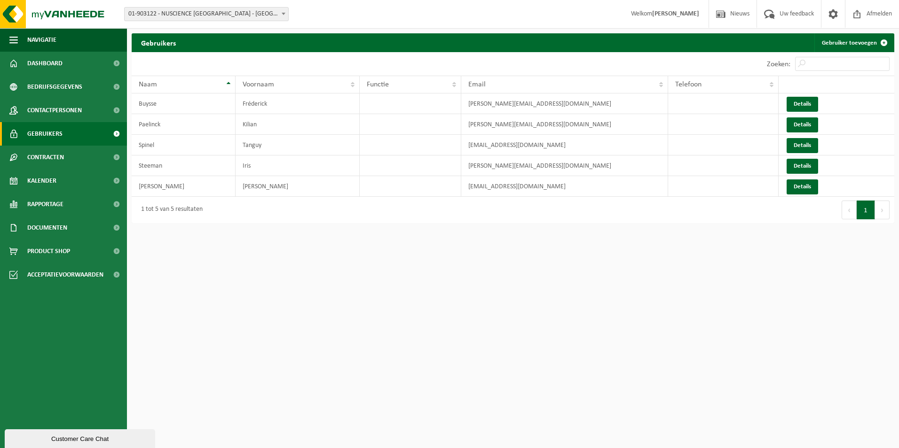
click at [195, 15] on span "01-903122 - NUSCIENCE [GEOGRAPHIC_DATA] - [GEOGRAPHIC_DATA]" at bounding box center [207, 14] width 164 height 13
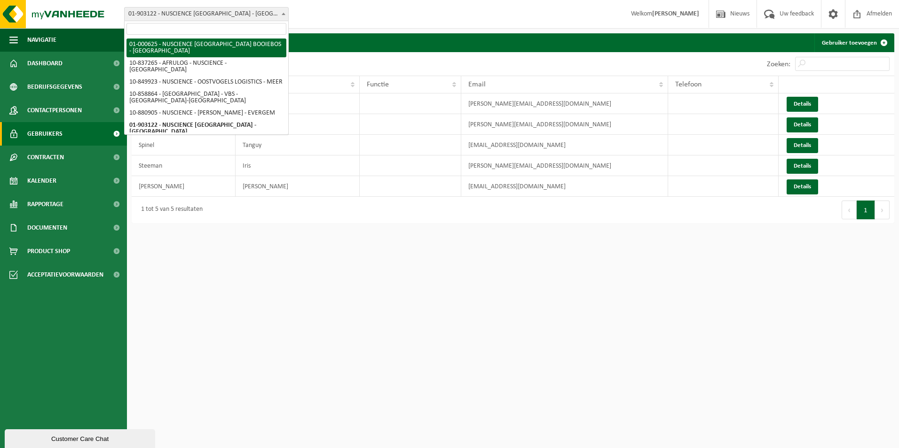
select select "75"
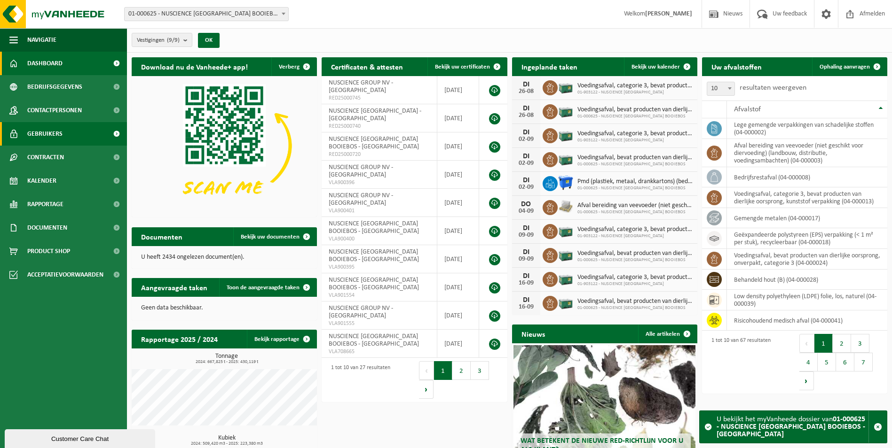
click at [39, 135] on span "Gebruikers" at bounding box center [44, 134] width 35 height 24
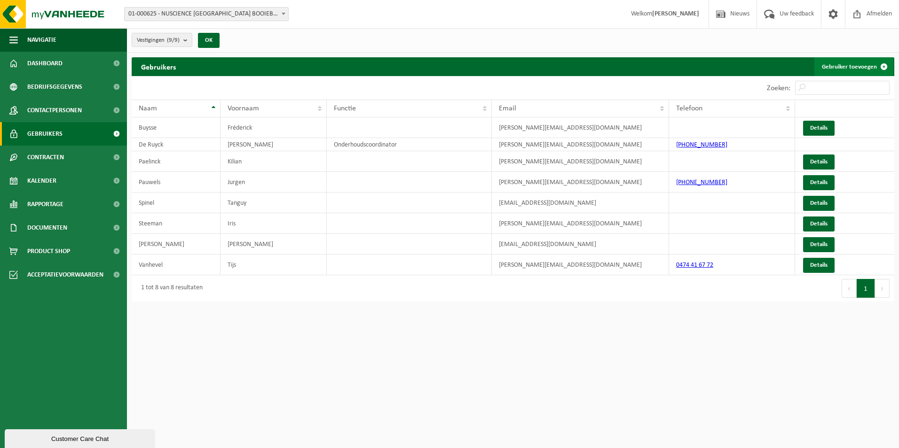
click at [876, 66] on span at bounding box center [883, 66] width 19 height 19
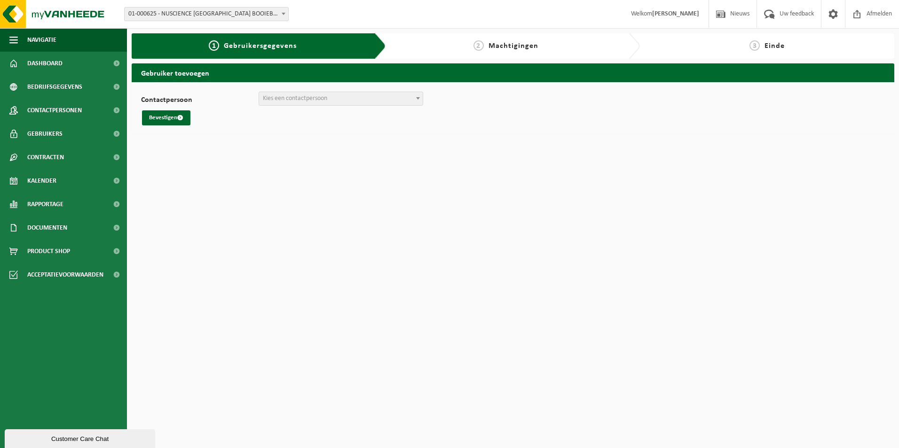
click at [339, 102] on span "Kies een contactpersoon" at bounding box center [341, 98] width 164 height 13
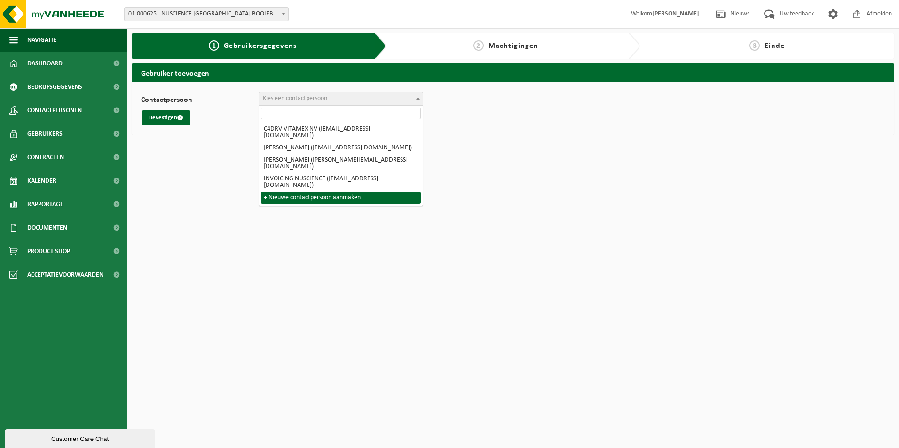
select select "0"
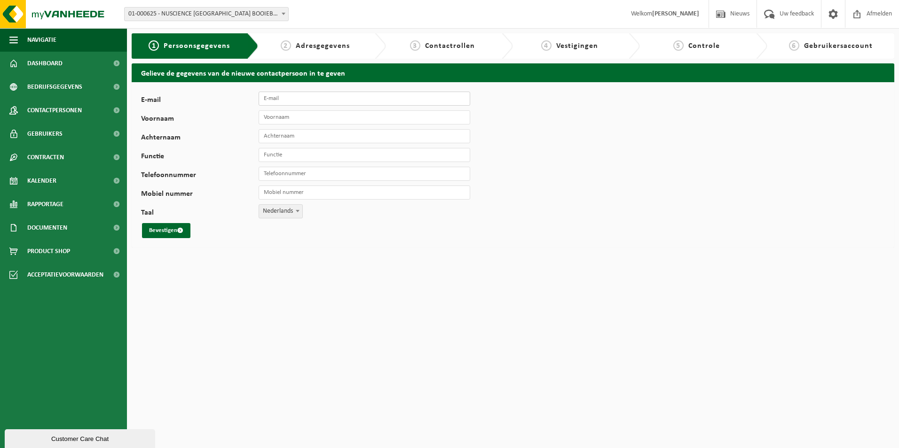
click at [291, 92] on input "E-mail" at bounding box center [365, 99] width 212 height 14
type input "m.dewitte@agrifirm.com"
type input "Mike"
type input "De Witte"
type input "Magazijn"
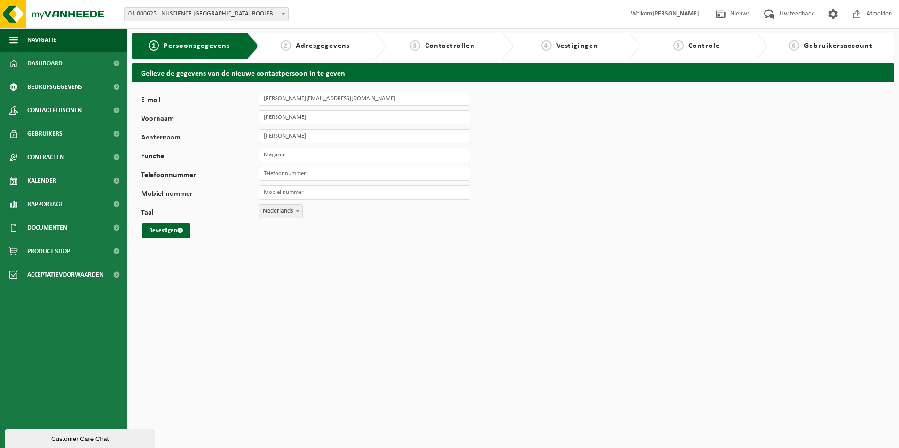
type input "[PHONE_NUMBER]"
click at [179, 223] on div "E-mail m.dewitte@agrifirm.com Voornaam Mike Achternaam De Witte Functie Magazij…" at bounding box center [294, 165] width 306 height 147
click at [179, 228] on span "submit" at bounding box center [180, 231] width 6 height 6
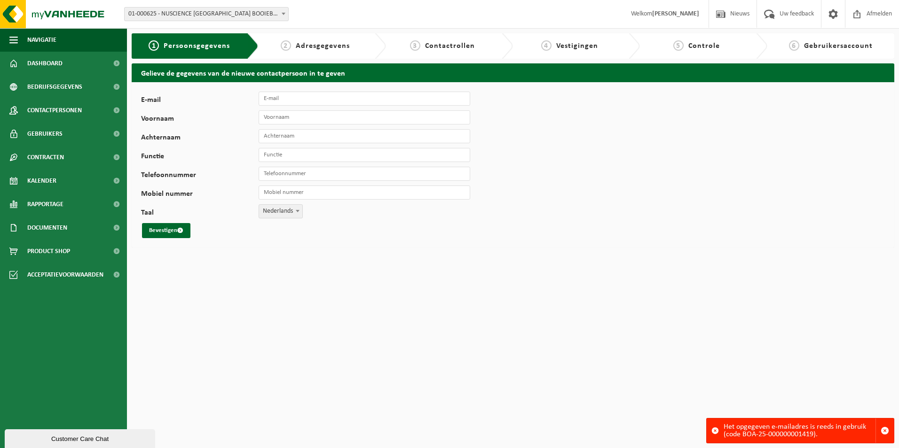
click at [793, 436] on div "Het opgegeven e-mailadres is reeds in gebruik (code BOA-25-000000001419)." at bounding box center [799, 431] width 152 height 24
click at [56, 136] on span "Gebruikers" at bounding box center [44, 134] width 35 height 24
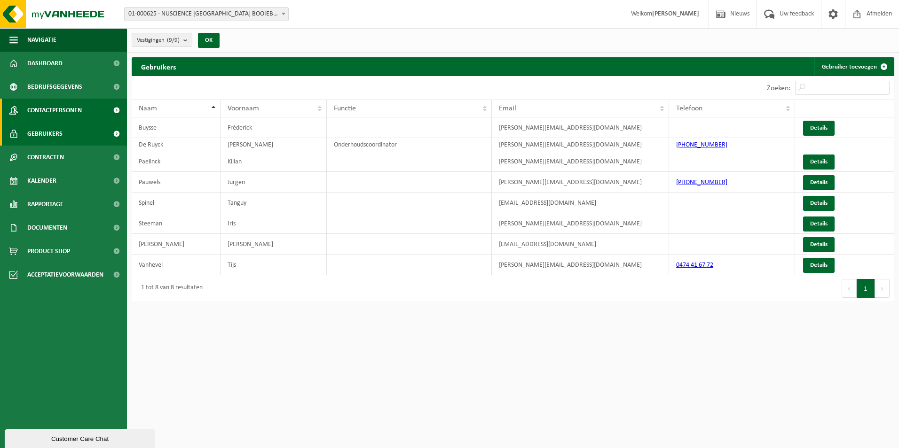
click at [53, 113] on span "Contactpersonen" at bounding box center [54, 111] width 55 height 24
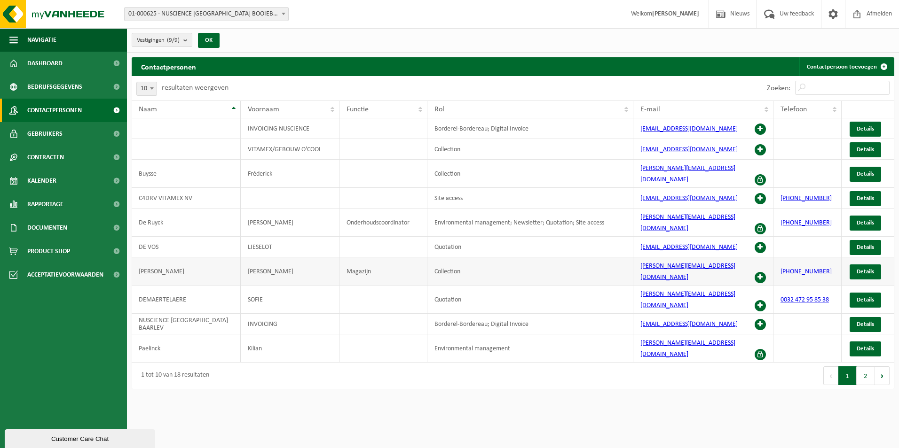
click at [761, 272] on span at bounding box center [759, 277] width 11 height 11
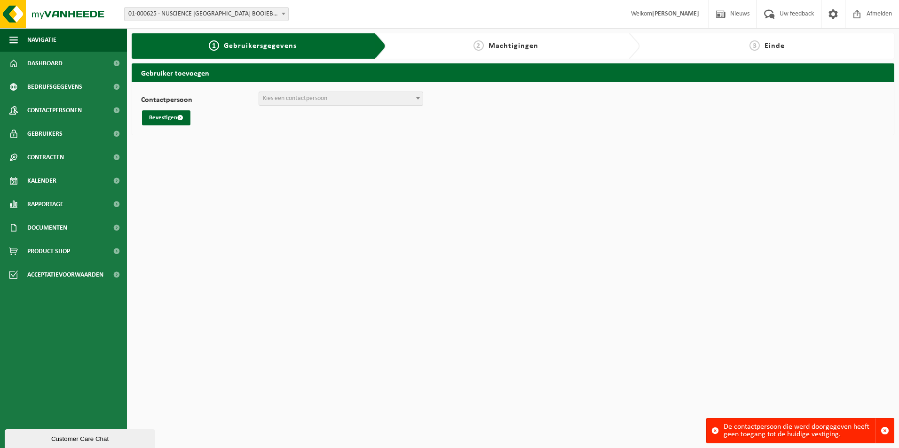
click at [817, 433] on div "De contactpersoon die werd doorgegeven heeft geen toegang tot de huidige vestig…" at bounding box center [799, 431] width 152 height 24
click at [802, 429] on div "De contactpersoon die werd doorgegeven heeft geen toegang tot de huidige vestig…" at bounding box center [799, 431] width 152 height 24
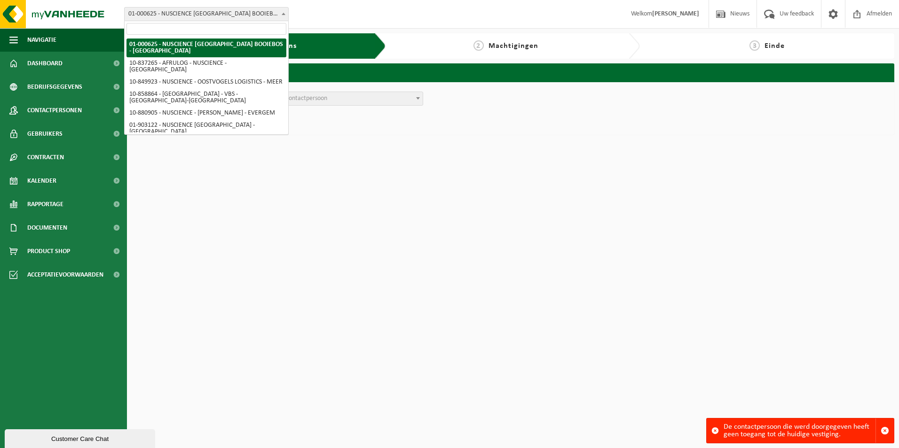
click at [154, 18] on span "01-000625 - NUSCIENCE [GEOGRAPHIC_DATA] BOOIEBOS - [GEOGRAPHIC_DATA]" at bounding box center [207, 14] width 164 height 13
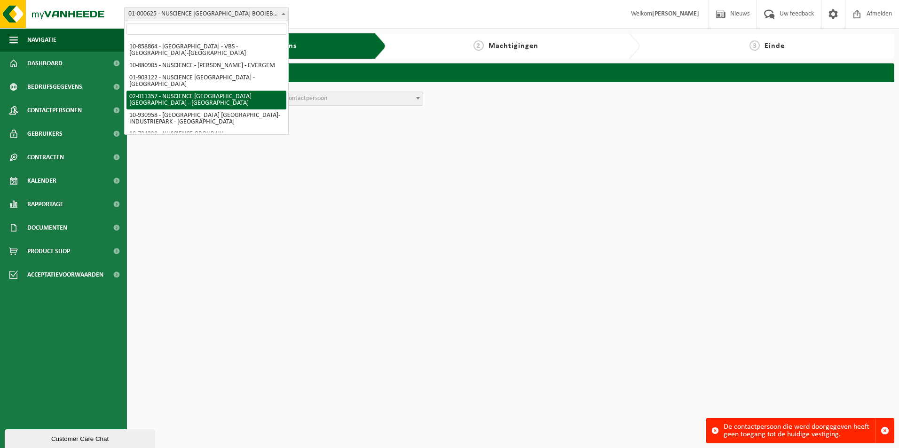
scroll to position [49, 0]
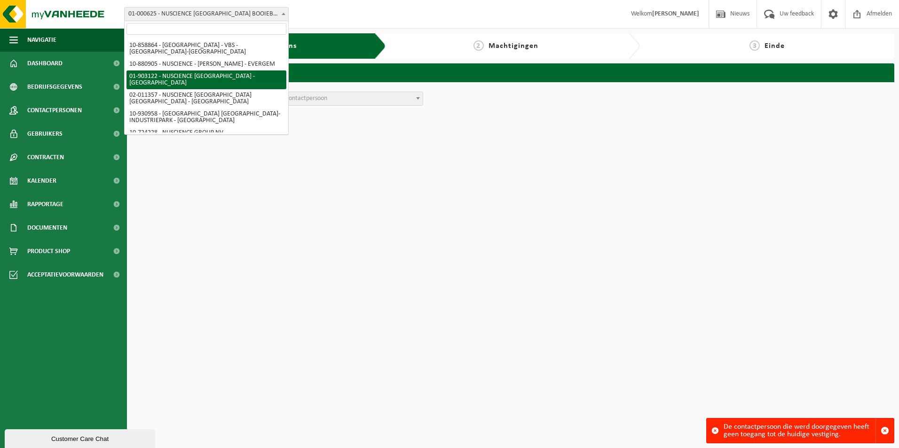
select select "1022"
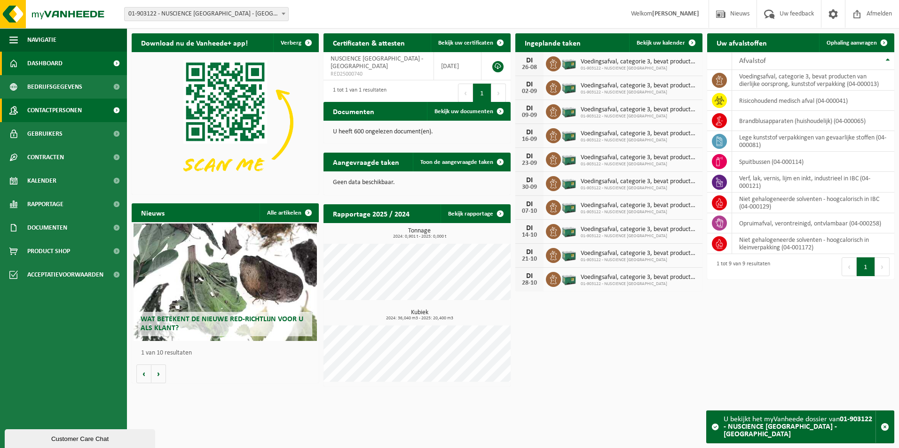
click at [59, 115] on span "Contactpersonen" at bounding box center [54, 111] width 55 height 24
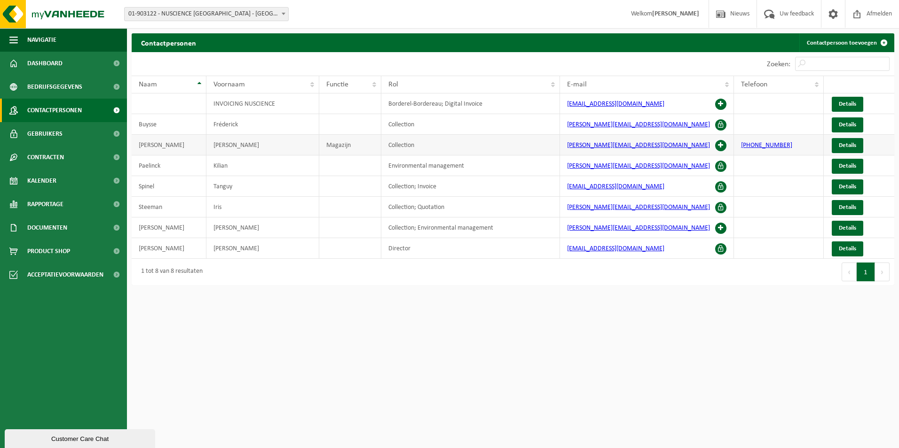
click at [718, 144] on span at bounding box center [720, 145] width 11 height 11
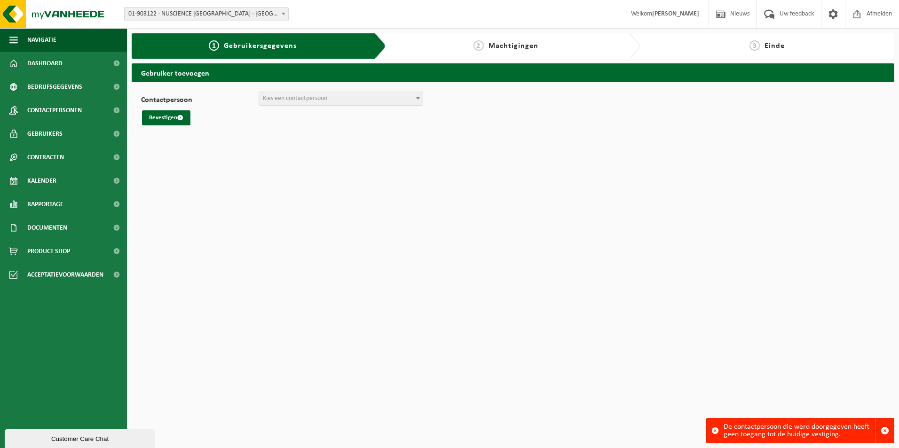
click at [316, 102] on span "Kies een contactpersoon" at bounding box center [295, 98] width 64 height 7
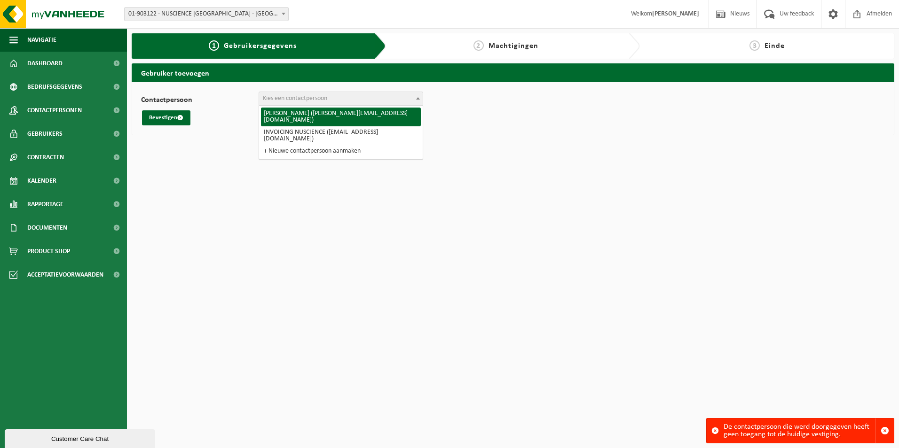
click at [316, 102] on span "Kies een contactpersoon" at bounding box center [295, 98] width 64 height 7
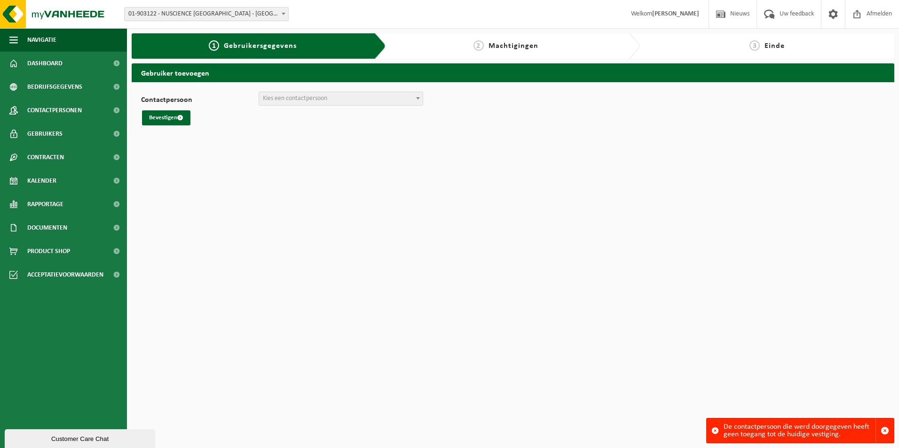
click at [95, 436] on div "Customer Care Chat" at bounding box center [80, 439] width 136 height 7
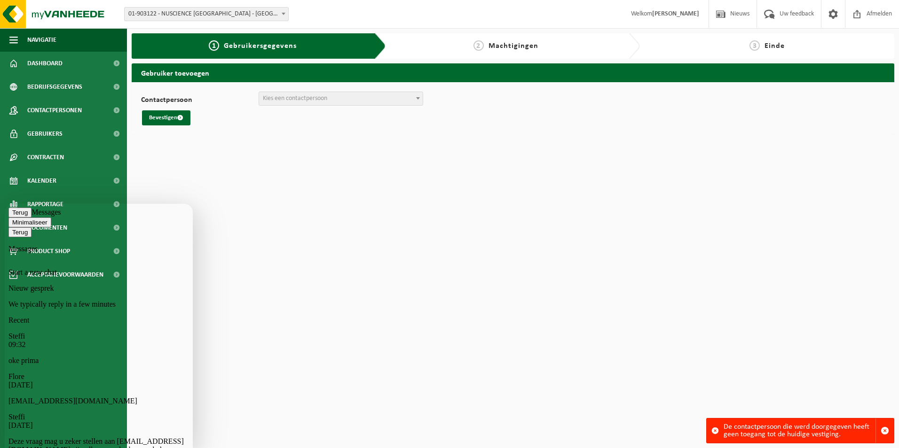
click at [88, 357] on p "oke prima" at bounding box center [98, 361] width 181 height 8
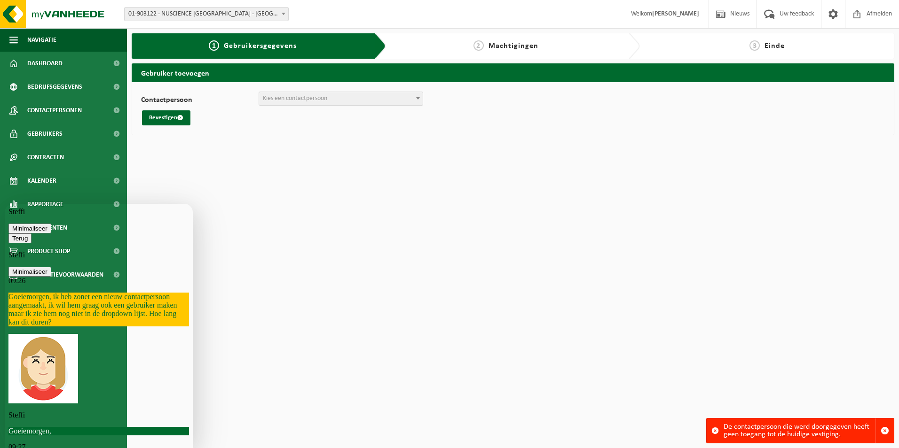
scroll to position [361, 0]
click at [324, 360] on html "Vestiging: 01-000625 - NUSCIENCE BELGIUM BOOIEBOS - DRONGEN 10-837265 - AFRULOG…" at bounding box center [449, 224] width 899 height 448
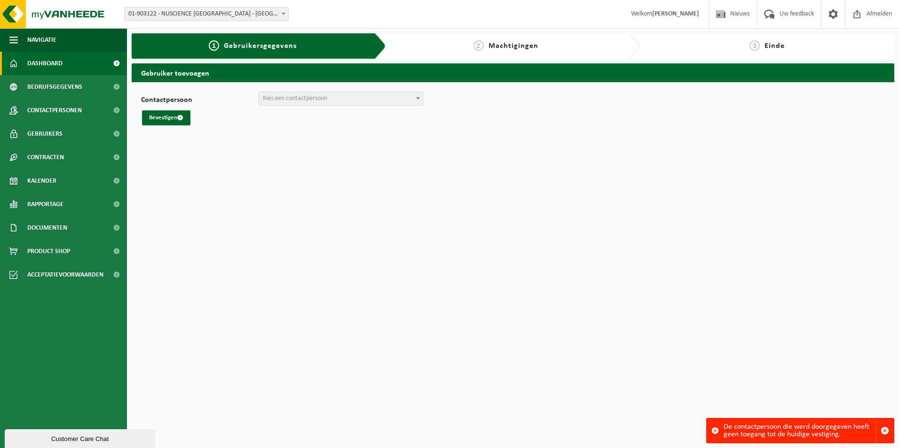
click at [48, 67] on span "Dashboard" at bounding box center [44, 64] width 35 height 24
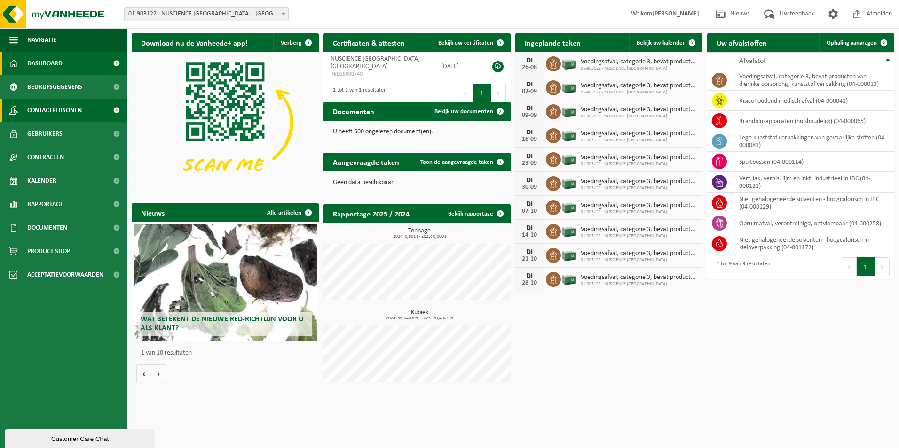
click at [71, 113] on span "Contactpersonen" at bounding box center [54, 111] width 55 height 24
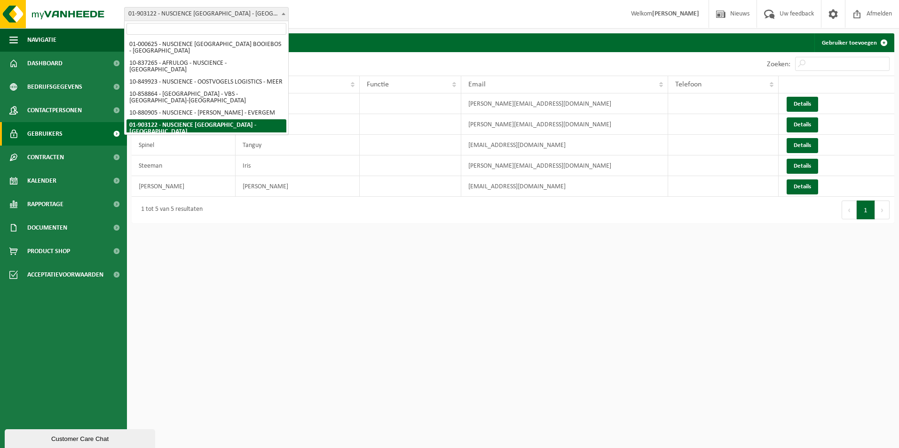
click at [204, 16] on span "01-903122 - NUSCIENCE [GEOGRAPHIC_DATA] - [GEOGRAPHIC_DATA]" at bounding box center [207, 14] width 164 height 13
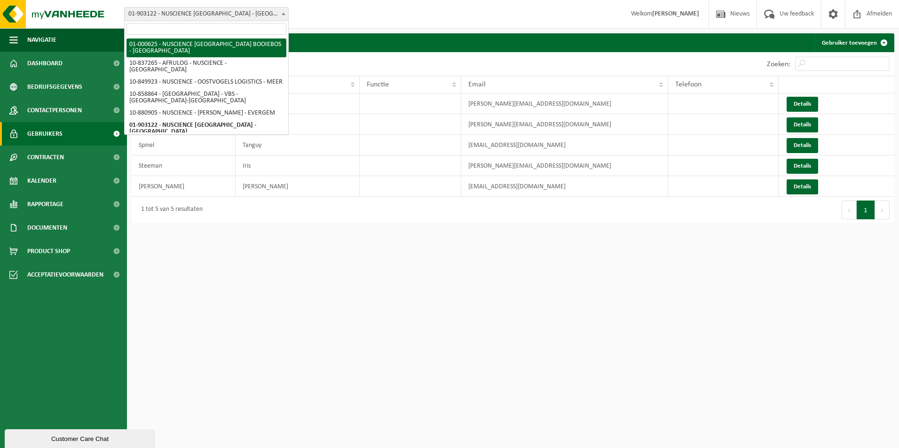
select select "75"
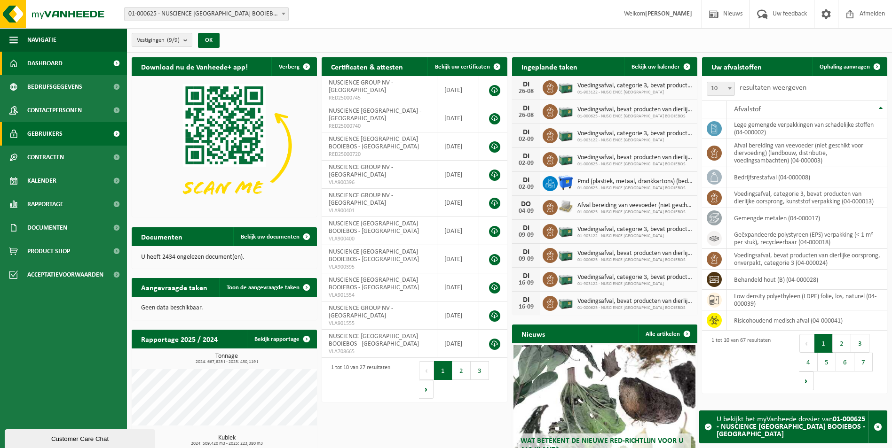
click at [57, 134] on span "Gebruikers" at bounding box center [44, 134] width 35 height 24
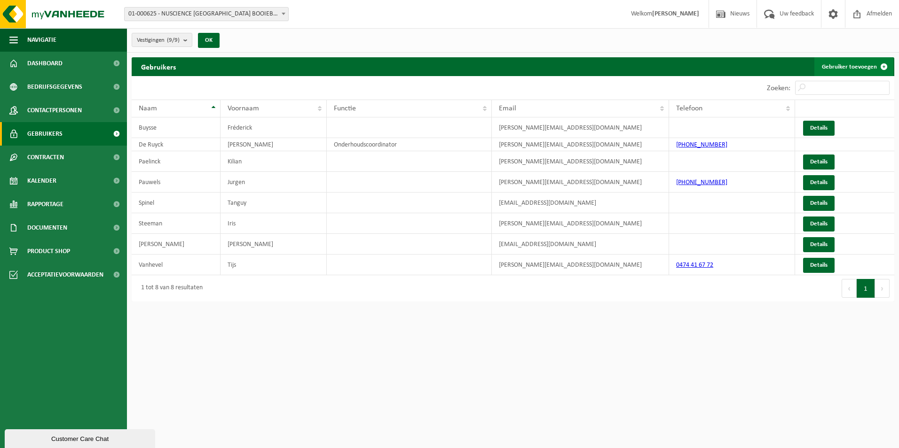
click at [857, 67] on link "Gebruiker toevoegen" at bounding box center [853, 66] width 79 height 19
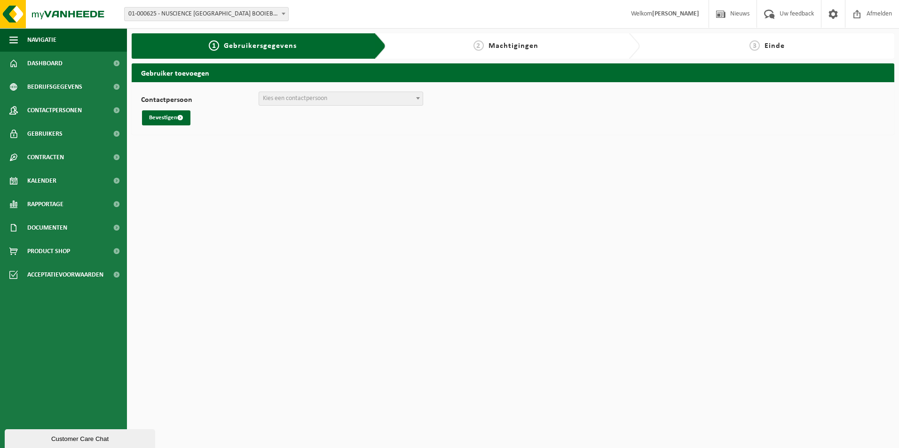
click at [331, 99] on span "Kies een contactpersoon" at bounding box center [341, 98] width 164 height 13
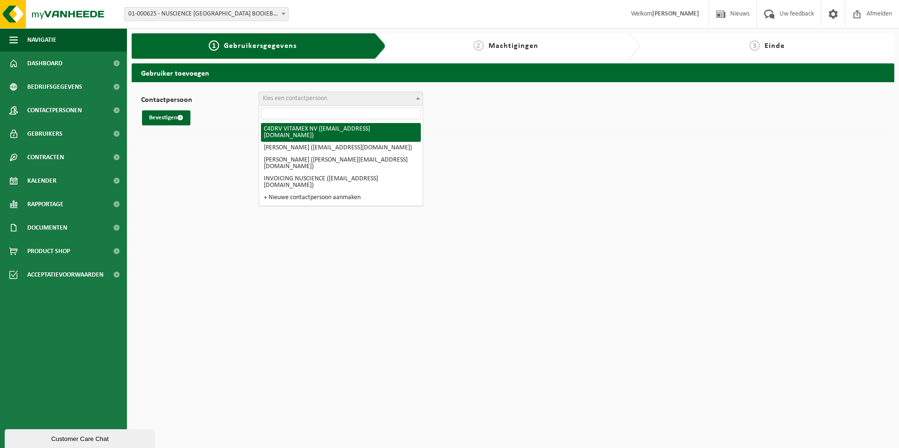
click at [101, 439] on div "Customer Care Chat" at bounding box center [80, 439] width 136 height 7
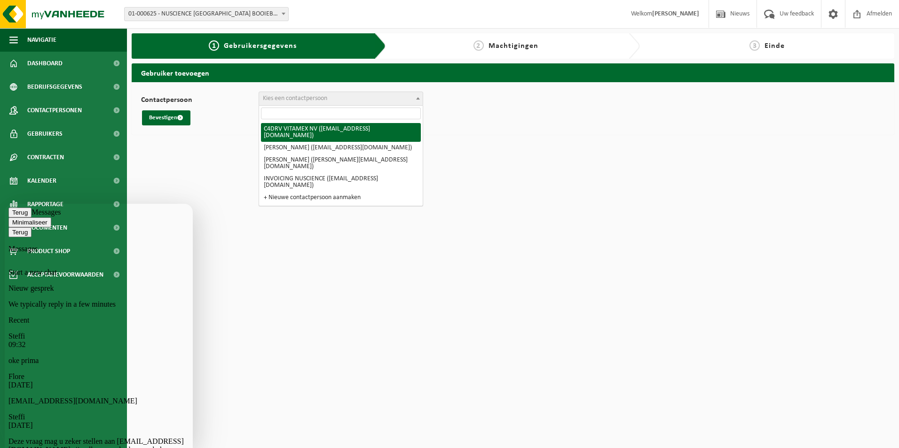
click at [102, 357] on p "oke prima" at bounding box center [98, 361] width 181 height 8
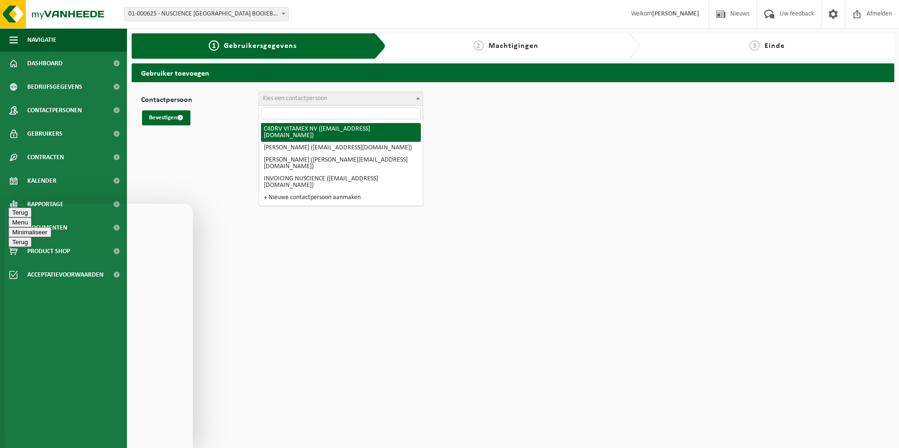
click at [5, 204] on textarea at bounding box center [5, 204] width 0 height 0
type textarea "Hallo, Ik heb een nieuwe contactpersoon toegevoegd maar hij komt niet door om e…"
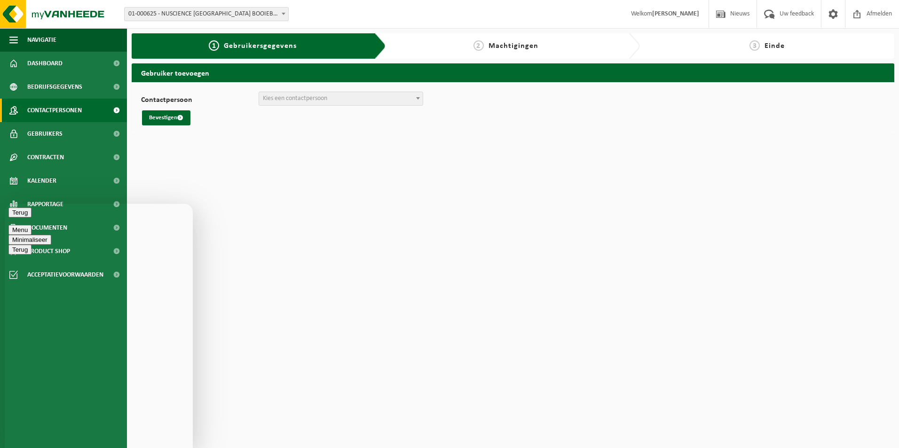
click at [79, 109] on span "Contactpersonen" at bounding box center [54, 111] width 55 height 24
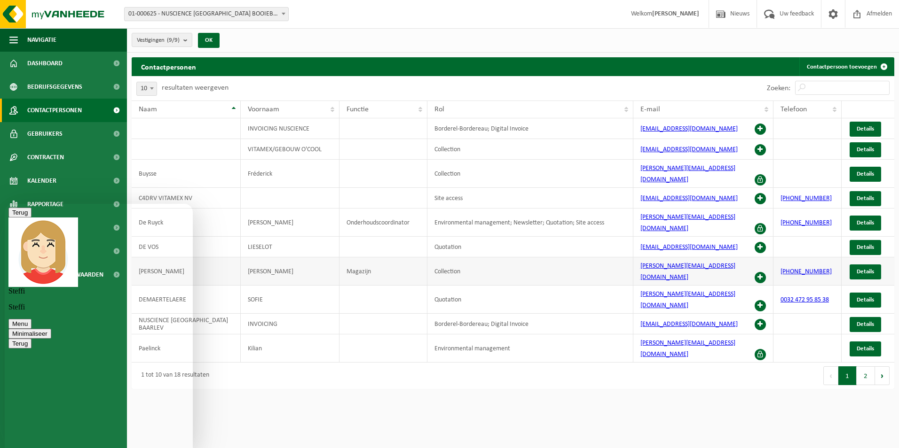
click at [759, 272] on span at bounding box center [759, 277] width 11 height 11
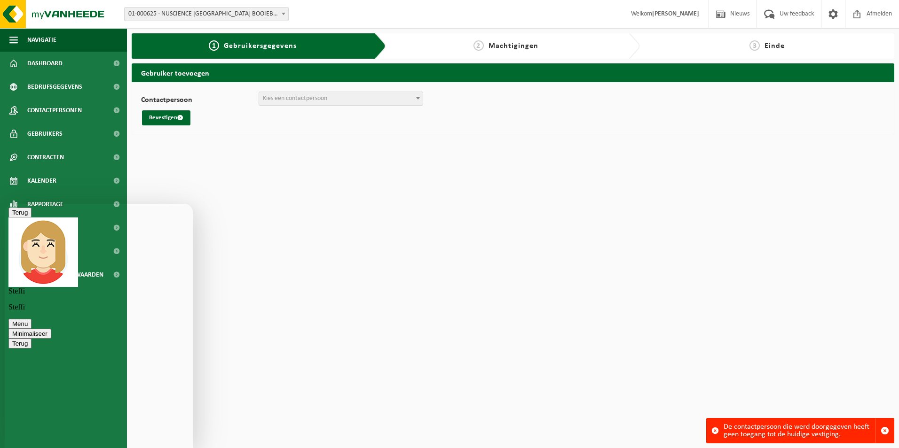
click at [177, 16] on span "01-000625 - NUSCIENCE [GEOGRAPHIC_DATA] BOOIEBOS - [GEOGRAPHIC_DATA]" at bounding box center [207, 14] width 164 height 13
click at [5, 204] on textarea at bounding box center [5, 204] width 0 height 0
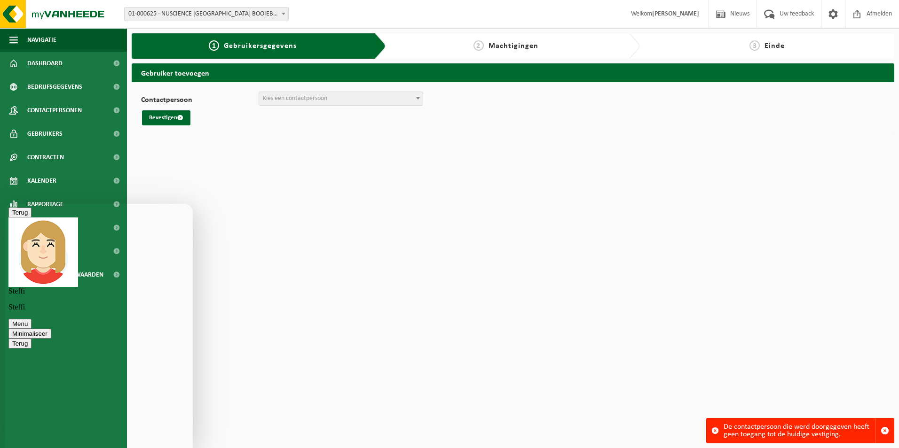
click at [5, 204] on textarea at bounding box center [5, 204] width 0 height 0
type textarea "graag,"
click at [76, 131] on link "Gebruikers" at bounding box center [63, 134] width 127 height 24
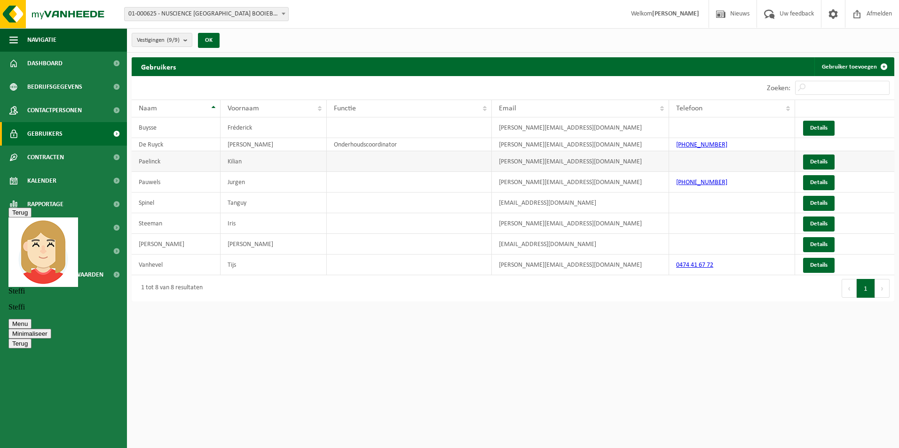
scroll to position [66, 0]
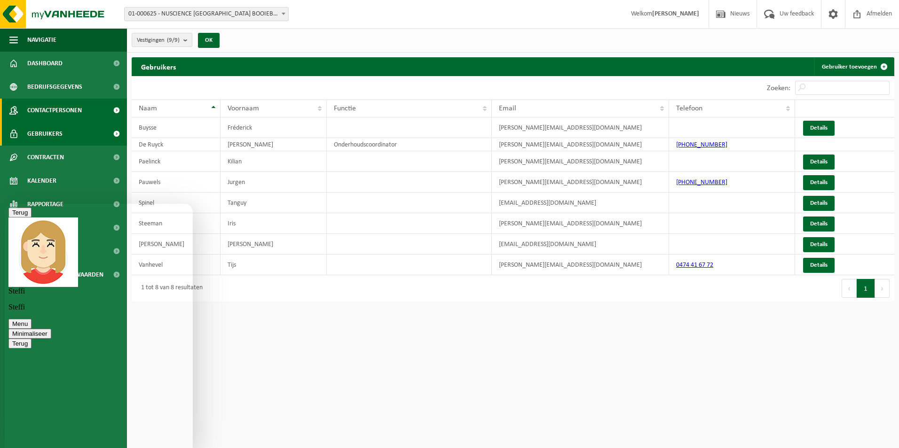
click at [92, 111] on link "Contactpersonen" at bounding box center [63, 111] width 127 height 24
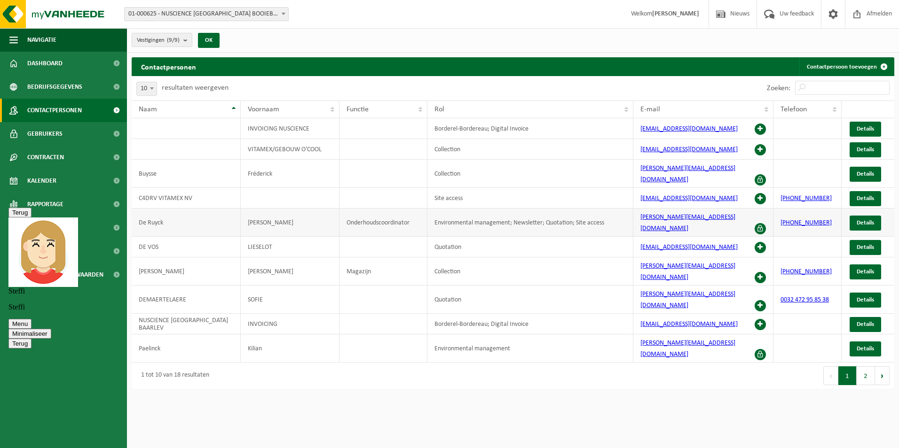
scroll to position [66, 0]
click at [761, 272] on span at bounding box center [759, 277] width 11 height 11
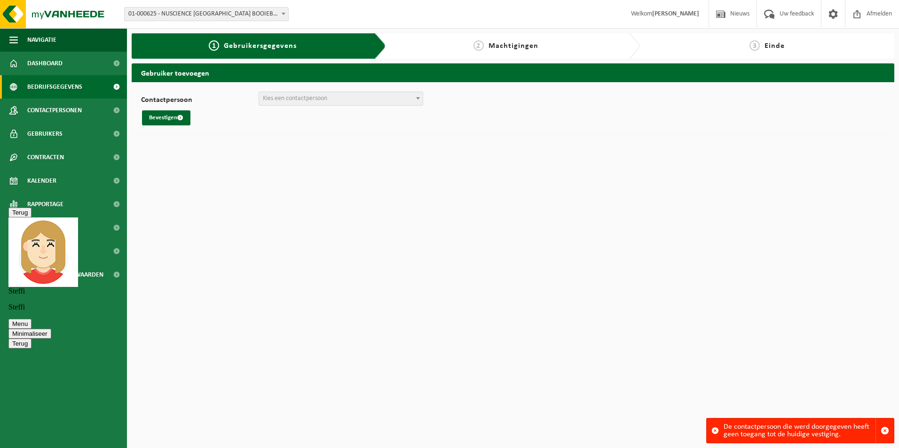
scroll to position [66, 0]
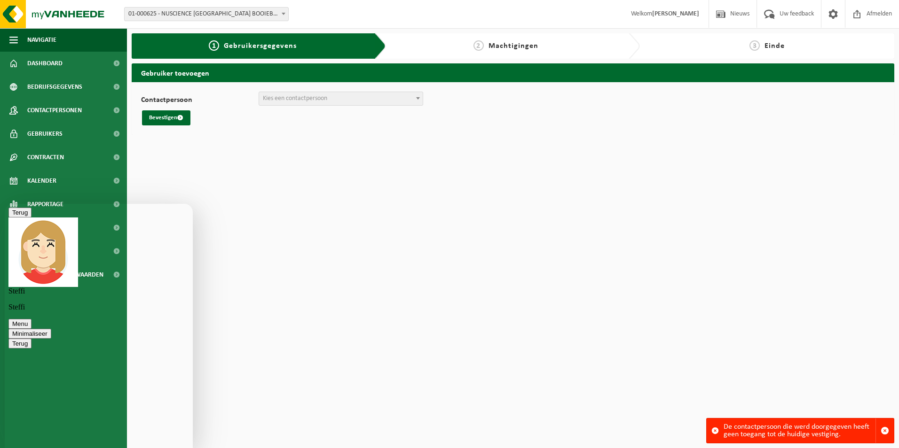
click at [338, 99] on span "Kies een contactpersoon" at bounding box center [341, 98] width 164 height 13
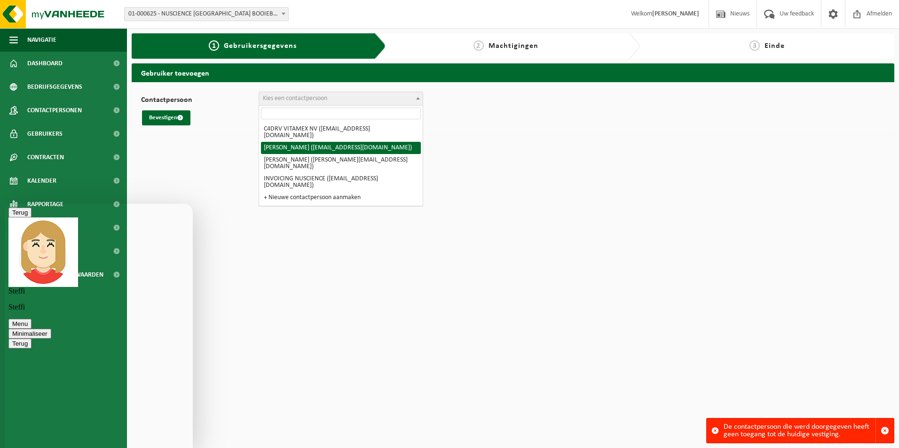
click at [158, 14] on span "01-000625 - NUSCIENCE [GEOGRAPHIC_DATA] BOOIEBOS - [GEOGRAPHIC_DATA]" at bounding box center [207, 14] width 164 height 13
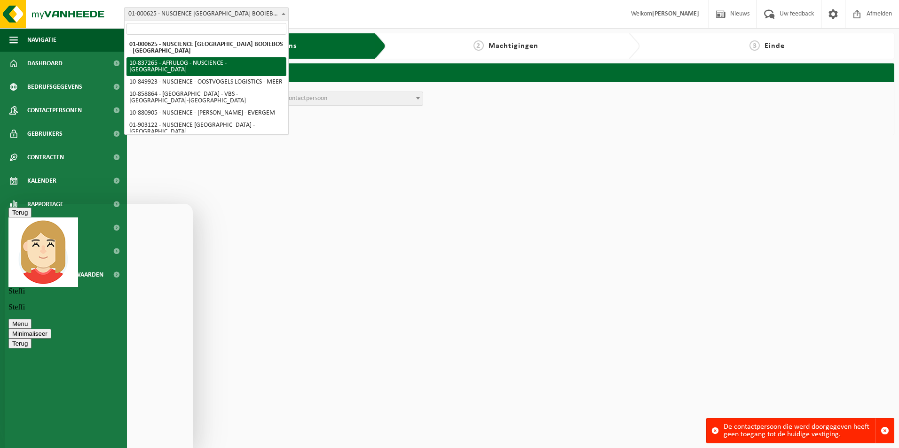
select select "90999"
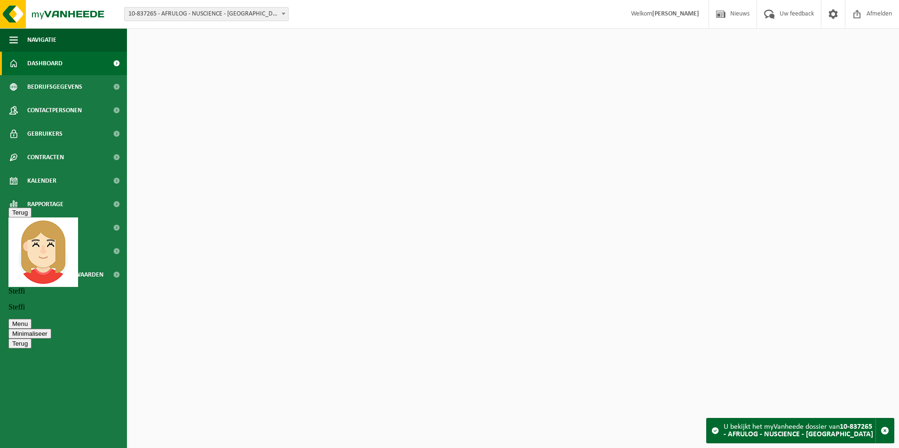
scroll to position [66, 0]
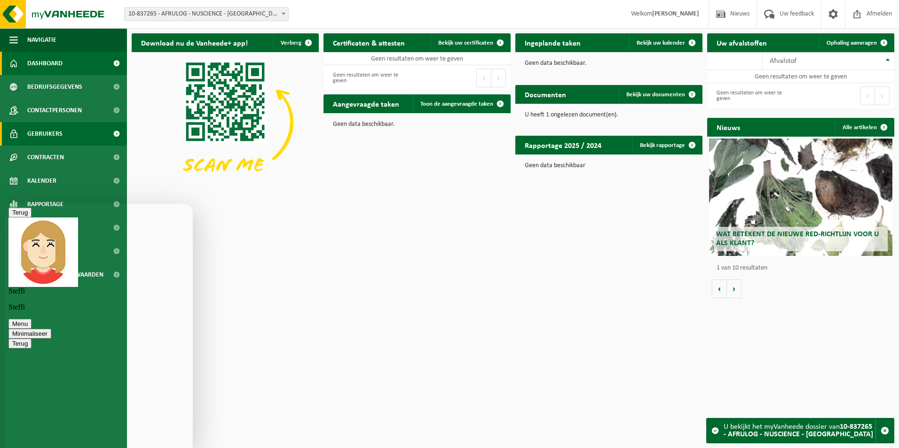
click at [74, 132] on link "Gebruikers" at bounding box center [63, 134] width 127 height 24
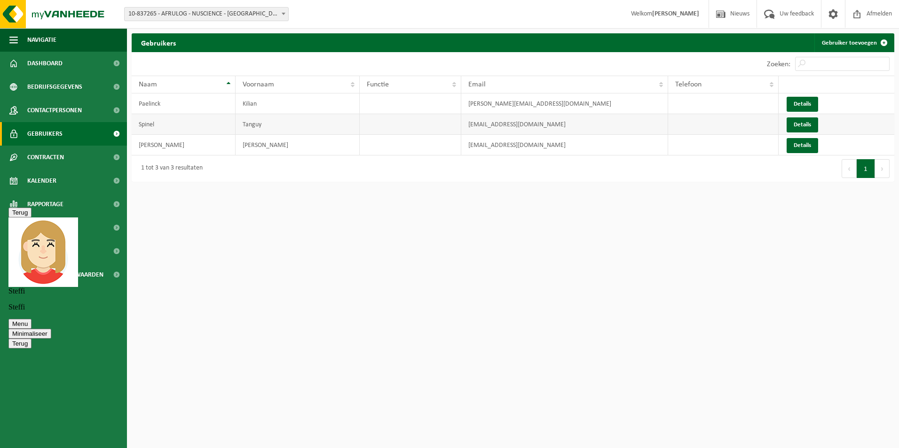
scroll to position [66, 0]
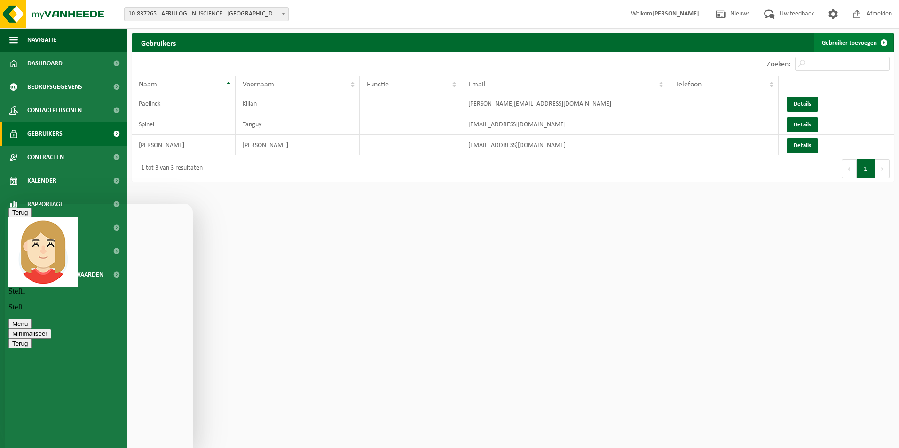
click at [856, 42] on link "Gebruiker toevoegen" at bounding box center [853, 42] width 79 height 19
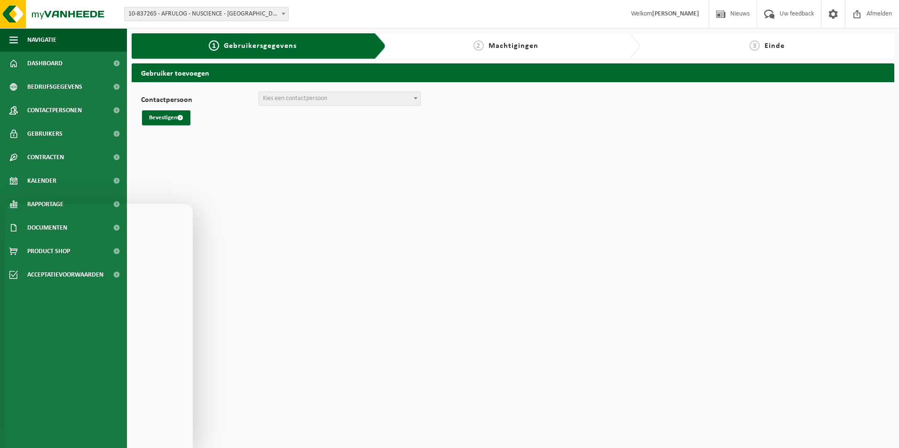
scroll to position [66, 0]
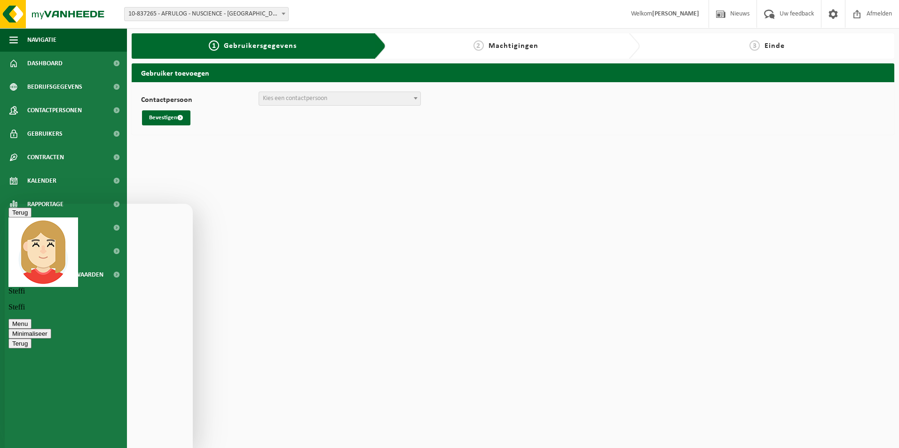
click at [290, 103] on span "Kies een contactpersoon" at bounding box center [339, 98] width 161 height 13
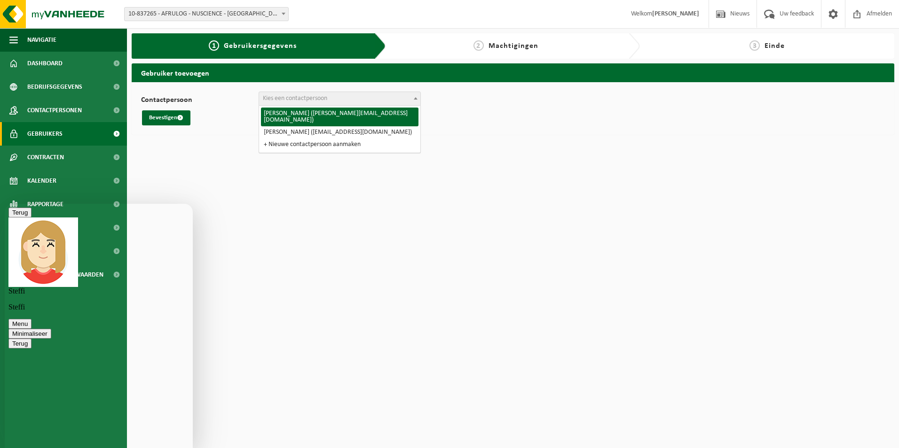
click at [57, 133] on span "Gebruikers" at bounding box center [44, 134] width 35 height 24
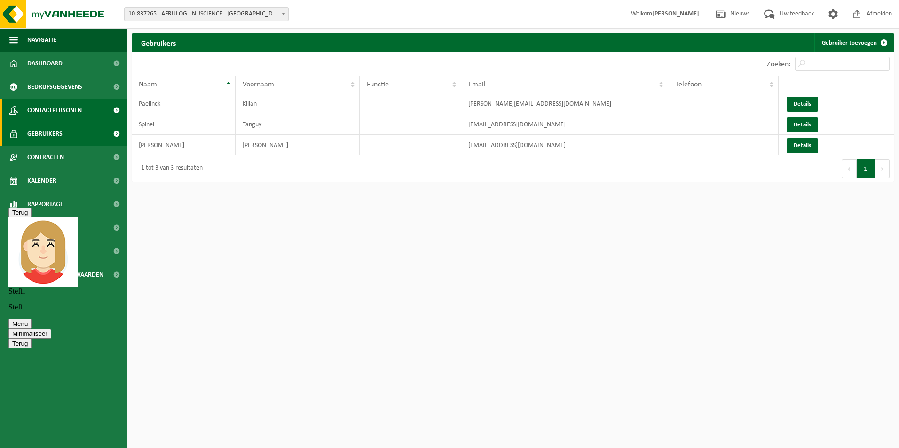
scroll to position [66, 0]
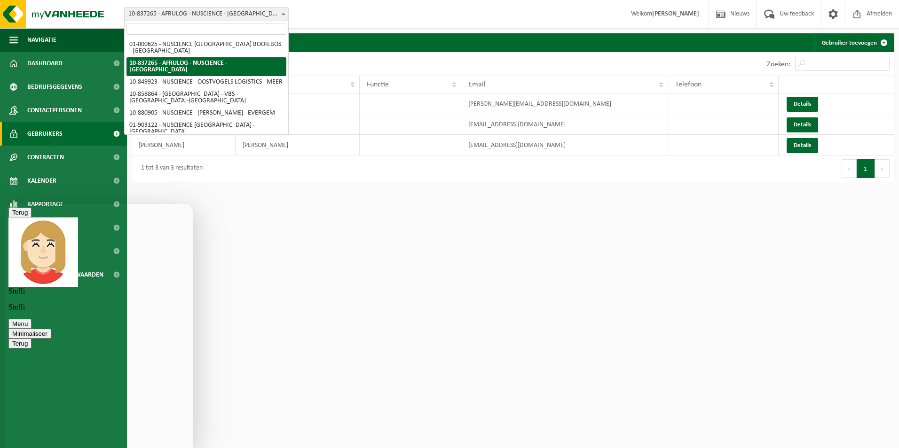
click at [153, 12] on span "10-837265 - AFRULOG - NUSCIENCE - [GEOGRAPHIC_DATA]" at bounding box center [207, 14] width 164 height 13
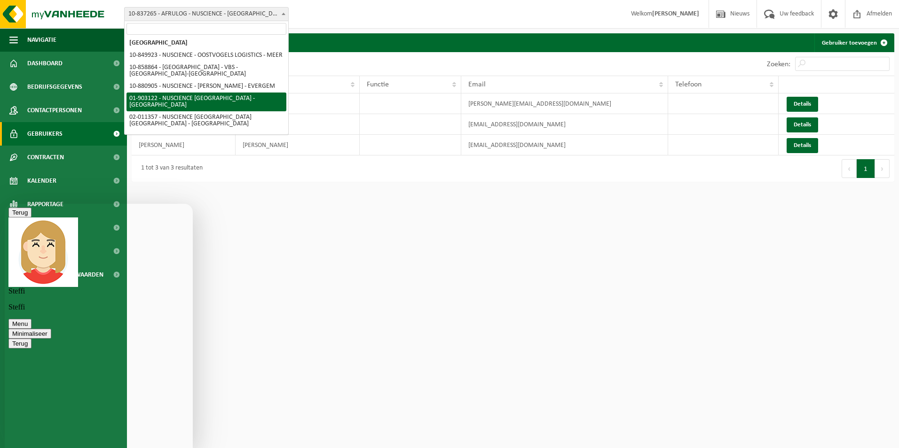
scroll to position [49, 0]
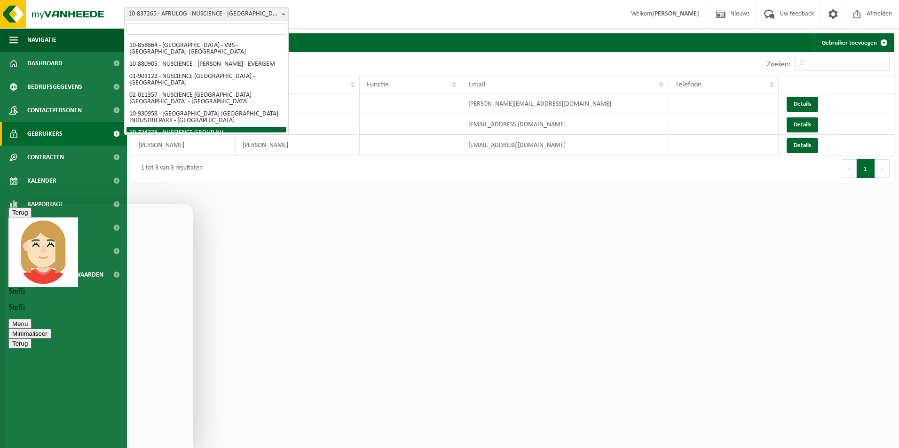
select select "3347"
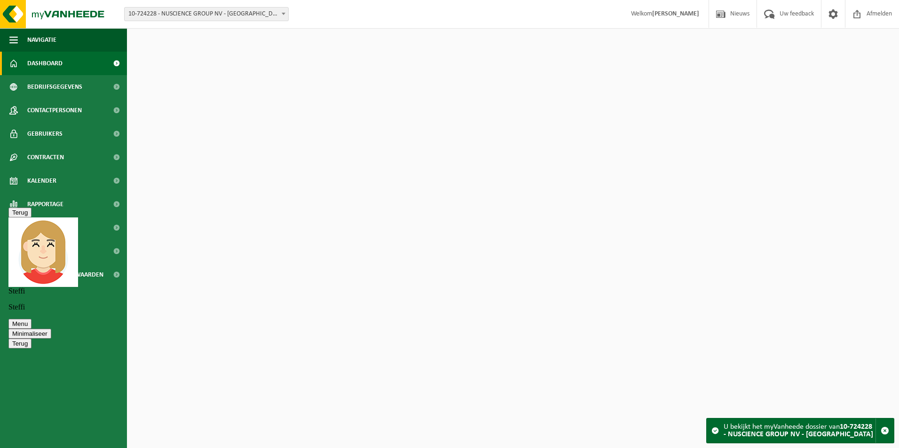
scroll to position [66, 0]
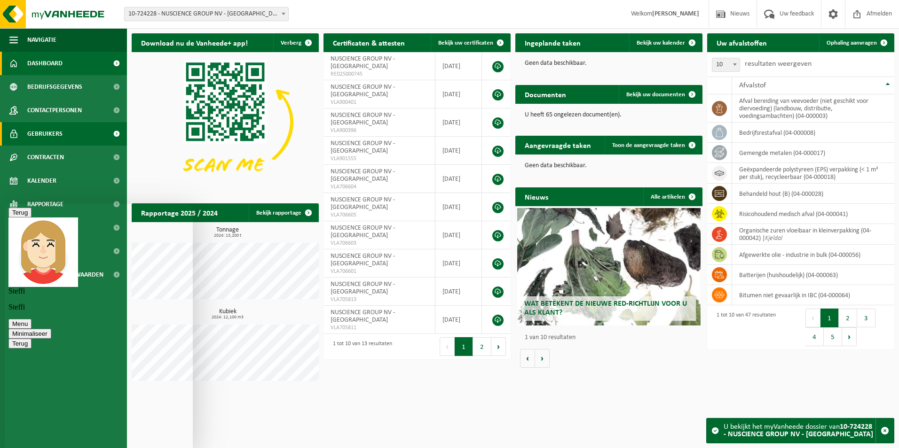
click at [54, 131] on span "Gebruikers" at bounding box center [44, 134] width 35 height 24
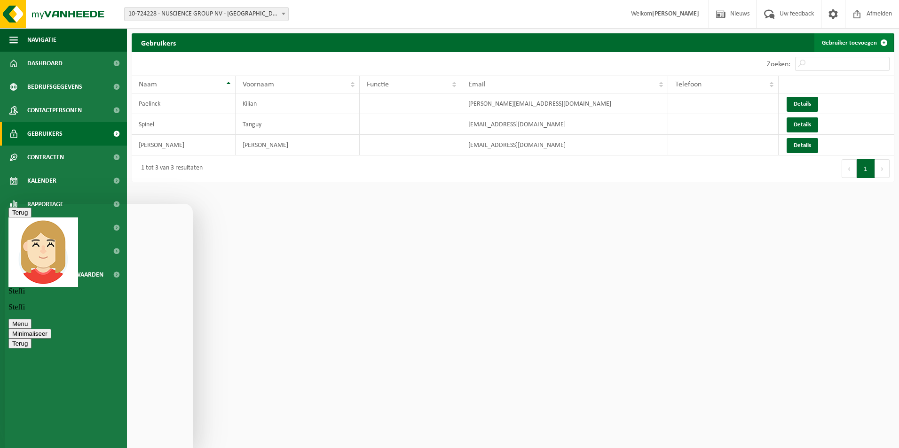
scroll to position [145, 0]
click at [858, 45] on link "Gebruiker toevoegen" at bounding box center [853, 42] width 79 height 19
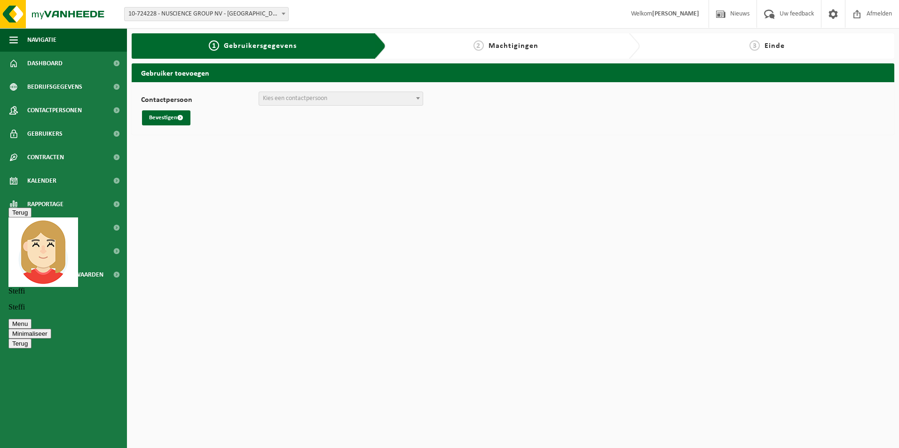
scroll to position [119, 0]
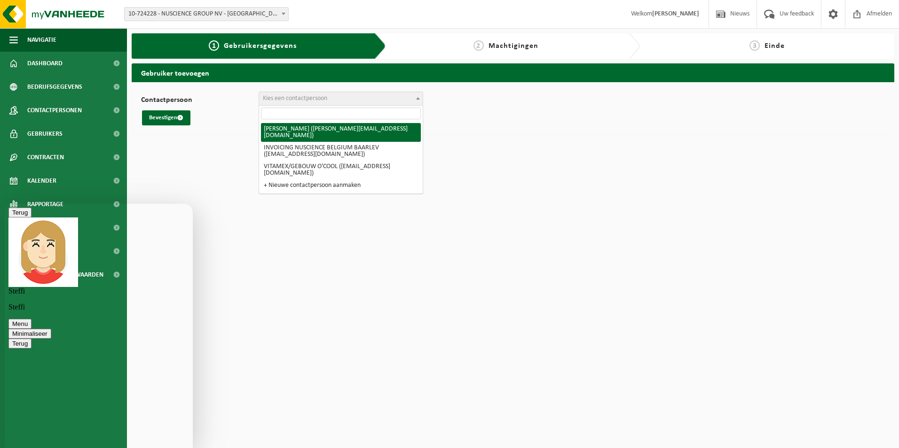
click at [346, 99] on span "Kies een contactpersoon" at bounding box center [341, 98] width 164 height 13
click at [5, 204] on textarea at bounding box center [5, 204] width 0 height 0
type textarea "H"
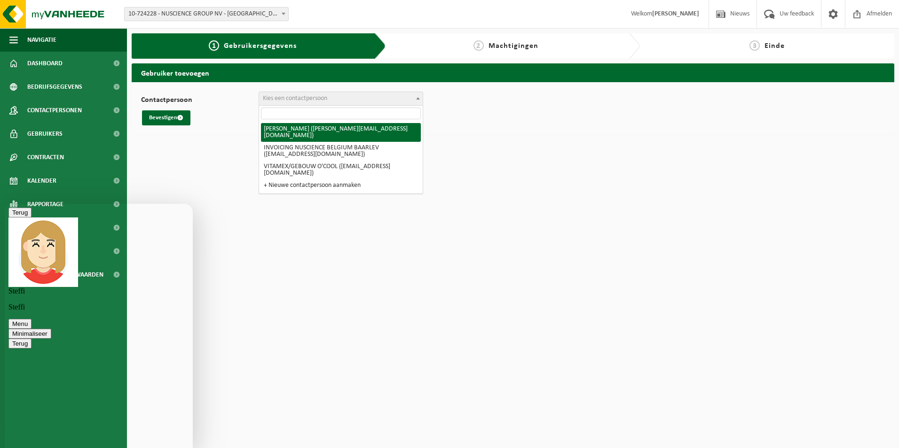
type textarea "De persoon is een half uurtje geleden toegevoegd als contacpersoon"
drag, startPoint x: 117, startPoint y: 437, endPoint x: -7, endPoint y: 424, distance: 124.8
click html "Terug Steffi Steffi Menu Minimaliseer Terug Powered by tawk.to Beoordeel deze c…"
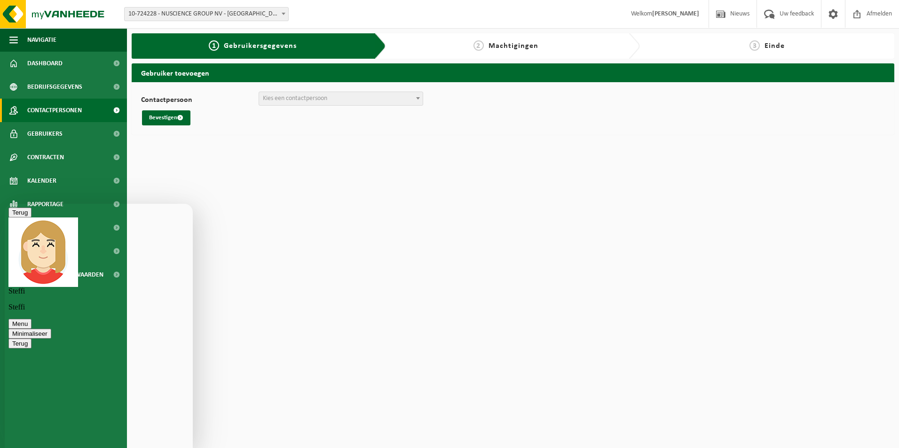
click at [58, 115] on span "Contactpersonen" at bounding box center [54, 111] width 55 height 24
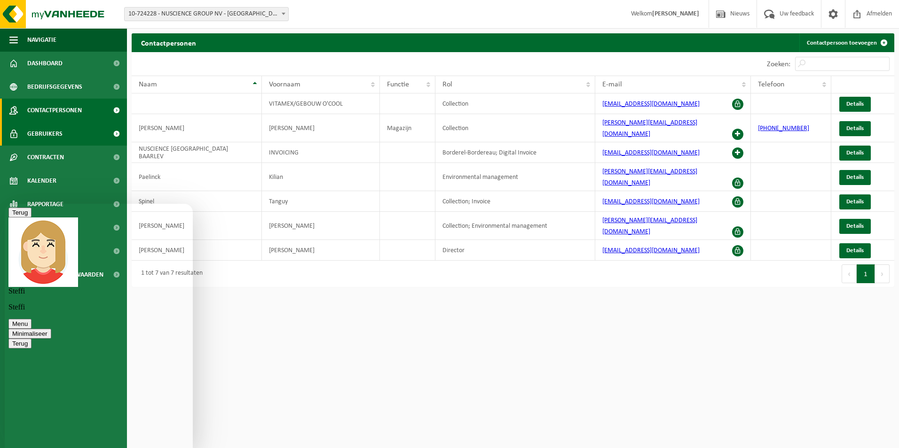
scroll to position [209, 0]
click at [77, 134] on link "Gebruikers" at bounding box center [63, 134] width 127 height 24
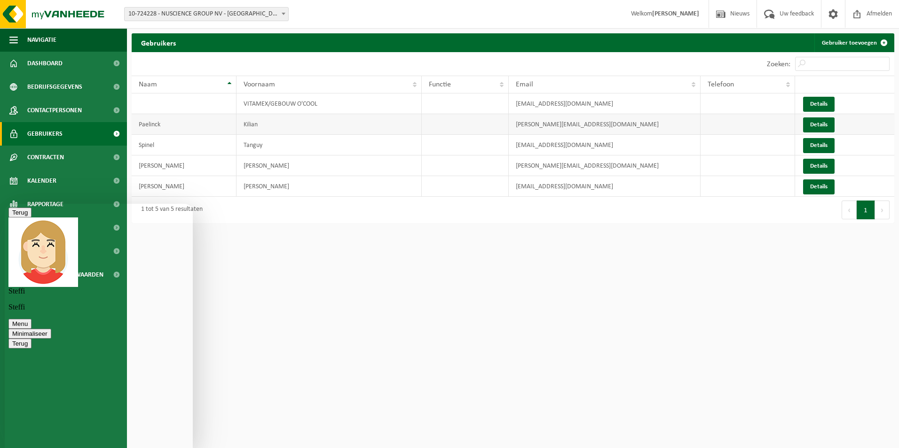
scroll to position [209, 0]
click at [41, 105] on span "Contactpersonen" at bounding box center [54, 111] width 55 height 24
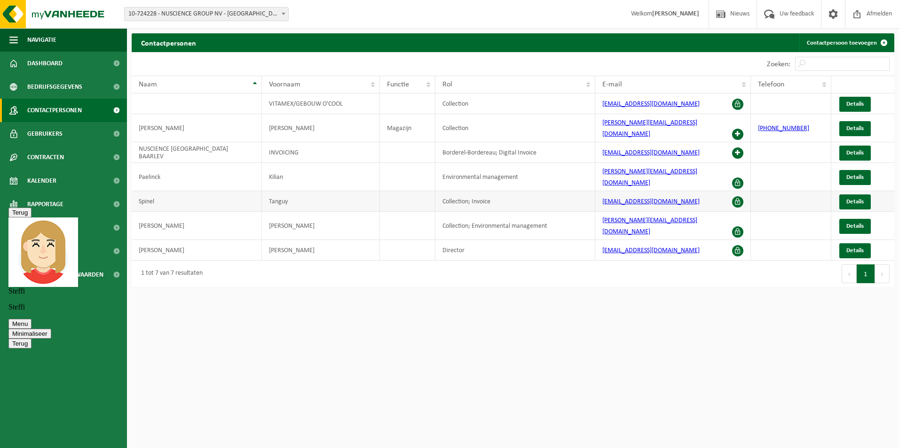
scroll to position [209, 0]
click at [163, 14] on span "10-724228 - NUSCIENCE GROUP NV - [GEOGRAPHIC_DATA]" at bounding box center [207, 14] width 164 height 13
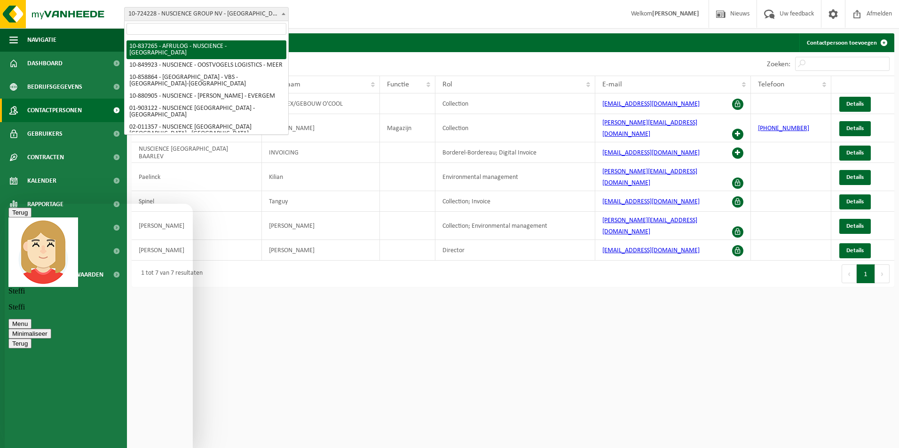
scroll to position [0, 0]
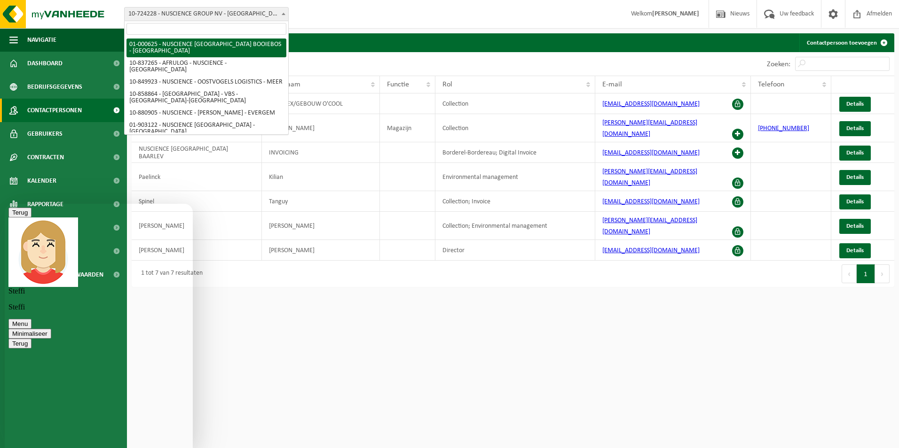
select select "75"
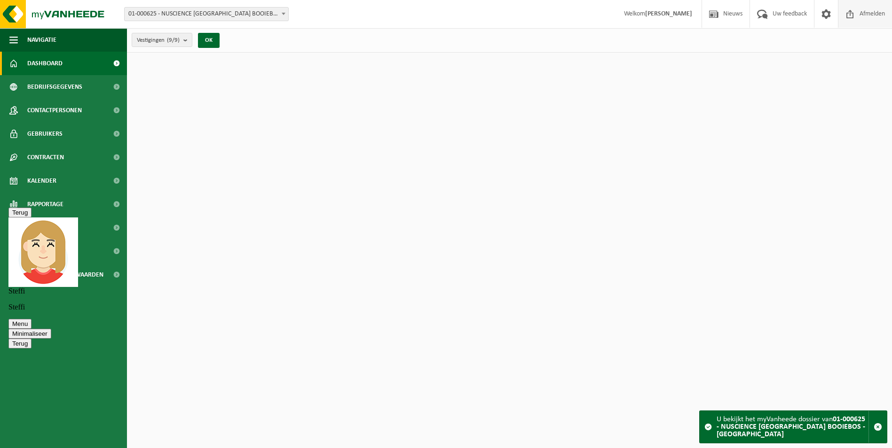
scroll to position [233, 0]
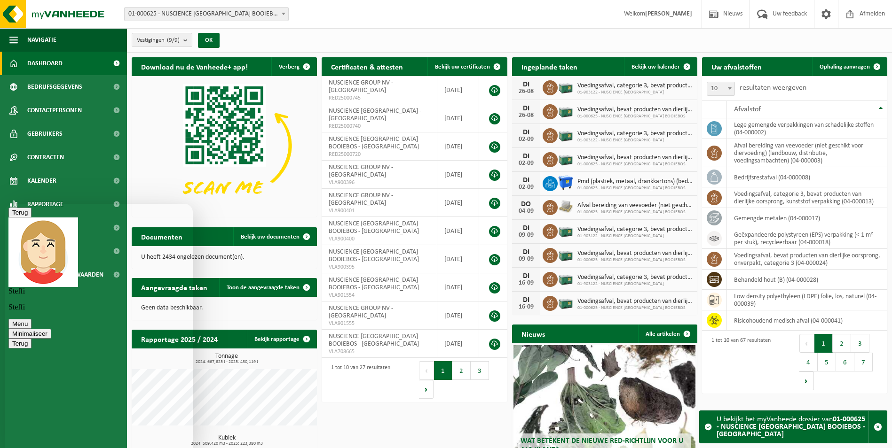
click at [5, 204] on div "Beoordeel deze chat Upload bestand Emoji invoeren" at bounding box center [5, 204] width 0 height 0
type textarea "ja"
click at [5, 204] on div "Beoordeel deze chat Upload bestand Emoji invoeren" at bounding box center [5, 204] width 0 height 0
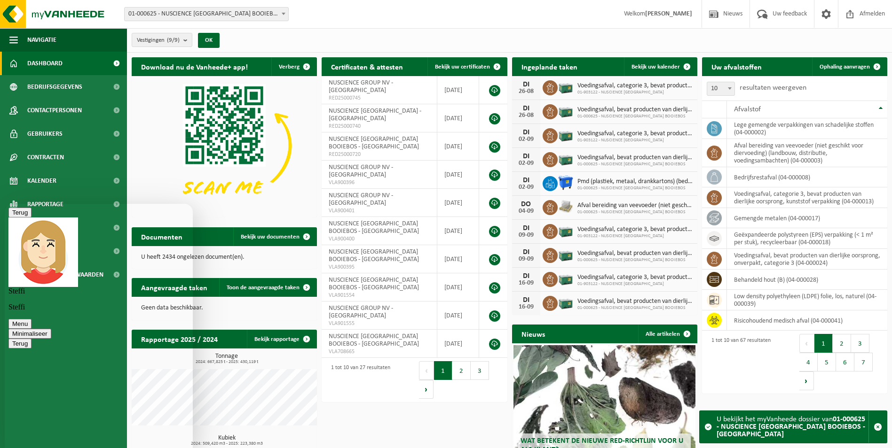
click at [5, 204] on textarea at bounding box center [5, 204] width 0 height 0
click at [85, 131] on link "Gebruikers" at bounding box center [63, 134] width 127 height 24
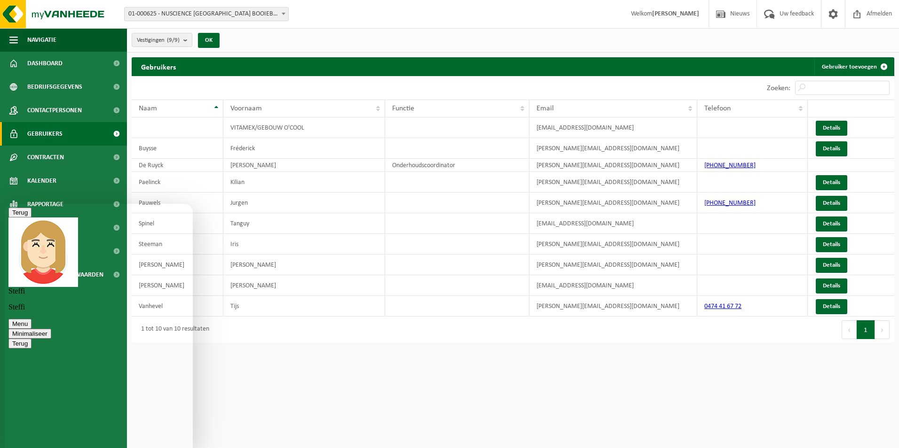
scroll to position [352, 0]
click at [856, 67] on link "Gebruiker toevoegen" at bounding box center [853, 66] width 79 height 19
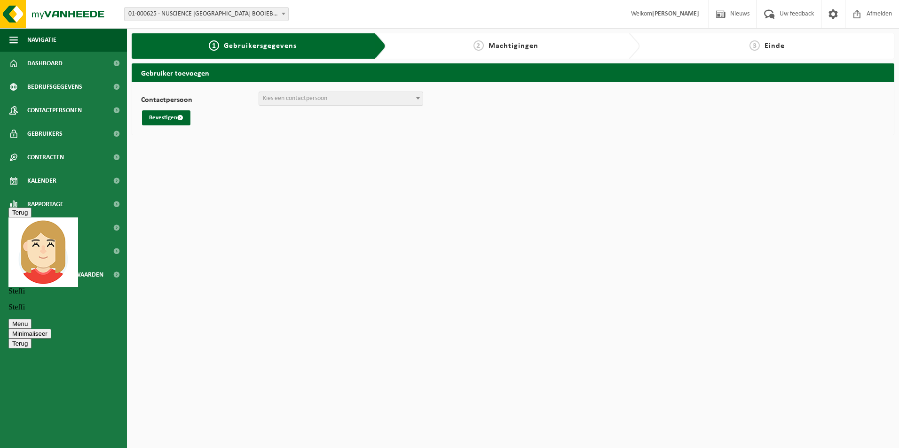
scroll to position [352, 0]
click at [296, 92] on span "Kies een contactpersoon" at bounding box center [341, 99] width 165 height 14
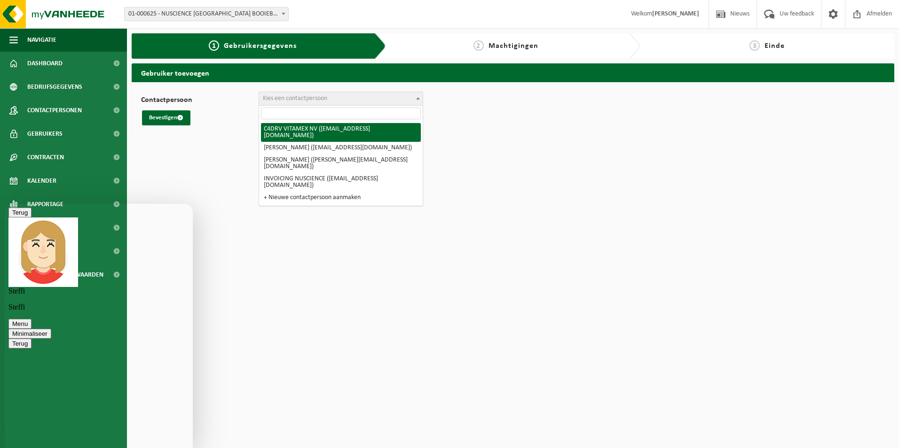
scroll to position [378, 0]
click at [5, 204] on textarea at bounding box center [5, 204] width 0 height 0
type textarea "oke"
click at [52, 130] on span "Gebruikers" at bounding box center [44, 134] width 35 height 24
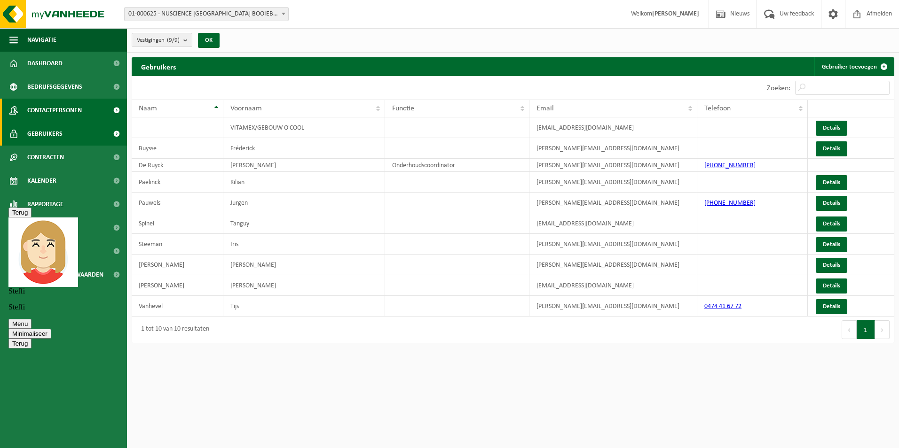
scroll to position [383, 0]
click at [58, 102] on span "Contactpersonen" at bounding box center [54, 111] width 55 height 24
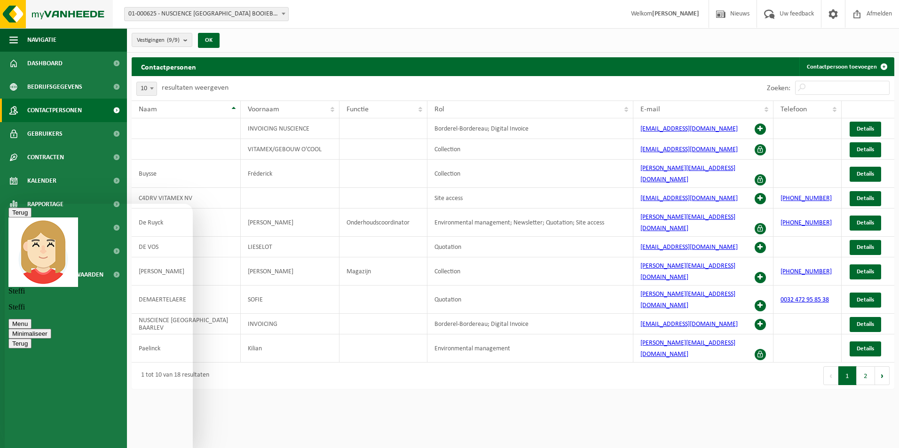
scroll to position [450, 0]
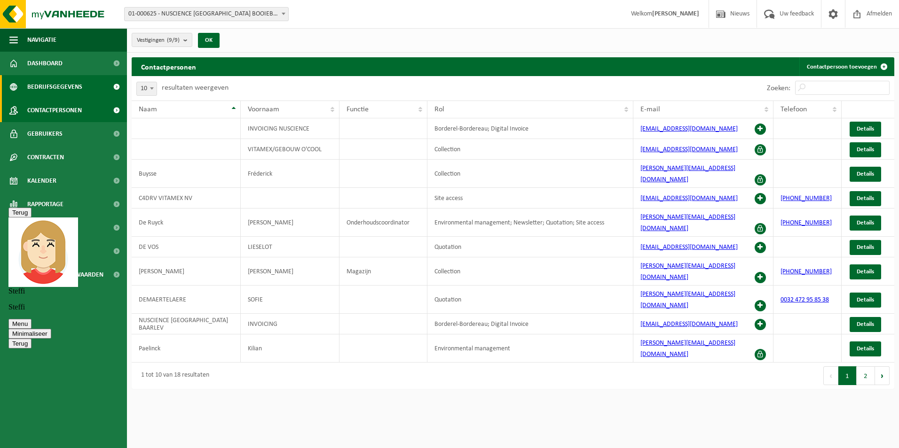
scroll to position [436, 0]
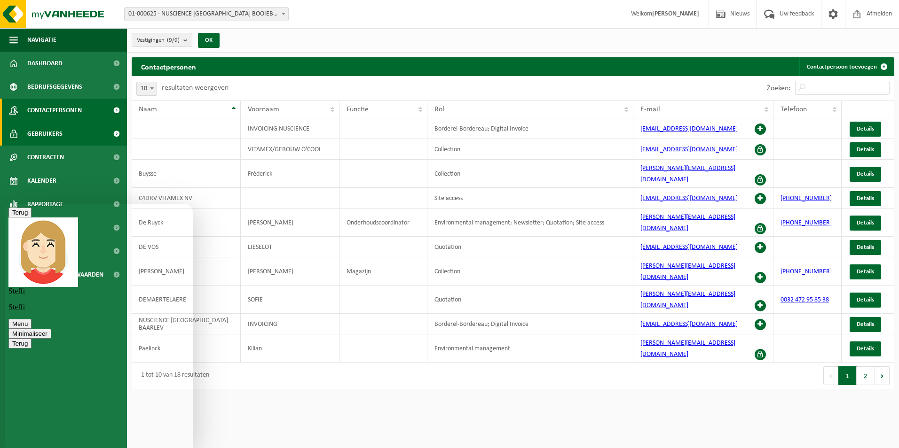
click at [53, 137] on span "Gebruikers" at bounding box center [44, 134] width 35 height 24
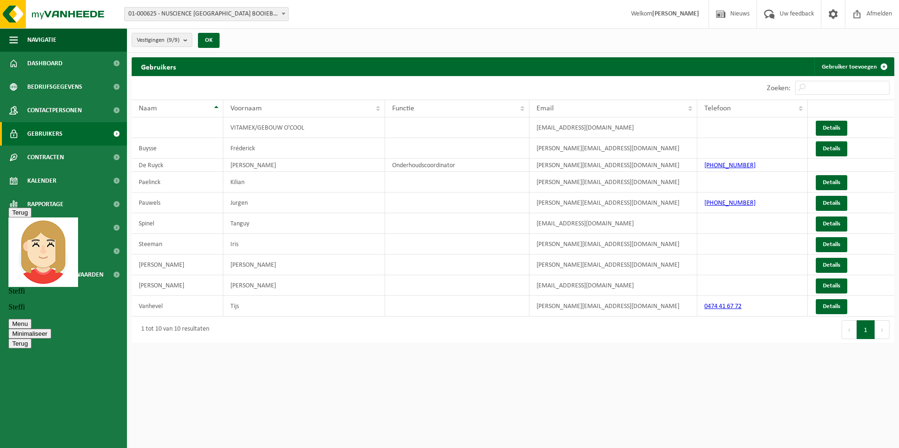
scroll to position [436, 0]
click at [867, 62] on link "Gebruiker toevoegen" at bounding box center [853, 66] width 79 height 19
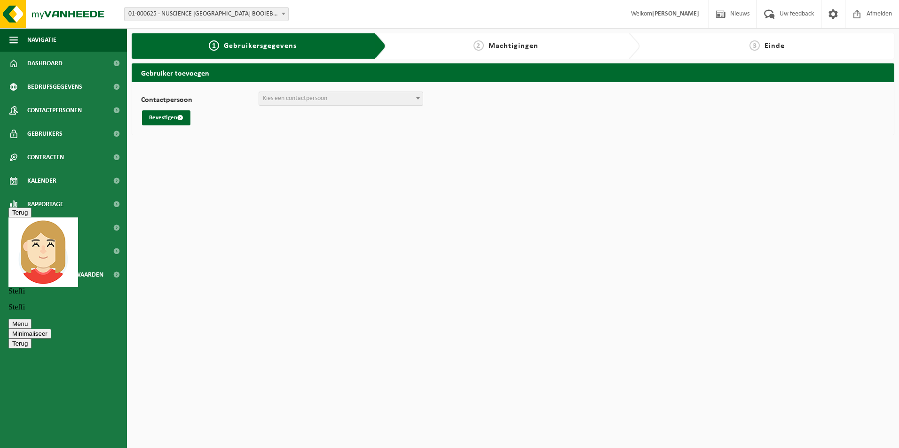
scroll to position [436, 0]
click at [291, 101] on span "Kies een contactpersoon" at bounding box center [295, 98] width 64 height 7
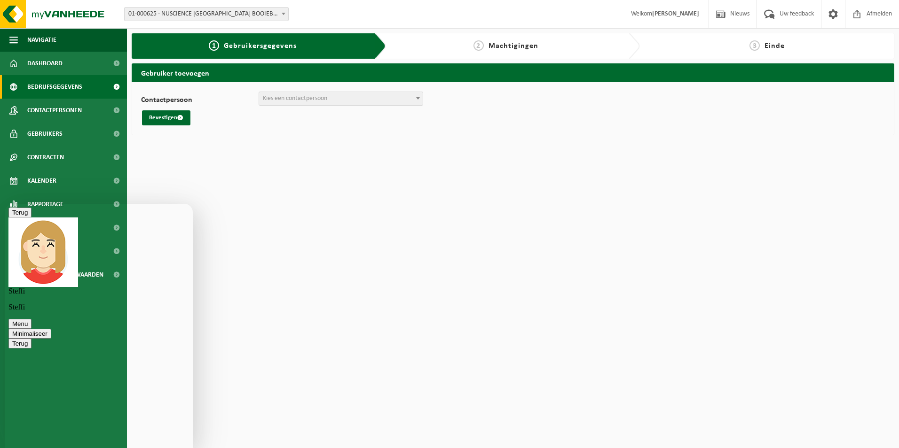
click at [63, 91] on span "Bedrijfsgegevens" at bounding box center [54, 87] width 55 height 24
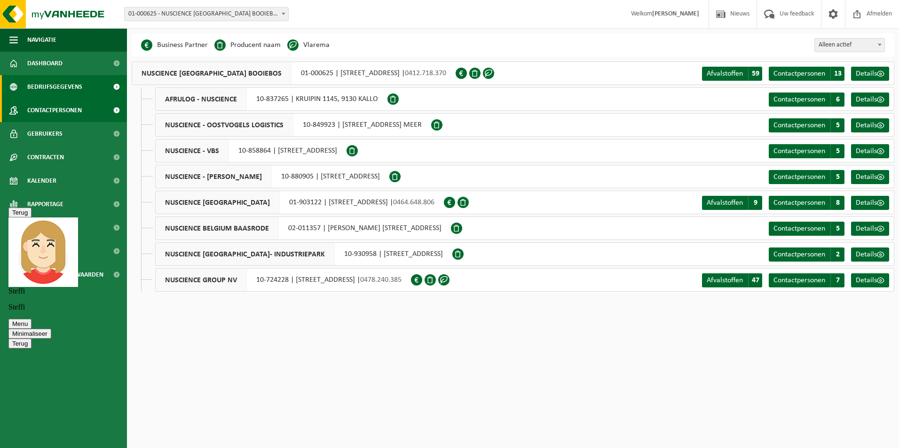
scroll to position [436, 0]
click at [60, 107] on span "Contactpersonen" at bounding box center [54, 111] width 55 height 24
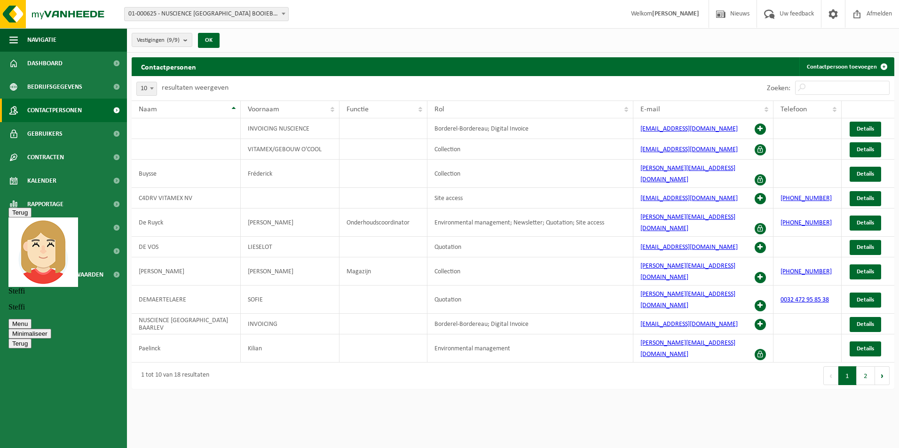
scroll to position [436, 0]
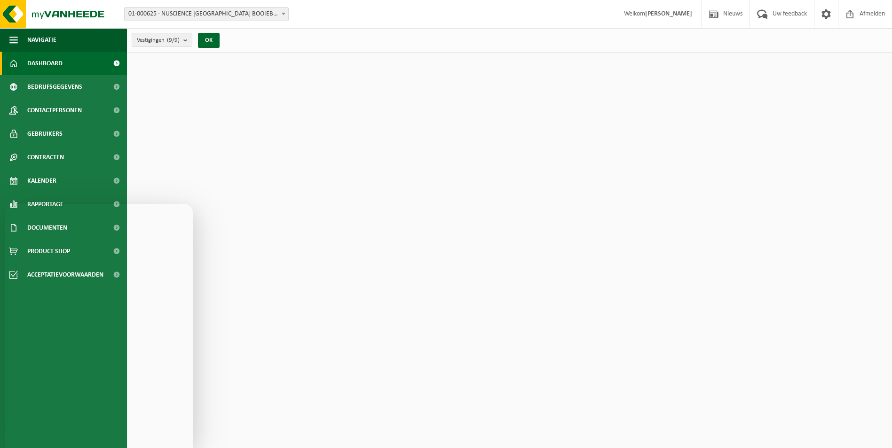
scroll to position [436, 0]
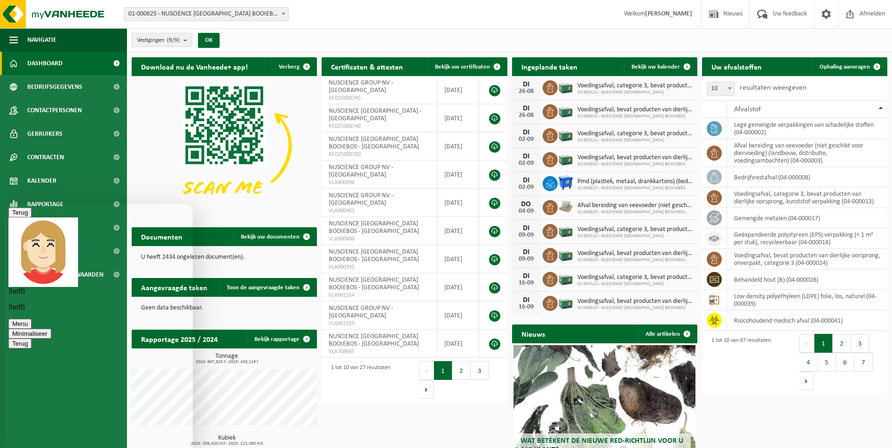
click at [5, 204] on textarea at bounding box center [5, 204] width 0 height 0
type textarea "prima, dan wacht ik nog even"
drag, startPoint x: 65, startPoint y: 130, endPoint x: 192, endPoint y: 130, distance: 126.5
click at [65, 130] on link "Gebruikers" at bounding box center [63, 134] width 127 height 24
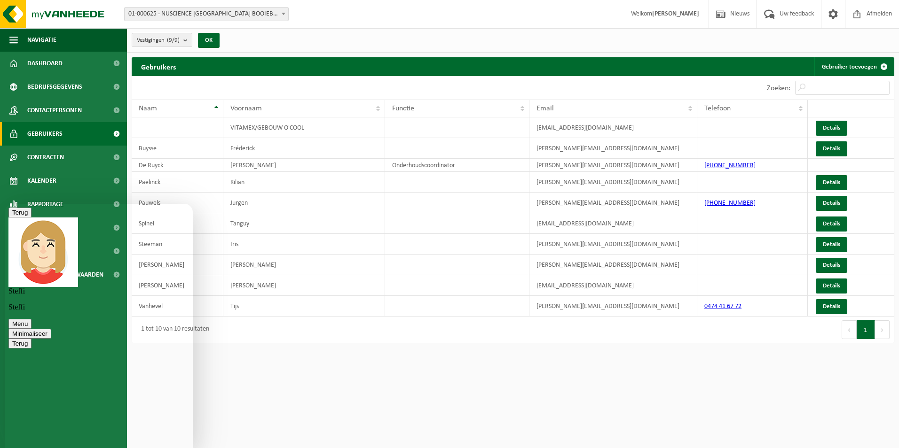
scroll to position [467, 0]
click at [863, 60] on link "Gebruiker toevoegen" at bounding box center [853, 66] width 79 height 19
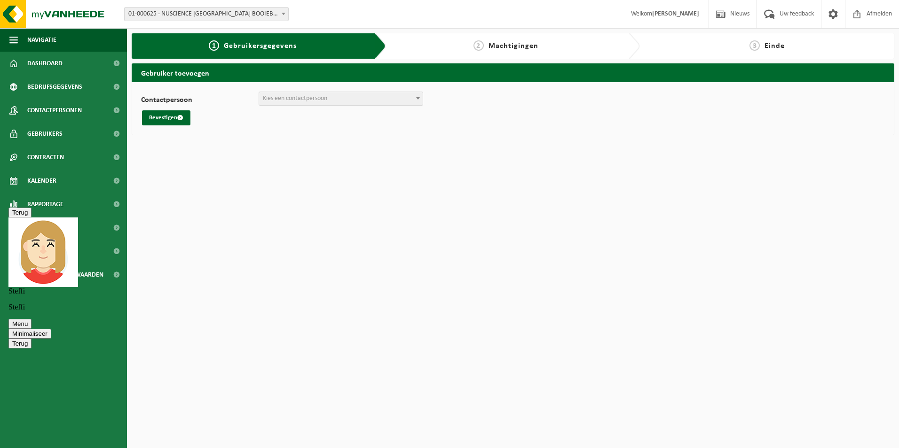
scroll to position [467, 0]
click at [310, 101] on span "Kies een contactpersoon" at bounding box center [295, 98] width 64 height 7
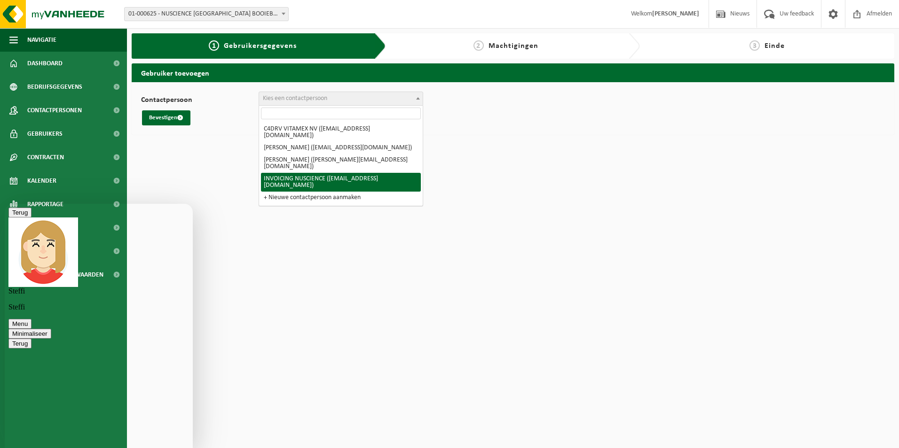
scroll to position [672, 0]
drag, startPoint x: 58, startPoint y: 326, endPoint x: 130, endPoint y: 334, distance: 71.9
drag, startPoint x: 65, startPoint y: 336, endPoint x: 119, endPoint y: 357, distance: 58.2
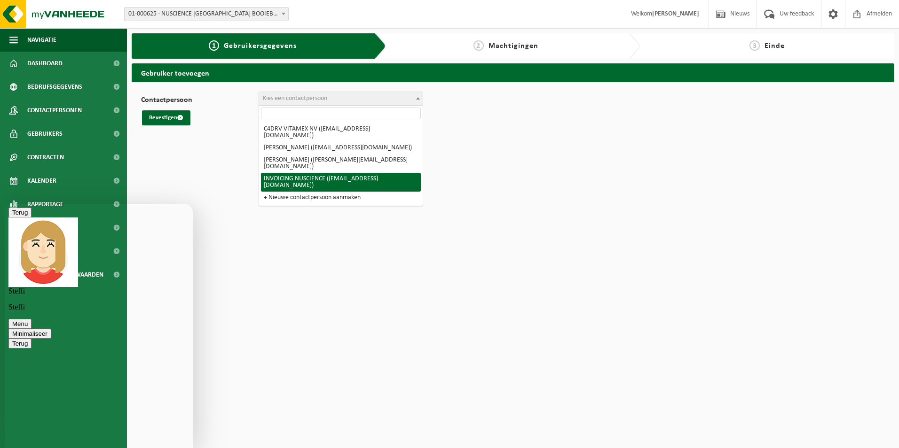
drag, startPoint x: 55, startPoint y: 376, endPoint x: 130, endPoint y: 382, distance: 75.5
click at [5, 204] on textarea at bounding box center [5, 204] width 0 height 0
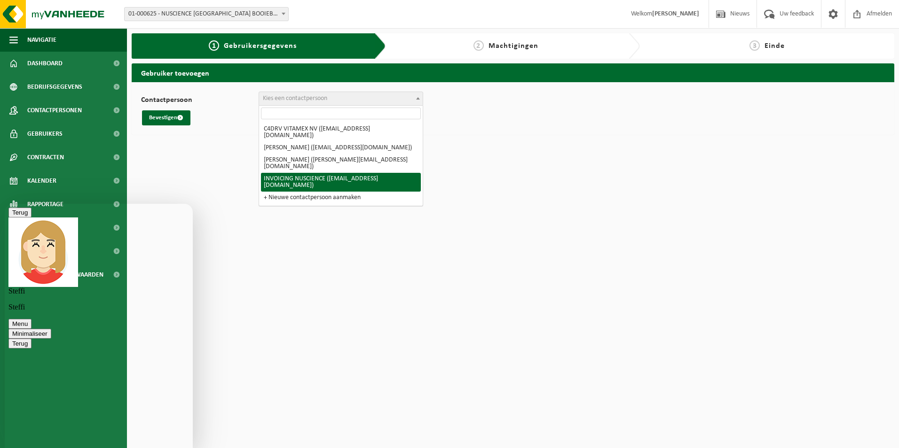
type textarea "oke prima"
